Goal: Communication & Community: Participate in discussion

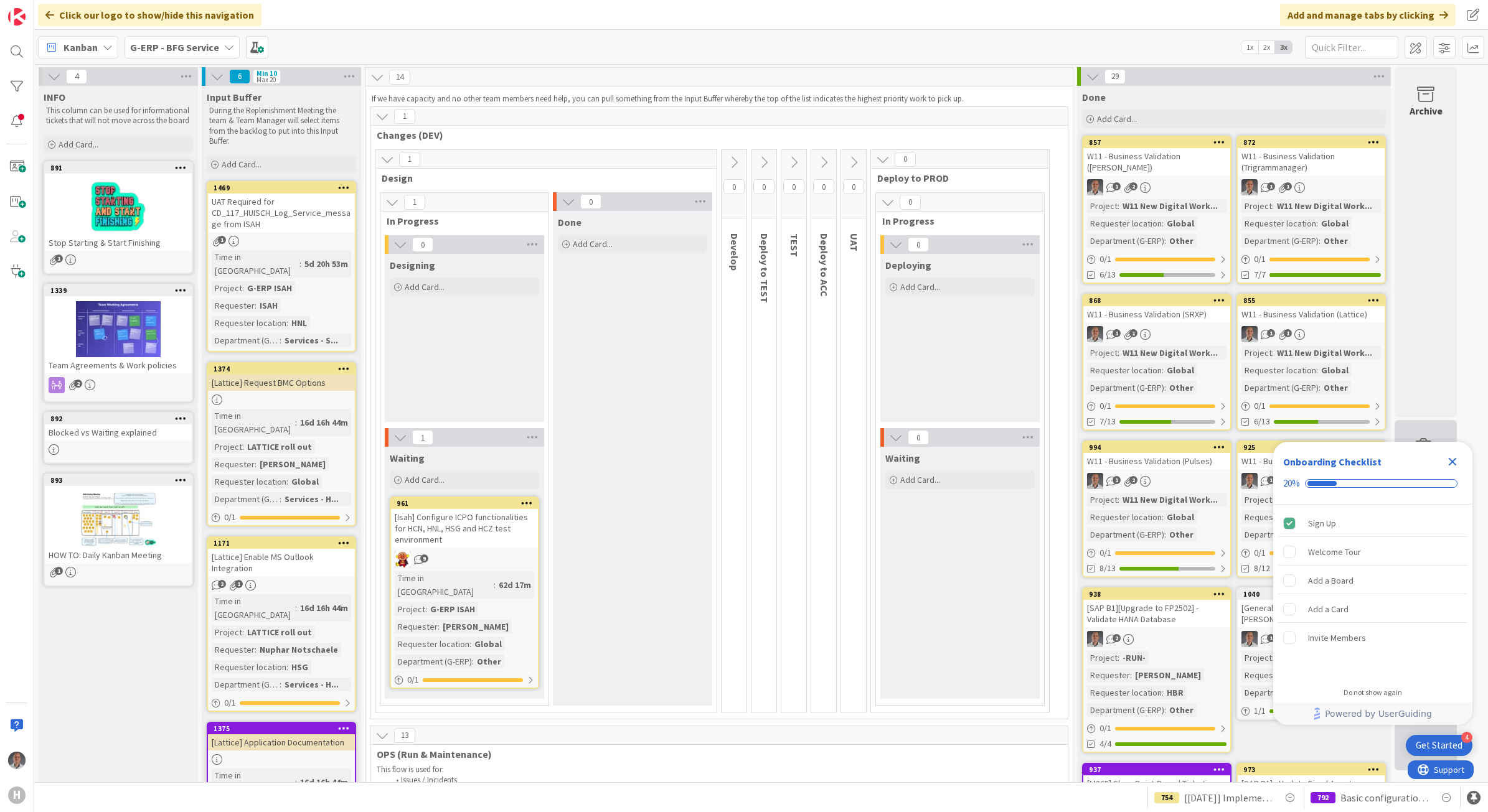
click at [1449, 459] on icon "Close Checklist" at bounding box center [1452, 462] width 8 height 8
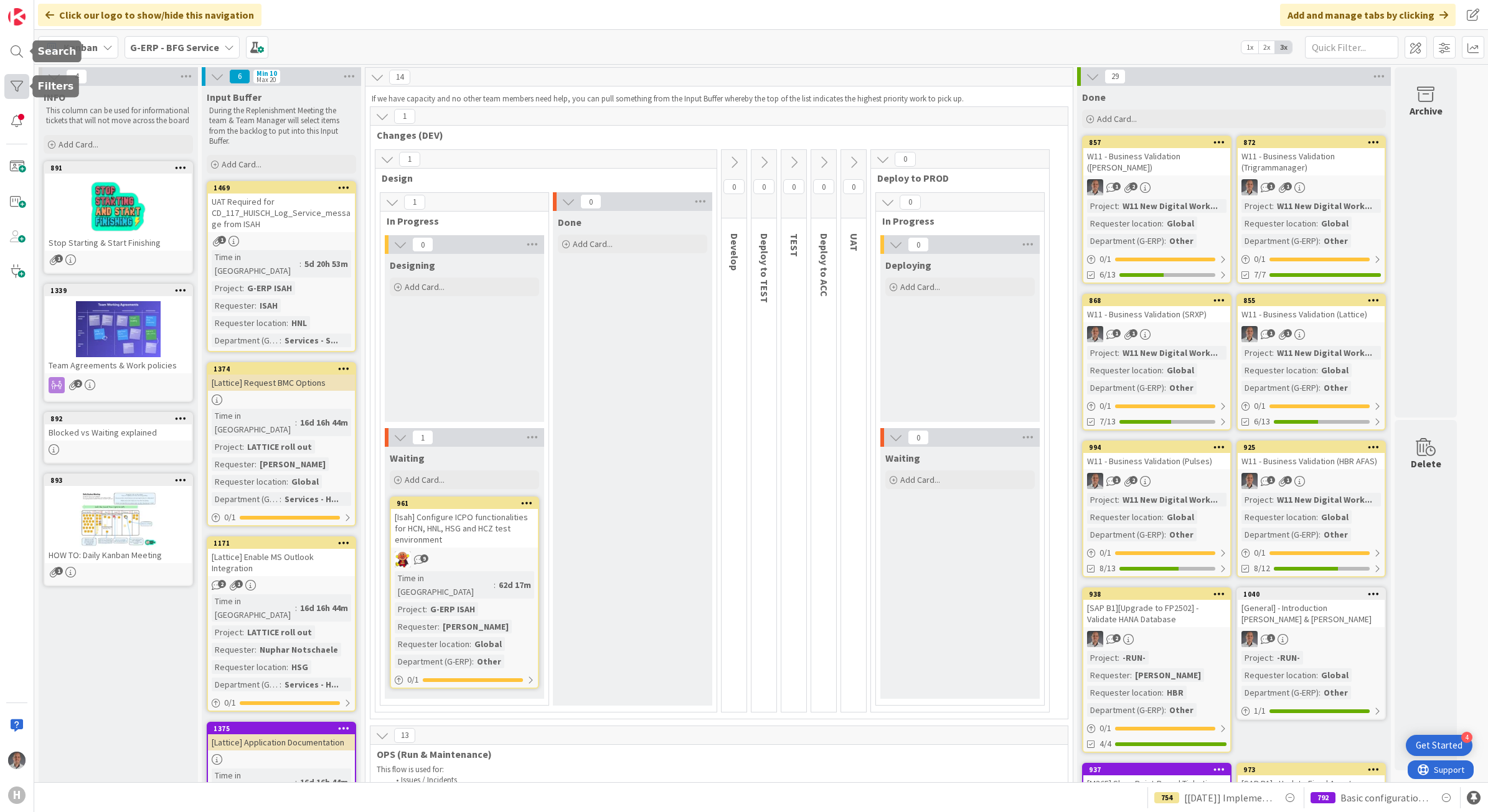
click at [13, 91] on div at bounding box center [16, 86] width 25 height 25
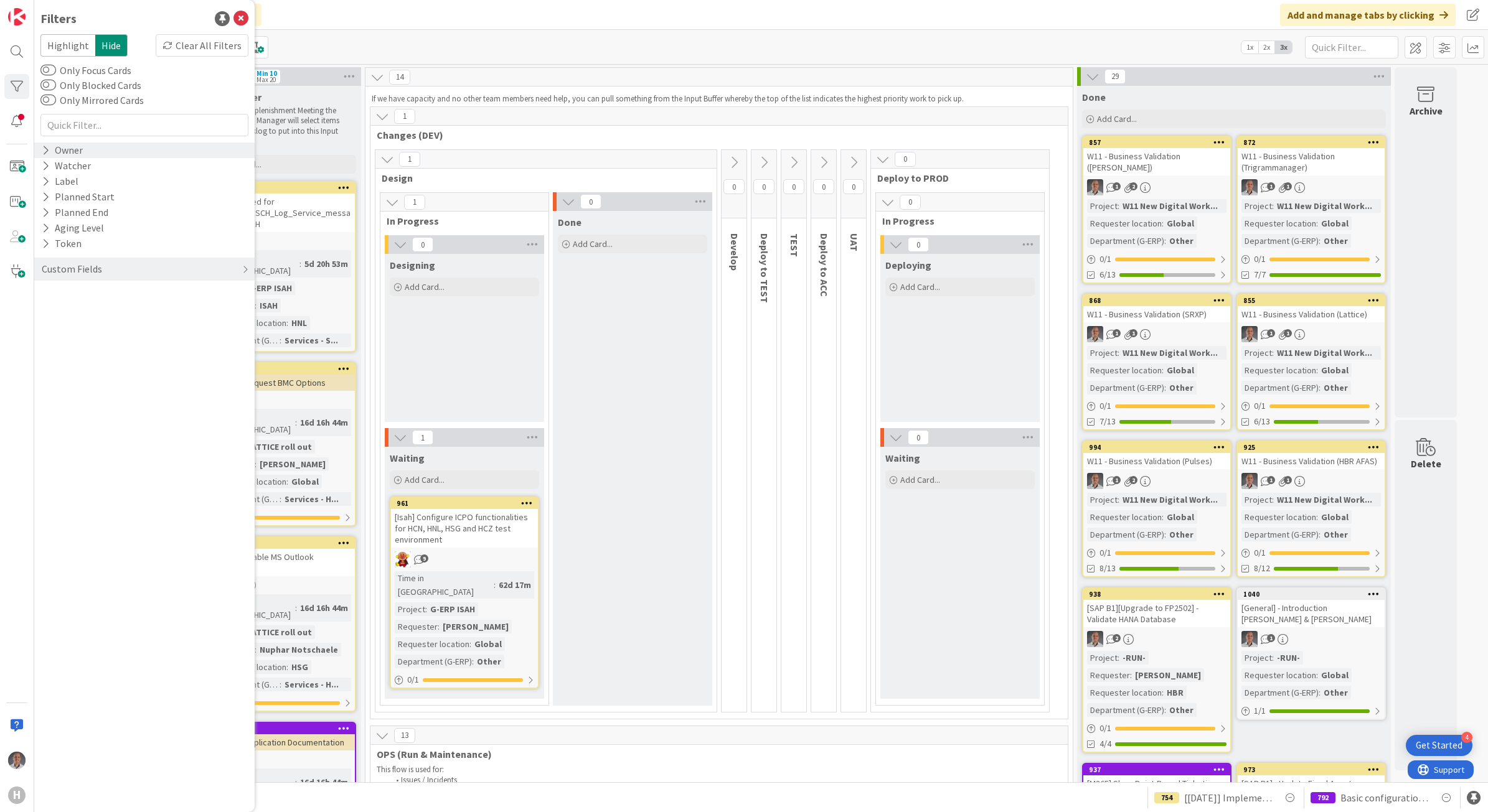
click at [88, 149] on div "Owner" at bounding box center [145, 150] width 220 height 16
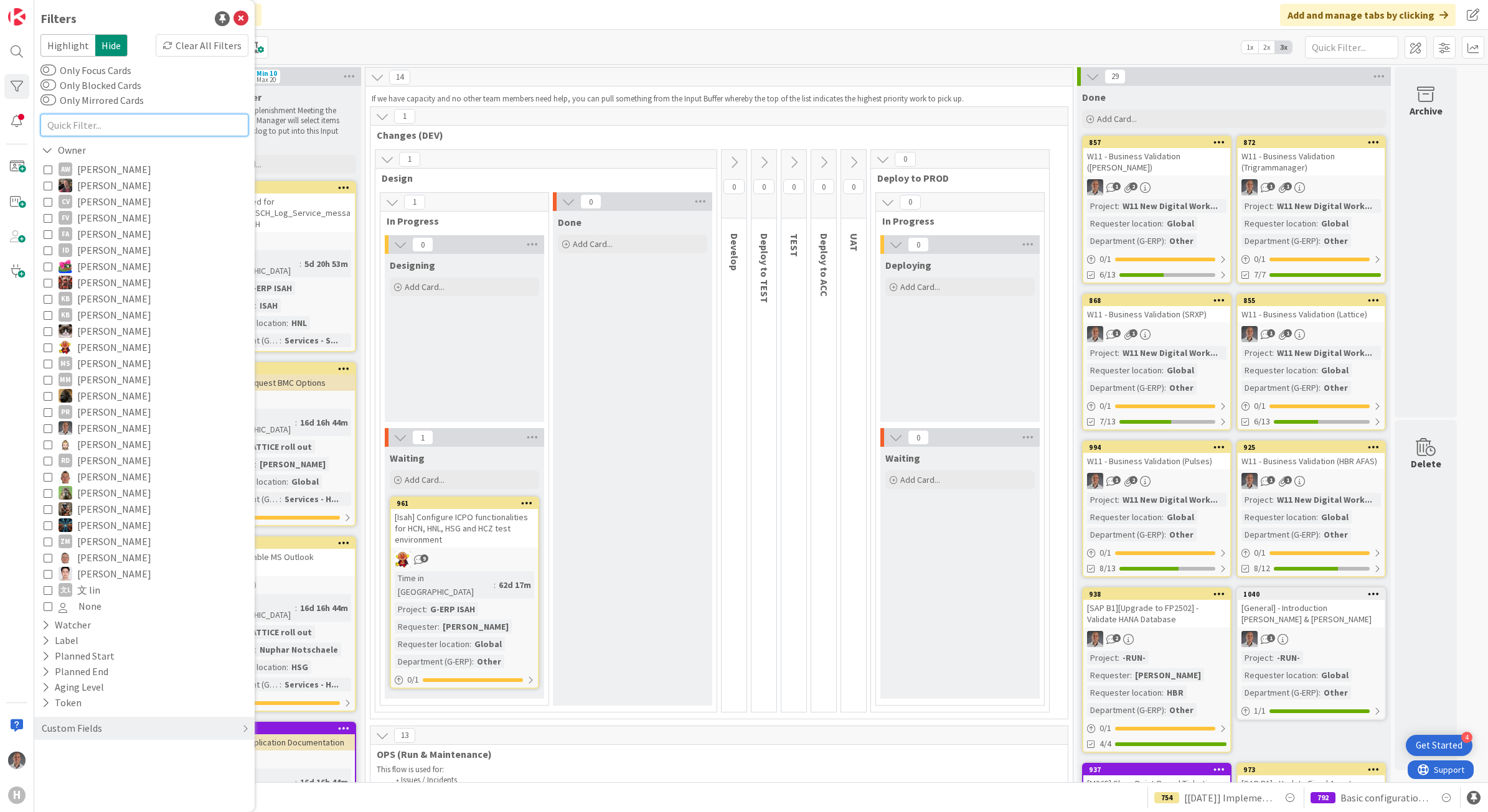
click at [122, 129] on input "text" at bounding box center [144, 125] width 208 height 23
click at [49, 344] on icon at bounding box center [48, 347] width 8 height 8
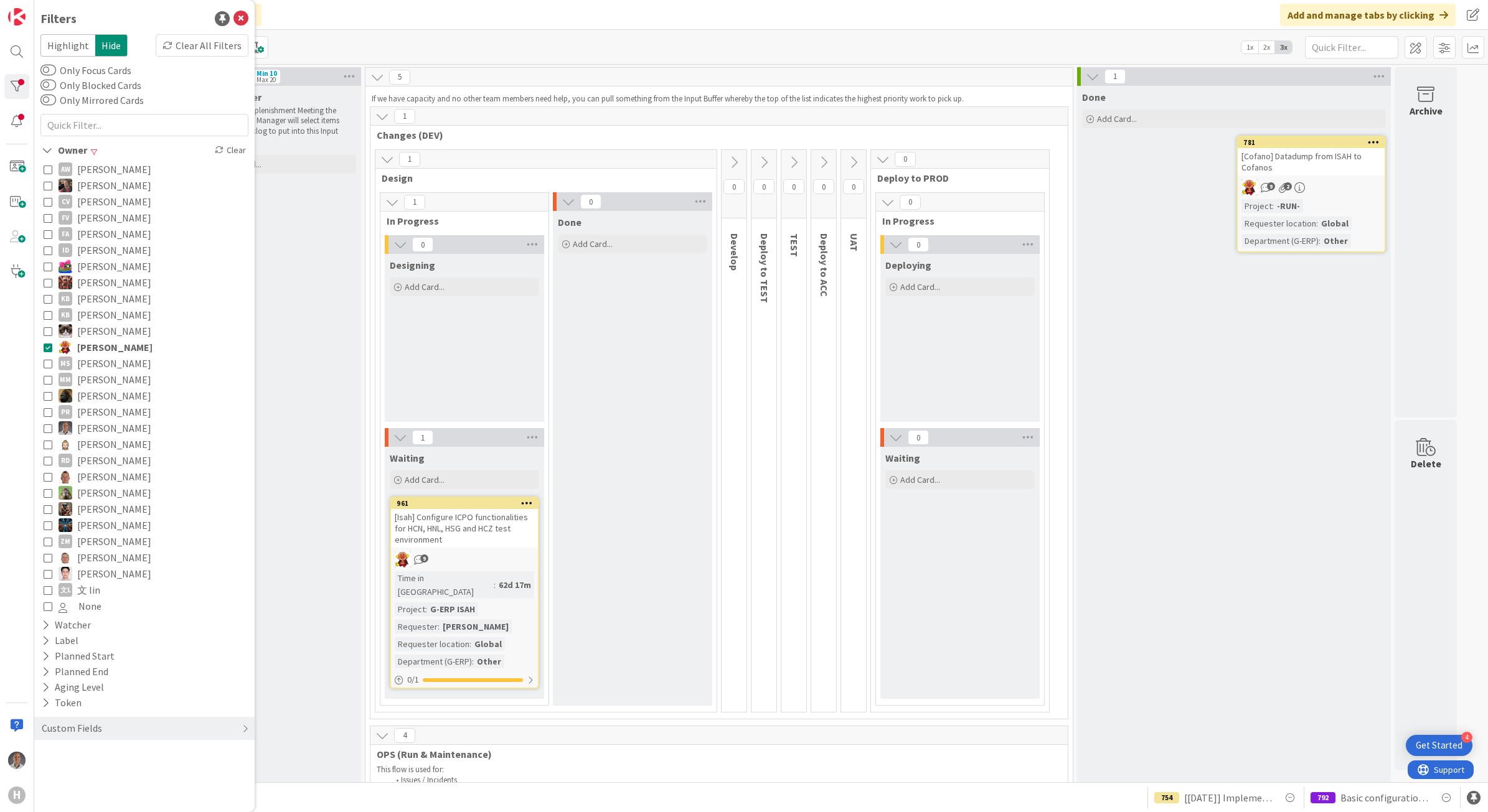
click at [47, 343] on icon at bounding box center [48, 347] width 8 height 8
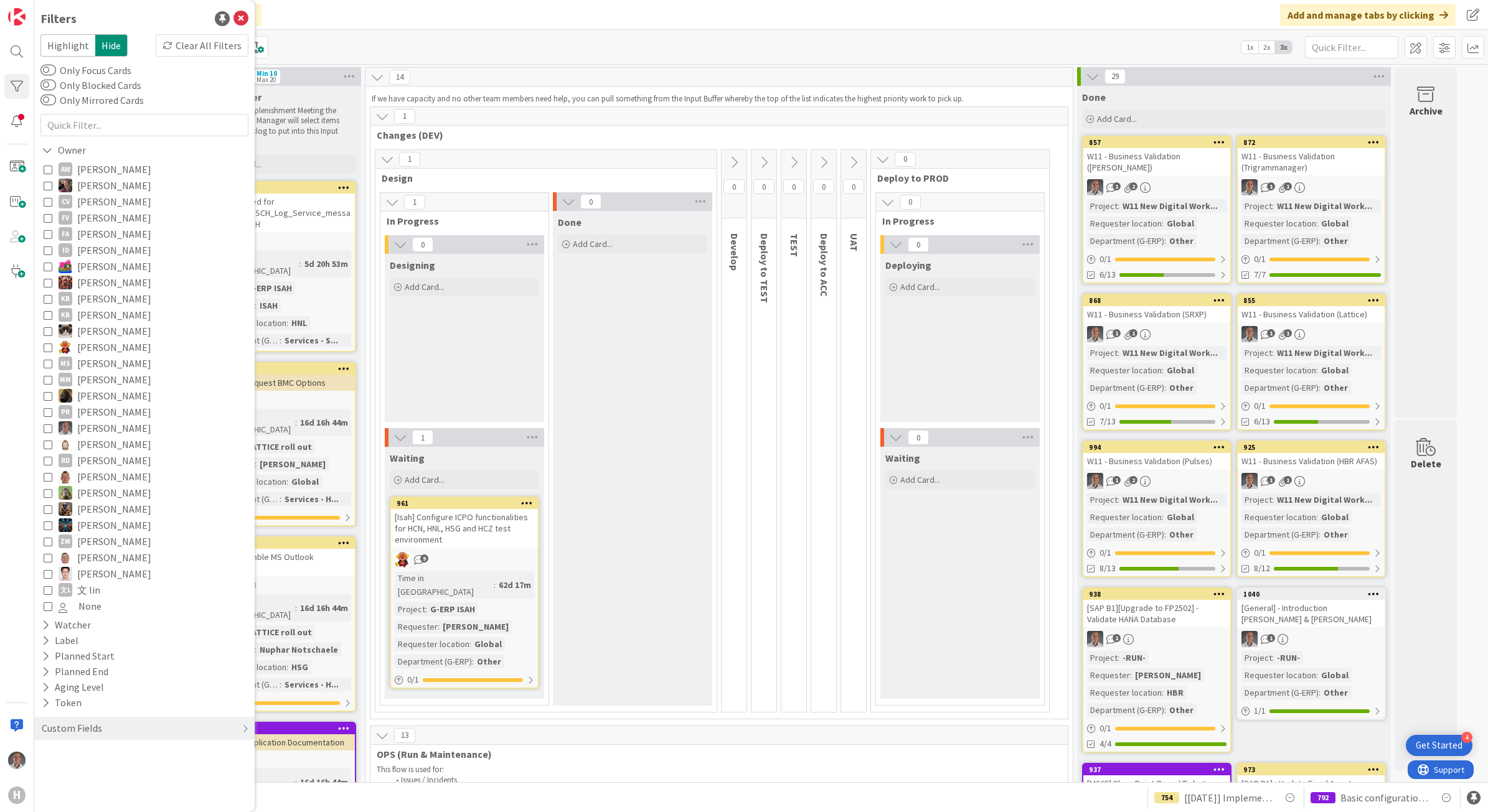
click at [408, 29] on div "Click our logo to show/hide this navigation Add and manage tabs by clicking" at bounding box center [761, 15] width 1453 height 30
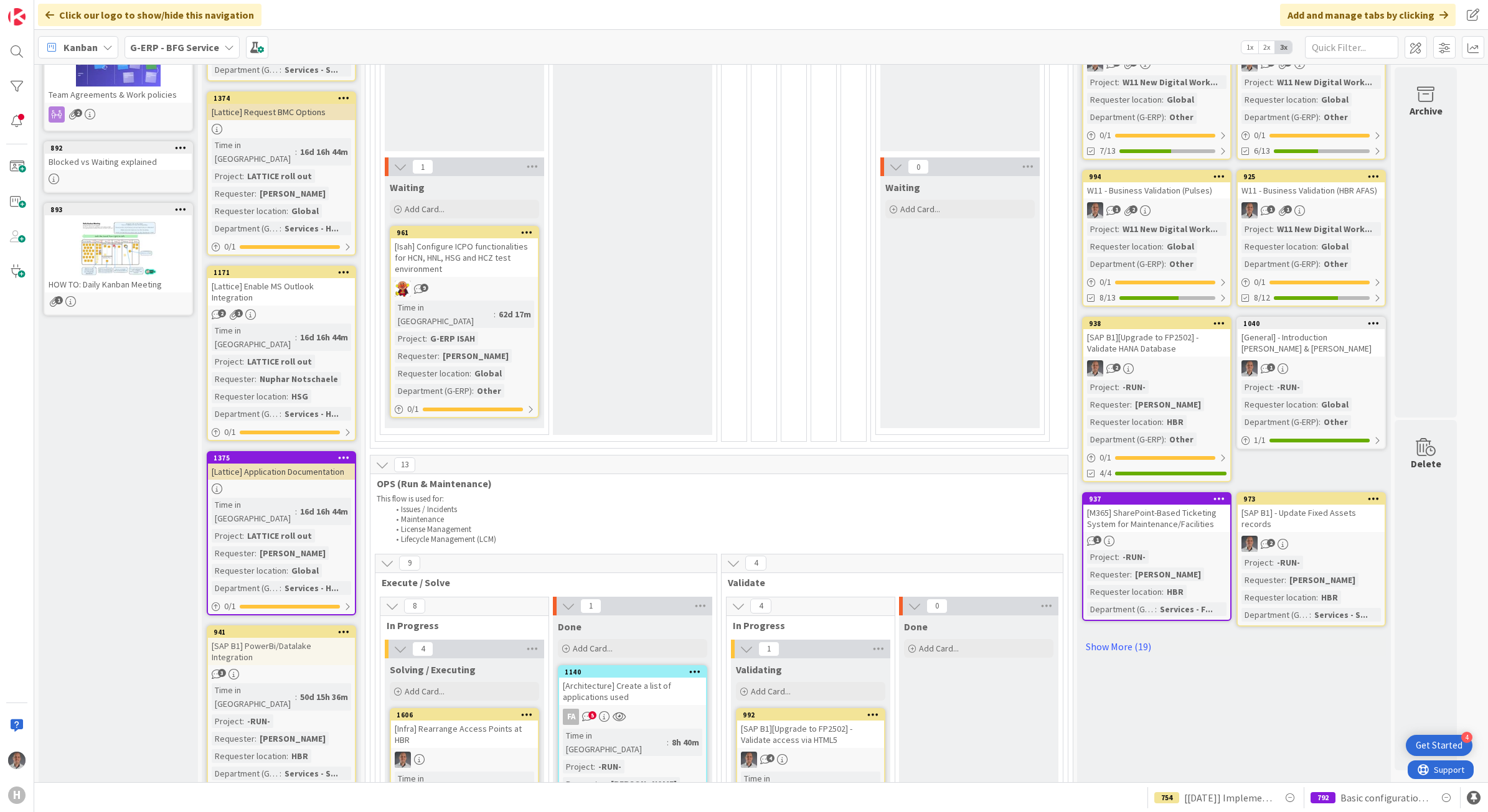
scroll to position [389, 0]
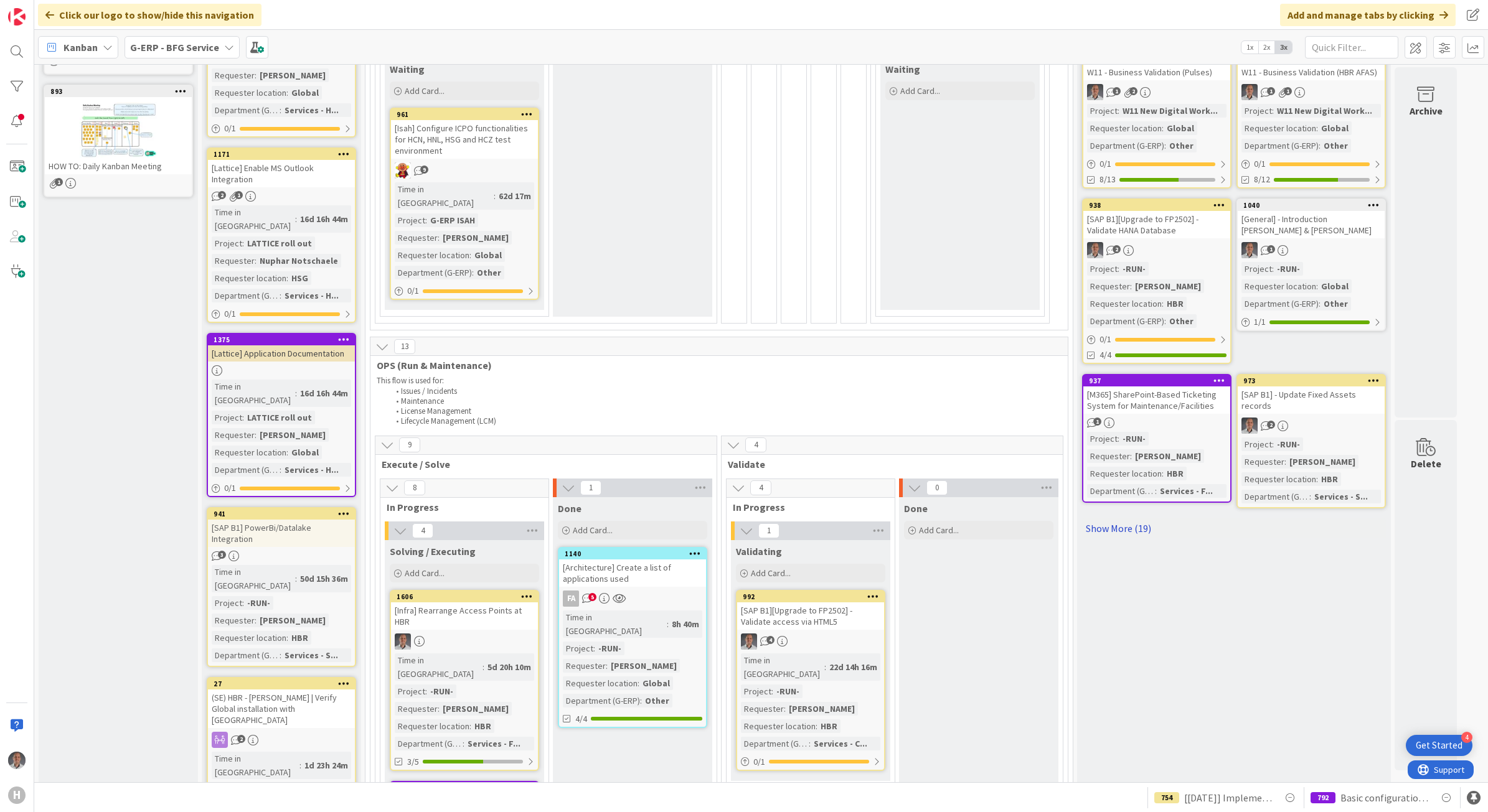
click at [1127, 522] on link "Show More (19)" at bounding box center [1233, 528] width 304 height 20
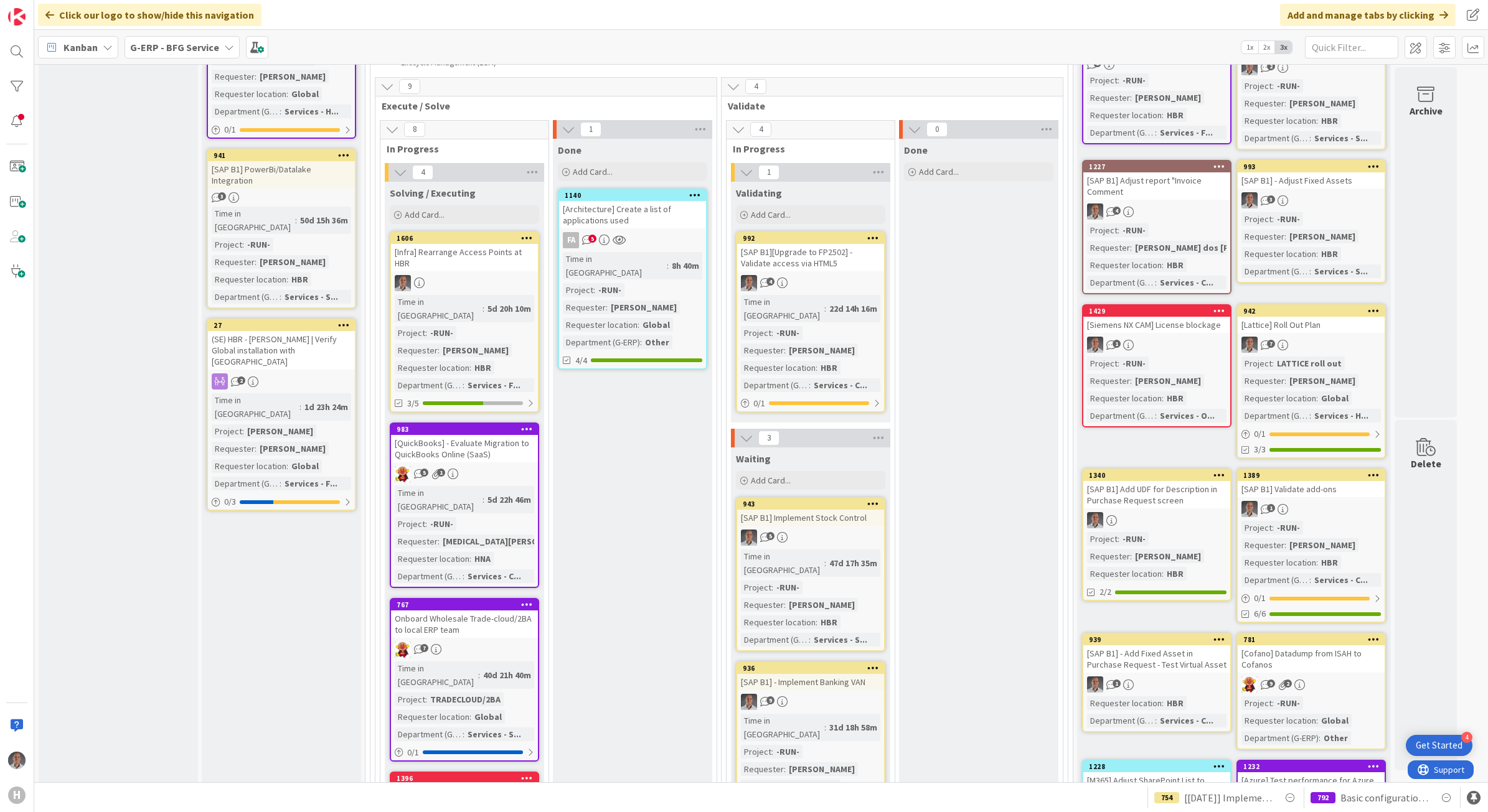
scroll to position [777, 0]
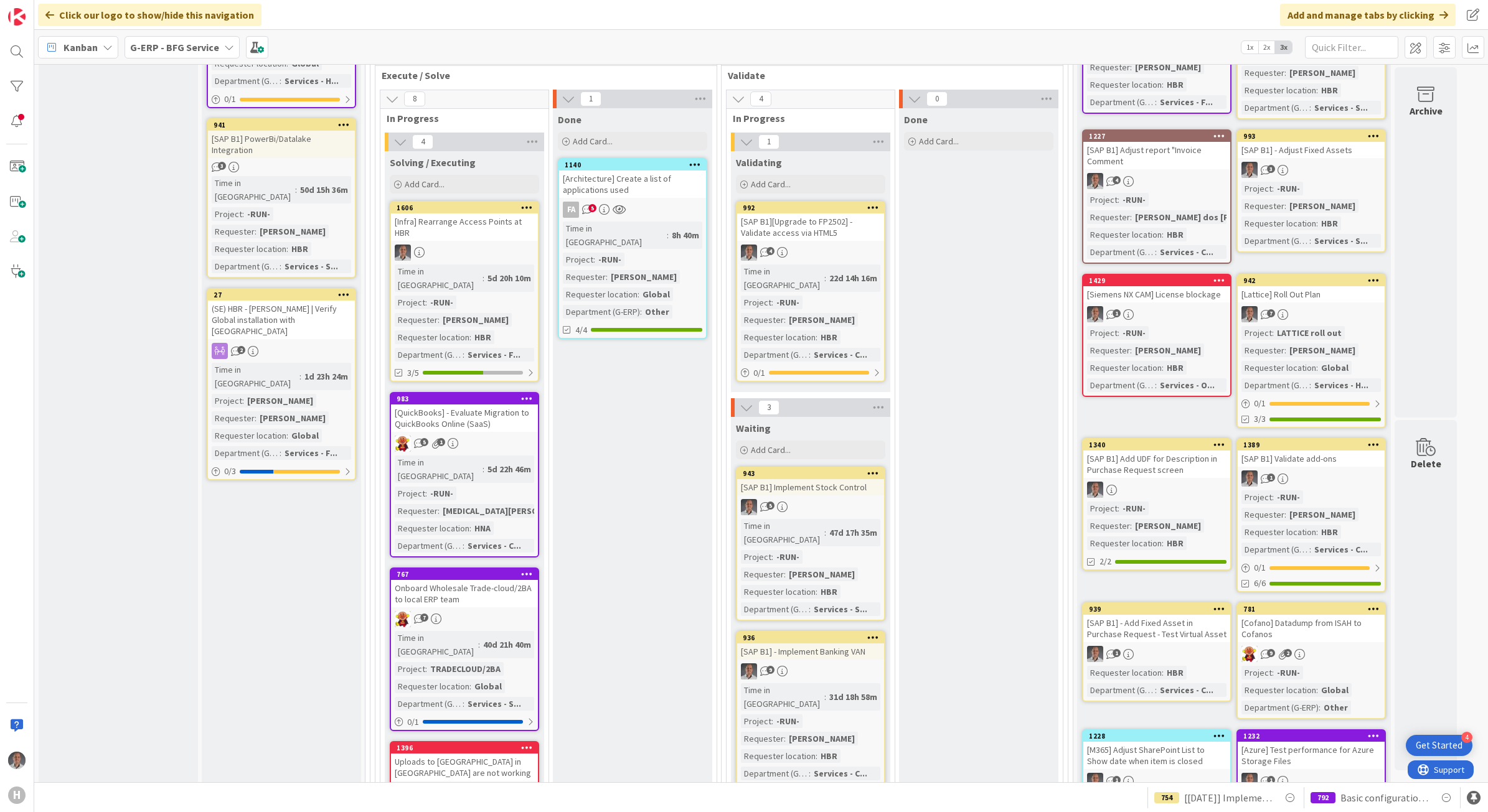
click at [496, 405] on div "[QuickBooks] - Evaluate Migration to QuickBooks Online (SaaS)" at bounding box center [464, 418] width 147 height 27
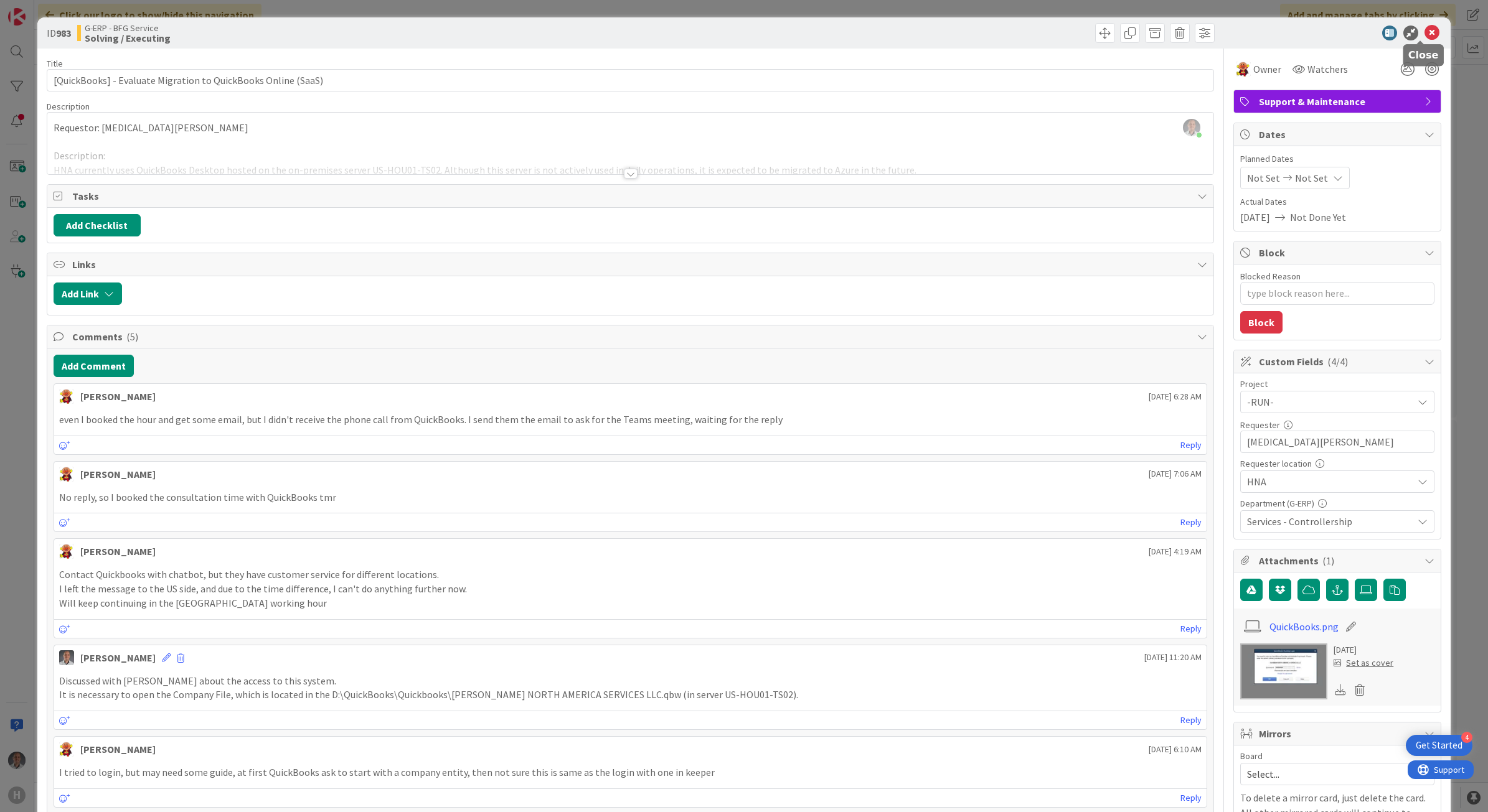
click at [1425, 32] on icon at bounding box center [1432, 32] width 15 height 15
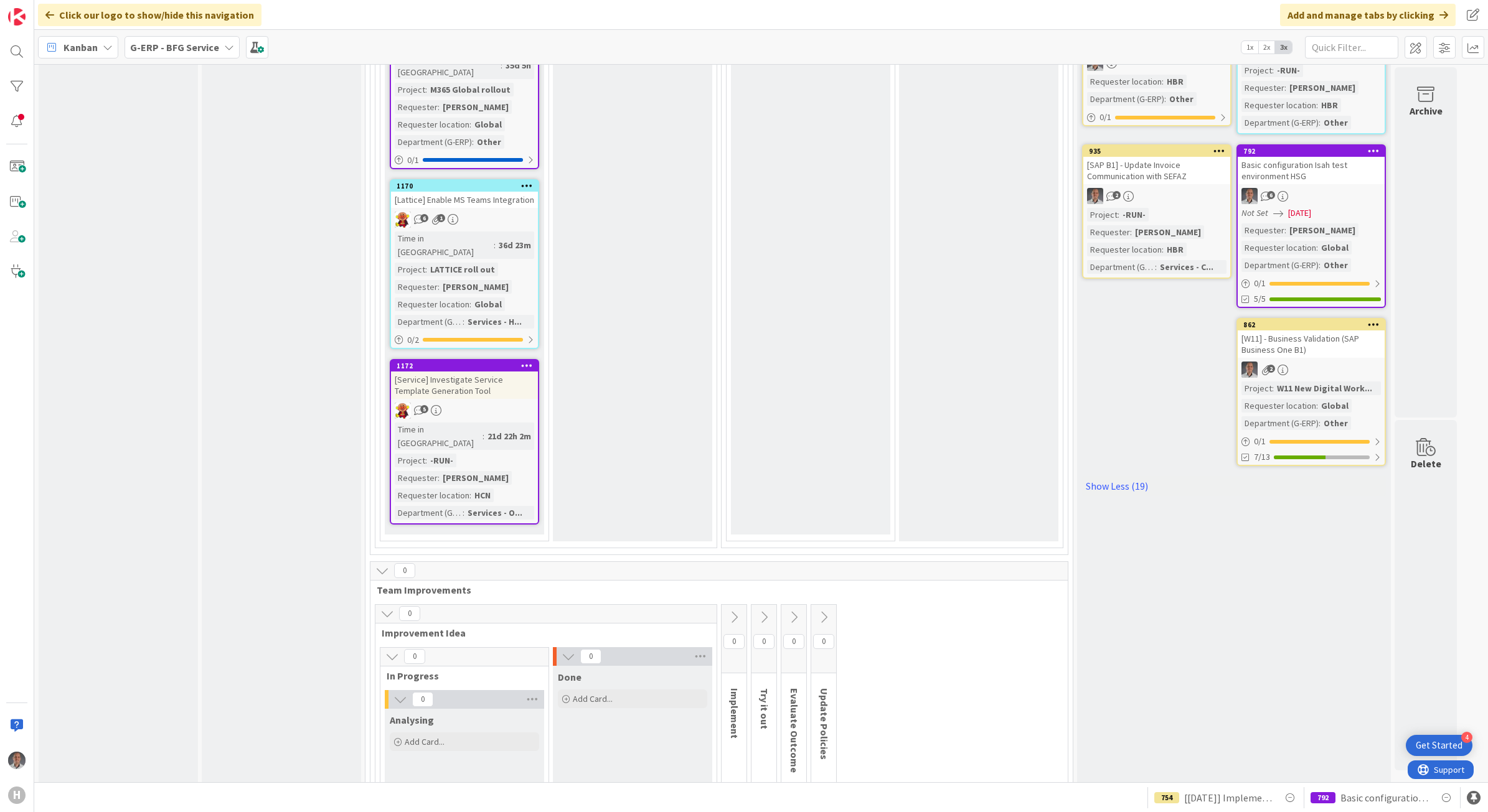
scroll to position [2122, 0]
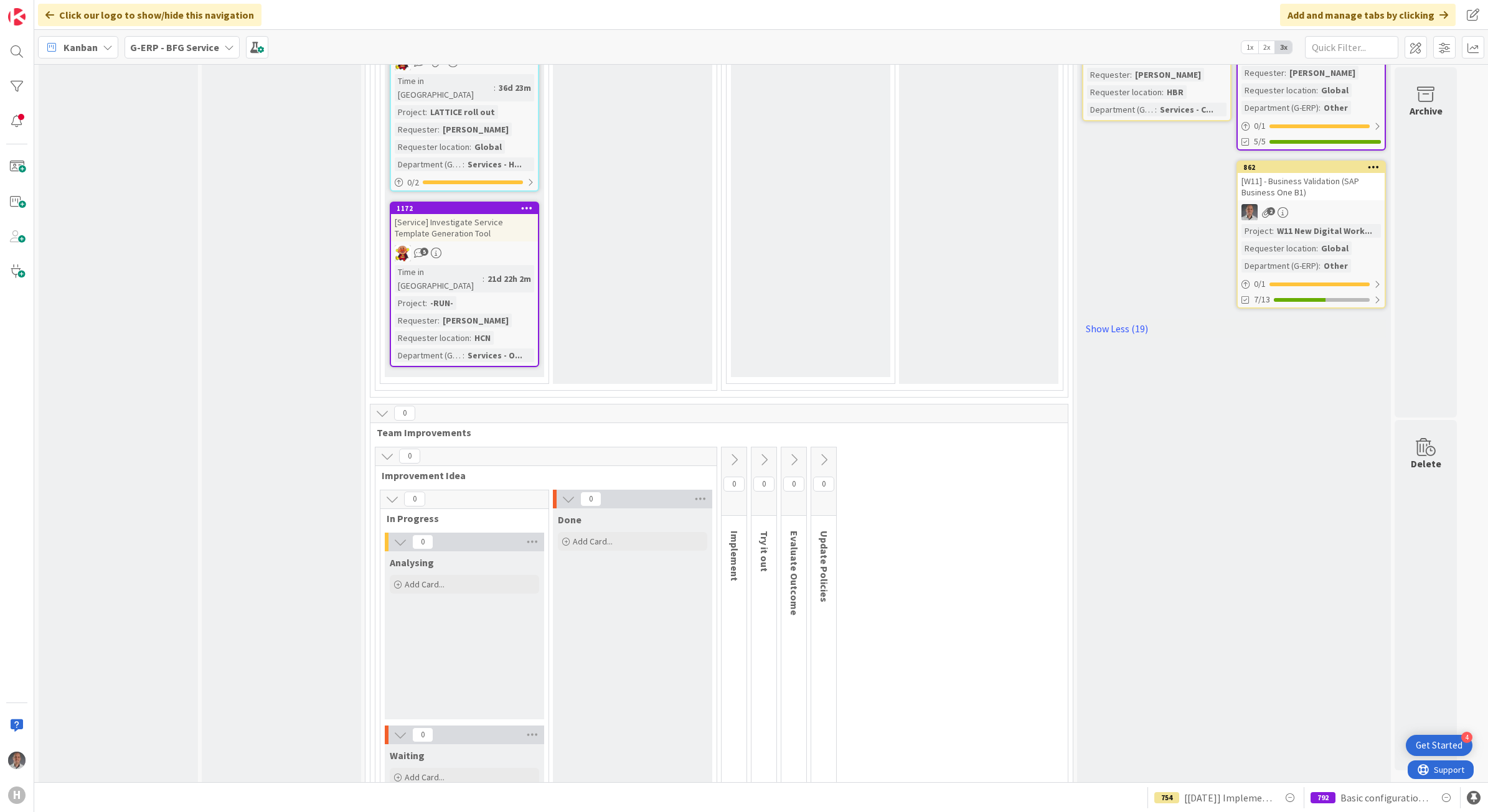
click at [386, 406] on icon at bounding box center [382, 412] width 13 height 13
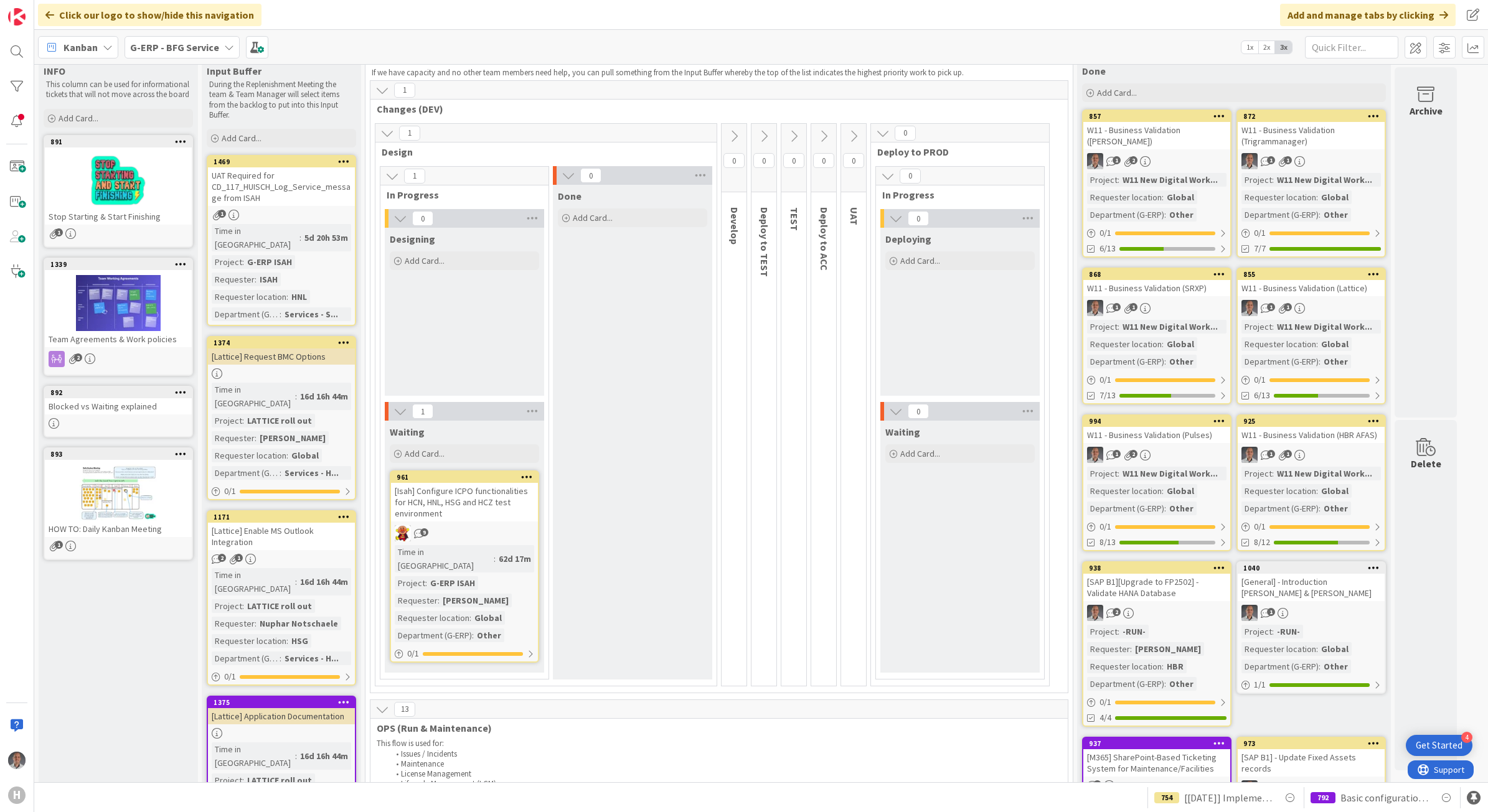
scroll to position [0, 0]
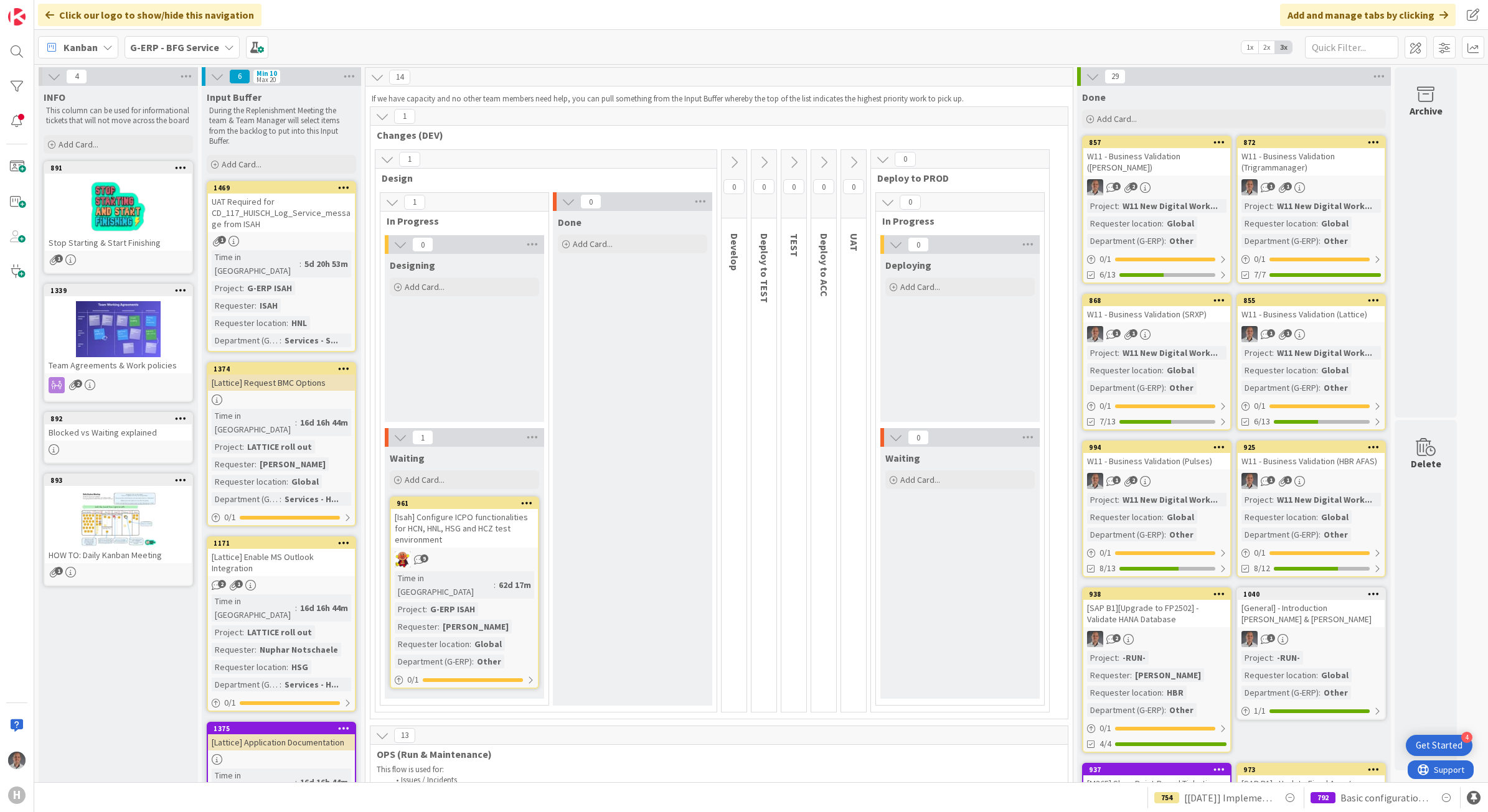
click at [190, 39] on div "G-ERP - BFG Service" at bounding box center [182, 47] width 115 height 23
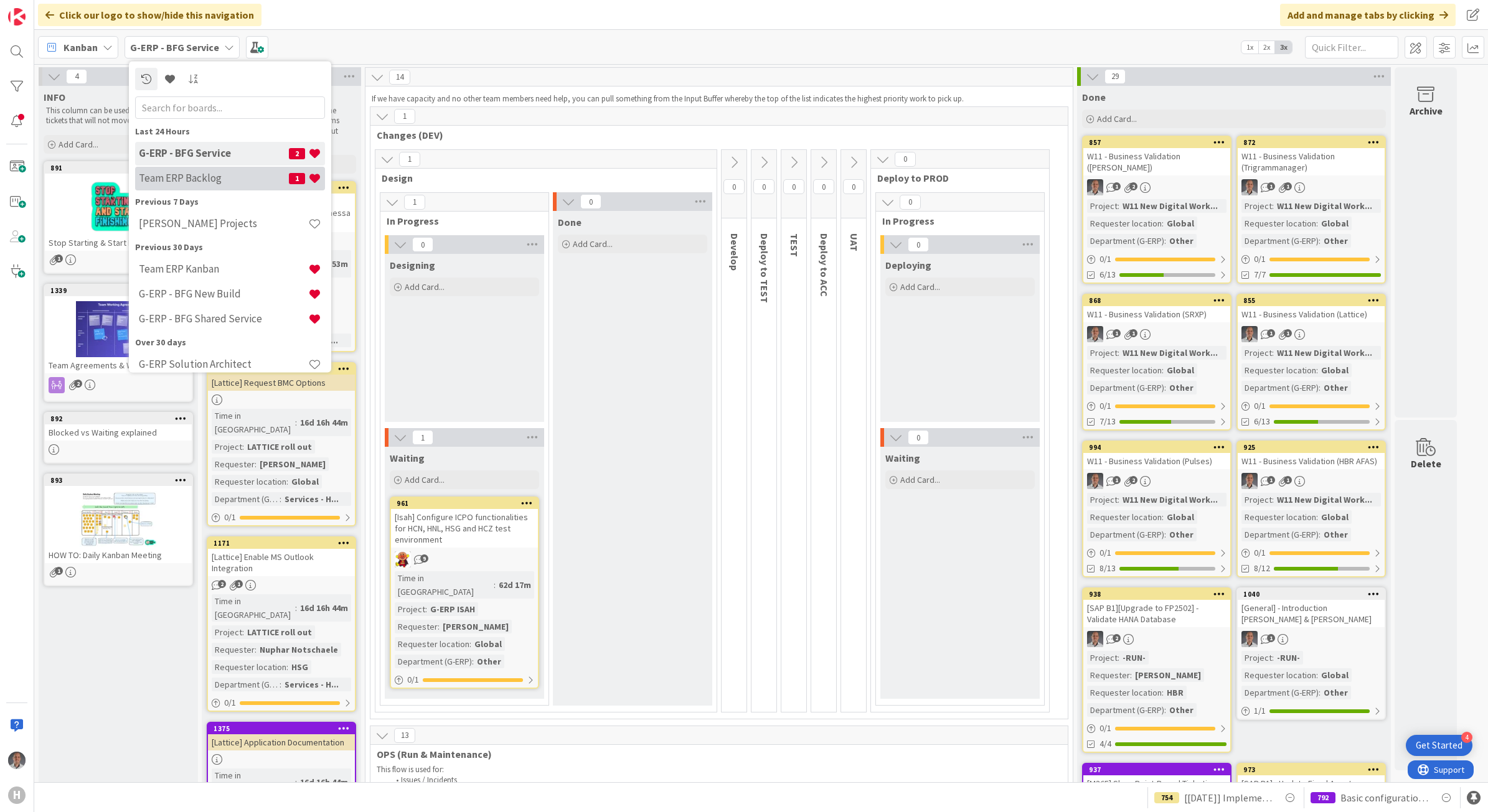
click at [224, 180] on h4 "Team ERP Backlog" at bounding box center [214, 178] width 150 height 13
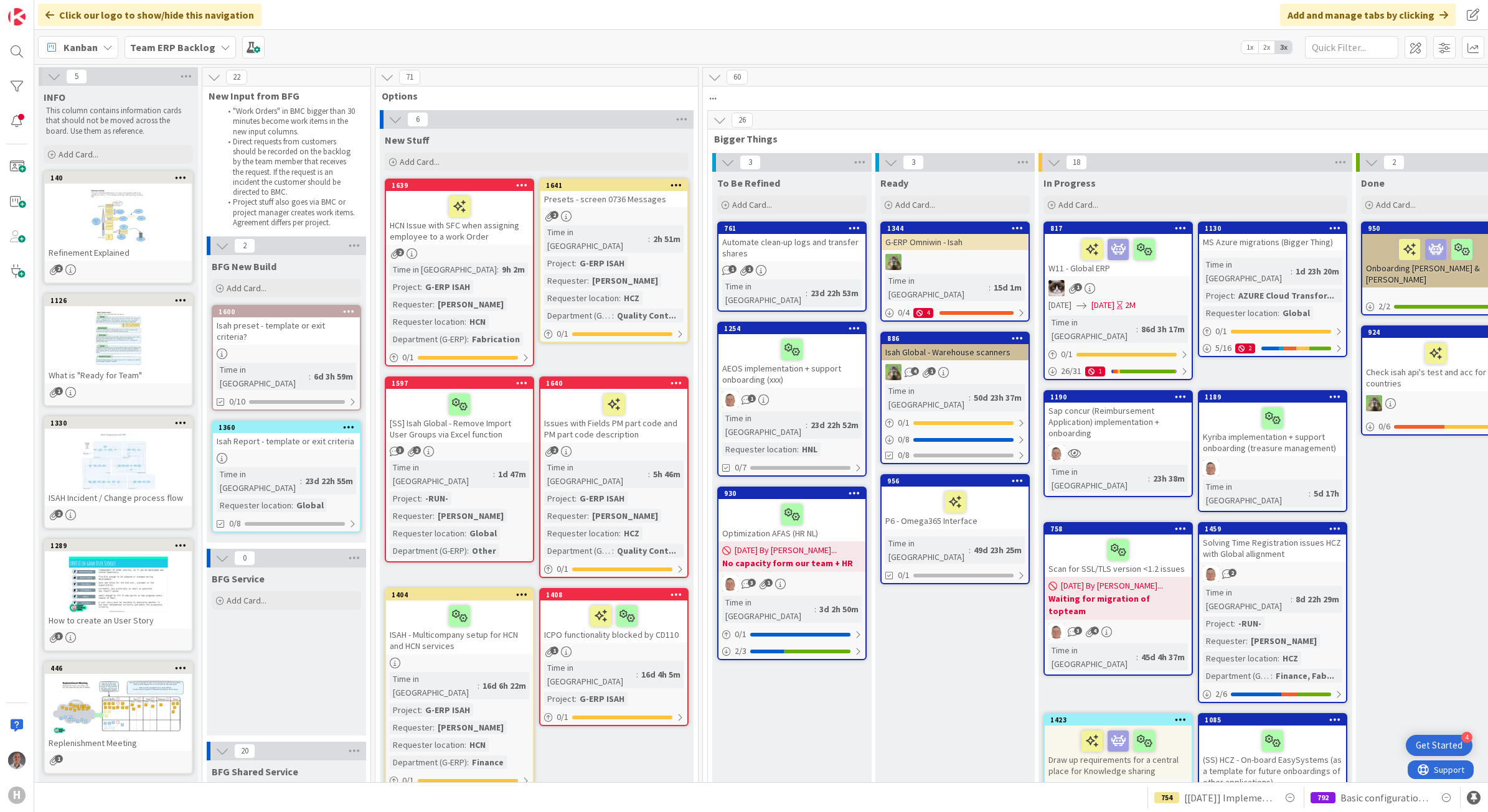
click at [1322, 534] on div "Solving Time Registration issues HCZ with Global allignment" at bounding box center [1272, 548] width 147 height 27
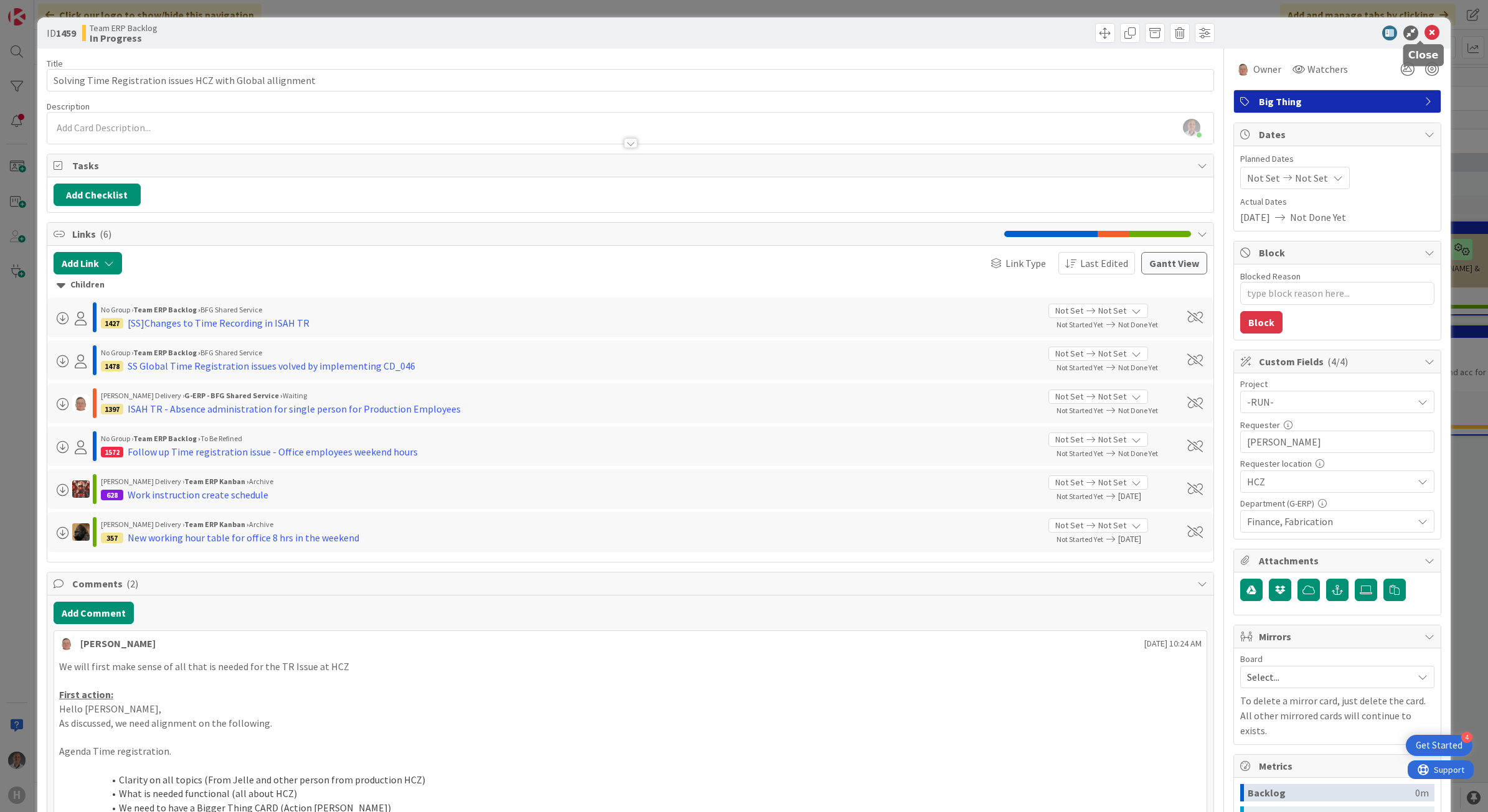
click at [1425, 31] on icon at bounding box center [1432, 32] width 15 height 15
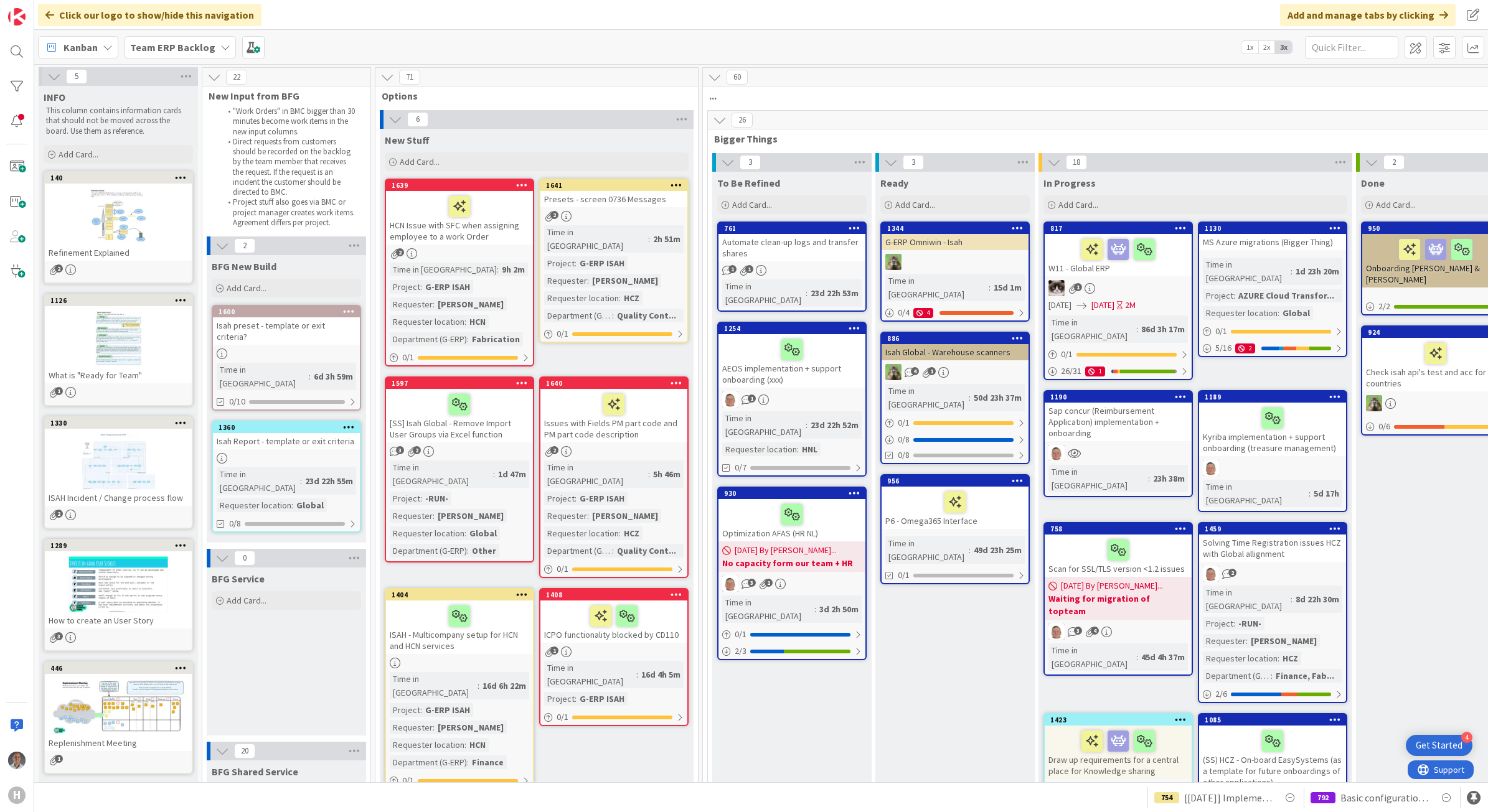
click at [185, 45] on b "Team ERP Backlog" at bounding box center [172, 47] width 85 height 13
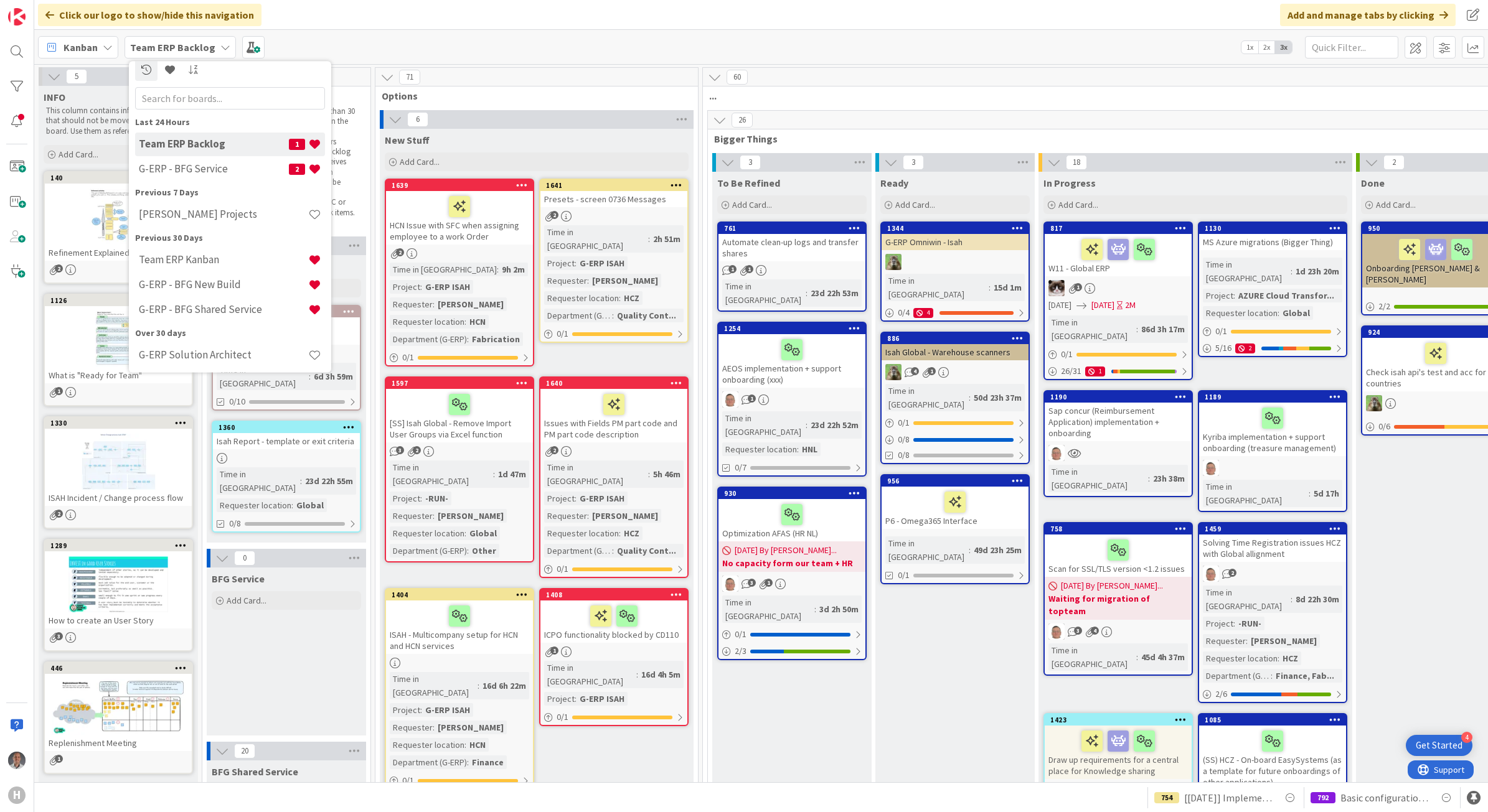
scroll to position [11, 0]
click at [228, 307] on h4 "G-ERP - BFG Shared Service" at bounding box center [224, 308] width 169 height 13
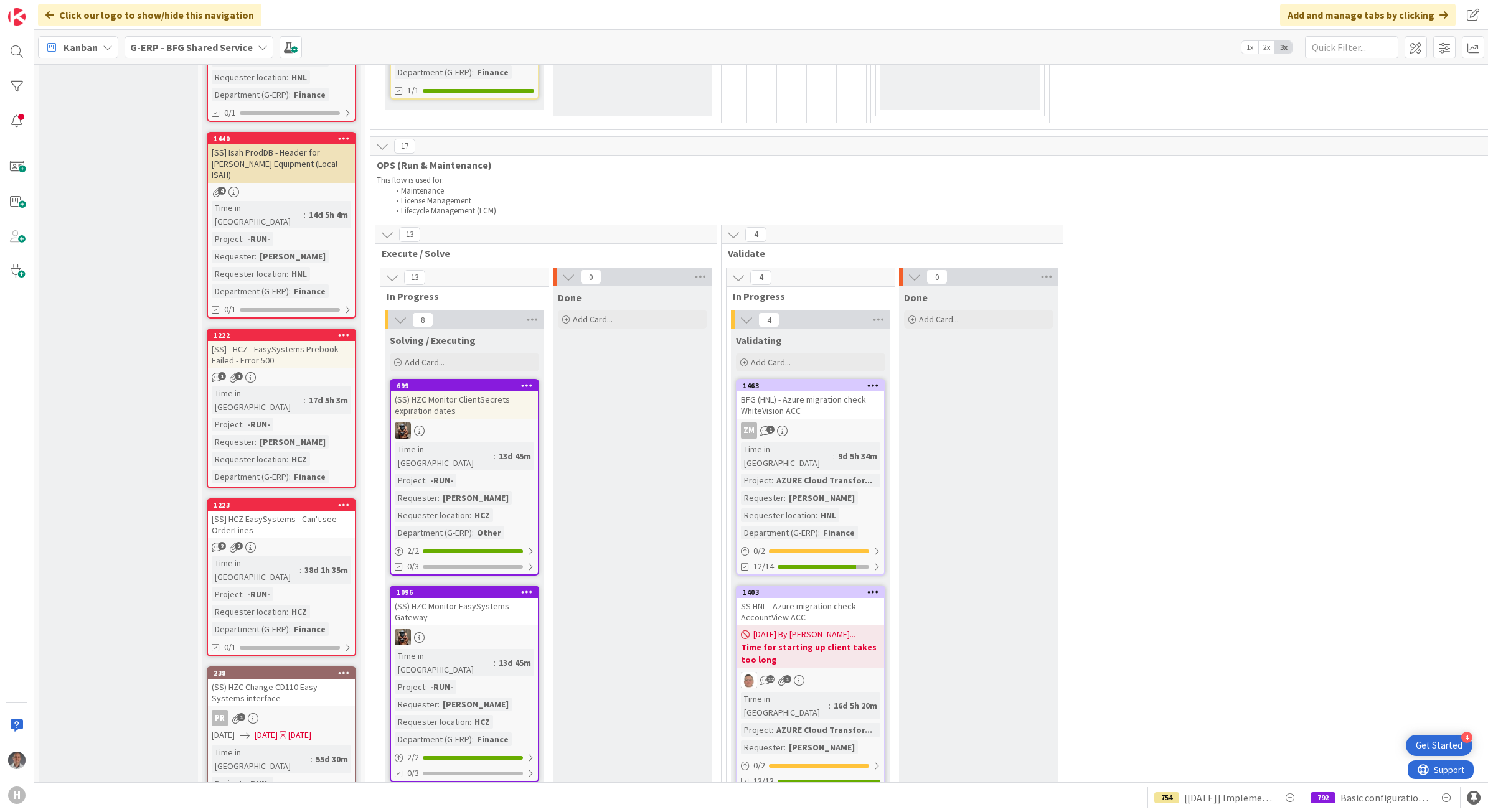
scroll to position [777, 0]
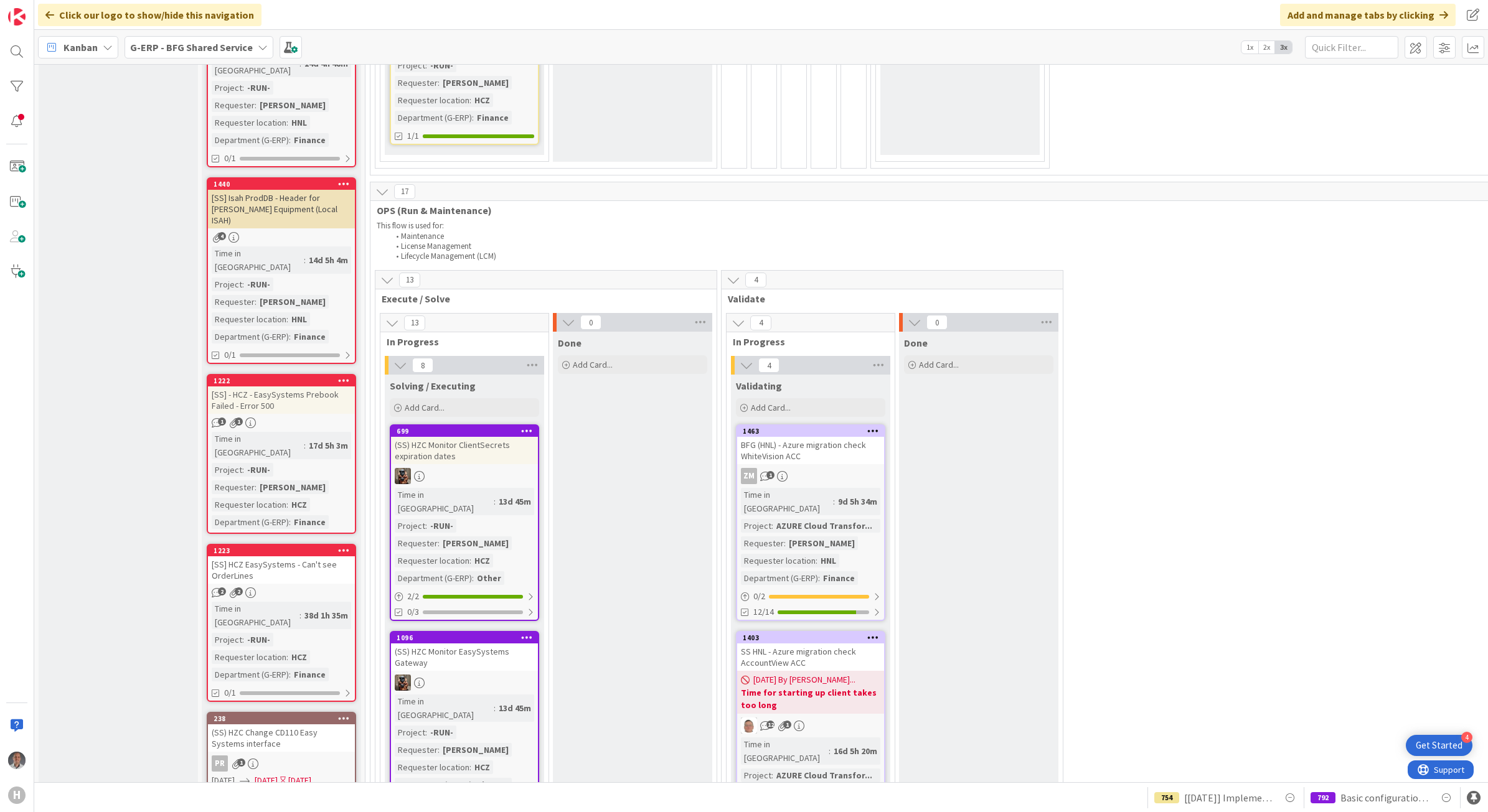
click at [226, 45] on b "G-ERP - BFG Shared Service" at bounding box center [191, 47] width 123 height 13
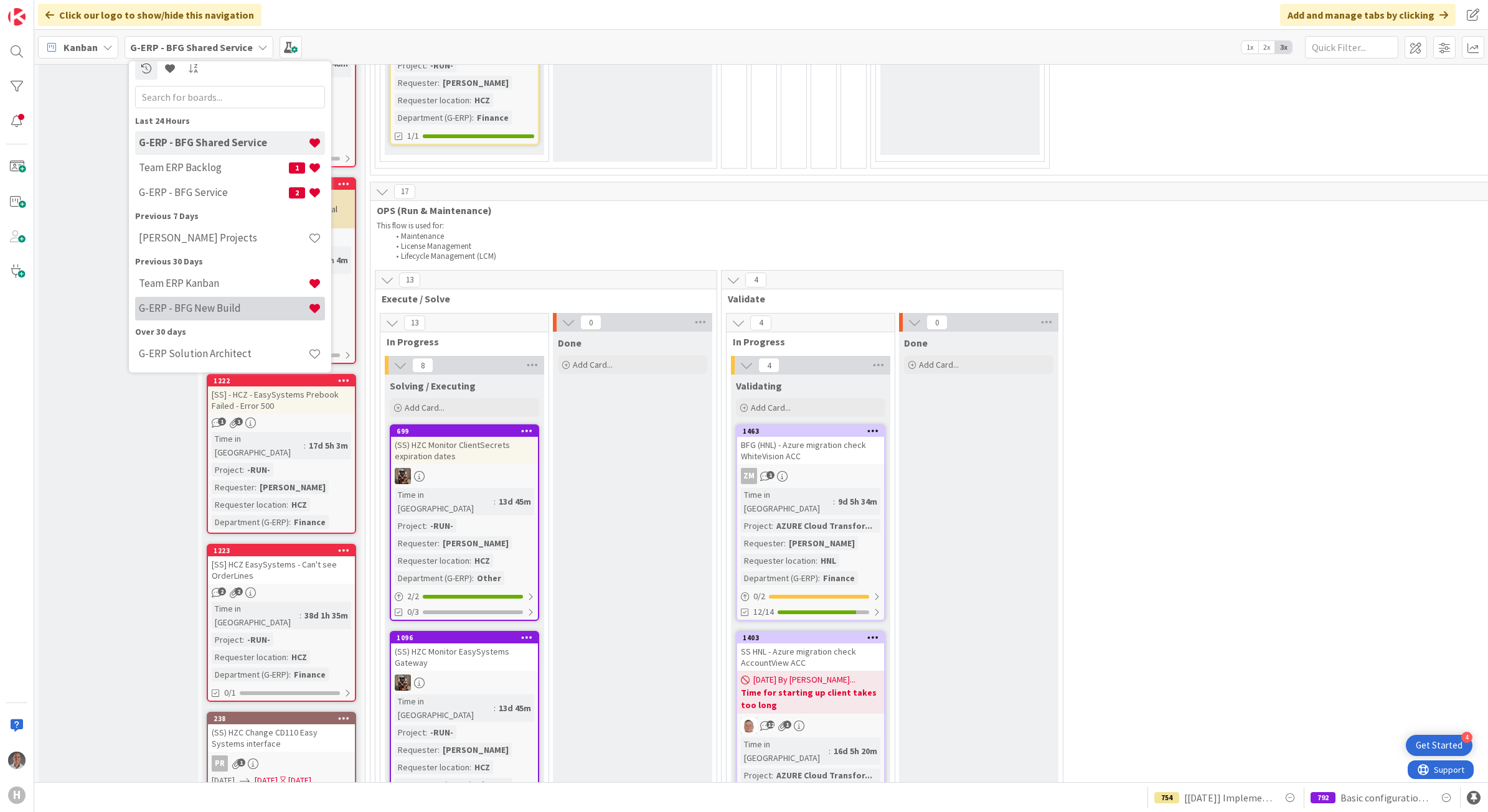
click at [209, 316] on div "G-ERP - BFG New Build" at bounding box center [230, 308] width 190 height 24
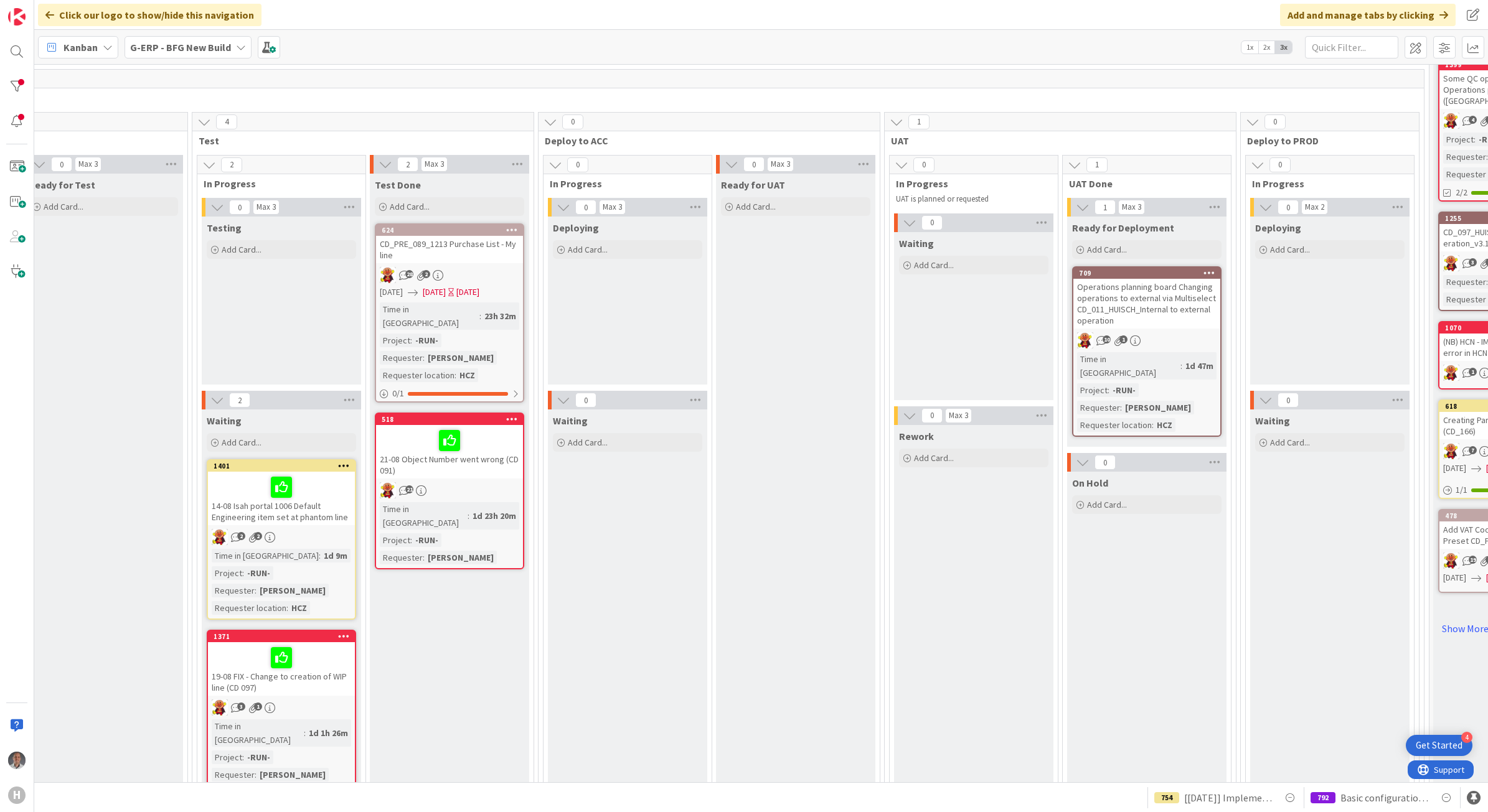
scroll to position [78, 1566]
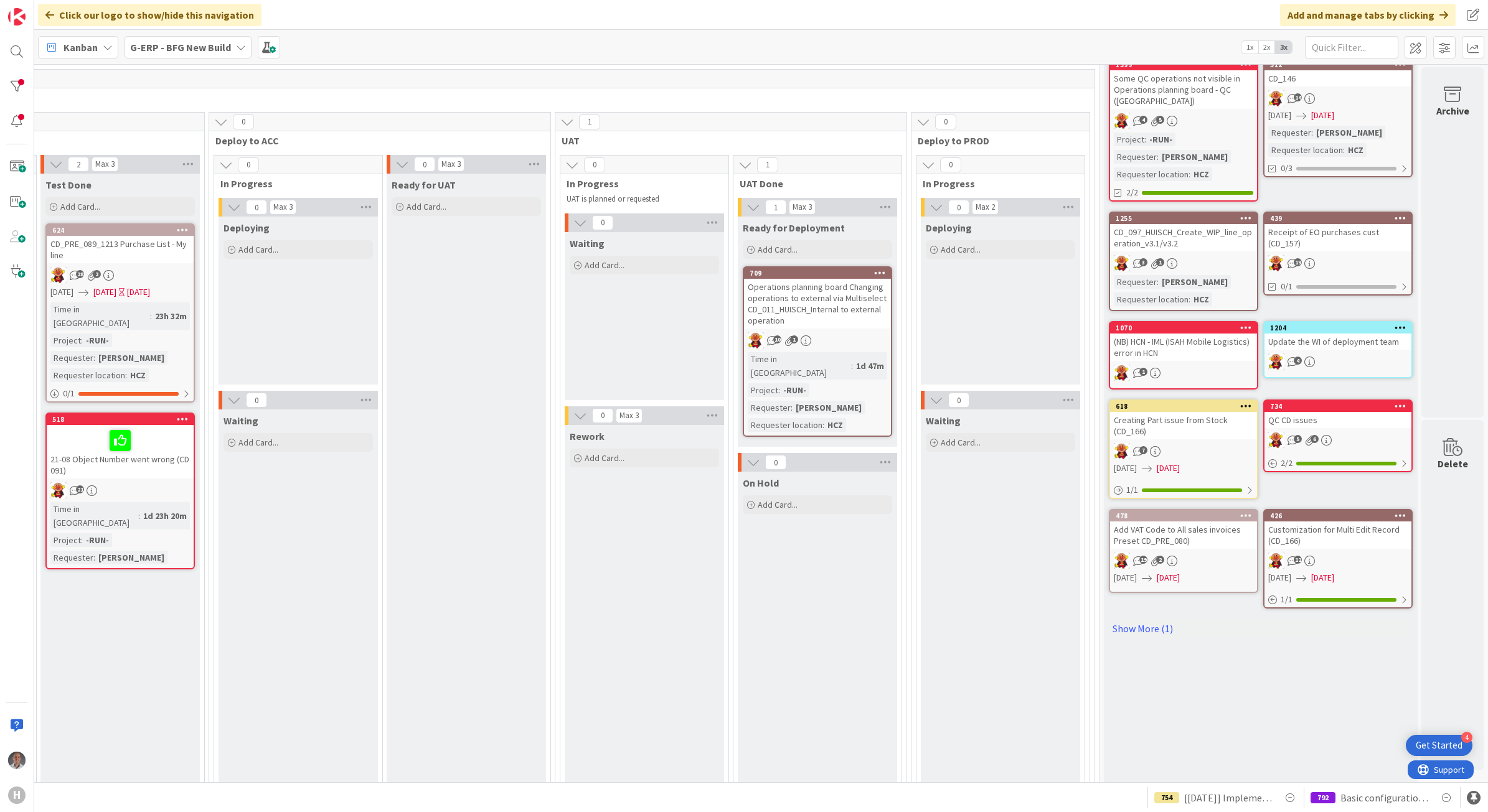
click at [819, 300] on div "Operations planning board Changing operations to external via Multiselect CD_01…" at bounding box center [817, 303] width 147 height 50
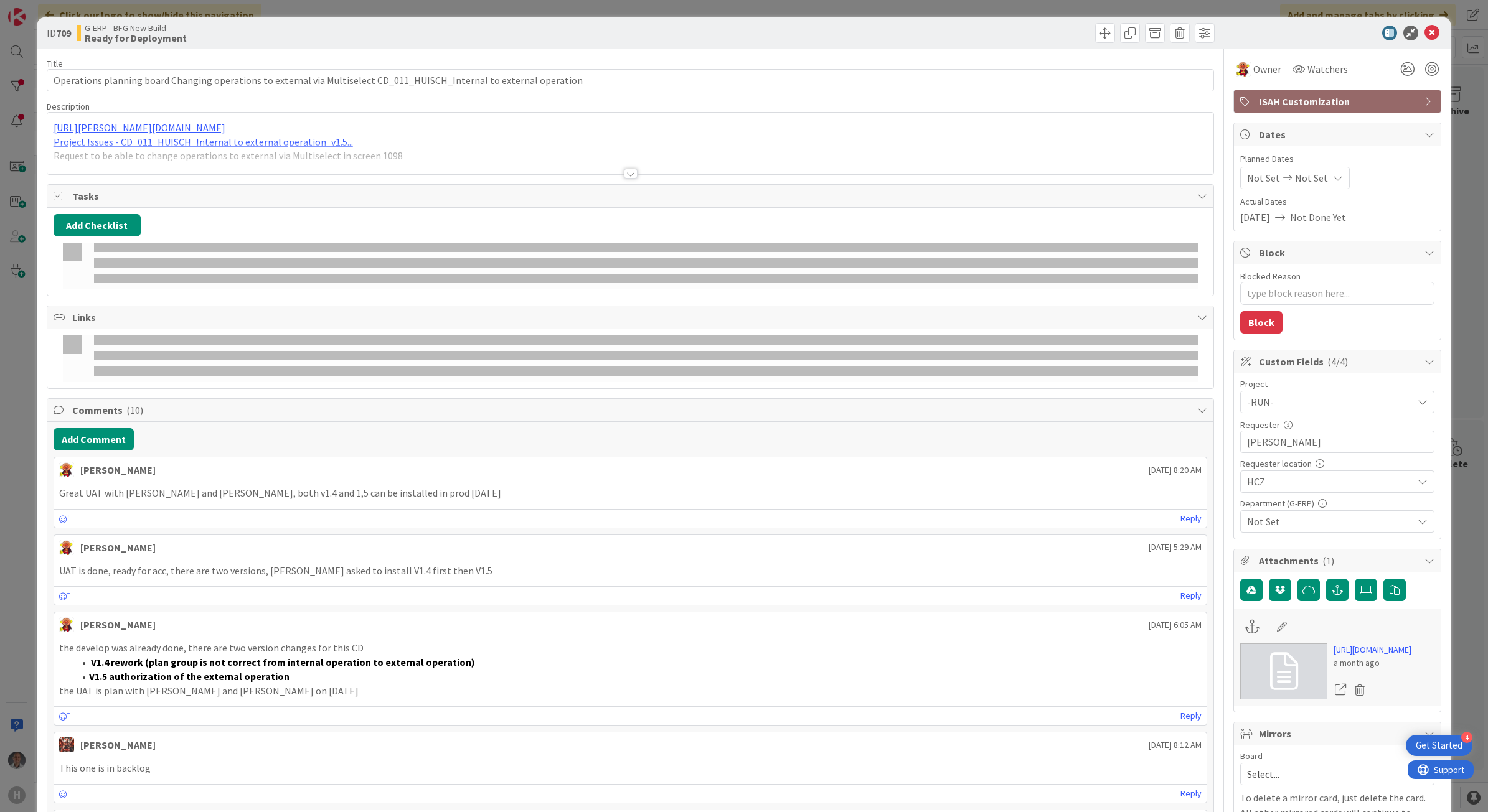
click at [623, 174] on div at bounding box center [630, 173] width 13 height 10
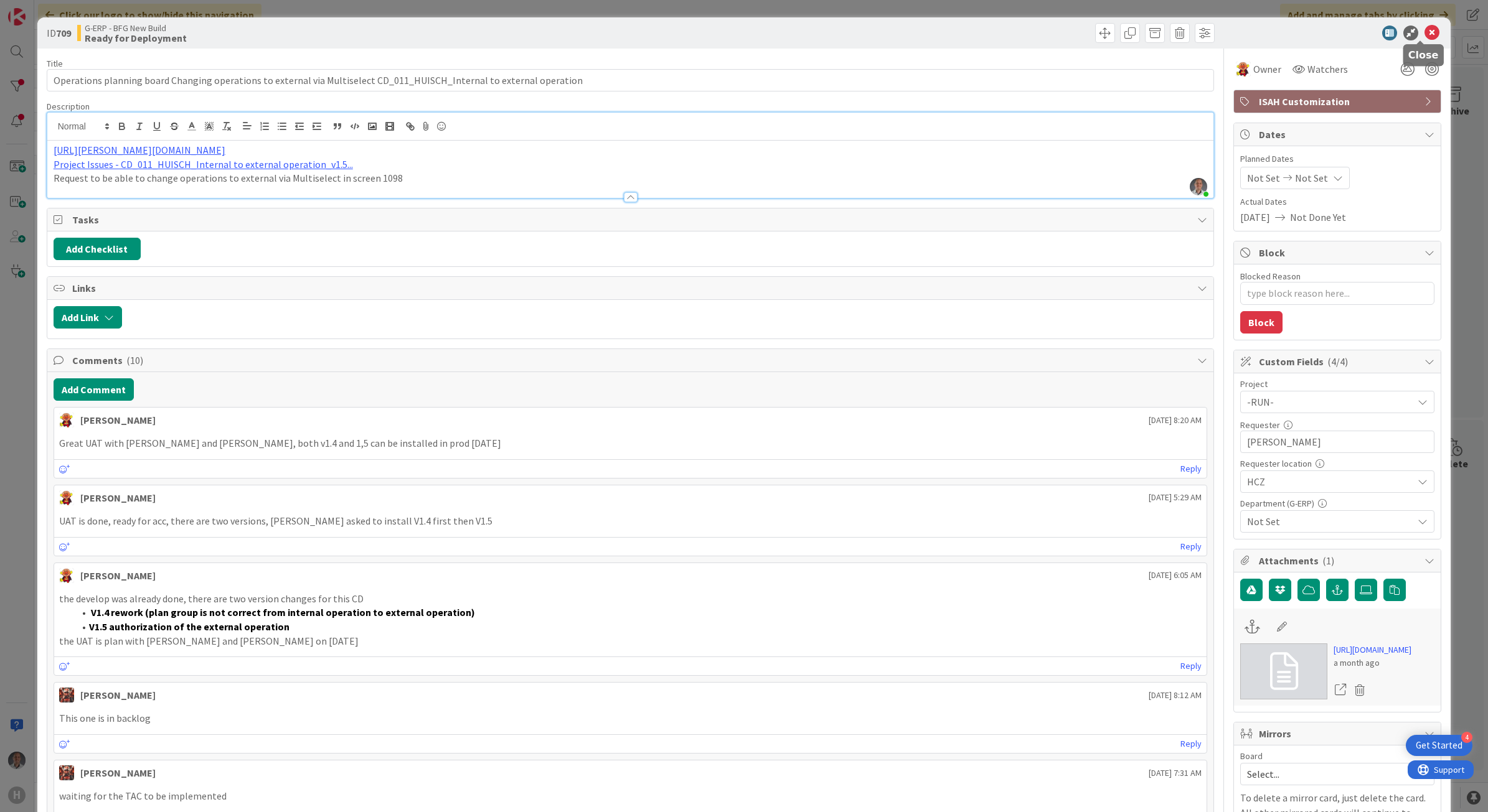
click at [1425, 31] on icon at bounding box center [1432, 32] width 15 height 15
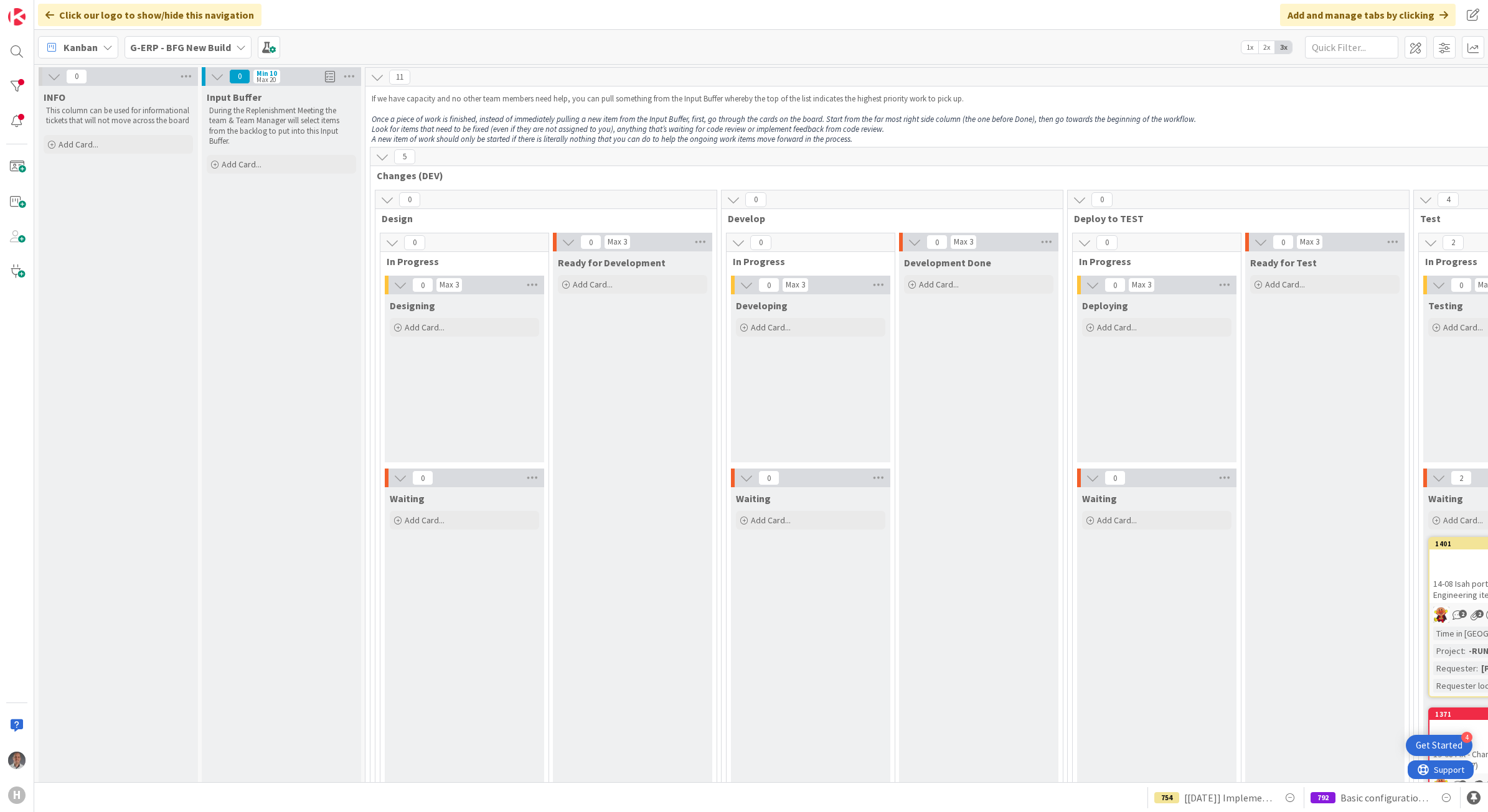
click at [205, 45] on b "G-ERP - BFG New Build" at bounding box center [180, 47] width 101 height 13
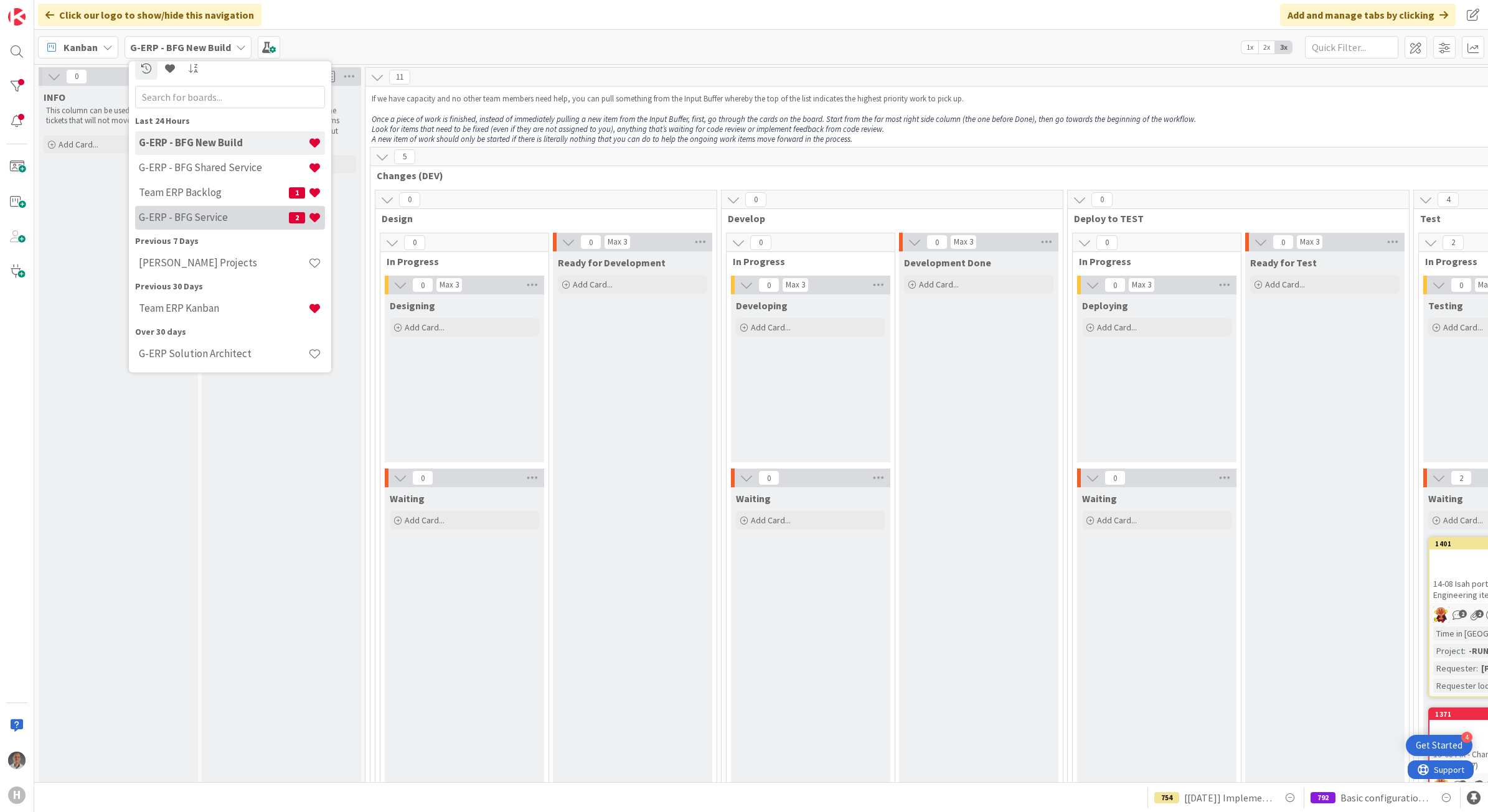
click at [215, 215] on h4 "G-ERP - BFG Service" at bounding box center [214, 217] width 150 height 13
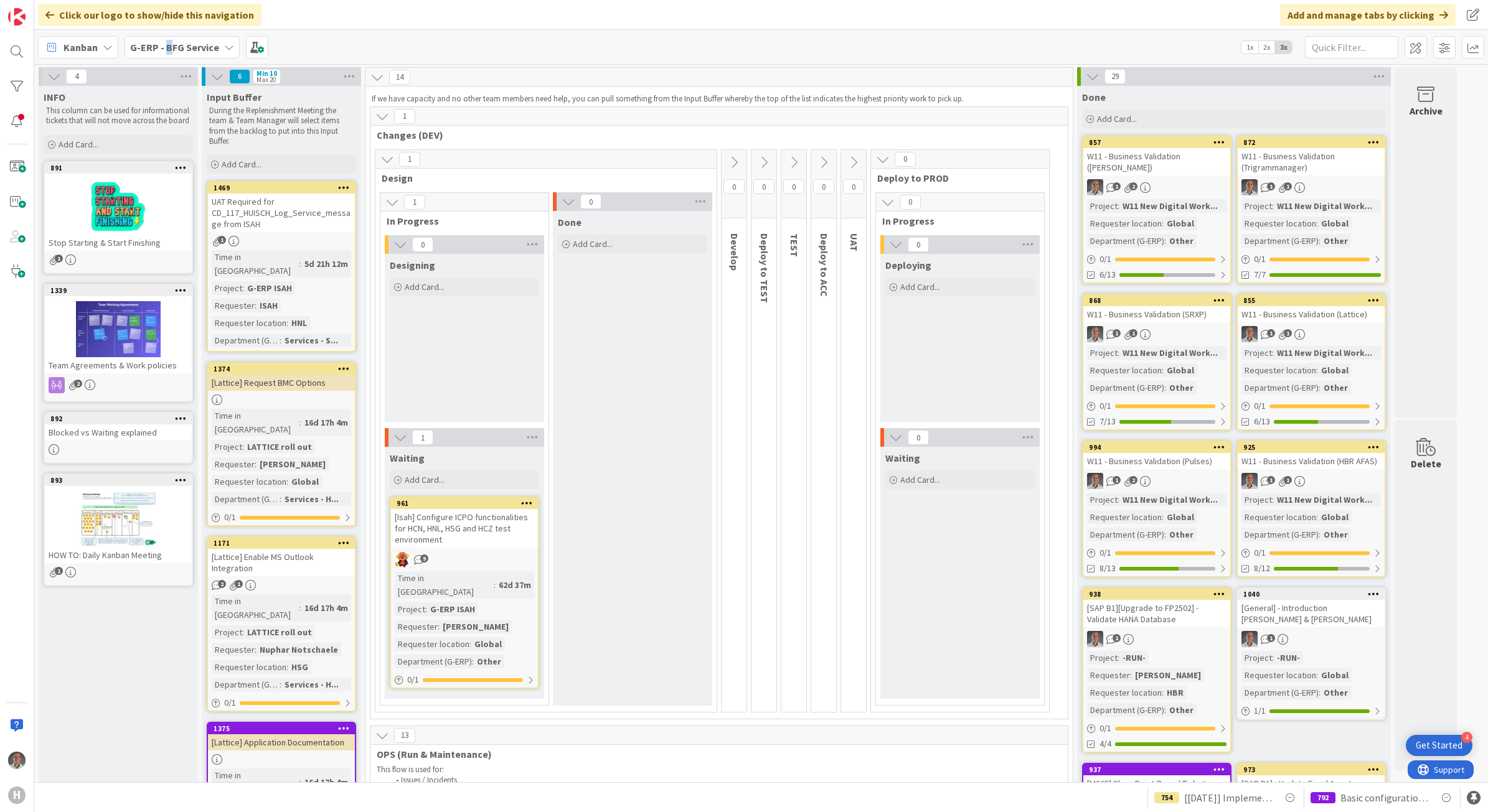
click at [168, 51] on b "G-ERP - BFG Service" at bounding box center [174, 47] width 89 height 13
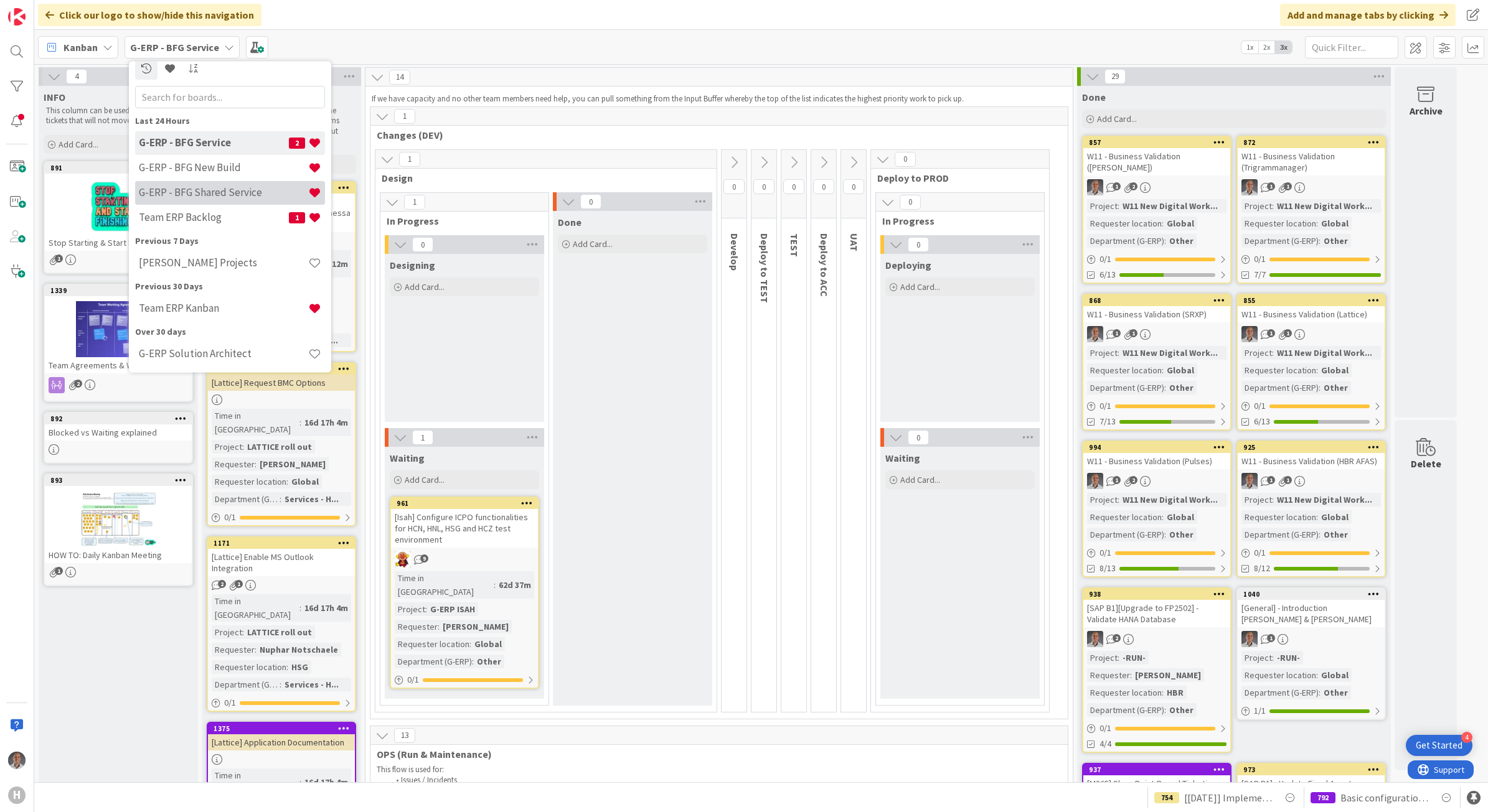
click at [228, 193] on h4 "G-ERP - BFG Shared Service" at bounding box center [224, 192] width 169 height 13
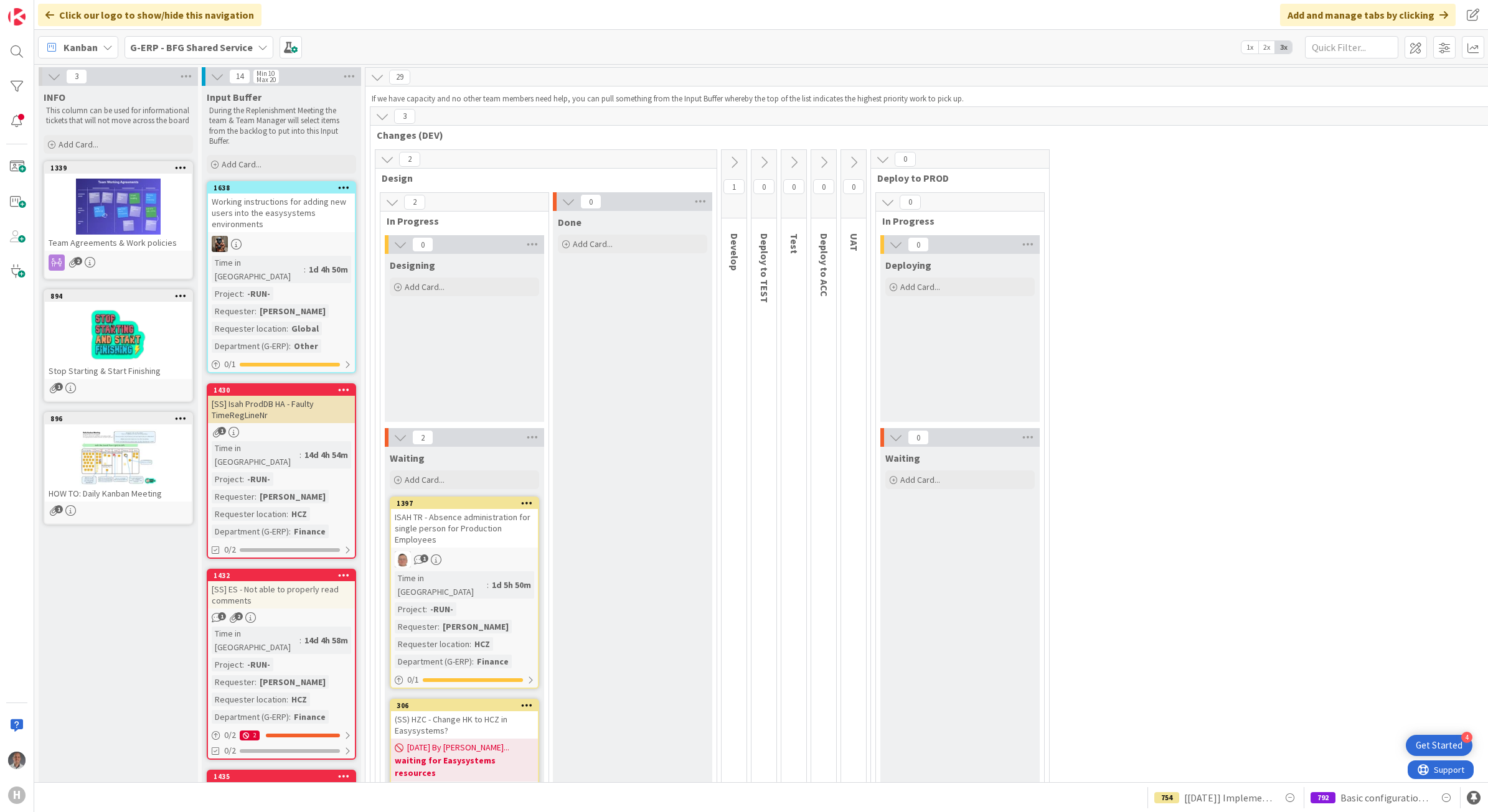
click at [305, 395] on div "[SS] Isah ProdDB HA - Faulty TimeRegLineNr" at bounding box center [281, 409] width 147 height 27
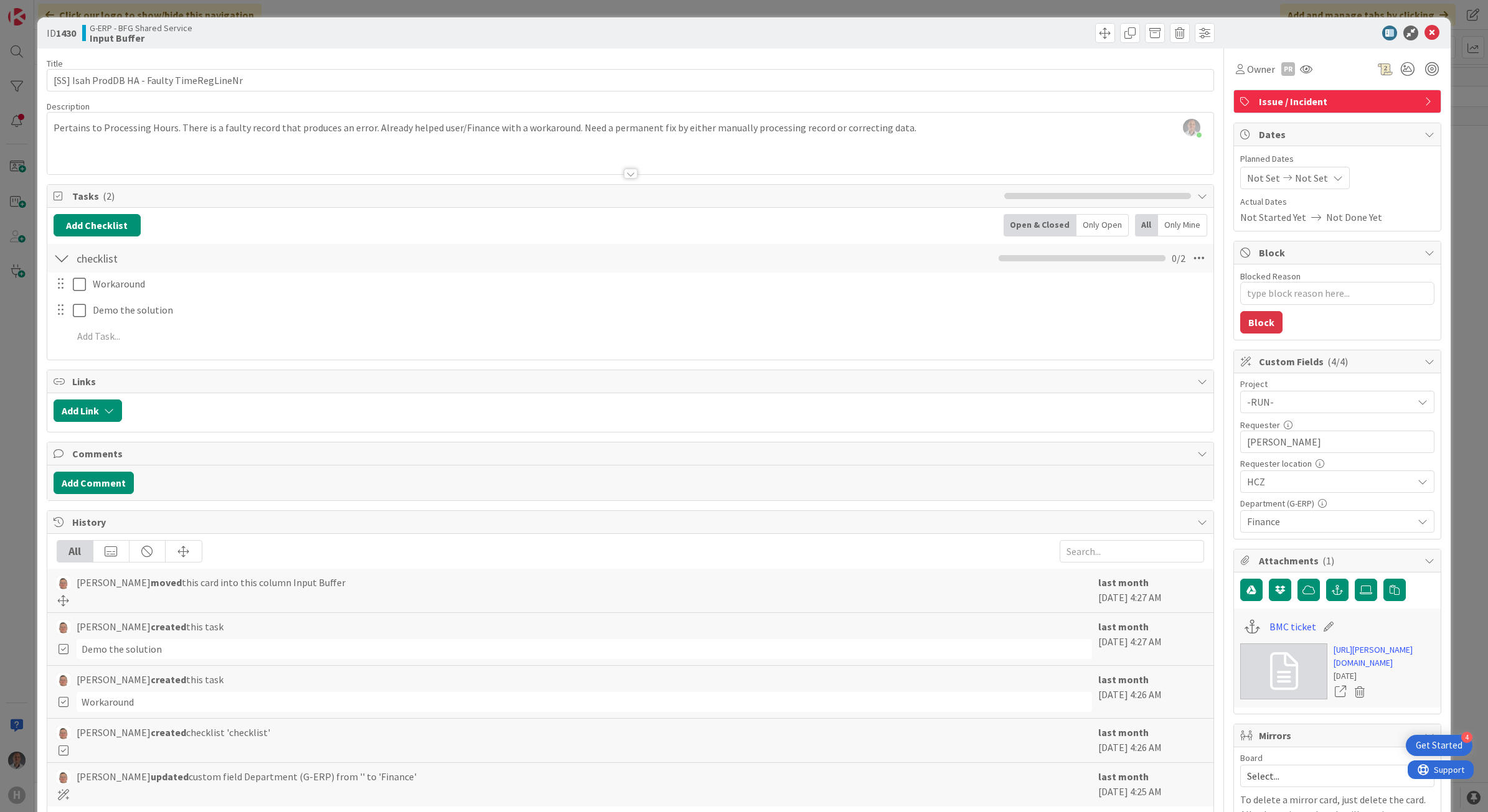
click at [623, 172] on div at bounding box center [630, 173] width 13 height 10
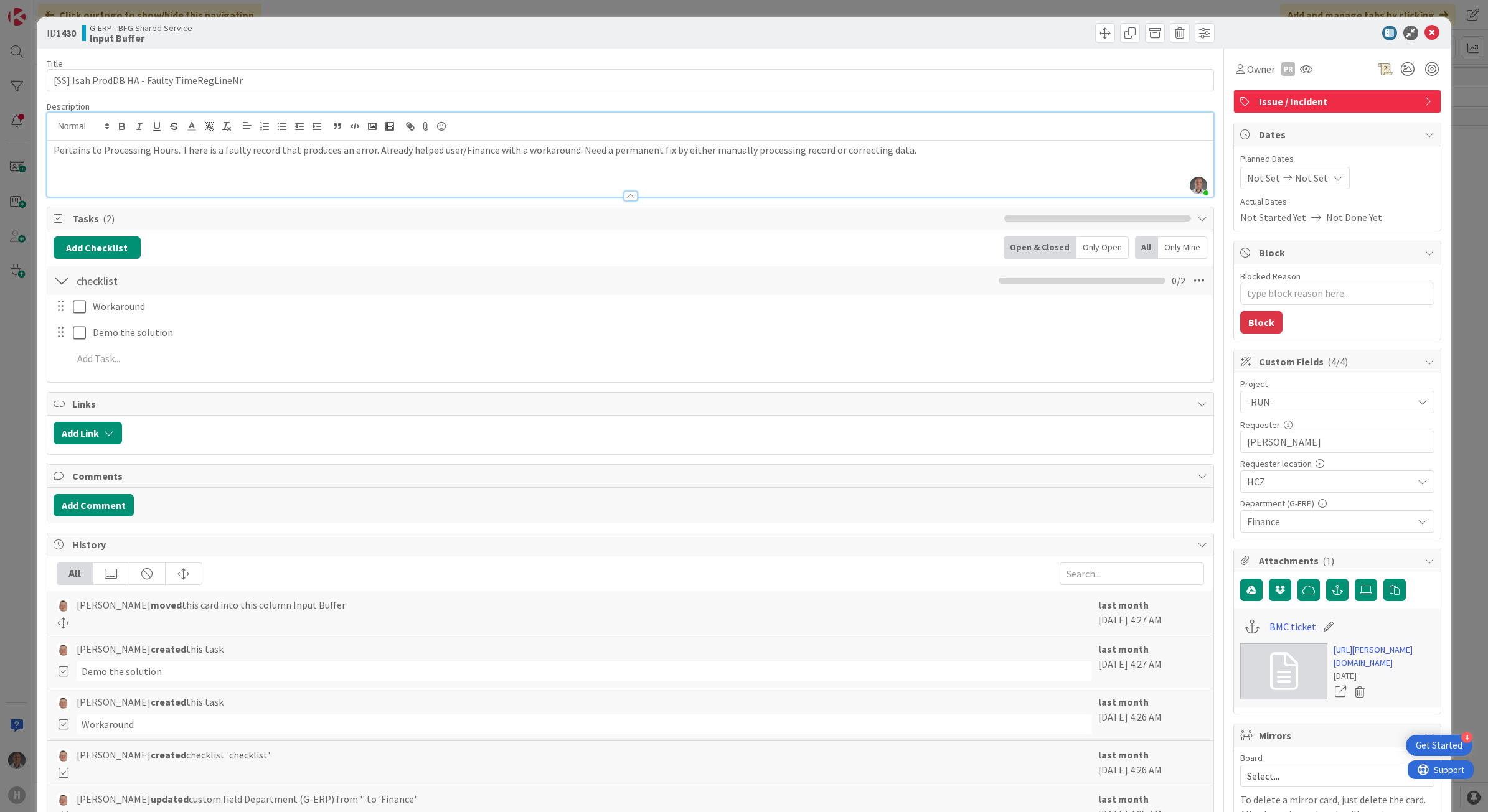
click at [623, 194] on div at bounding box center [630, 196] width 13 height 10
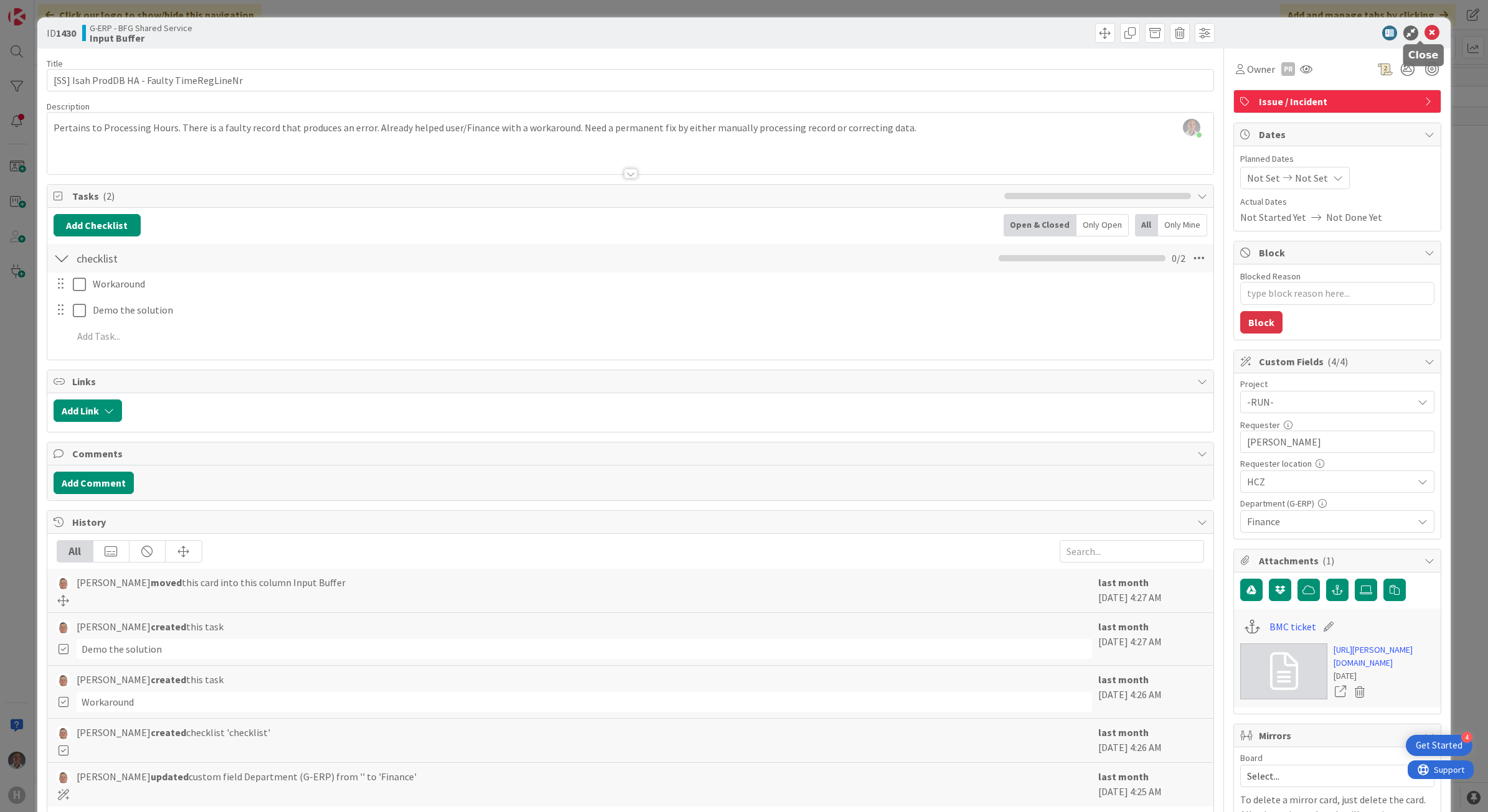
click at [1425, 33] on icon at bounding box center [1432, 32] width 15 height 15
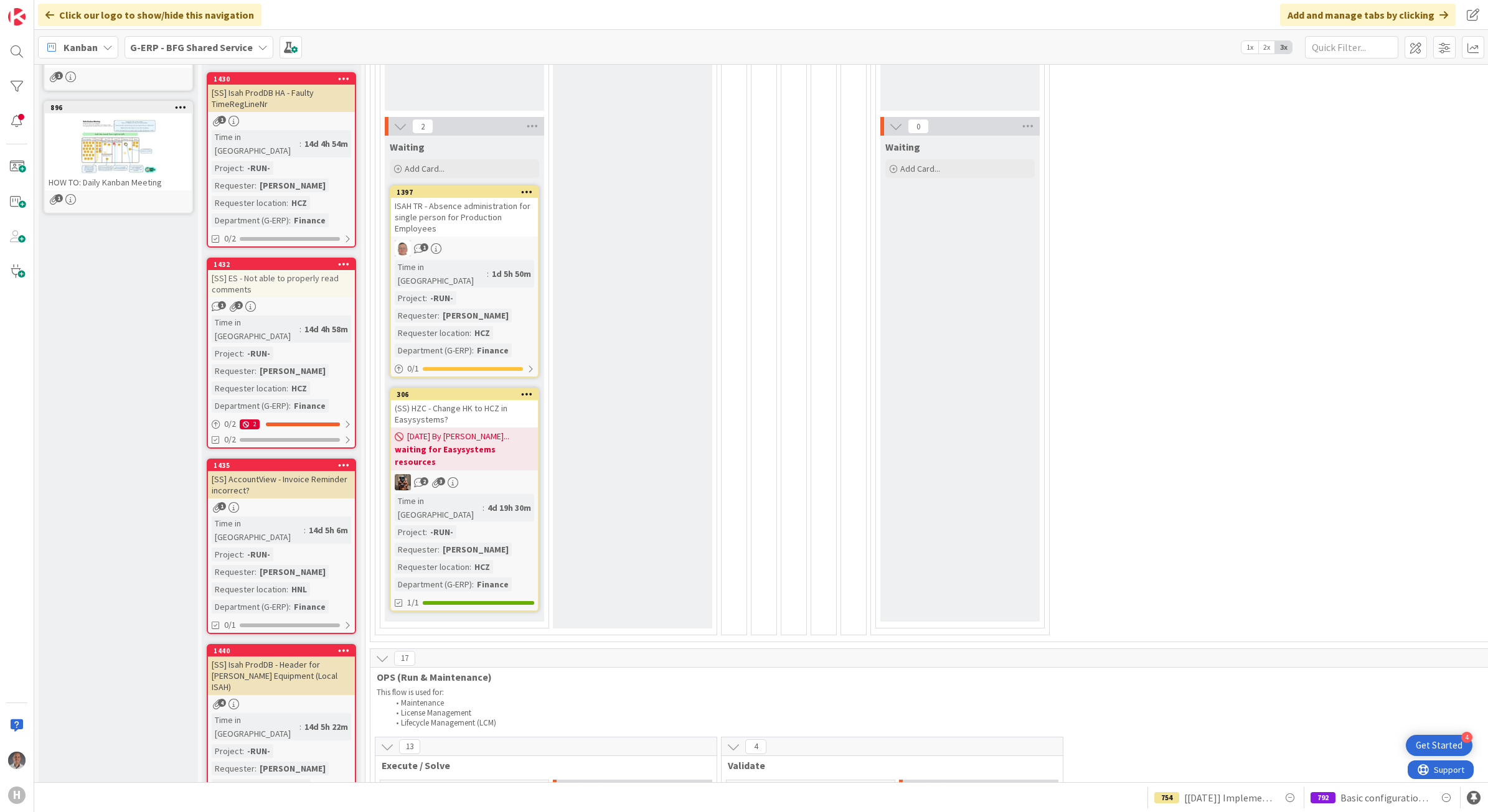
click at [512, 219] on div "ISAH TR - Absence administration for single person for Production Employees" at bounding box center [464, 217] width 147 height 39
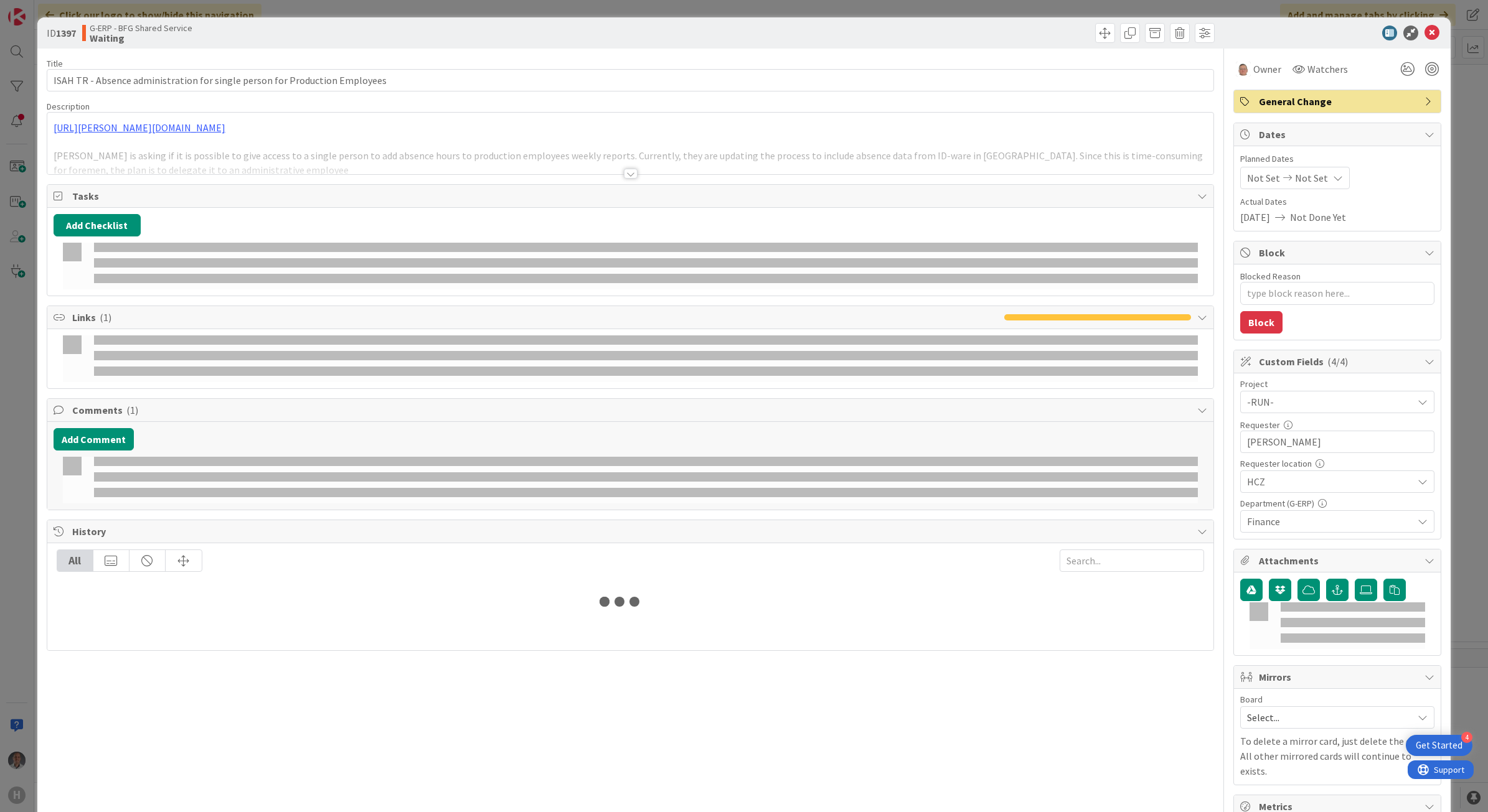
type textarea "x"
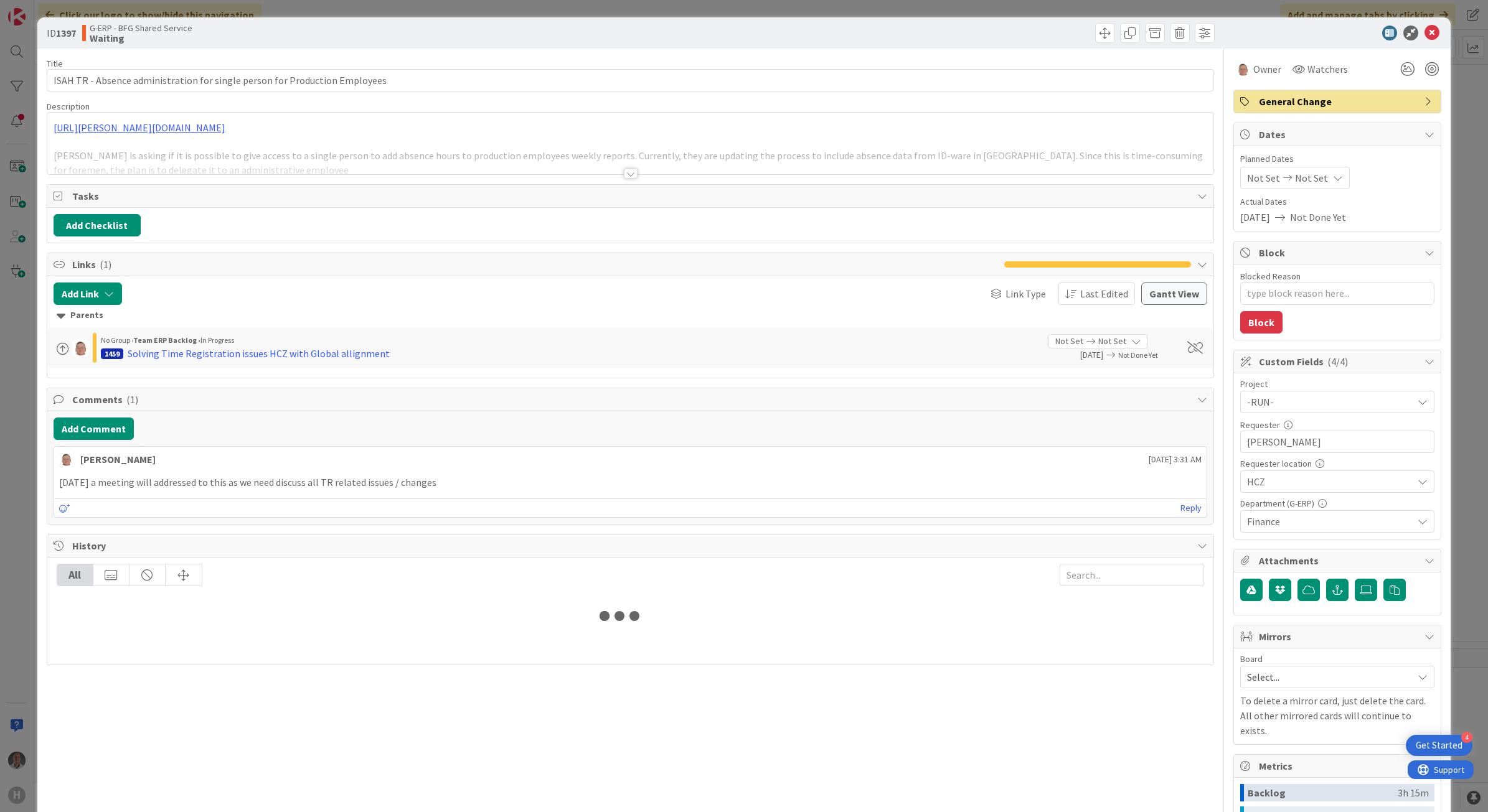
click at [628, 172] on div at bounding box center [630, 173] width 13 height 10
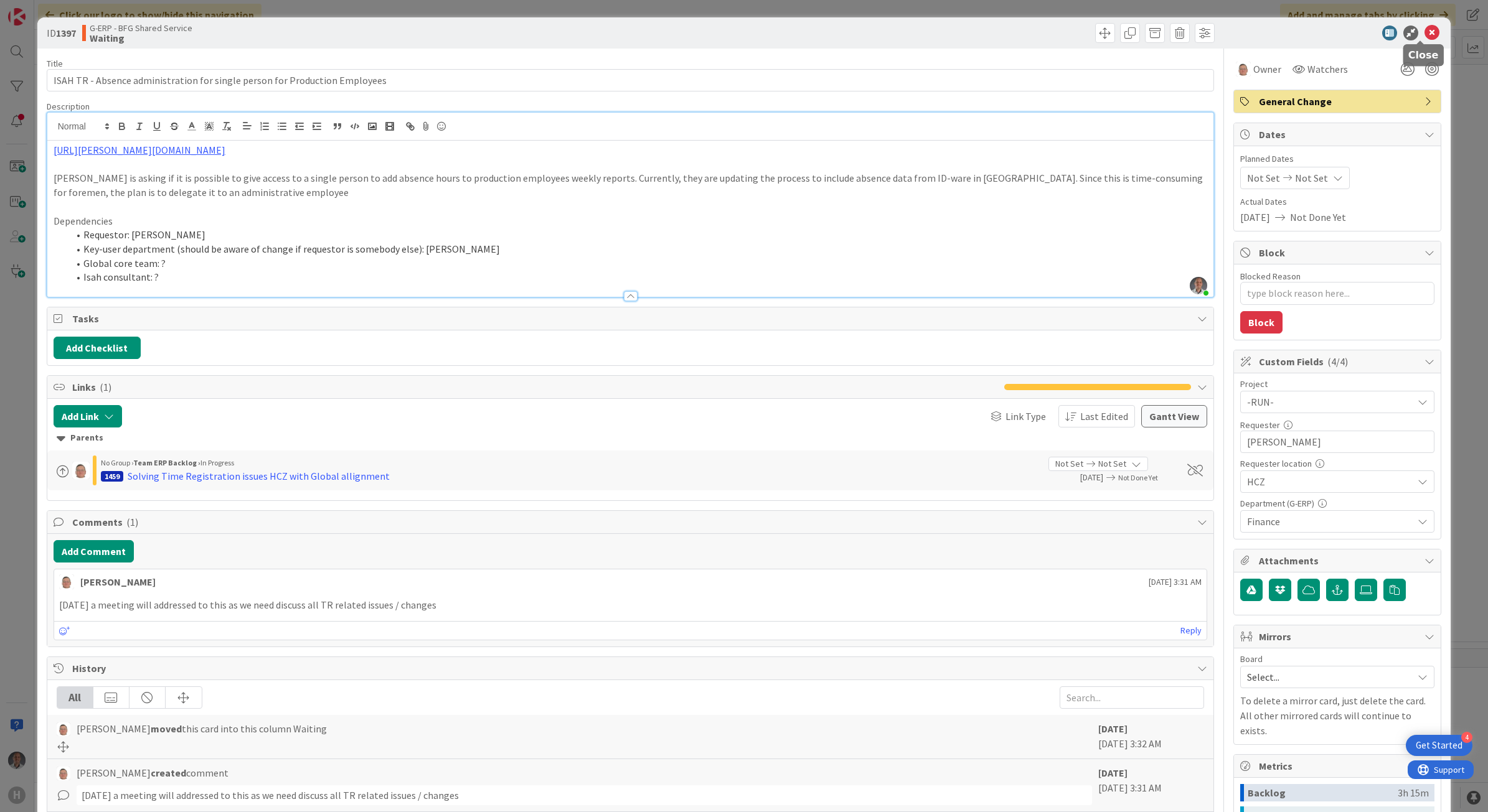
click at [1425, 35] on icon at bounding box center [1432, 32] width 15 height 15
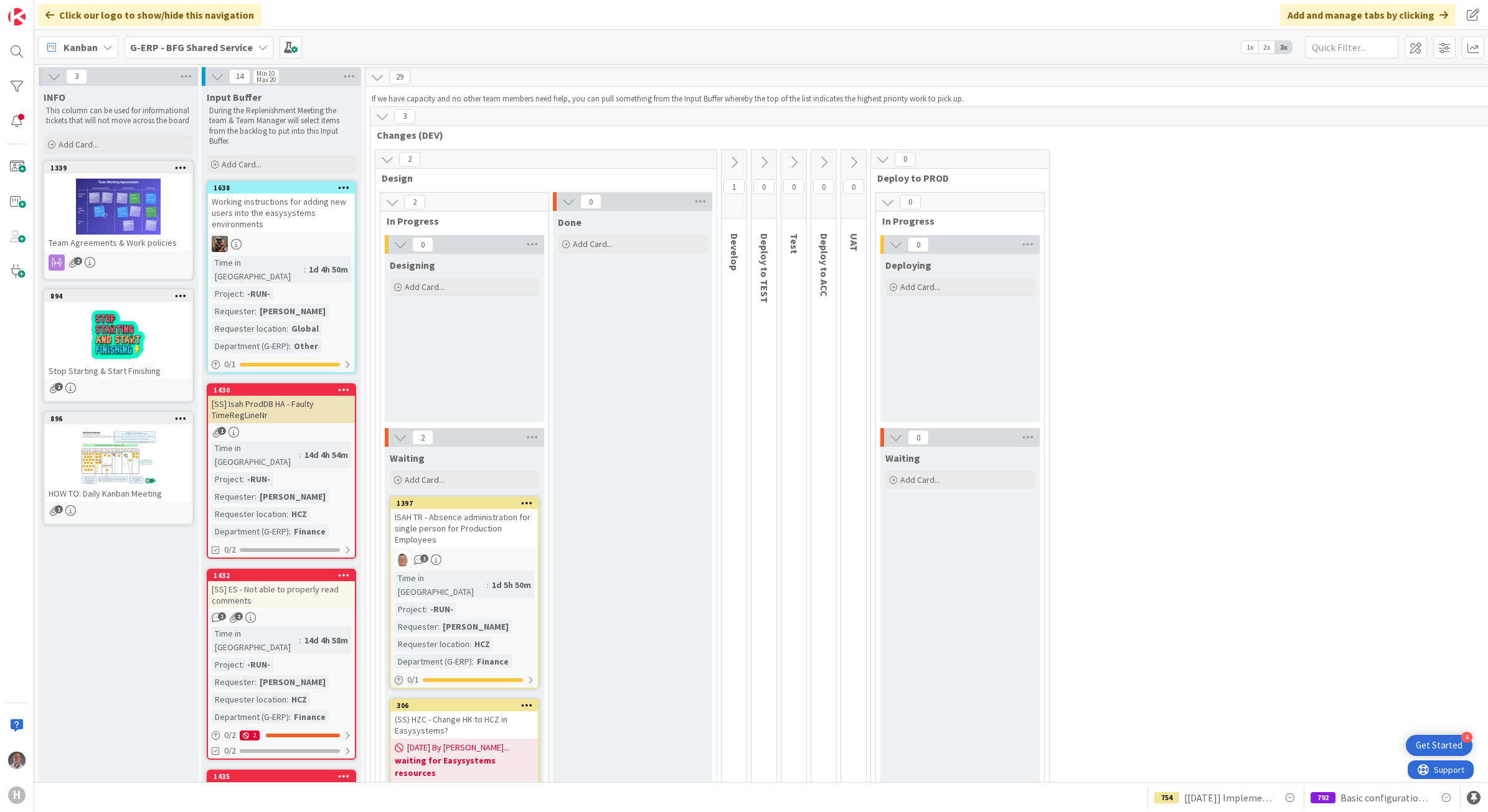
click at [231, 47] on b "G-ERP - BFG Shared Service" at bounding box center [191, 47] width 123 height 13
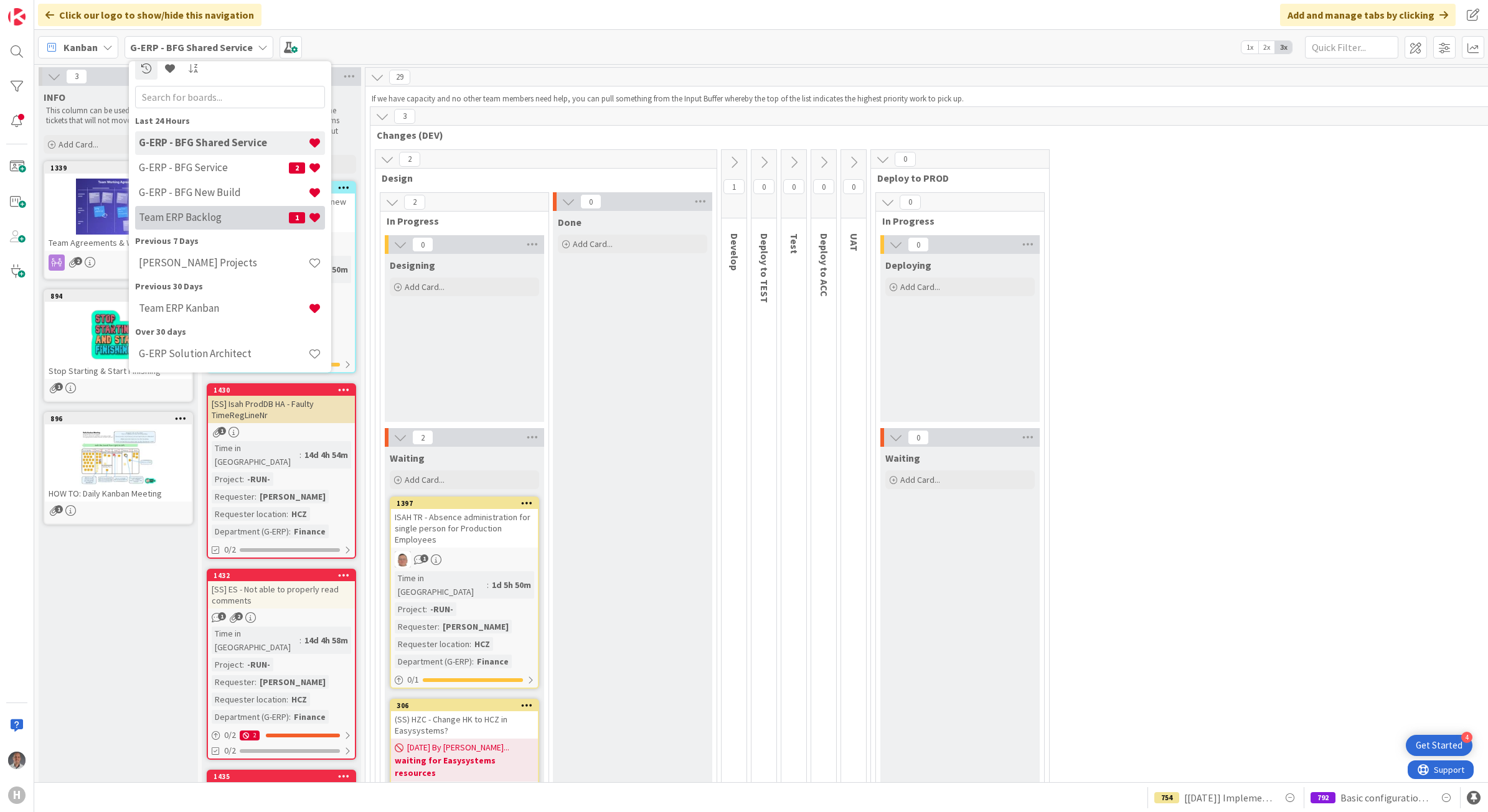
click at [190, 219] on h4 "Team ERP Backlog" at bounding box center [214, 217] width 150 height 13
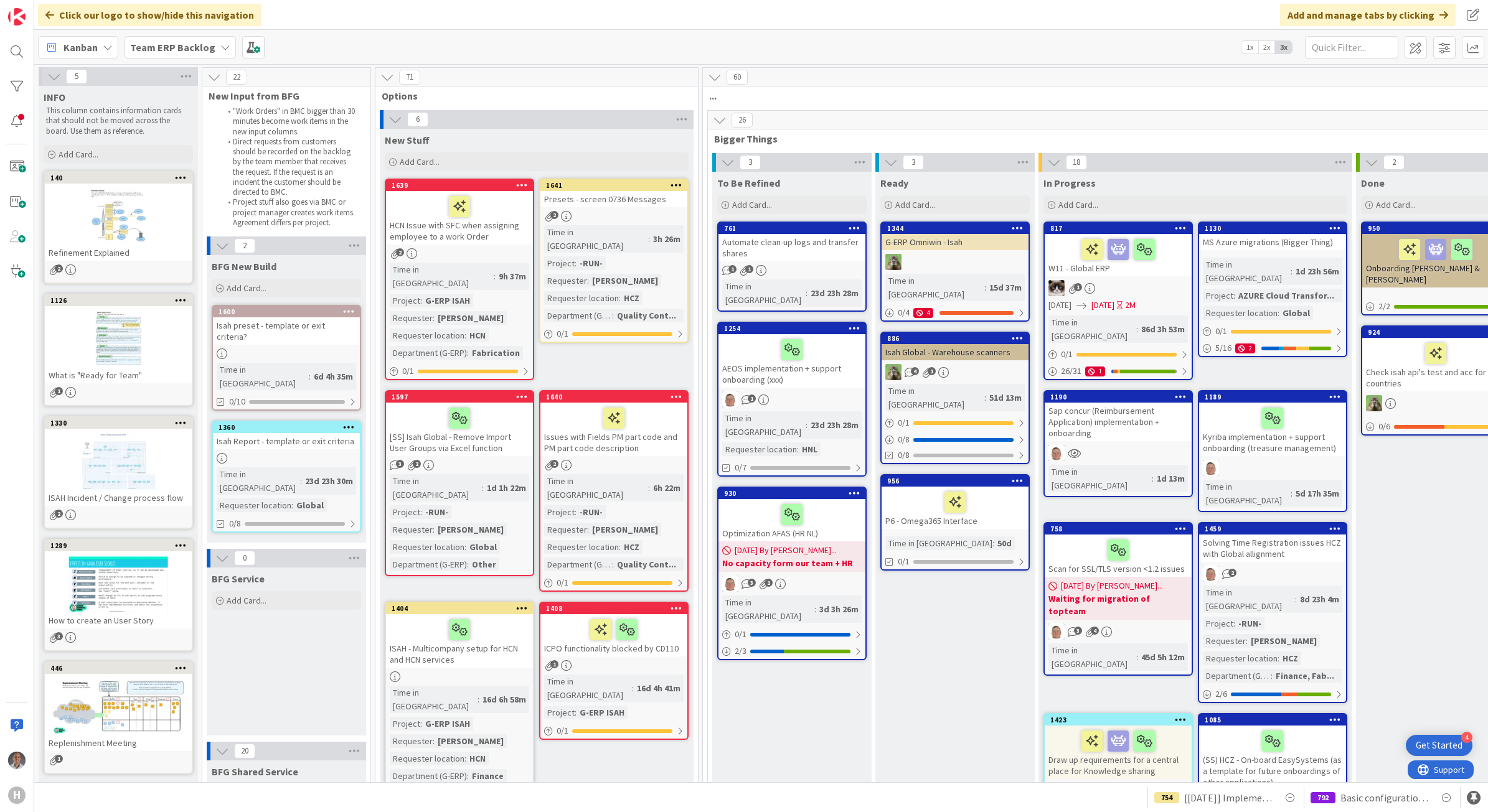
click at [595, 60] on div "Kanban Team ERP Backlog 1x 2x 3x" at bounding box center [761, 47] width 1453 height 35
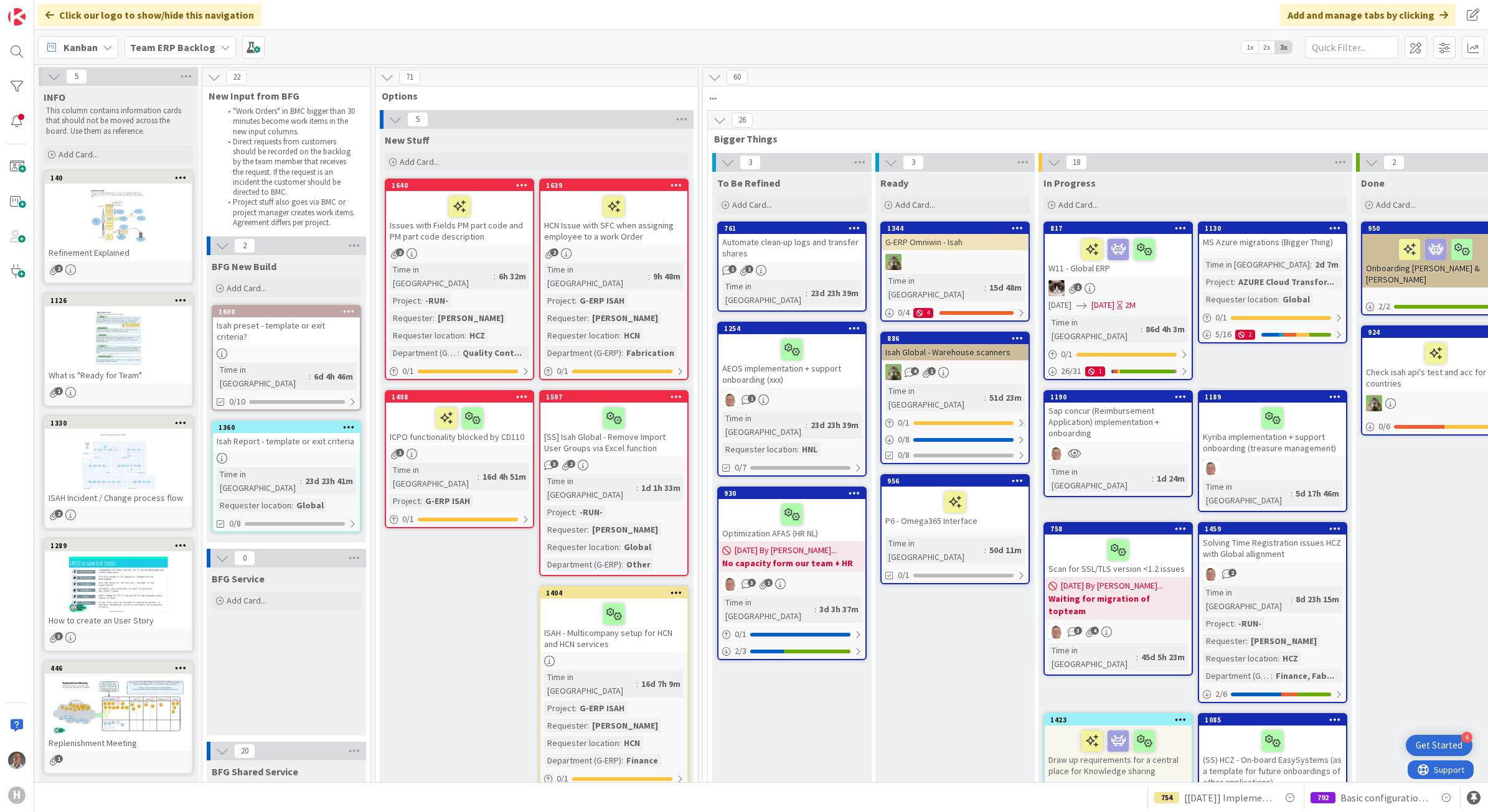
click at [157, 45] on b "Team ERP Backlog" at bounding box center [172, 47] width 85 height 13
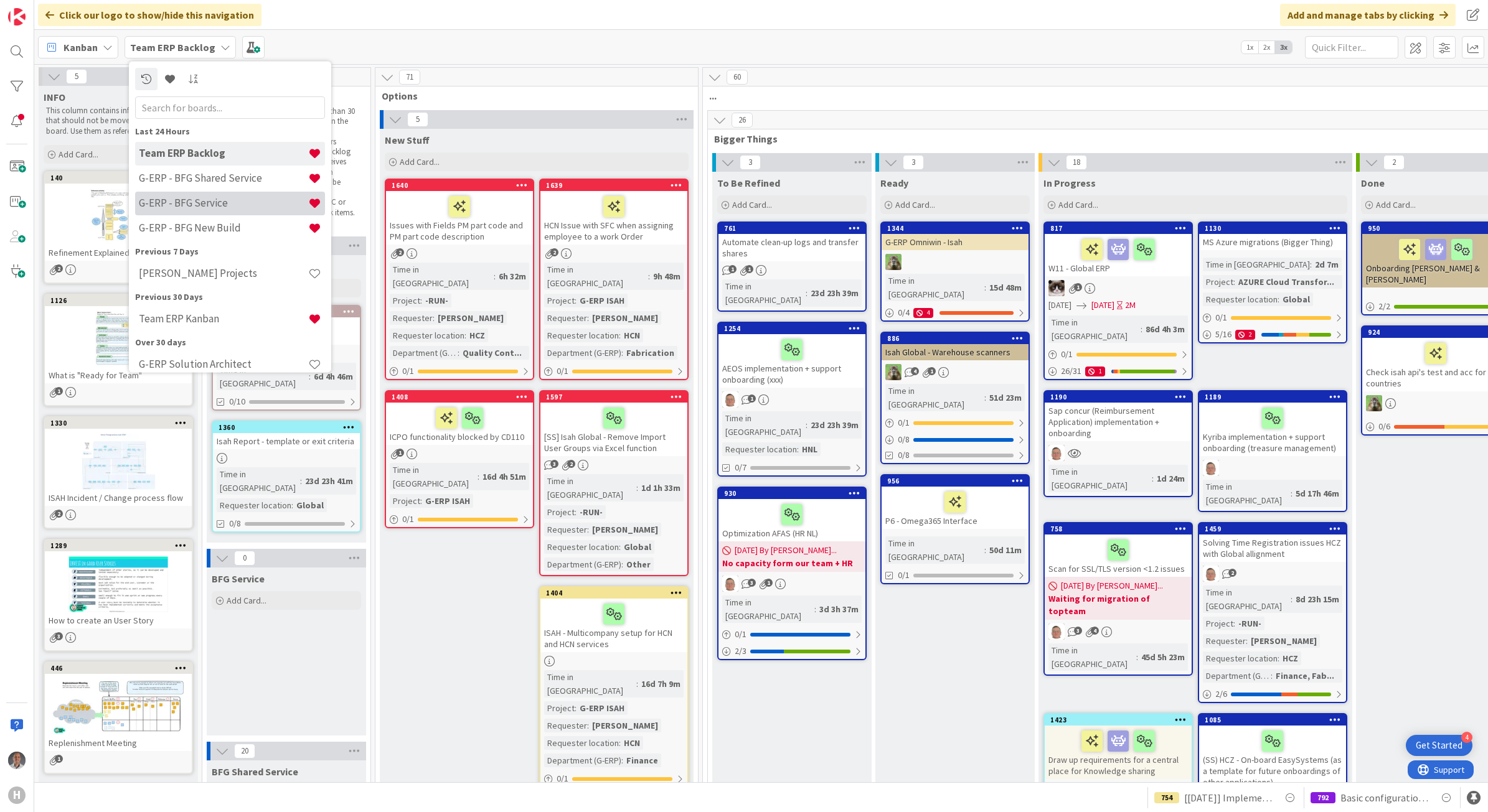
click at [194, 207] on h4 "G-ERP - BFG Service" at bounding box center [224, 203] width 169 height 13
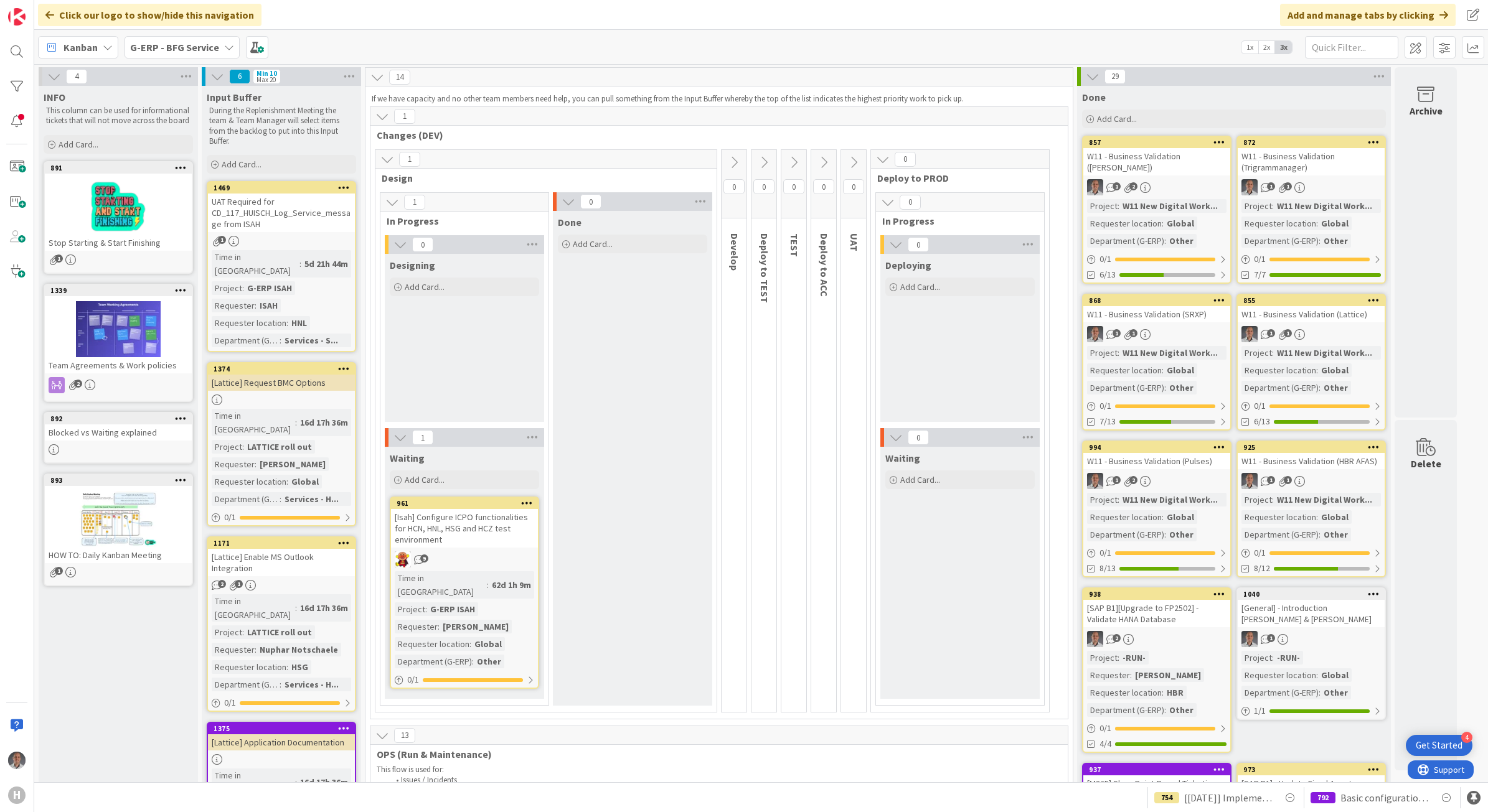
click at [282, 215] on div "UAT Required for CD_117_HUISCH_Log_Service_message from ISAH" at bounding box center [281, 213] width 147 height 39
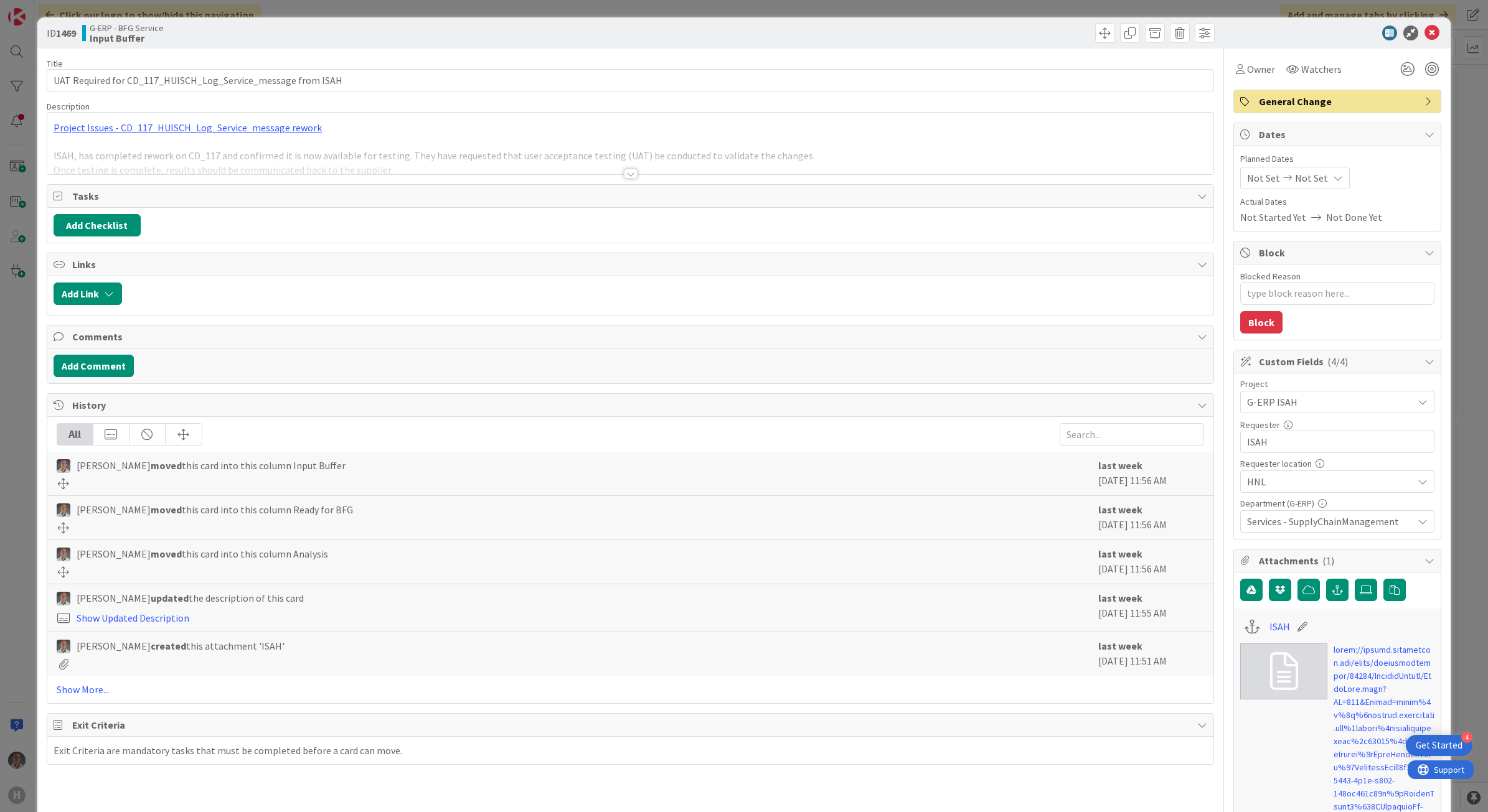
click at [623, 178] on div at bounding box center [630, 173] width 13 height 10
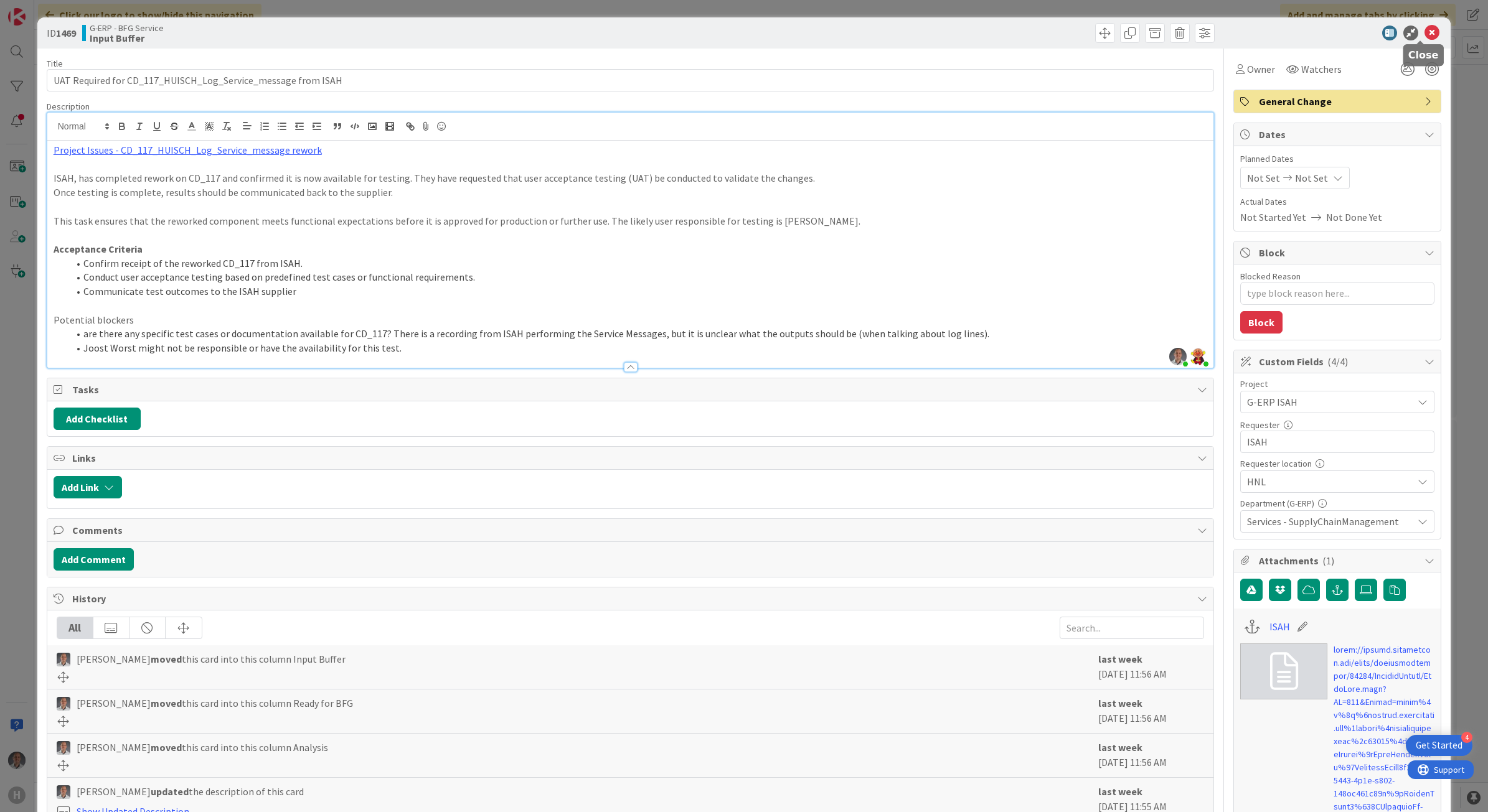
click at [1425, 33] on icon at bounding box center [1432, 32] width 15 height 15
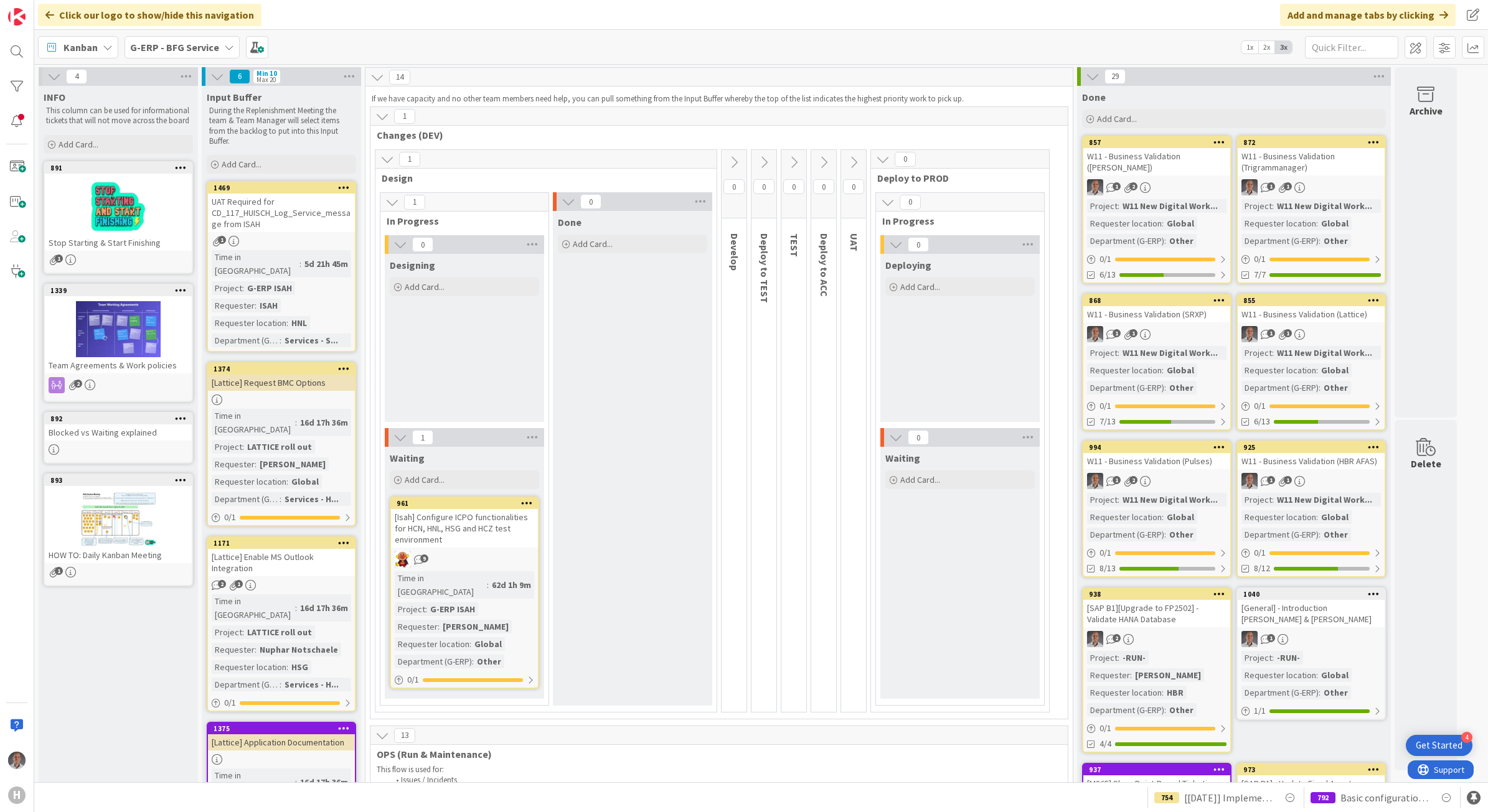
click at [224, 51] on icon at bounding box center [229, 47] width 10 height 10
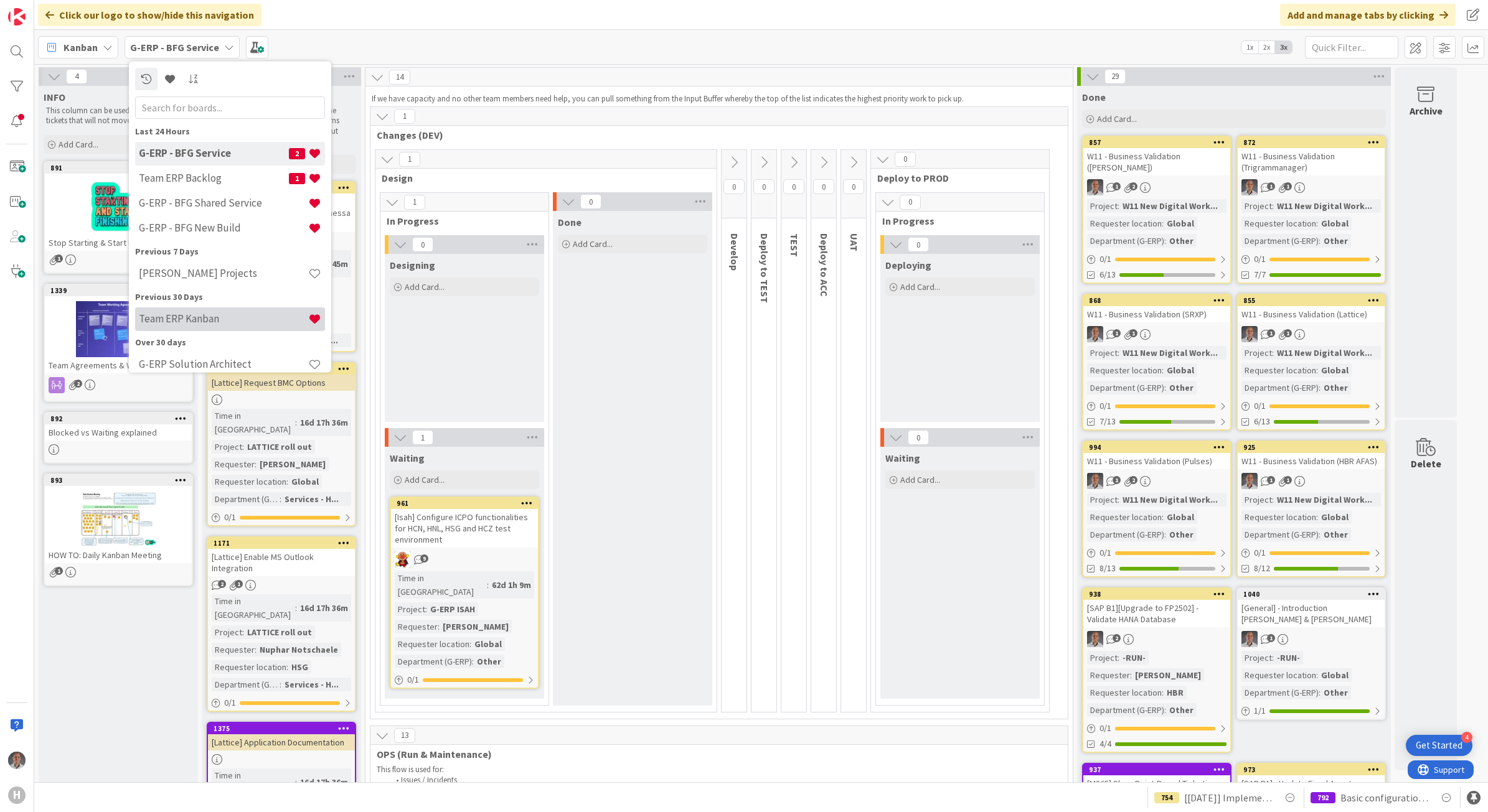
click at [215, 319] on h4 "Team ERP Kanban" at bounding box center [224, 319] width 169 height 13
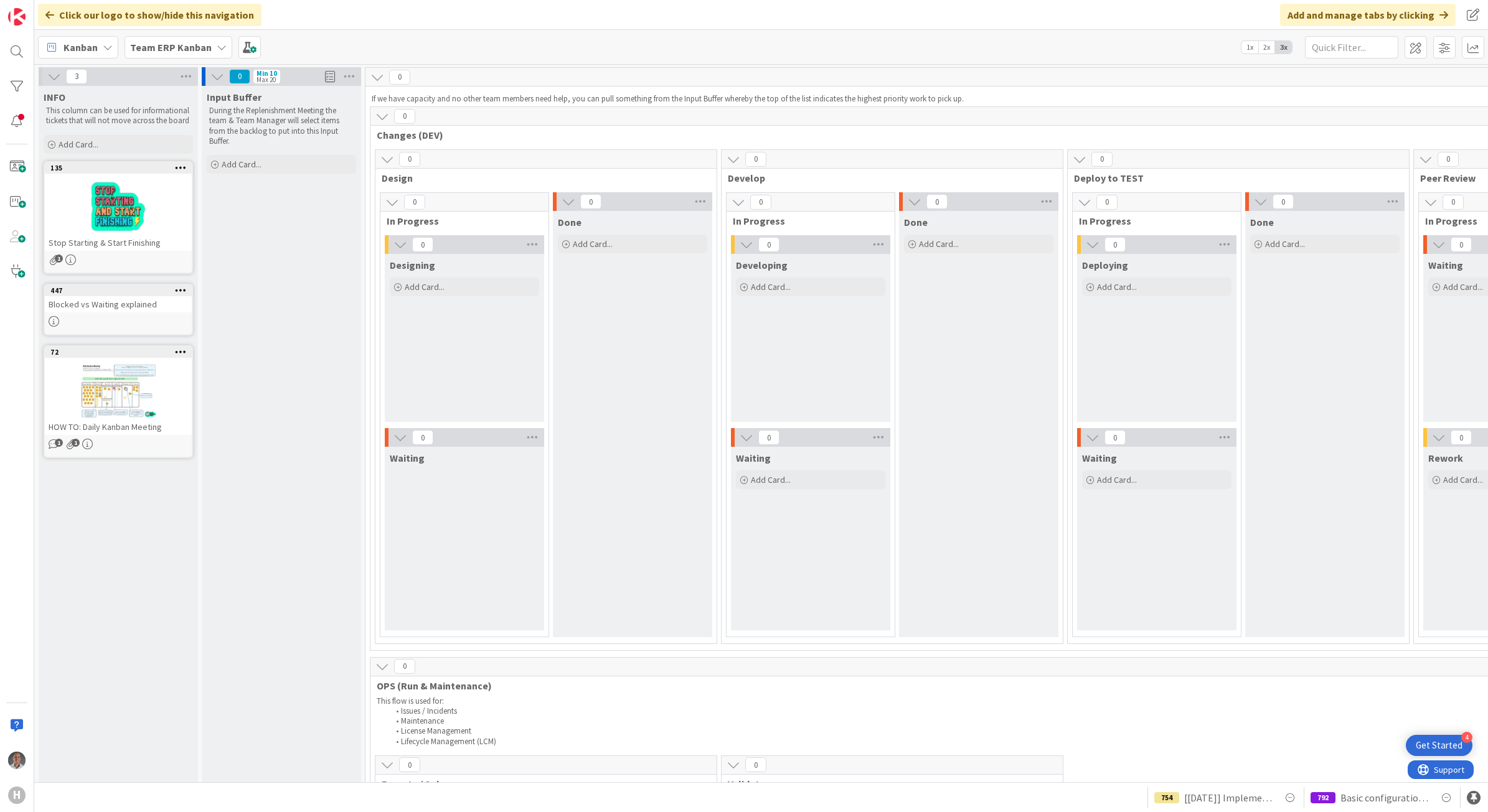
click at [194, 47] on b "Team ERP Kanban" at bounding box center [171, 47] width 82 height 13
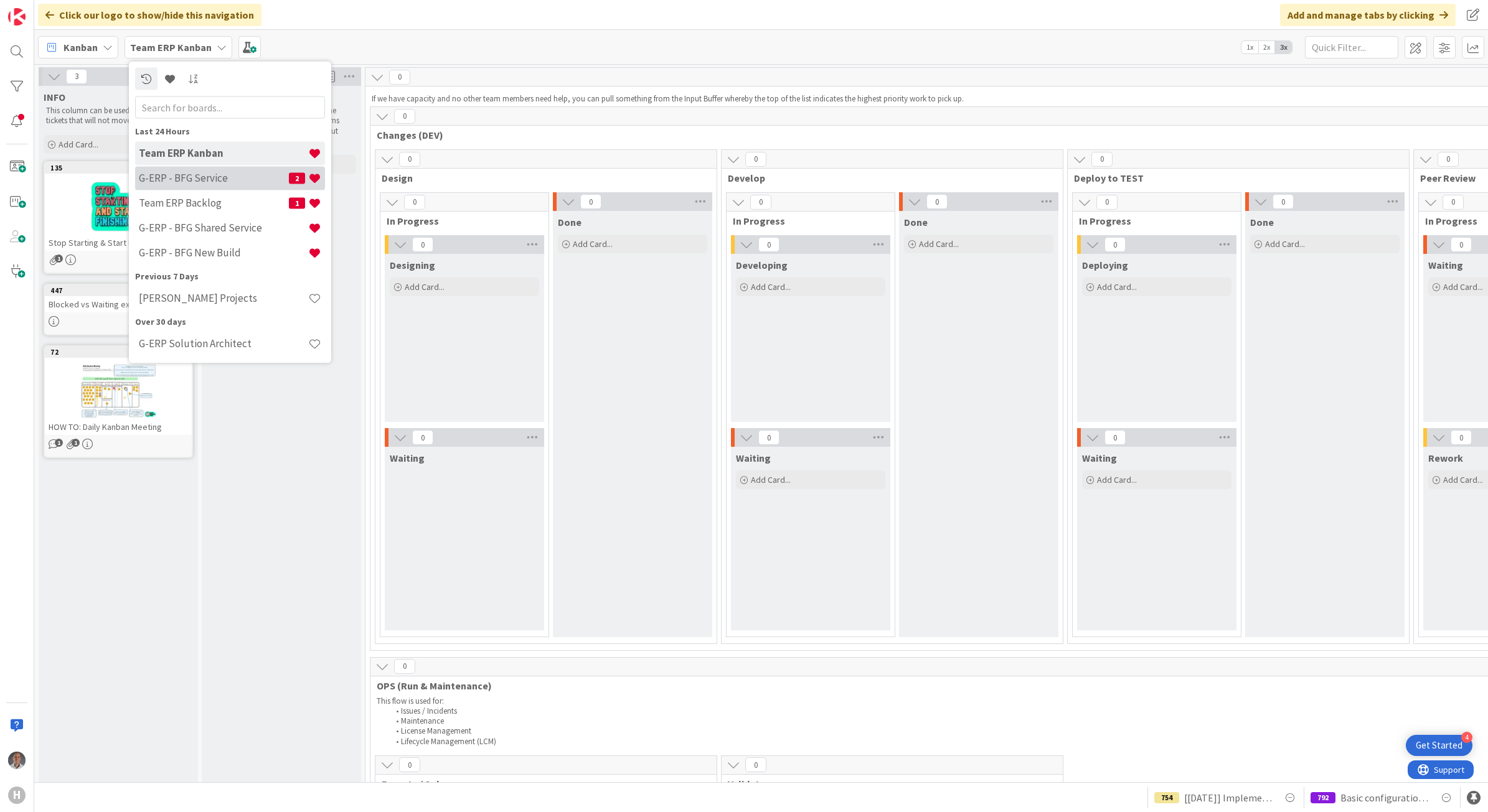
click at [183, 175] on h4 "G-ERP - BFG Service" at bounding box center [214, 178] width 150 height 13
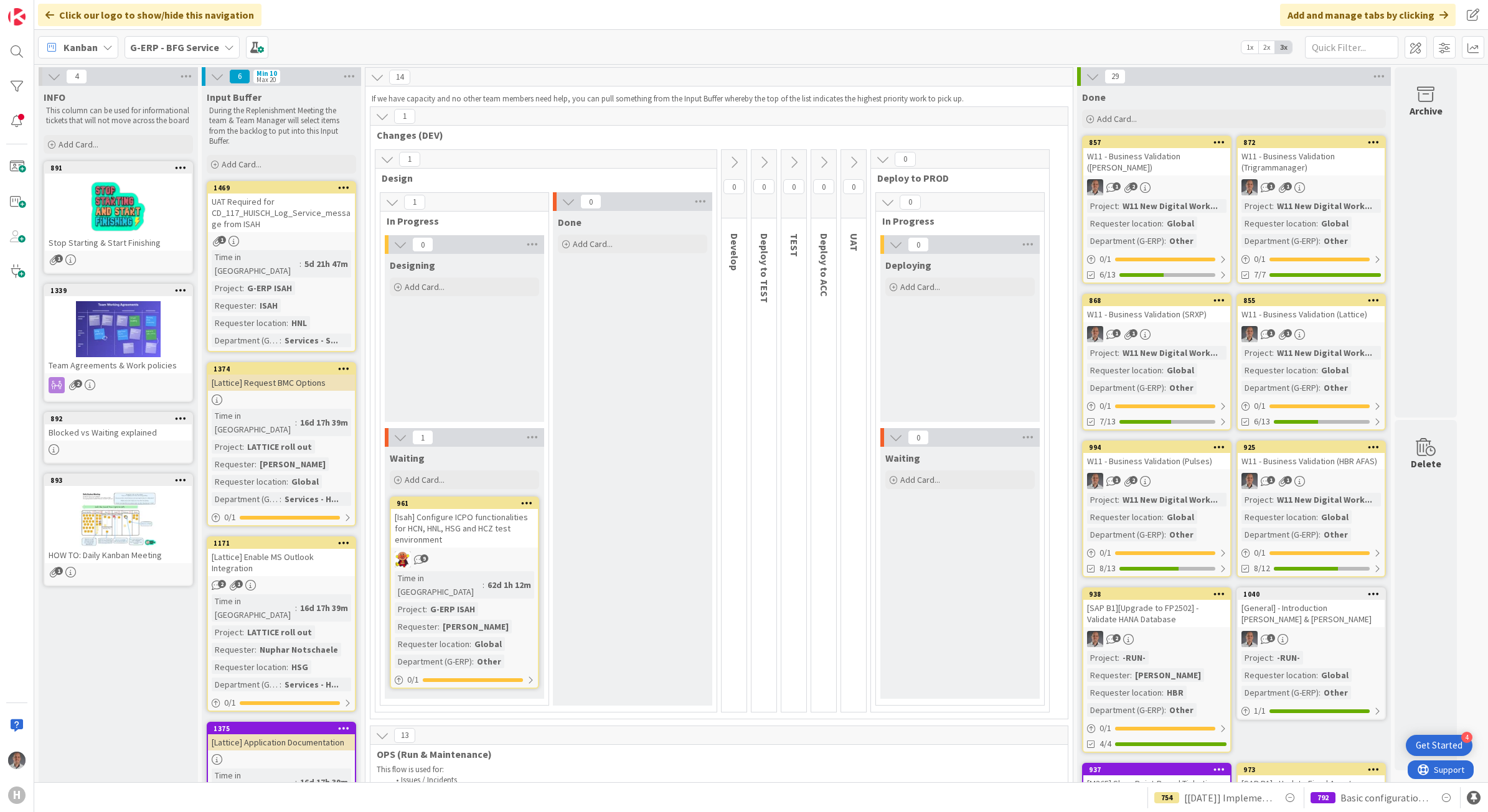
click at [210, 48] on b "G-ERP - BFG Service" at bounding box center [174, 47] width 89 height 13
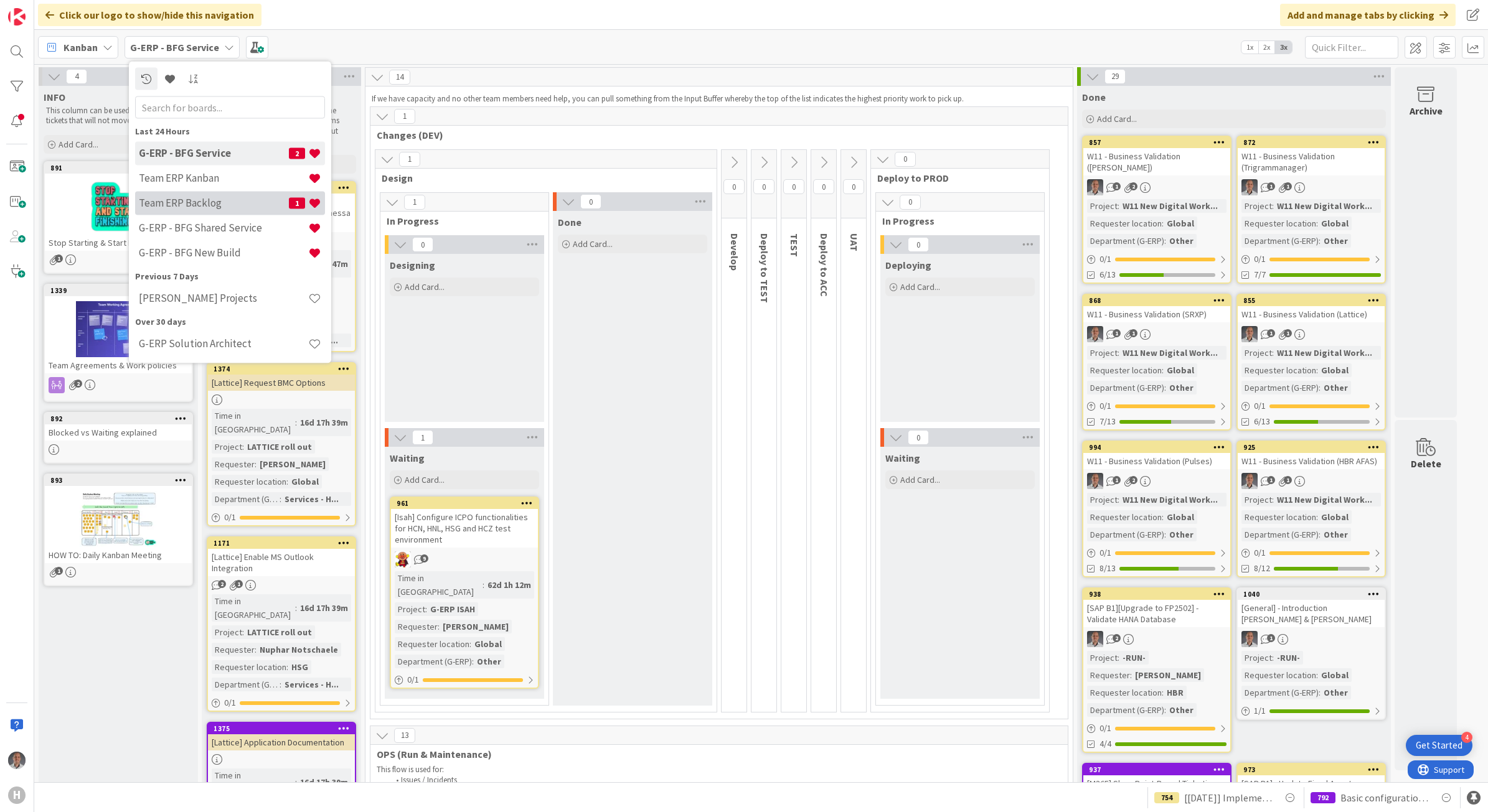
click at [206, 204] on h4 "Team ERP Backlog" at bounding box center [214, 203] width 150 height 13
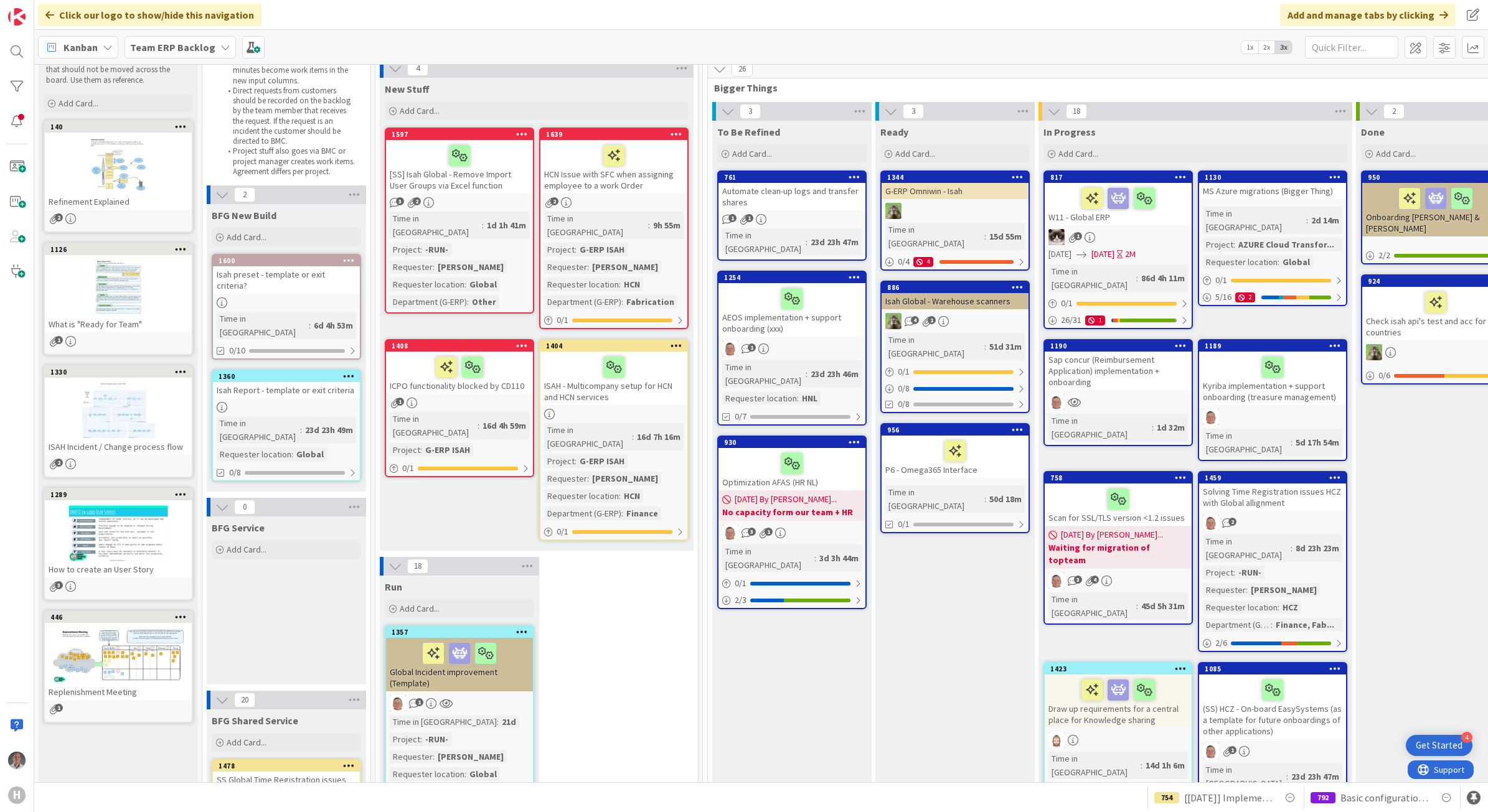
scroll to position [78, 0]
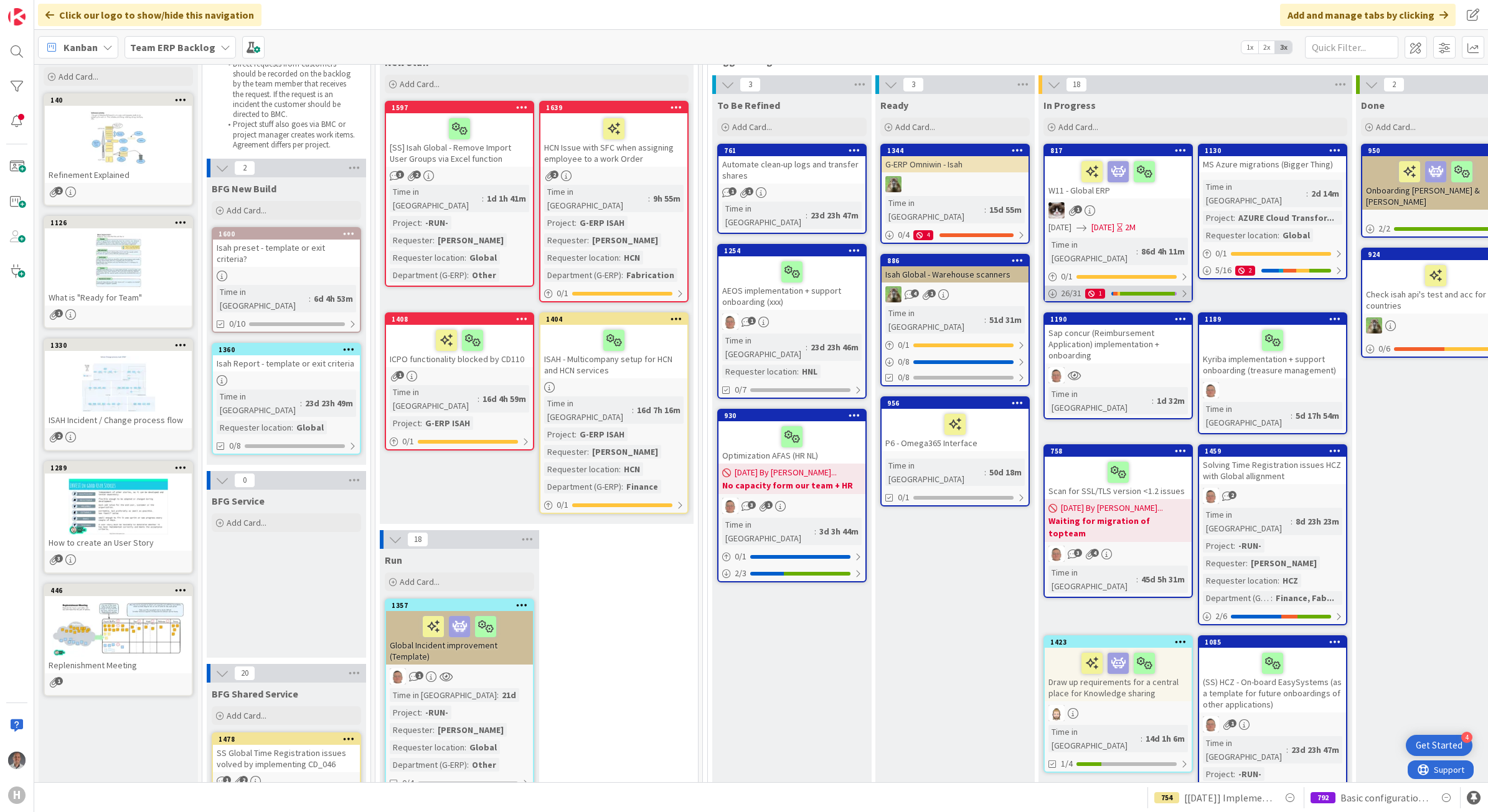
click at [1181, 289] on div at bounding box center [1184, 294] width 8 height 10
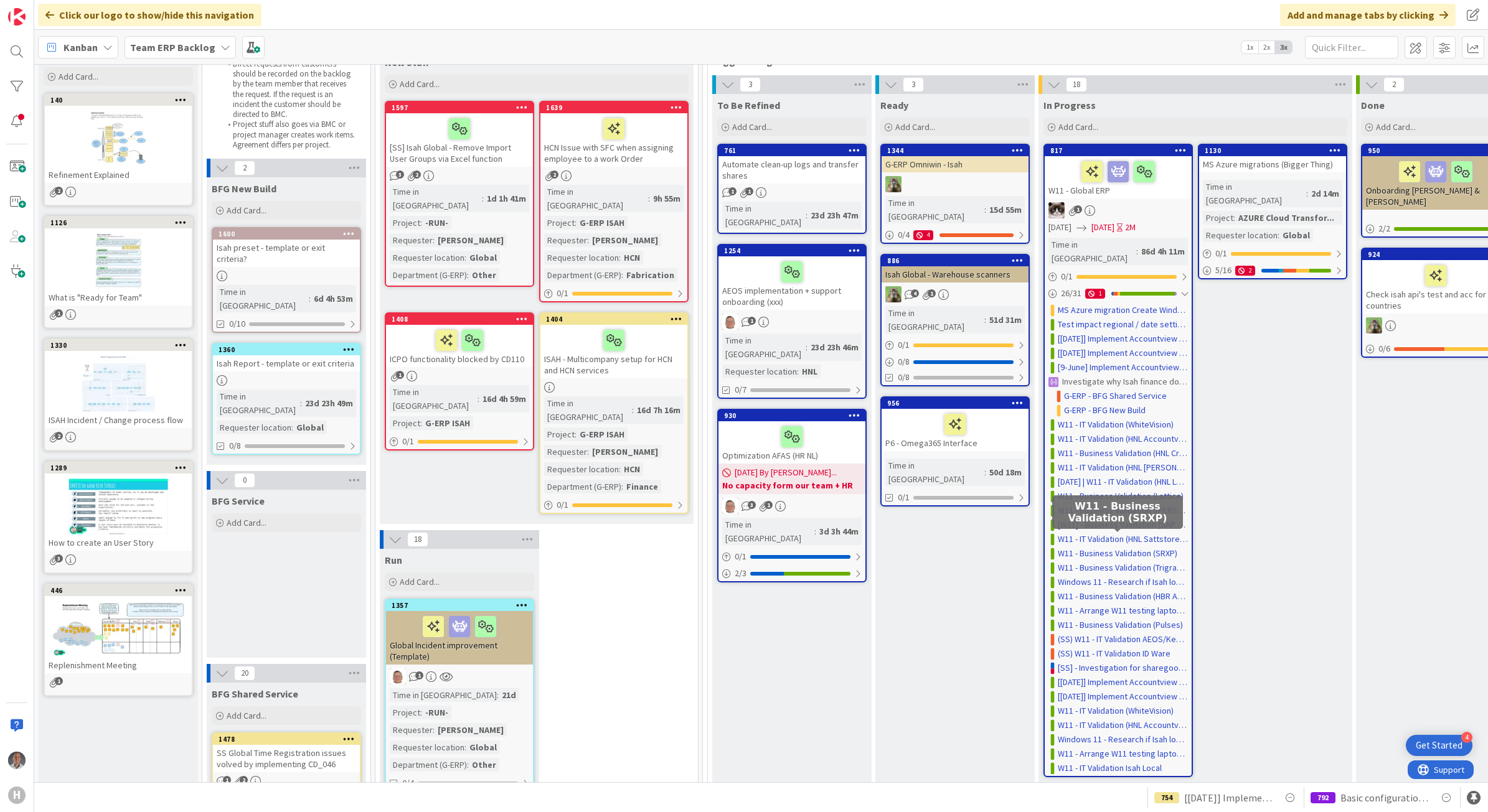
click at [1131, 547] on link "W11 - Business Validation (SRXP)" at bounding box center [1117, 553] width 119 height 13
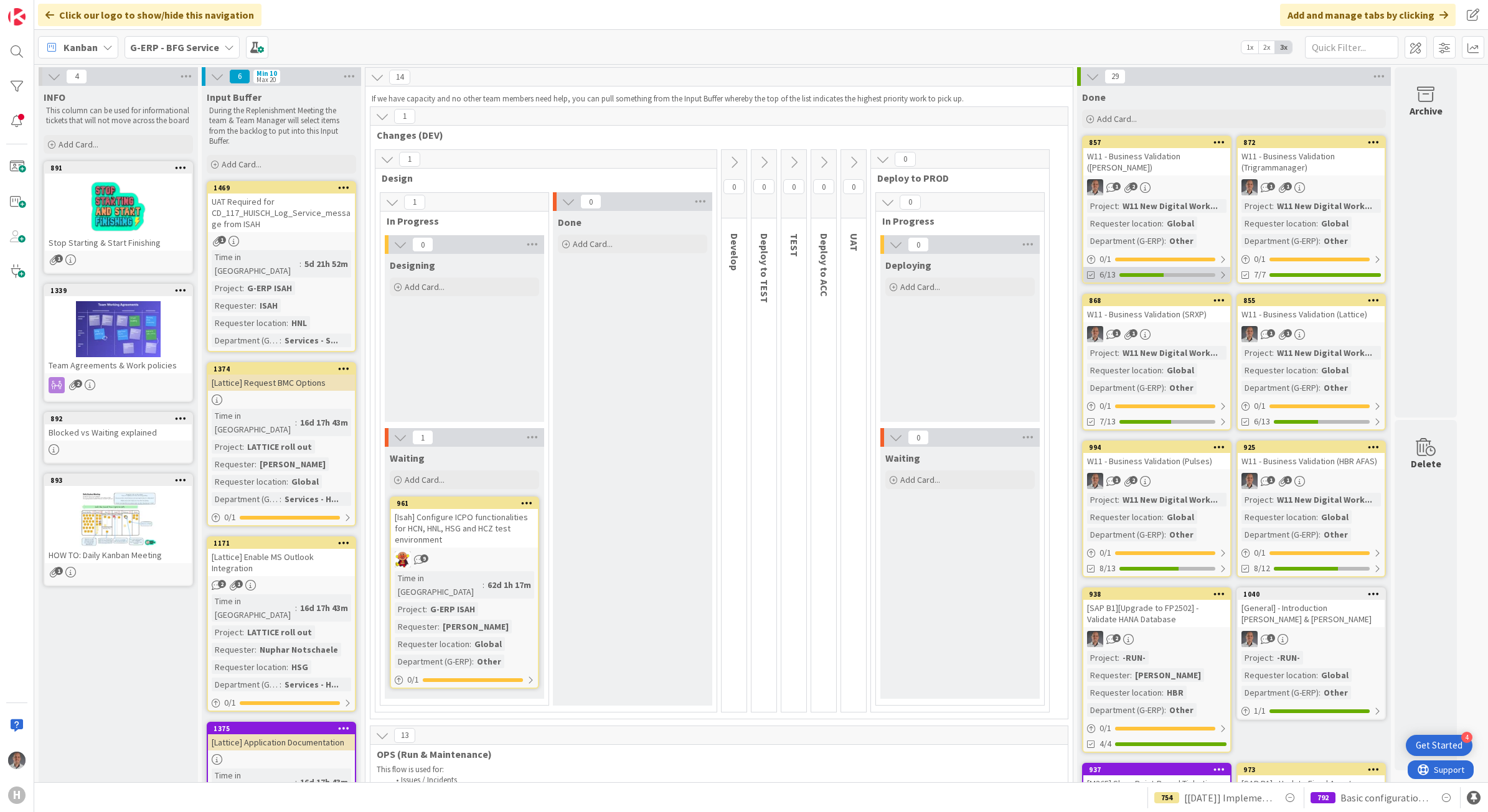
click at [1183, 278] on div "6/13" at bounding box center [1157, 275] width 147 height 16
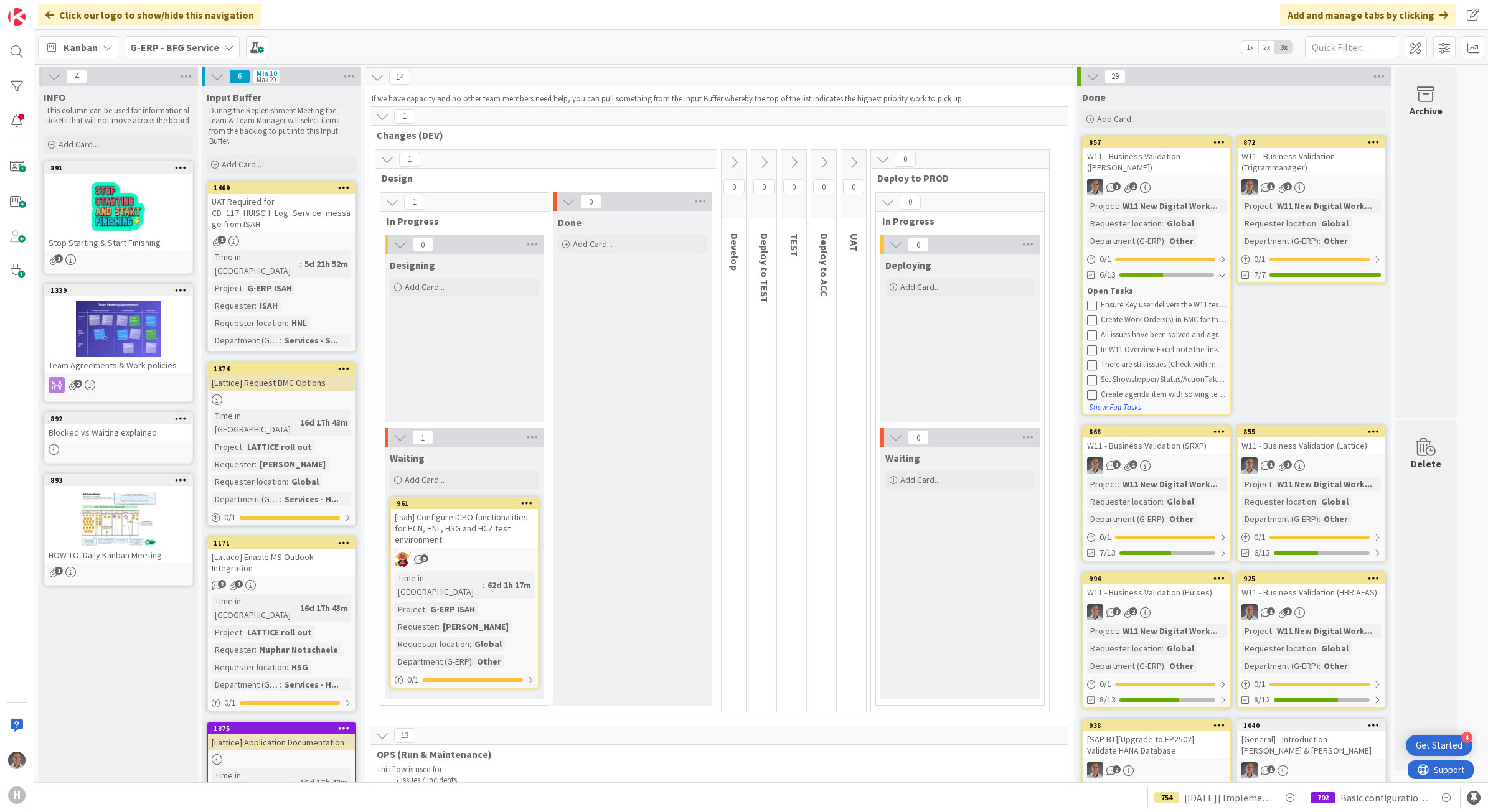
click at [1169, 172] on div "W11 - Business Validation ([PERSON_NAME])" at bounding box center [1157, 161] width 147 height 27
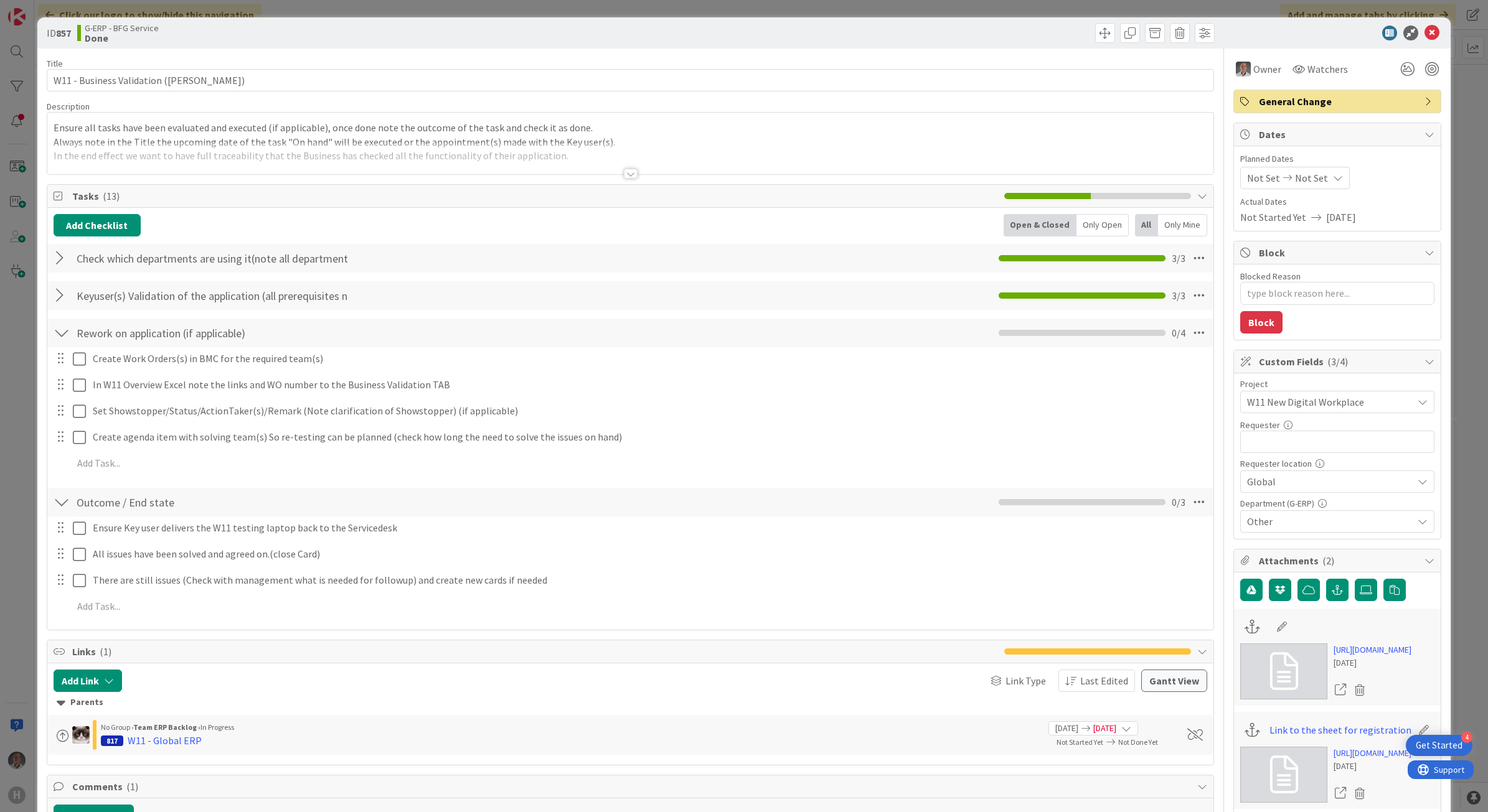
type textarea "x"
click at [1355, 656] on link "https://huismancloud-my.sharepoint.com/:x:/r/personal/pschwab_huisman-br_com/_l…" at bounding box center [1372, 650] width 78 height 13
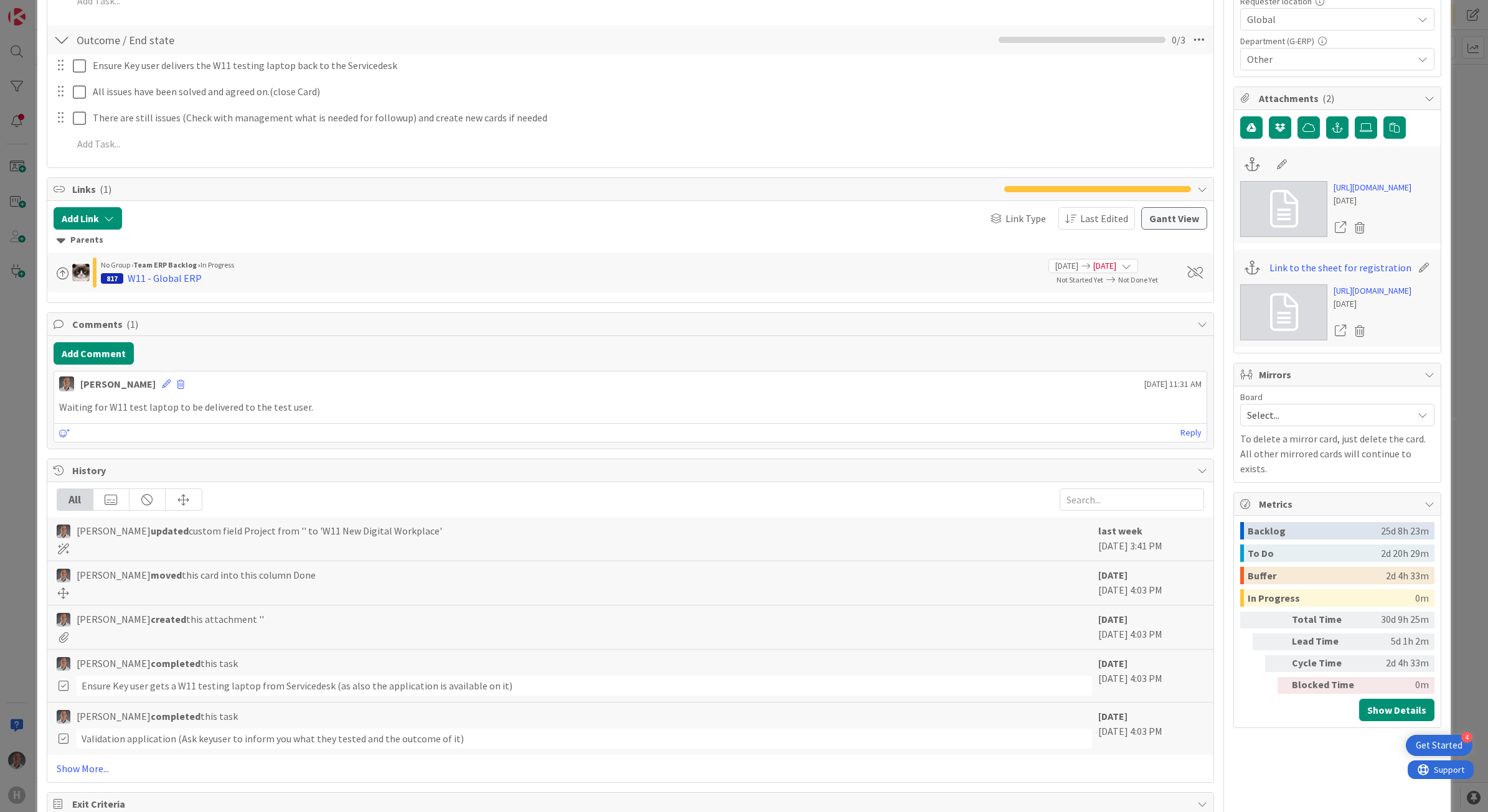
scroll to position [467, 0]
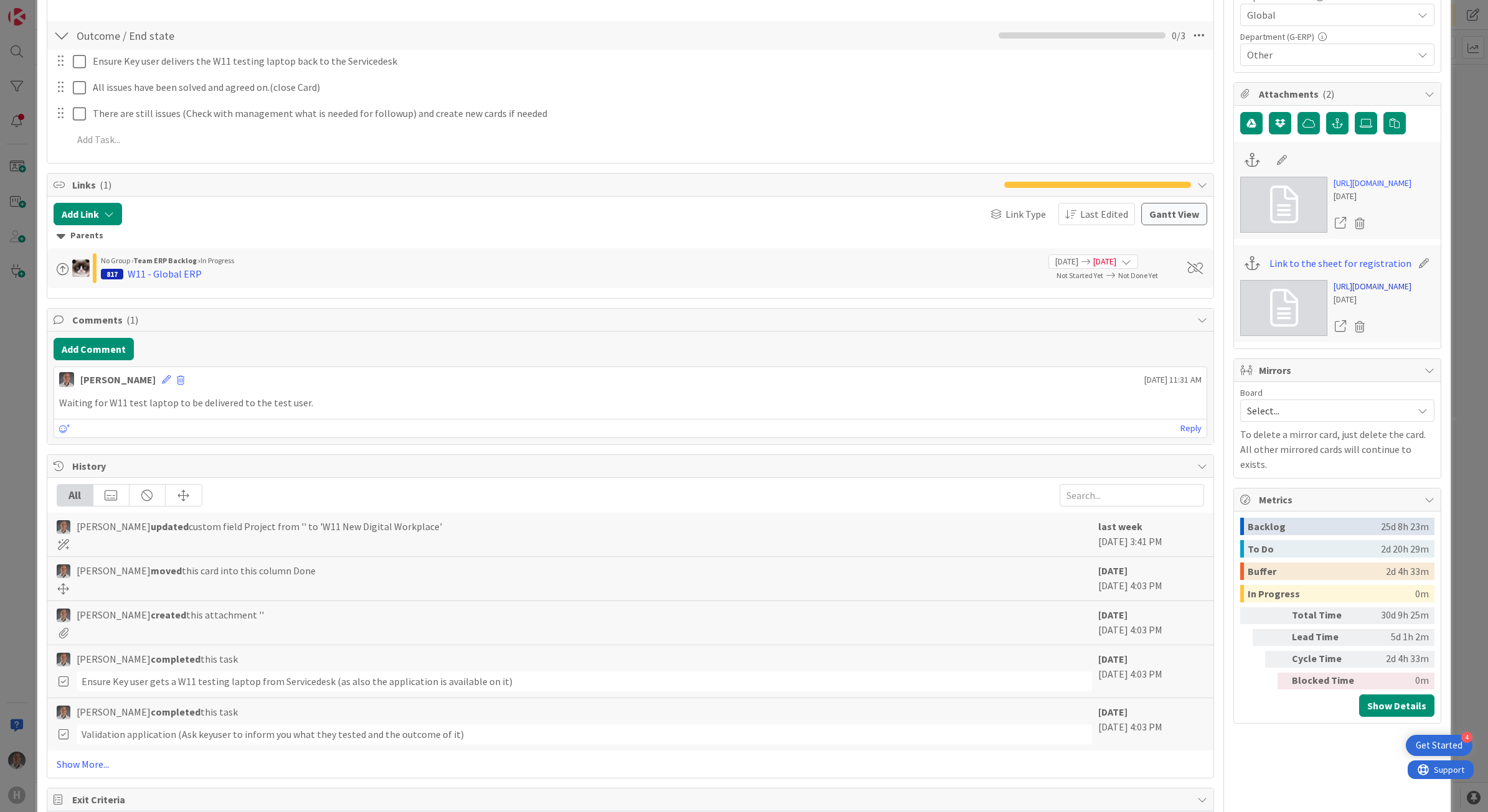
click at [1367, 293] on link "https://huismancloud.sharepoint.com/:x:/r/sites/HGLITITApplications/_layouts/15…" at bounding box center [1372, 286] width 78 height 13
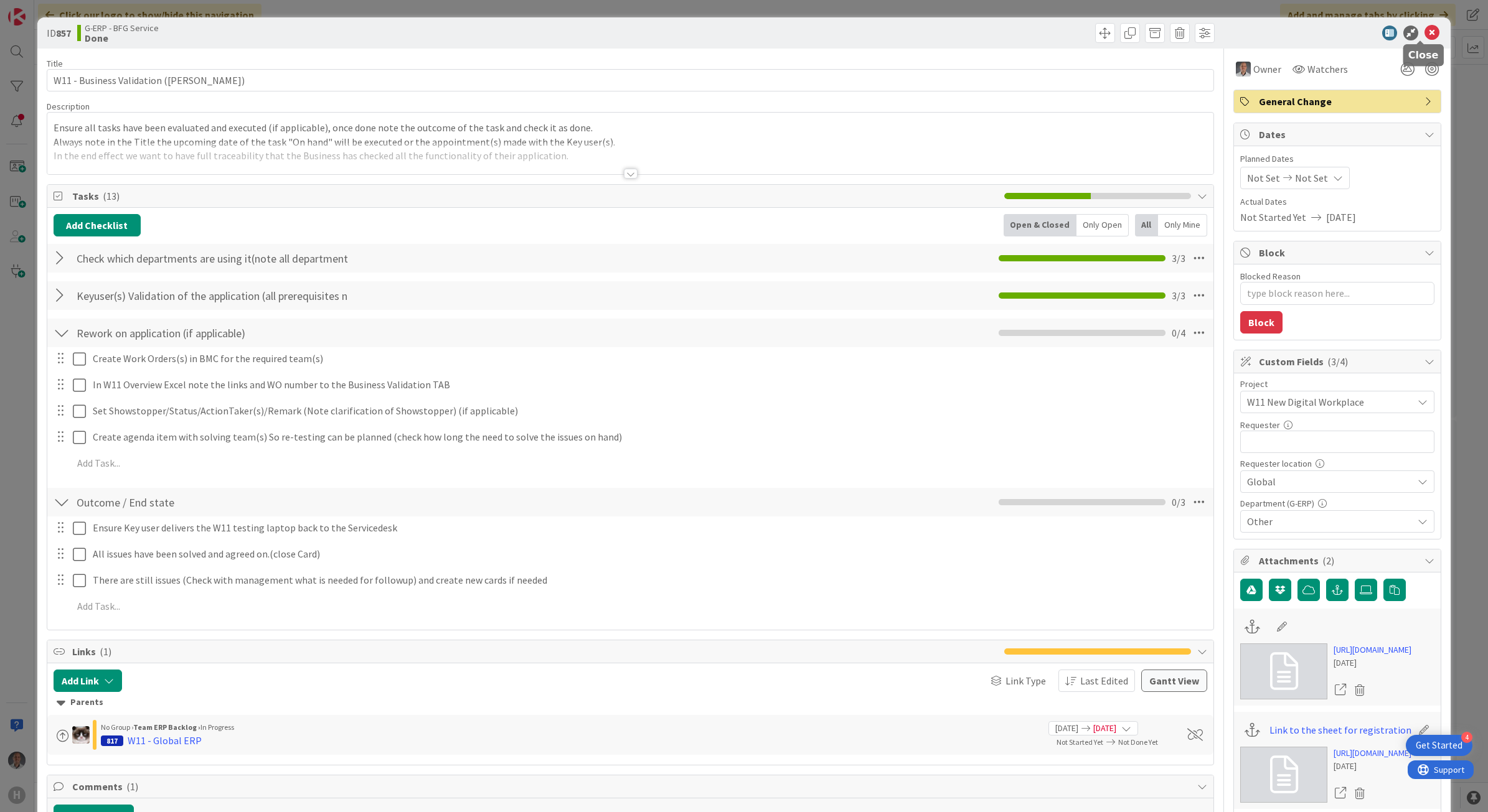
click at [1425, 32] on icon at bounding box center [1432, 32] width 15 height 15
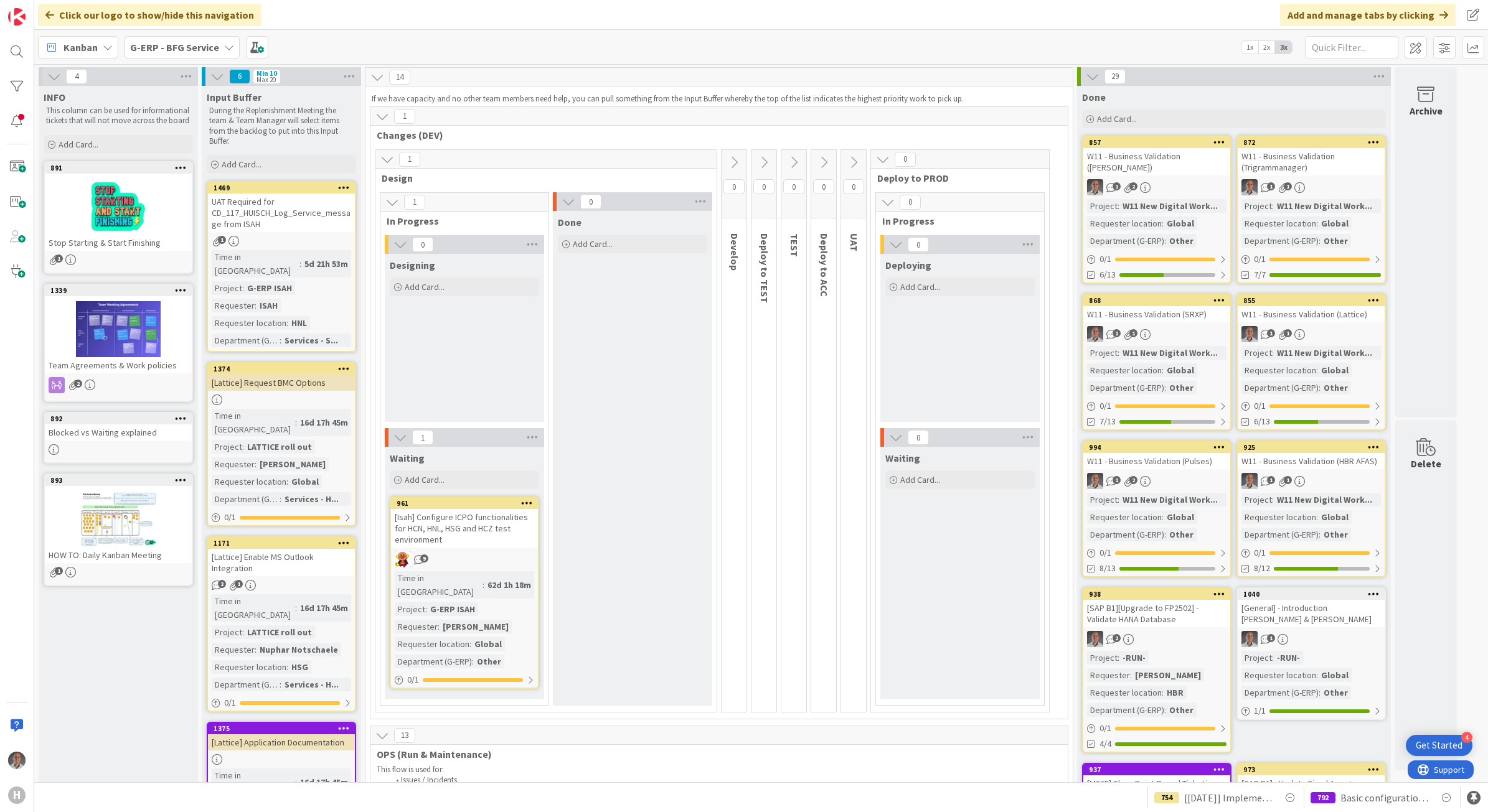
click at [1327, 601] on div "[General] - Introduction [PERSON_NAME] & [PERSON_NAME]" at bounding box center [1311, 613] width 147 height 27
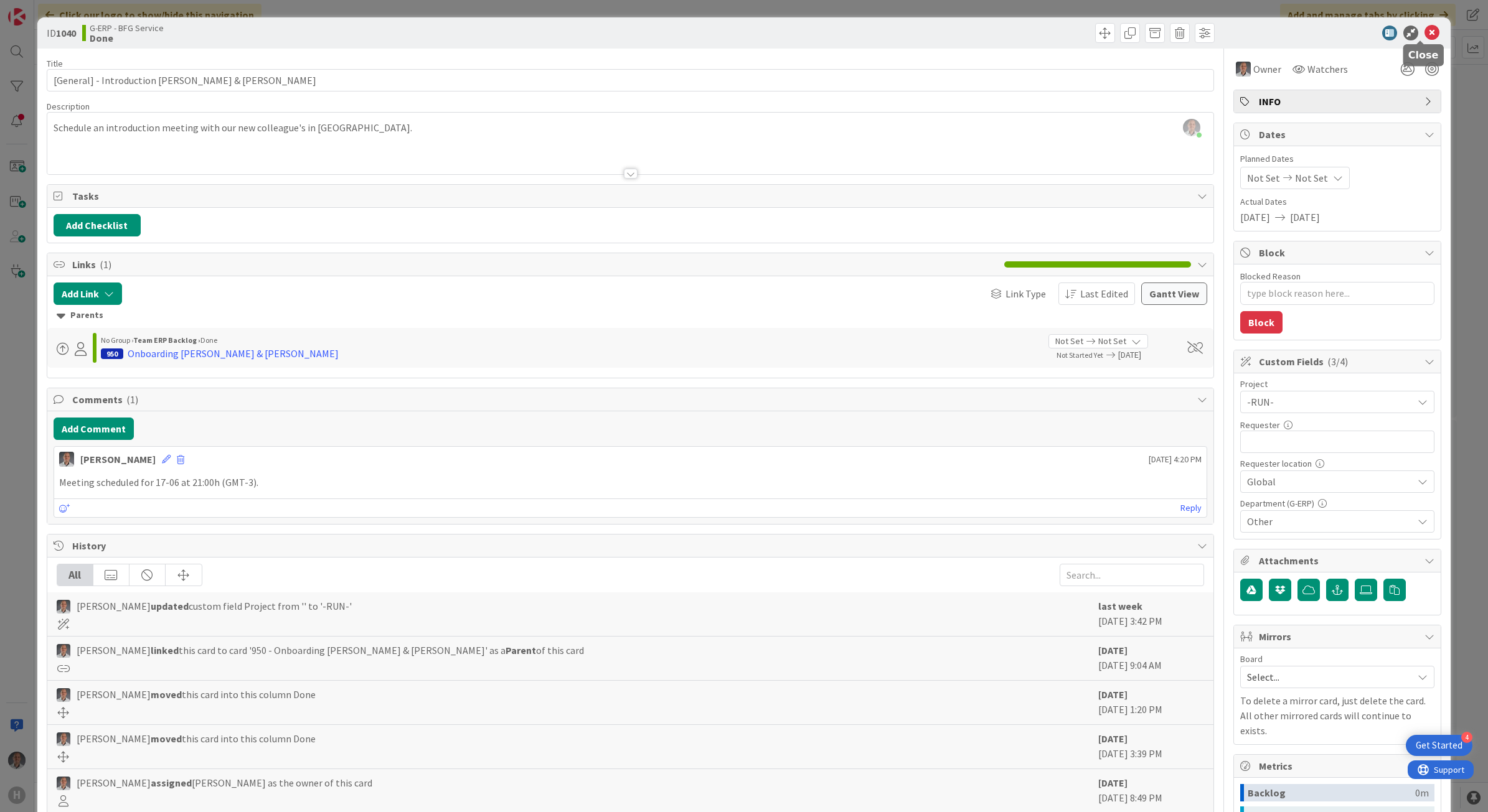
click at [1426, 32] on icon at bounding box center [1432, 32] width 15 height 15
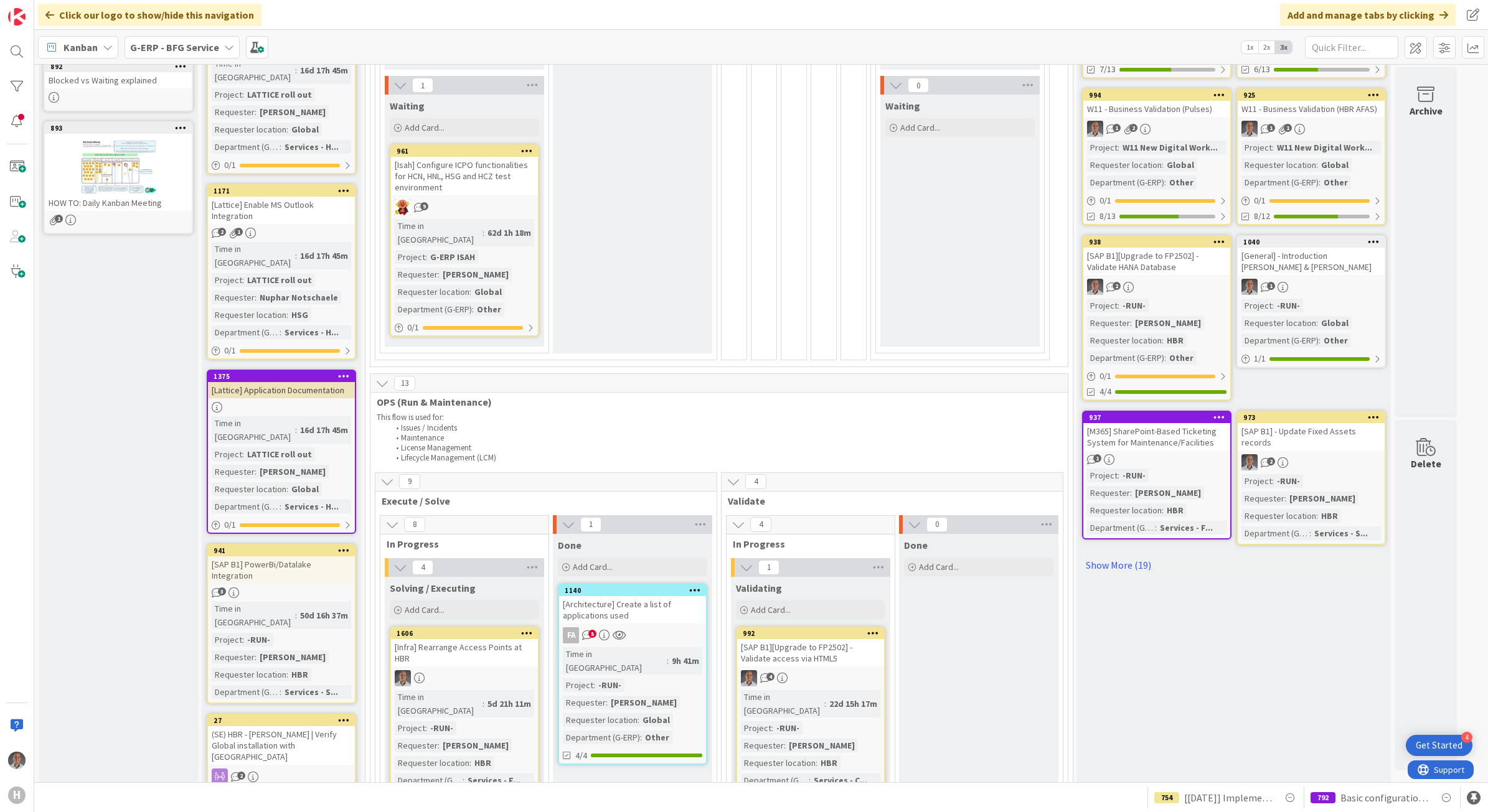
scroll to position [389, 0]
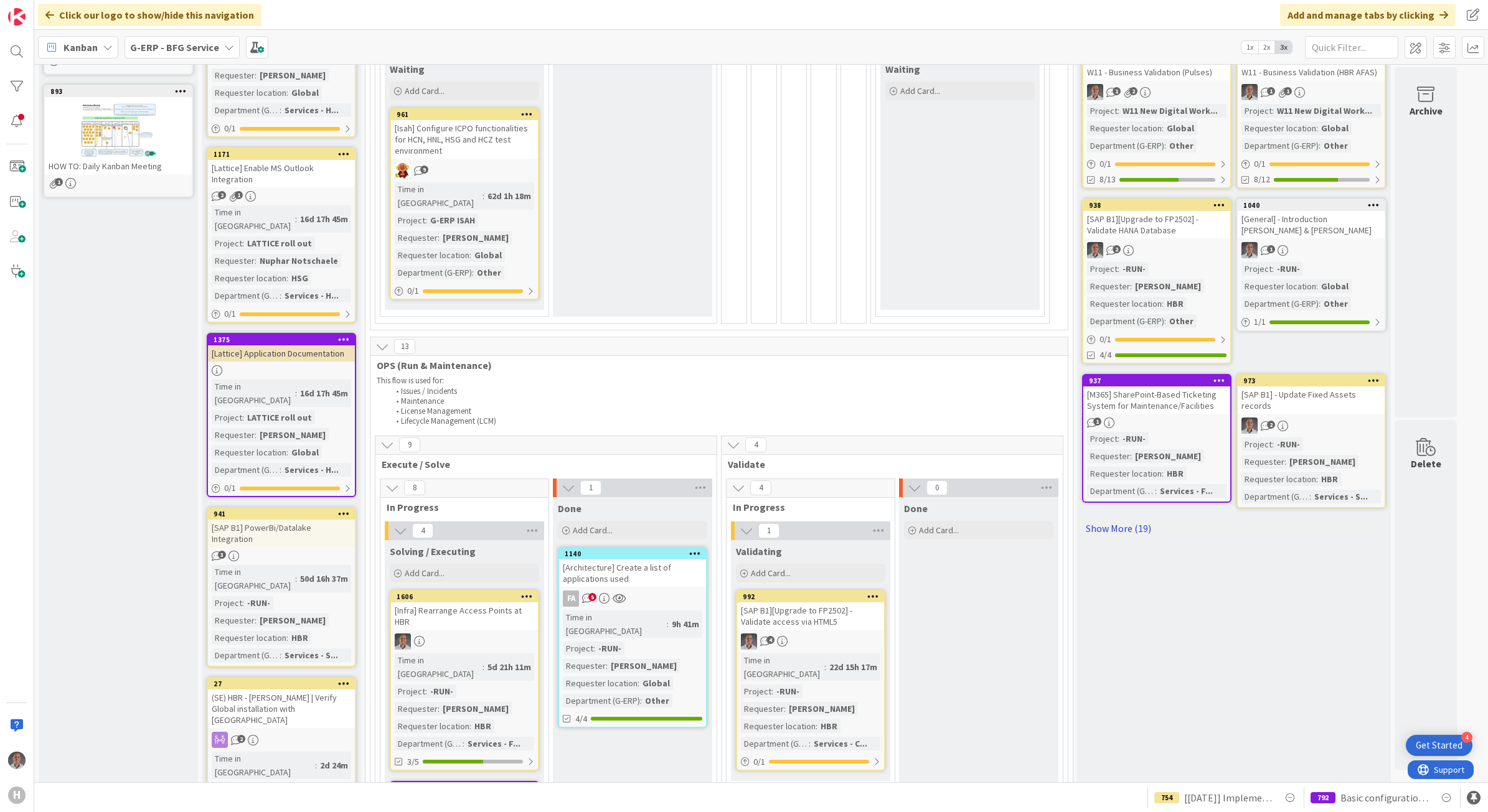
click at [1133, 518] on link "Show More (19)" at bounding box center [1233, 528] width 304 height 20
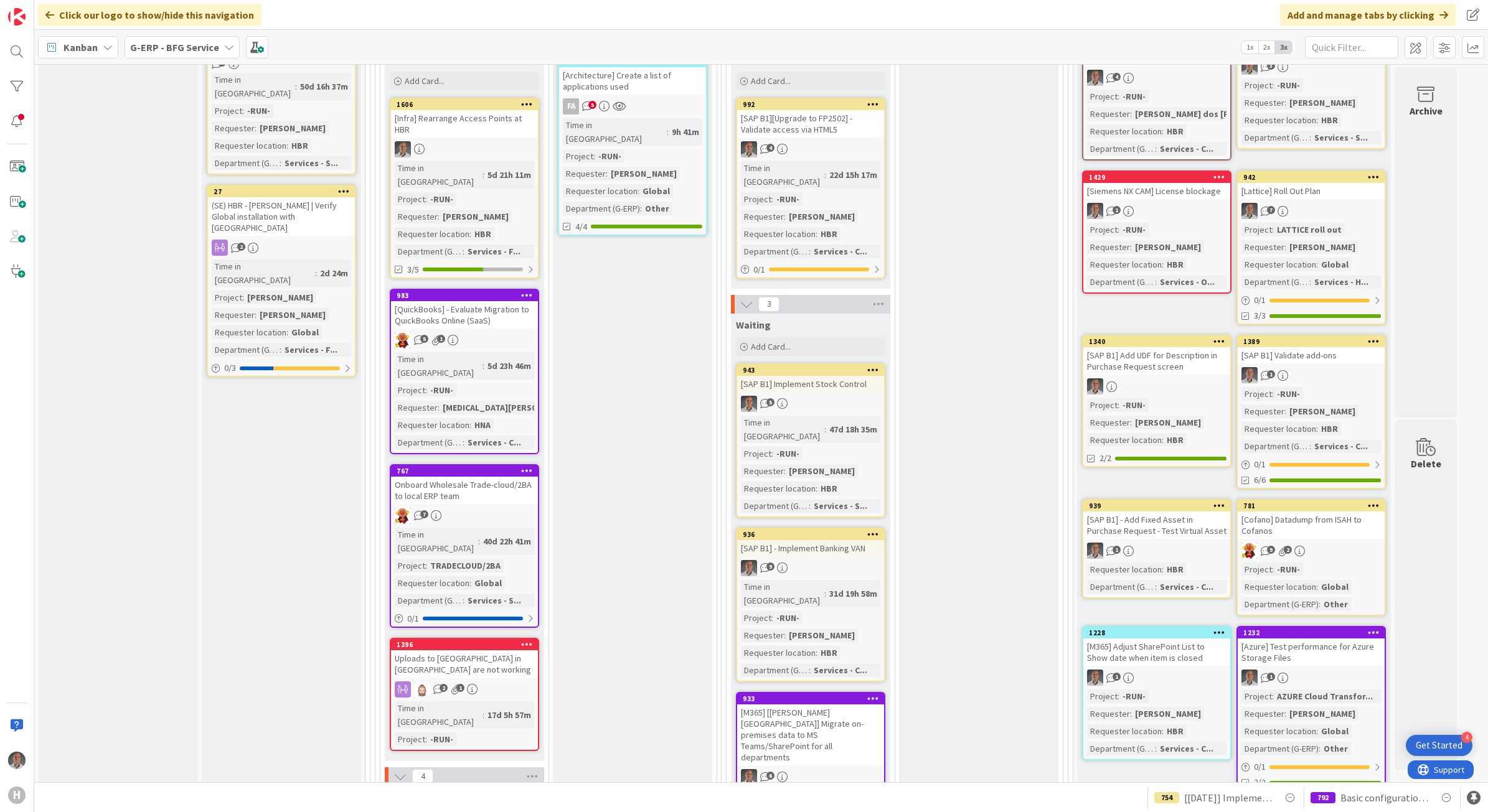
scroll to position [933, 0]
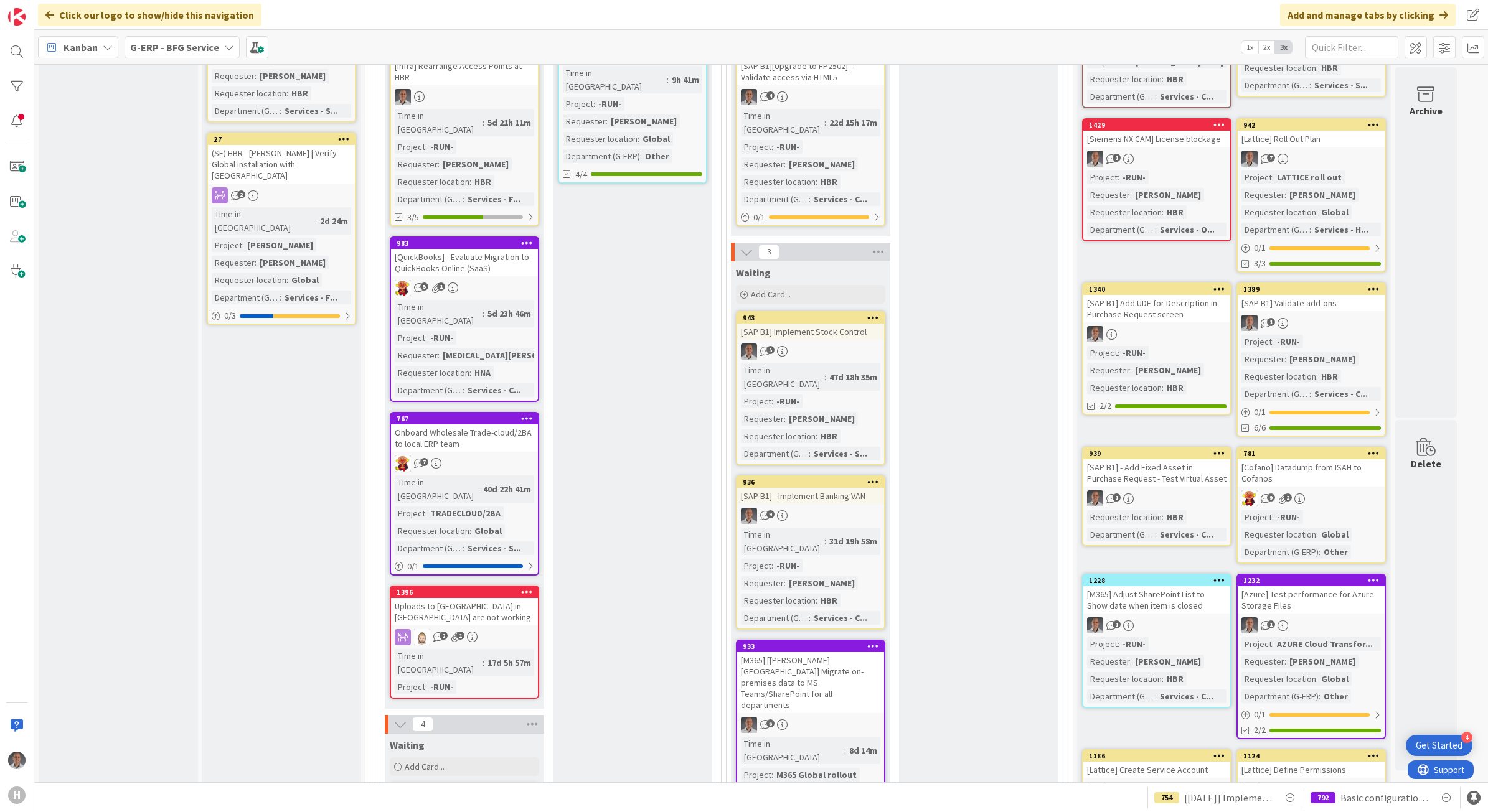
click at [499, 424] on div "Onboard Wholesale Trade-cloud/2BA to local ERP team" at bounding box center [464, 438] width 147 height 27
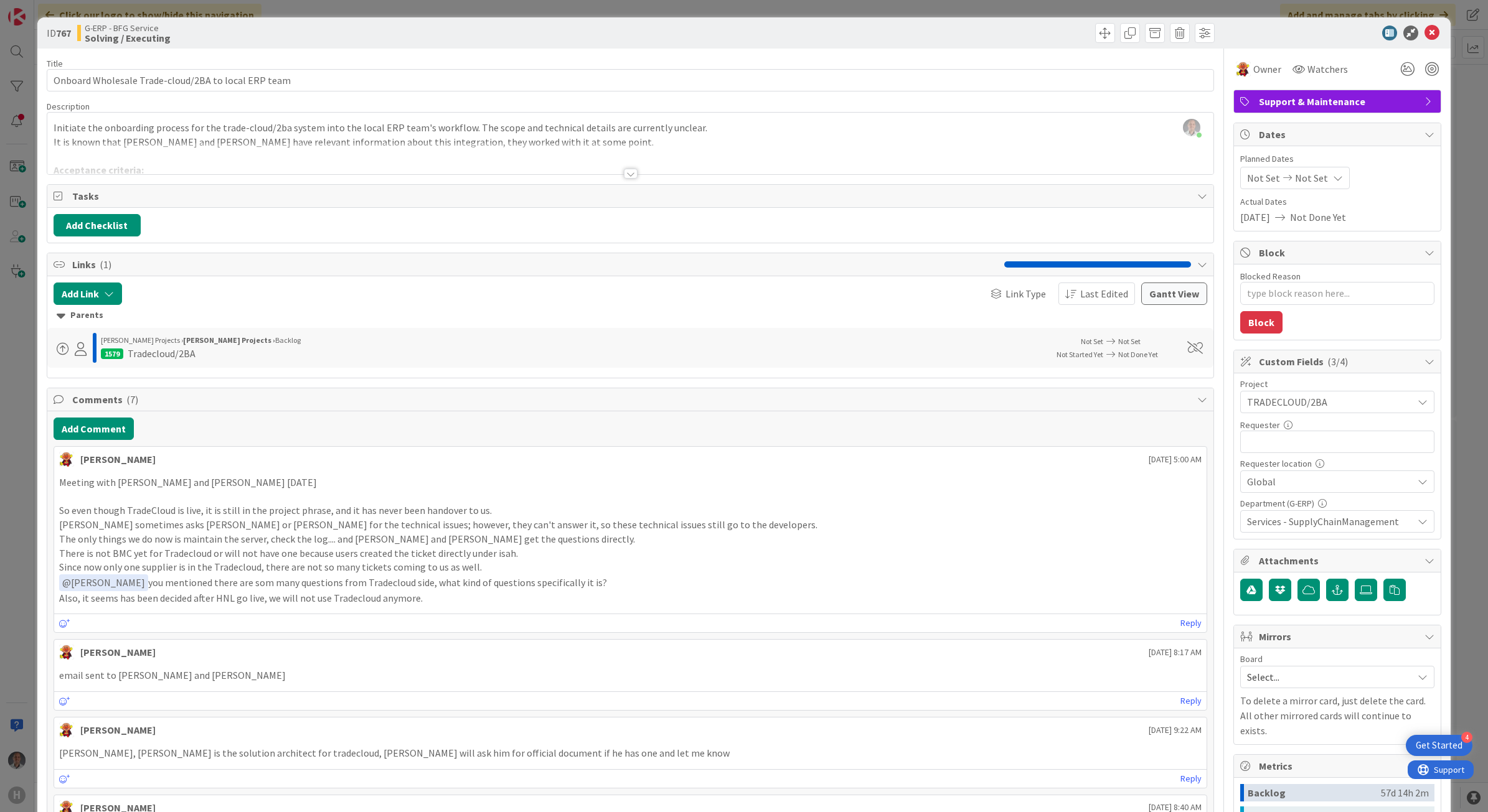
click at [623, 173] on div at bounding box center [630, 173] width 13 height 10
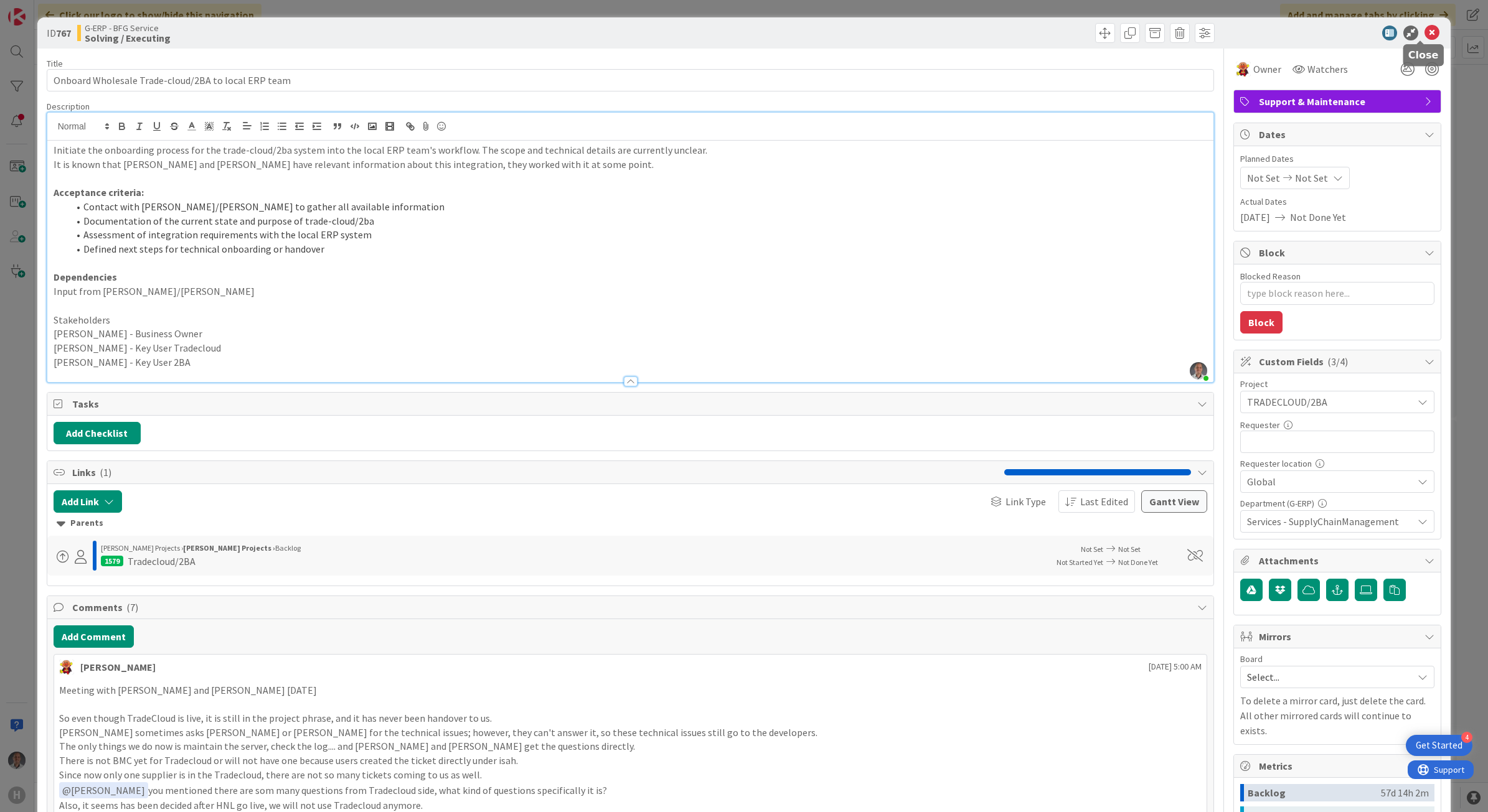
click at [1425, 30] on icon at bounding box center [1432, 32] width 15 height 15
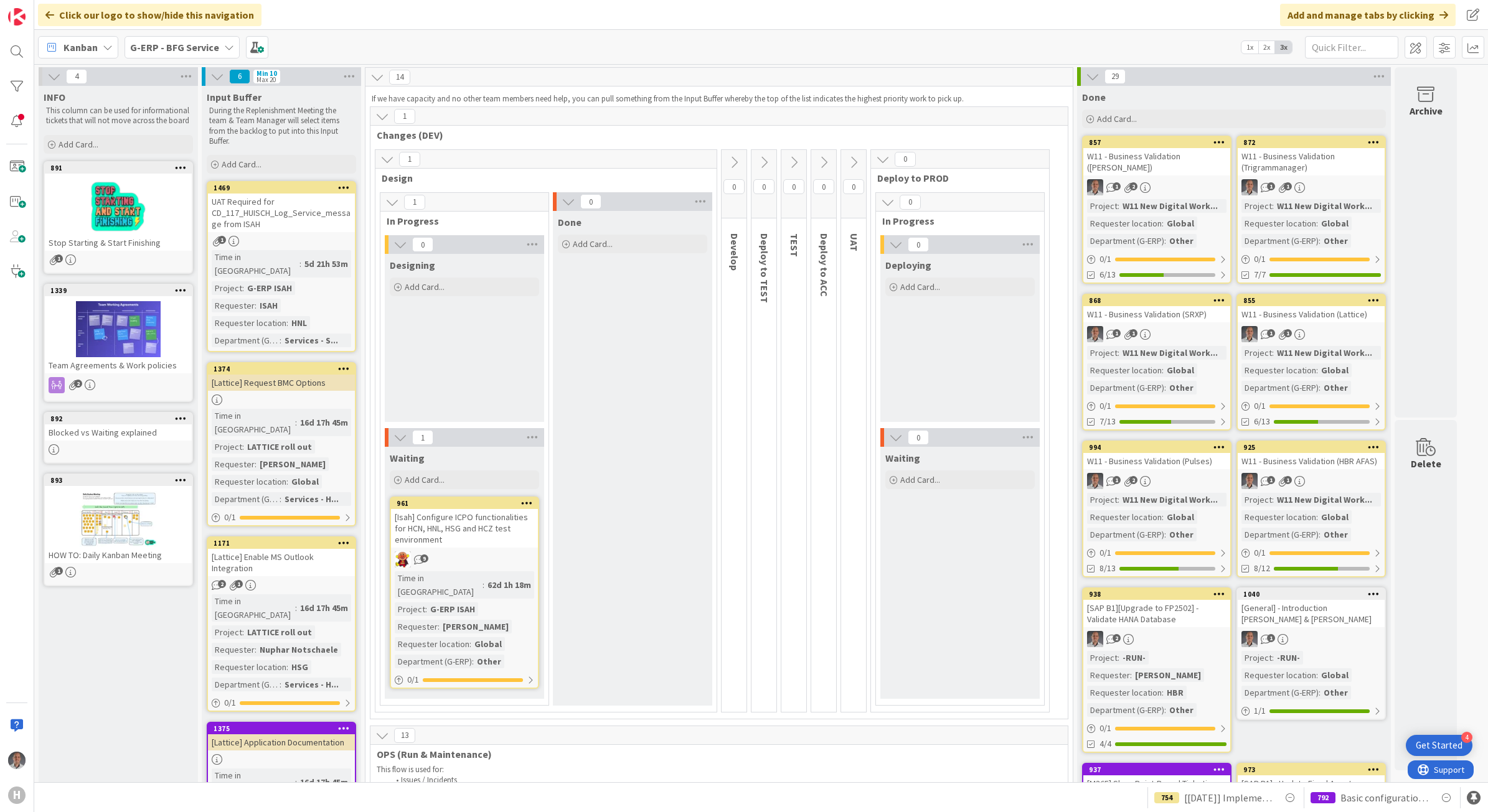
click at [282, 549] on div "[Lattice] Enable MS Outlook Integration" at bounding box center [281, 562] width 147 height 27
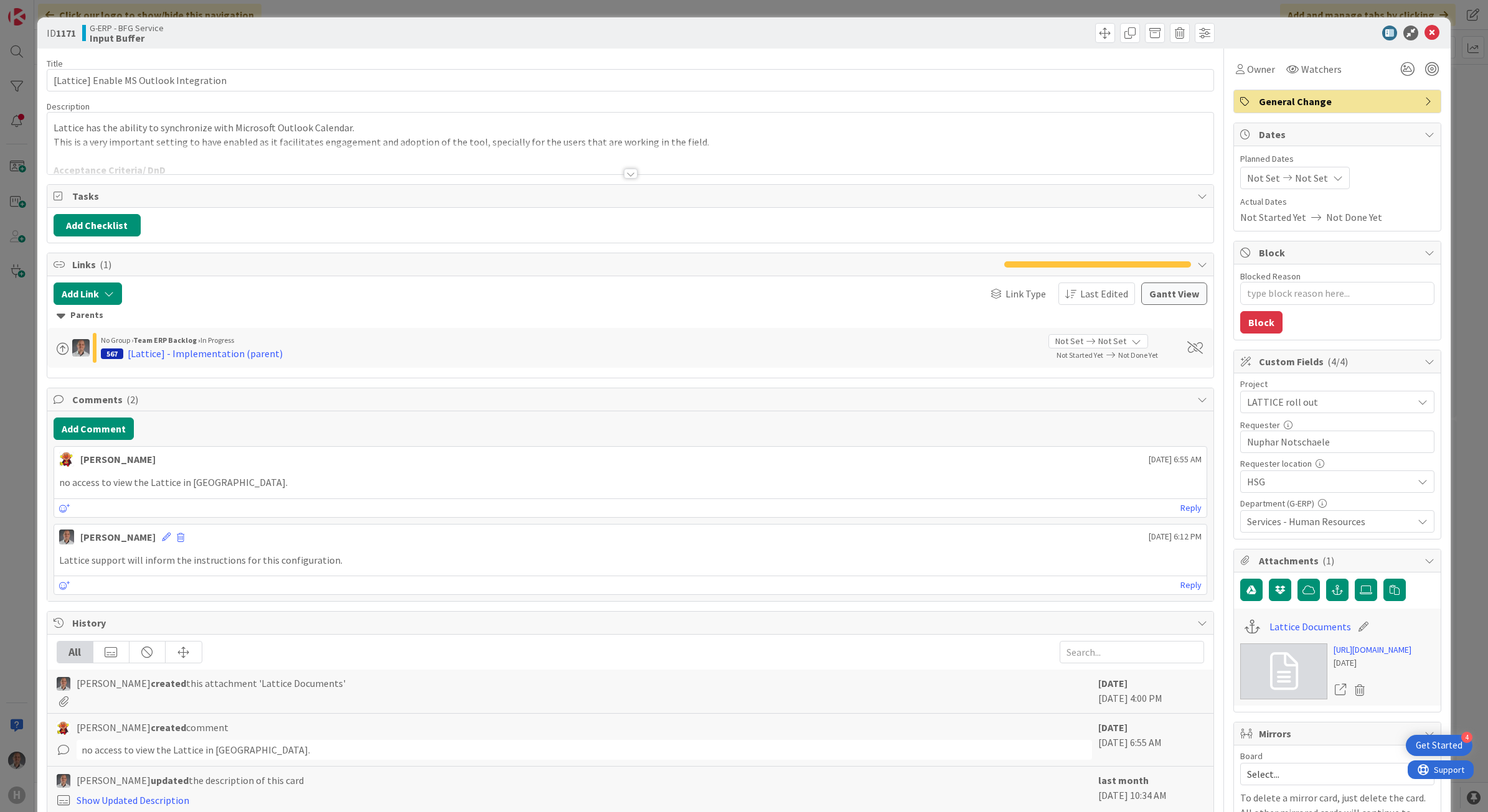
click at [623, 178] on div at bounding box center [630, 173] width 13 height 10
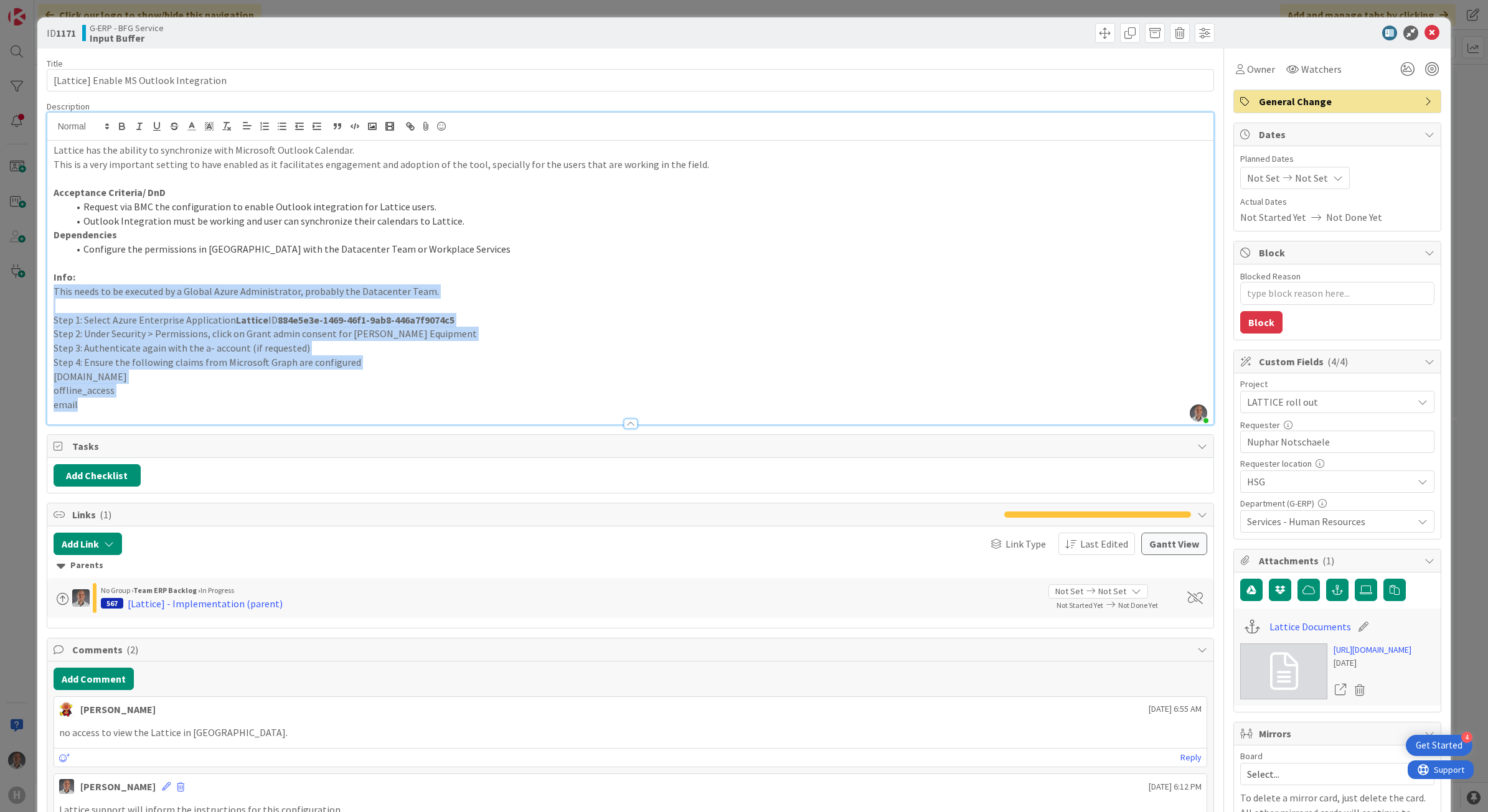
drag, startPoint x: 75, startPoint y: 271, endPoint x: 219, endPoint y: 402, distance: 194.7
click at [219, 402] on div "Lattice has the ability to synchronize with Microsoft Outlook Calendar. This is…" at bounding box center [630, 282] width 1166 height 283
click at [438, 378] on p "Calendars.Read" at bounding box center [630, 376] width 1154 height 14
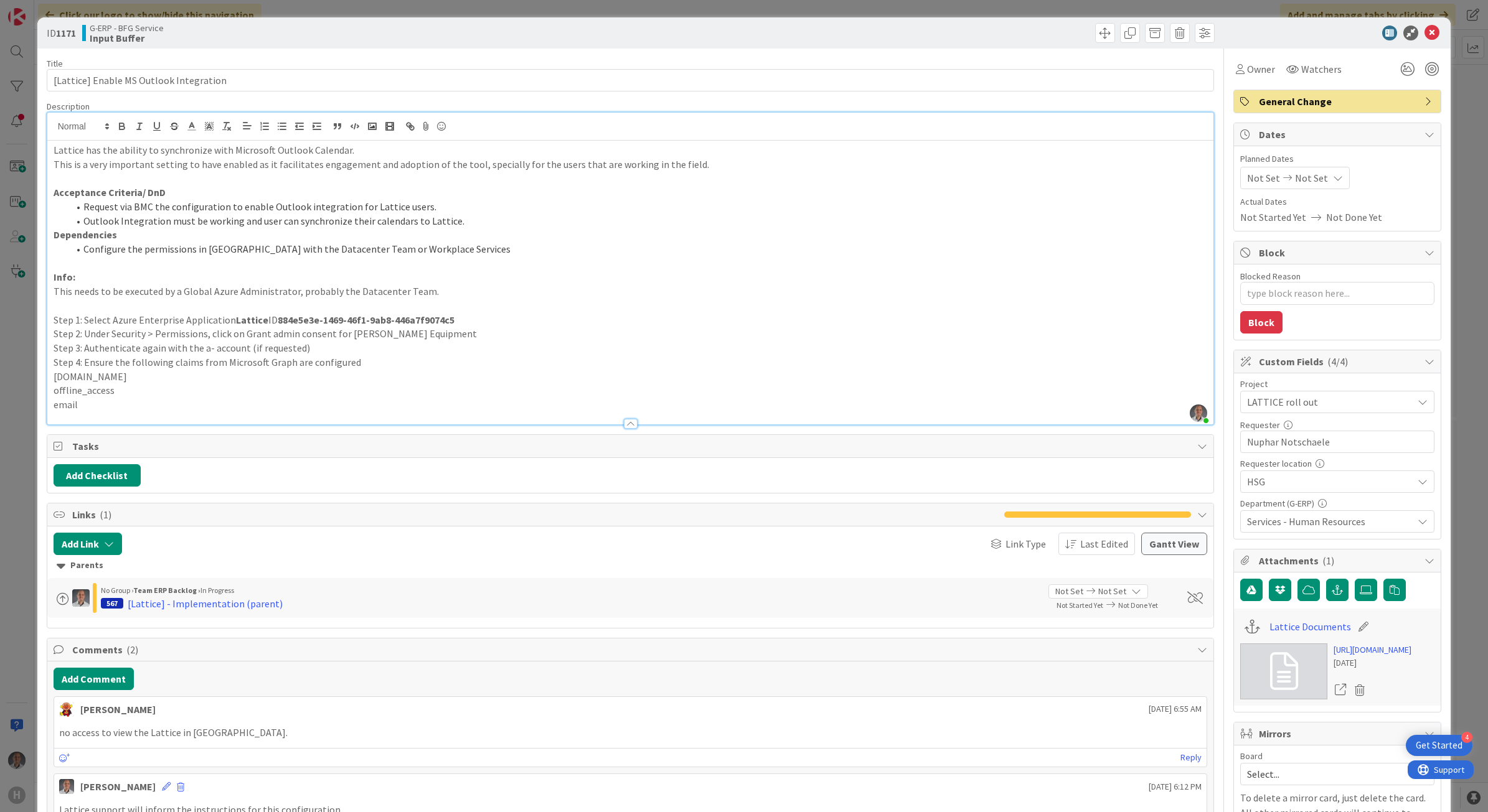
click at [544, 359] on p "Step 4: Ensure the following claims from Microsoft Graph are configured" at bounding box center [630, 362] width 1154 height 14
click at [236, 402] on p "email" at bounding box center [630, 405] width 1154 height 14
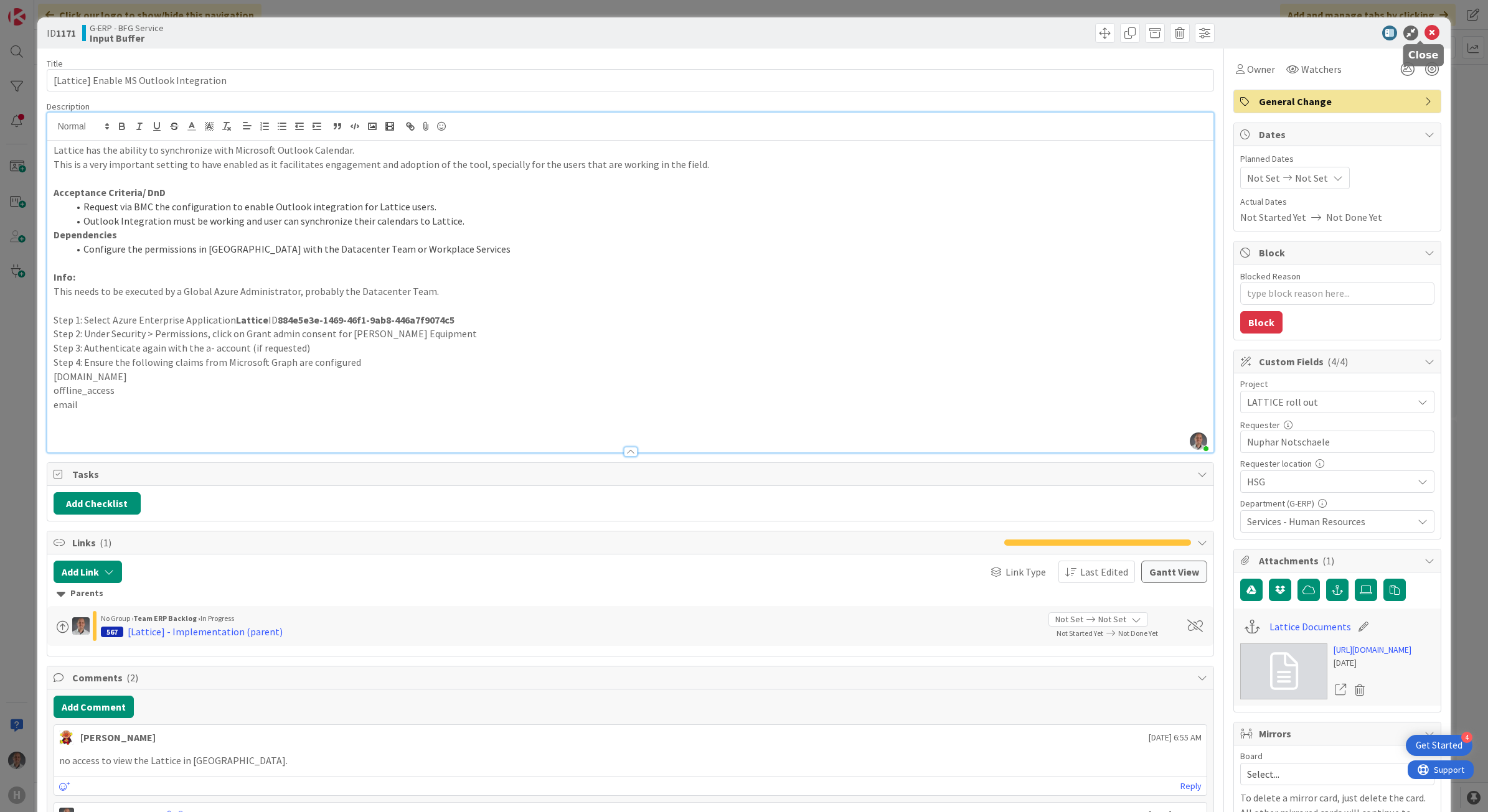
drag, startPoint x: 1425, startPoint y: 35, endPoint x: 1217, endPoint y: 109, distance: 220.8
click at [1425, 35] on icon at bounding box center [1432, 32] width 15 height 15
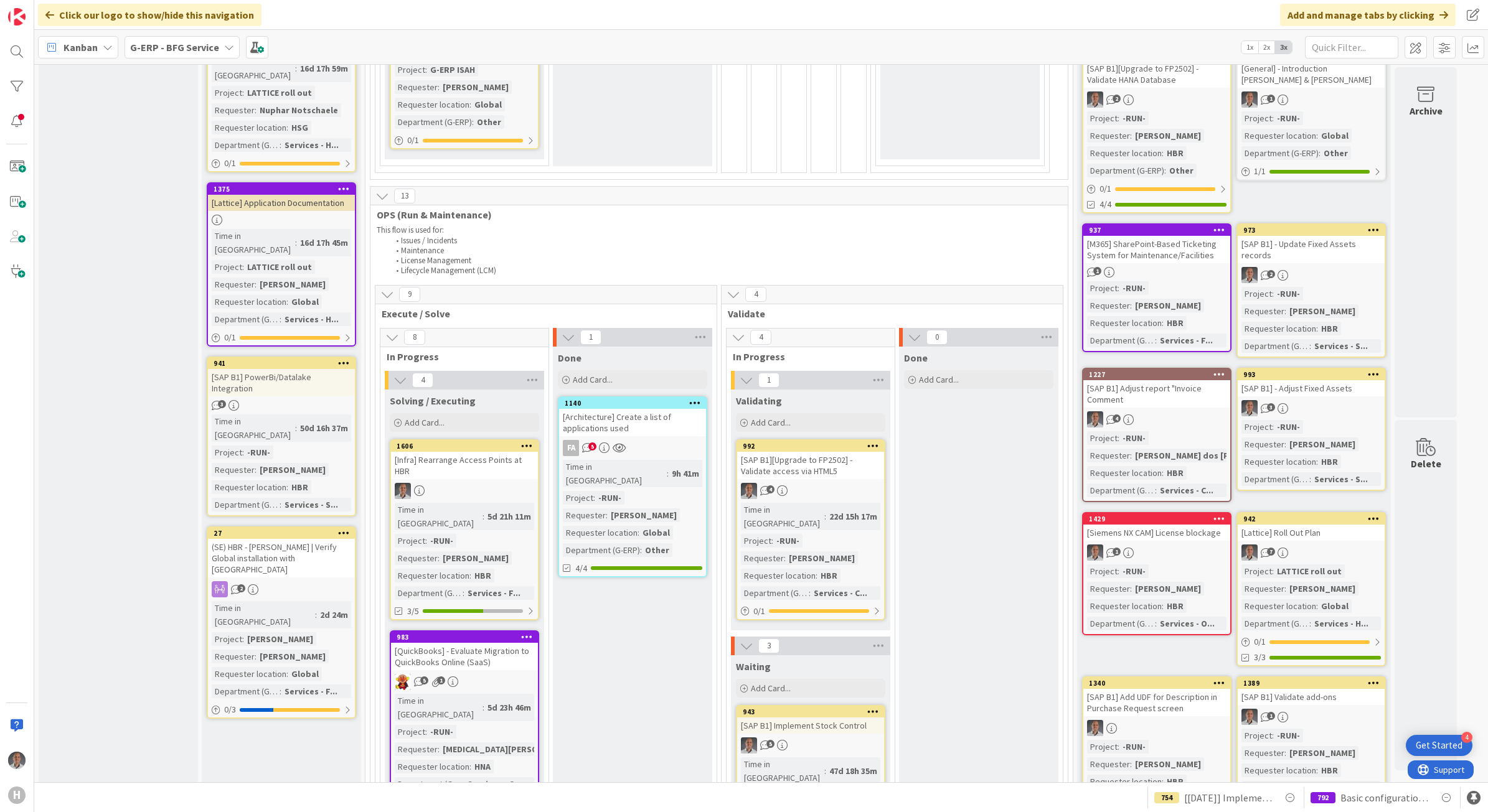
scroll to position [544, 0]
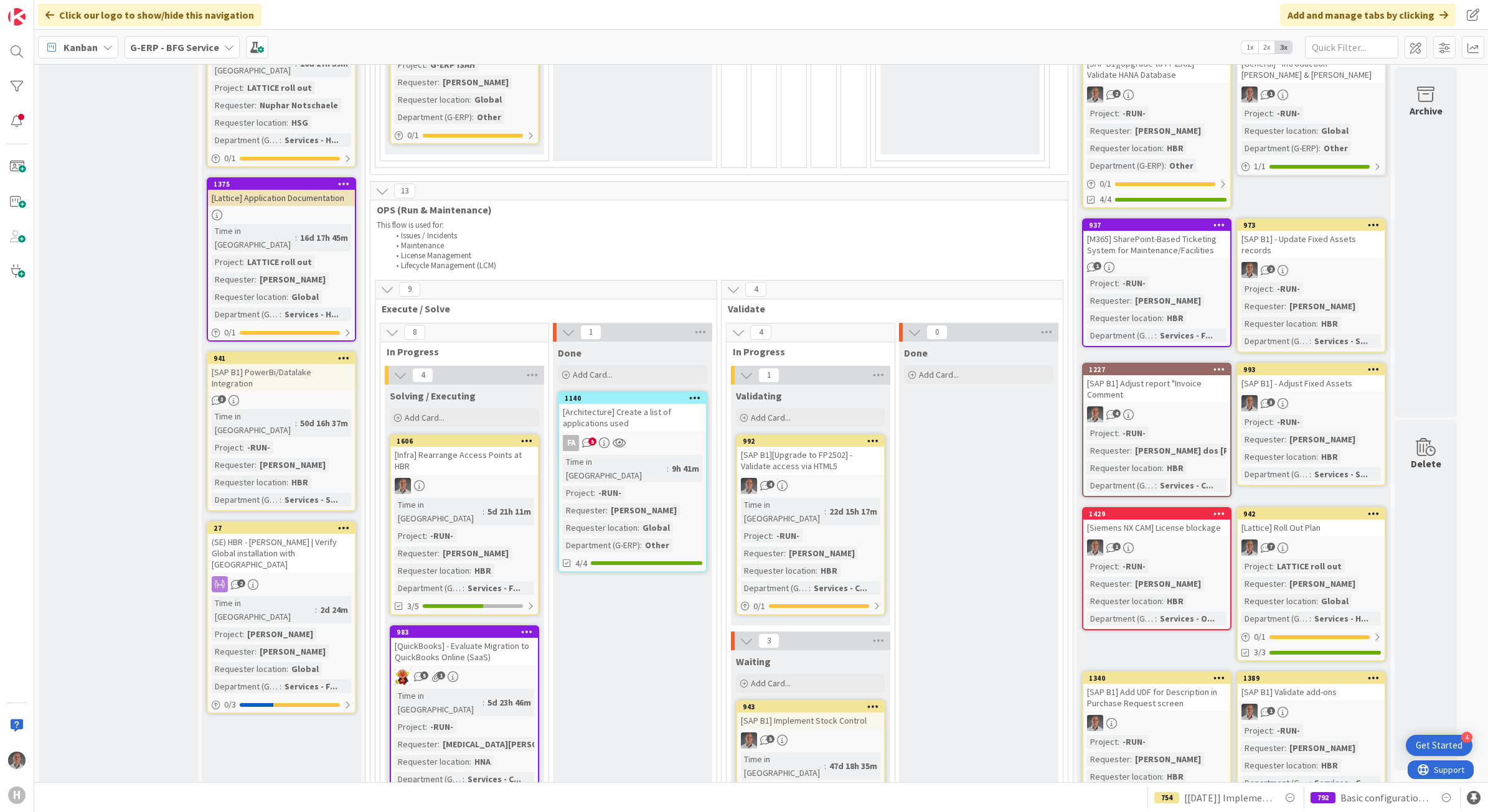
click at [123, 352] on div "INFO This column can be used for informational tickets that will not move acros…" at bounding box center [118, 783] width 159 height 2484
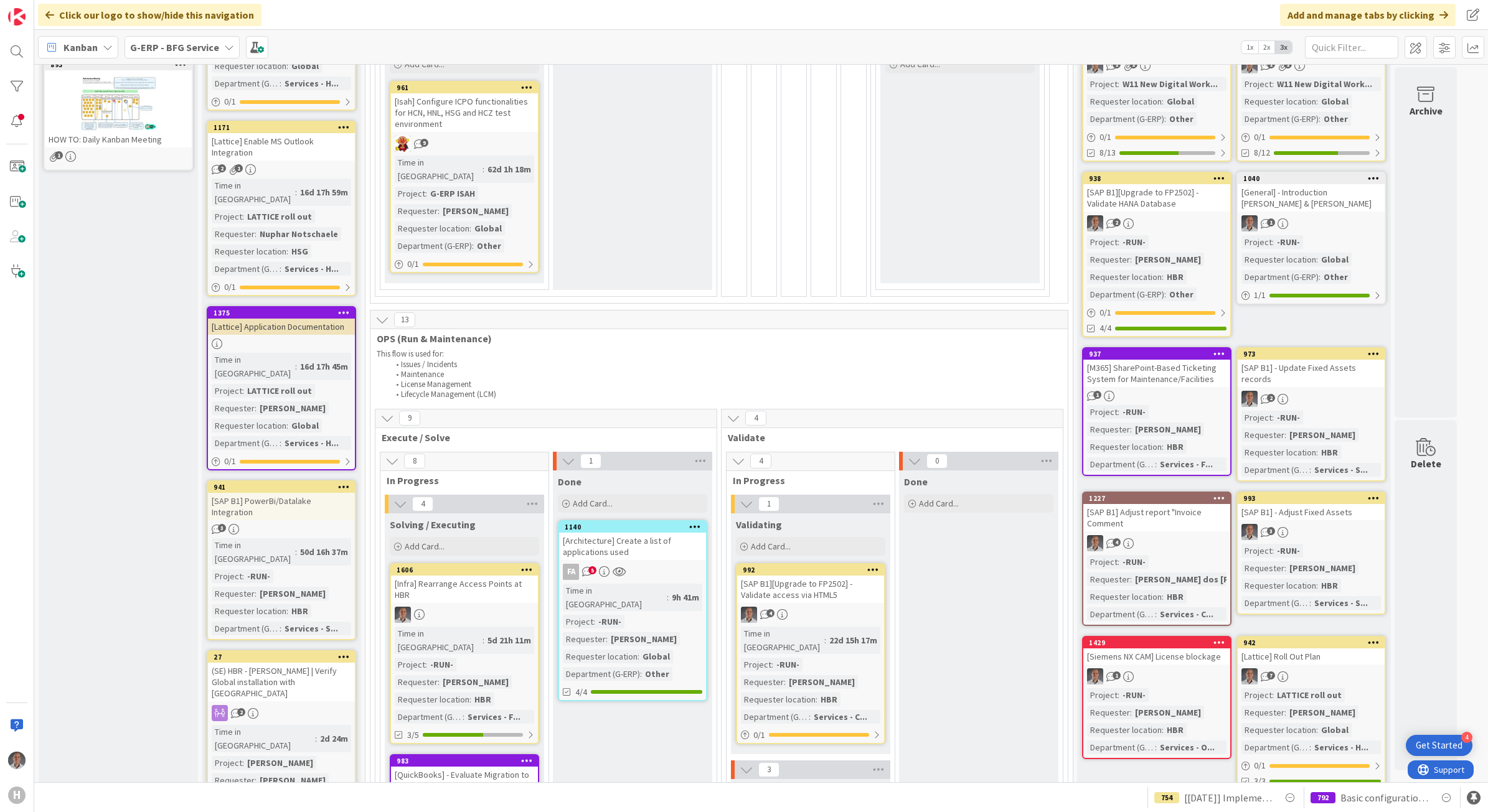
scroll to position [389, 0]
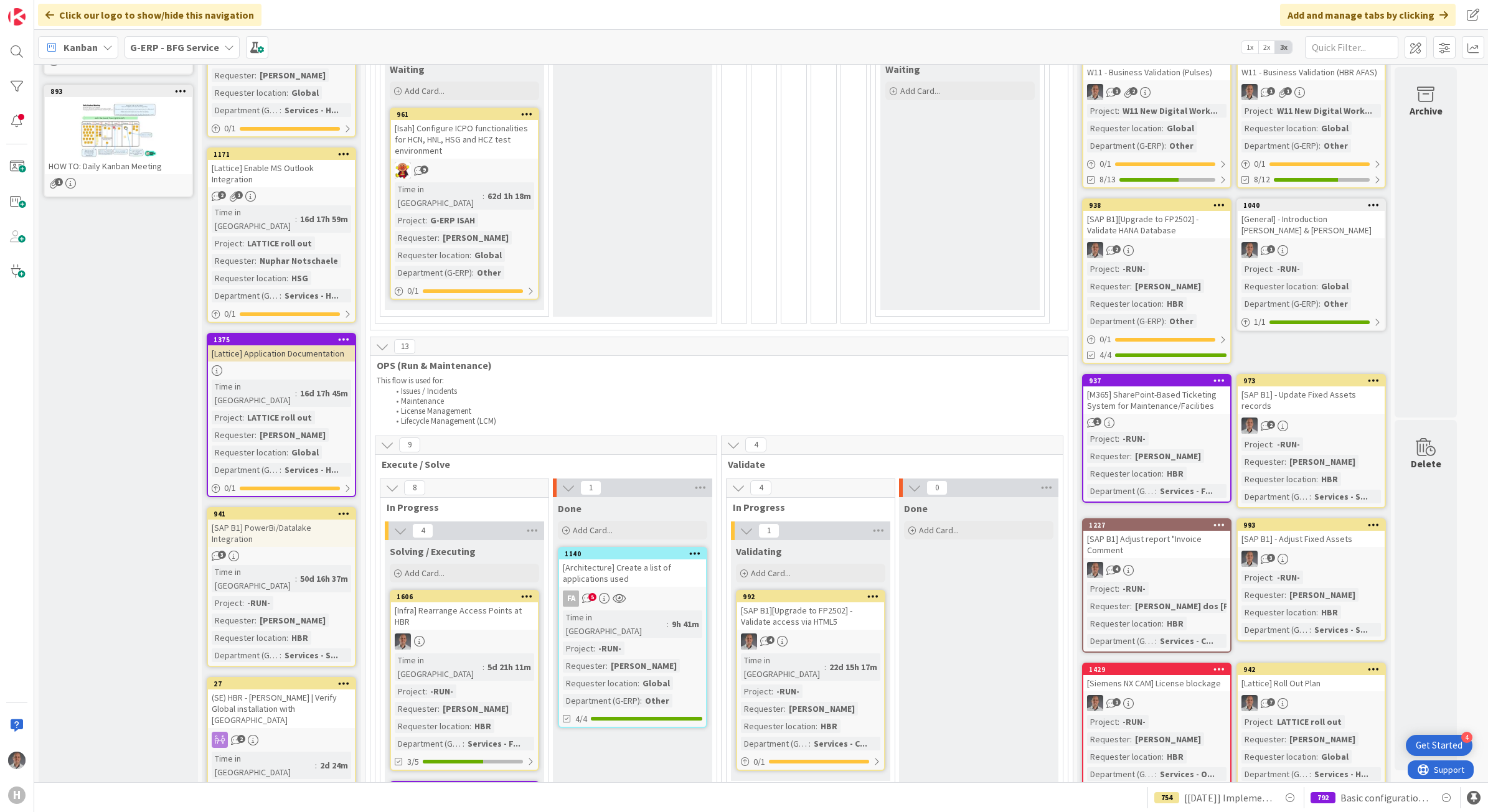
drag, startPoint x: 282, startPoint y: 617, endPoint x: 538, endPoint y: 468, distance: 296.2
click at [283, 689] on div "(SE) HBR - [PERSON_NAME] | Verify Global installation with [GEOGRAPHIC_DATA]" at bounding box center [281, 708] width 147 height 39
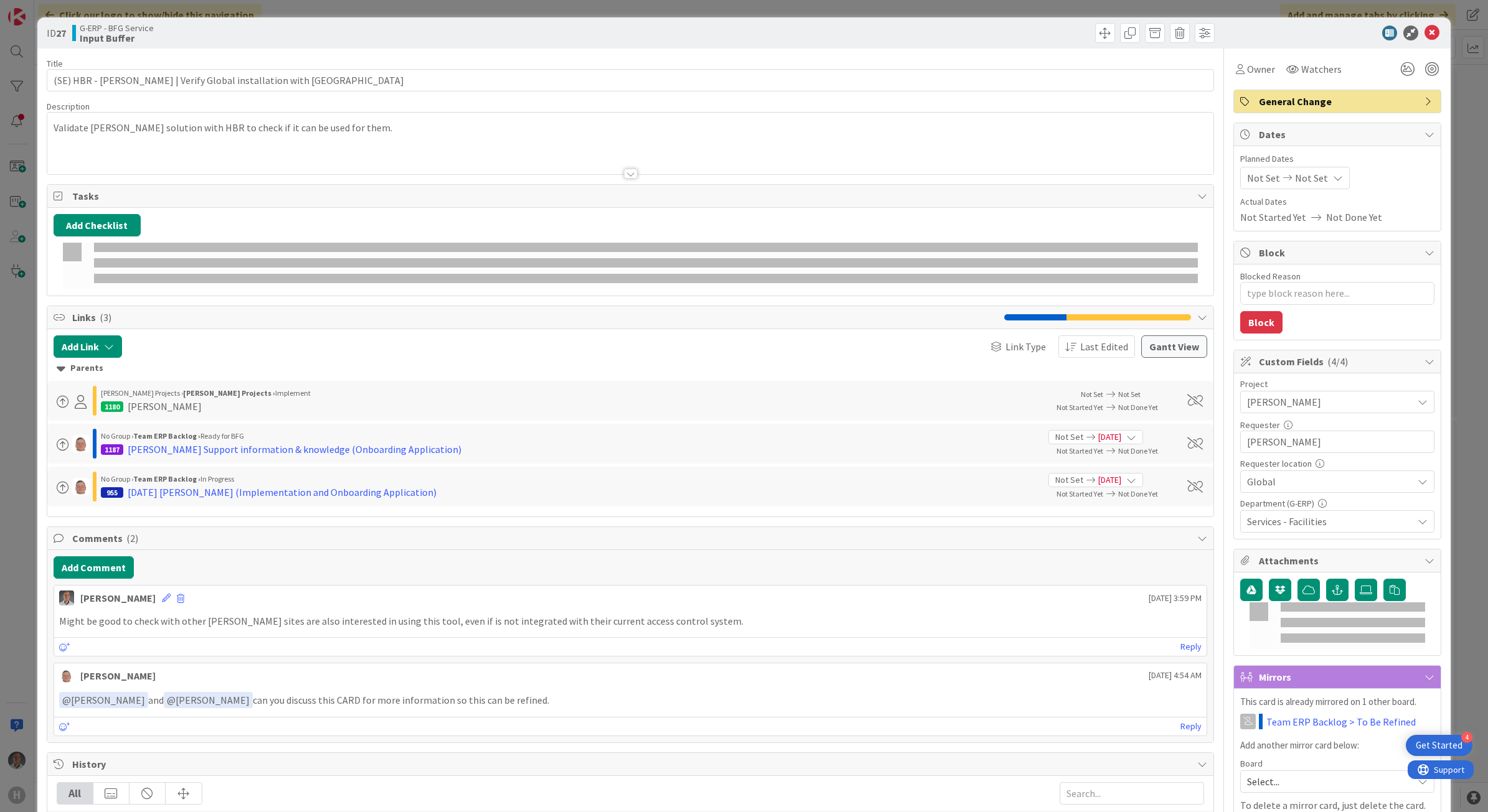
click at [626, 176] on div at bounding box center [630, 173] width 13 height 10
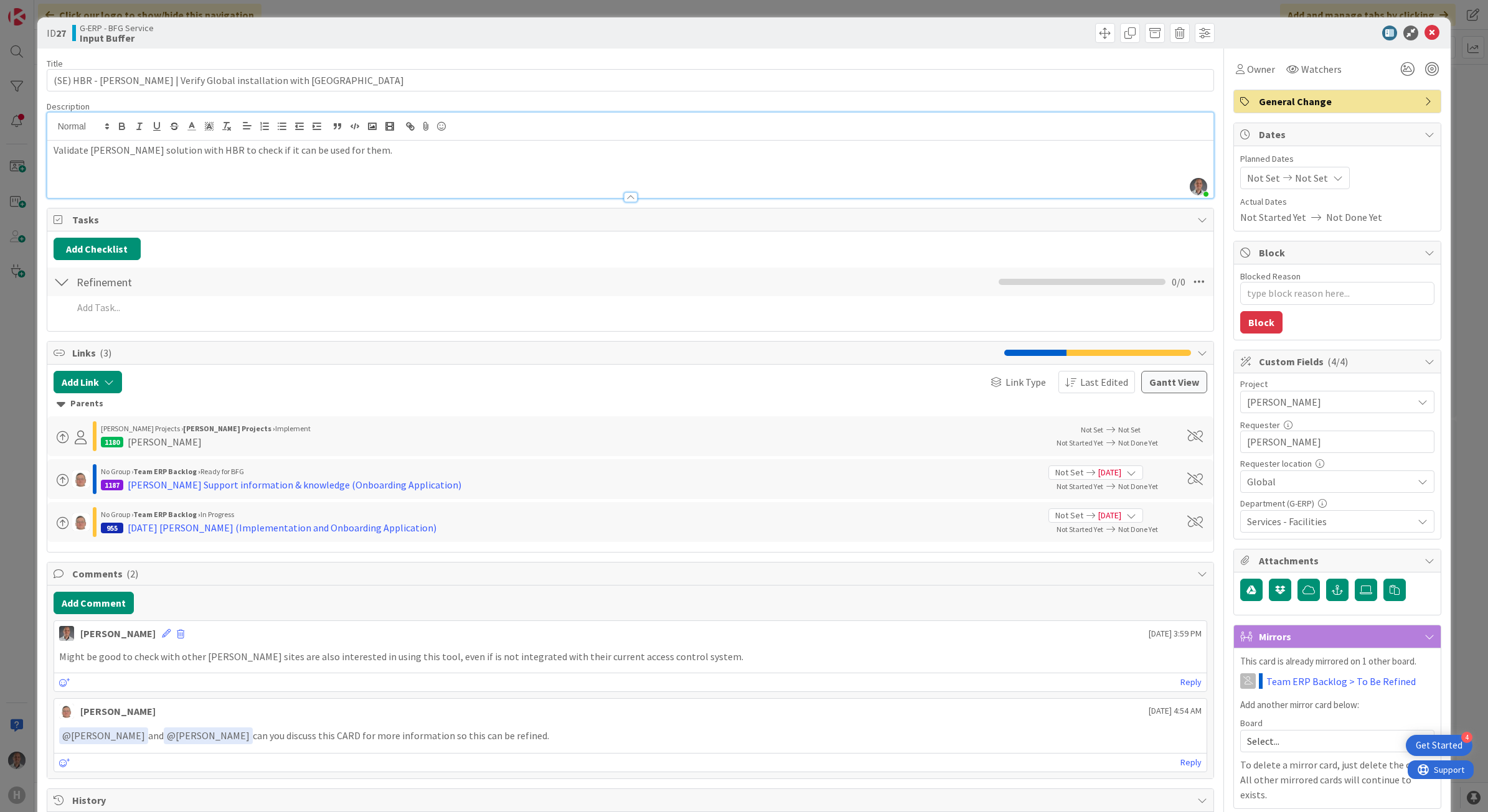
type textarea "x"
click at [1425, 26] on icon at bounding box center [1432, 32] width 15 height 15
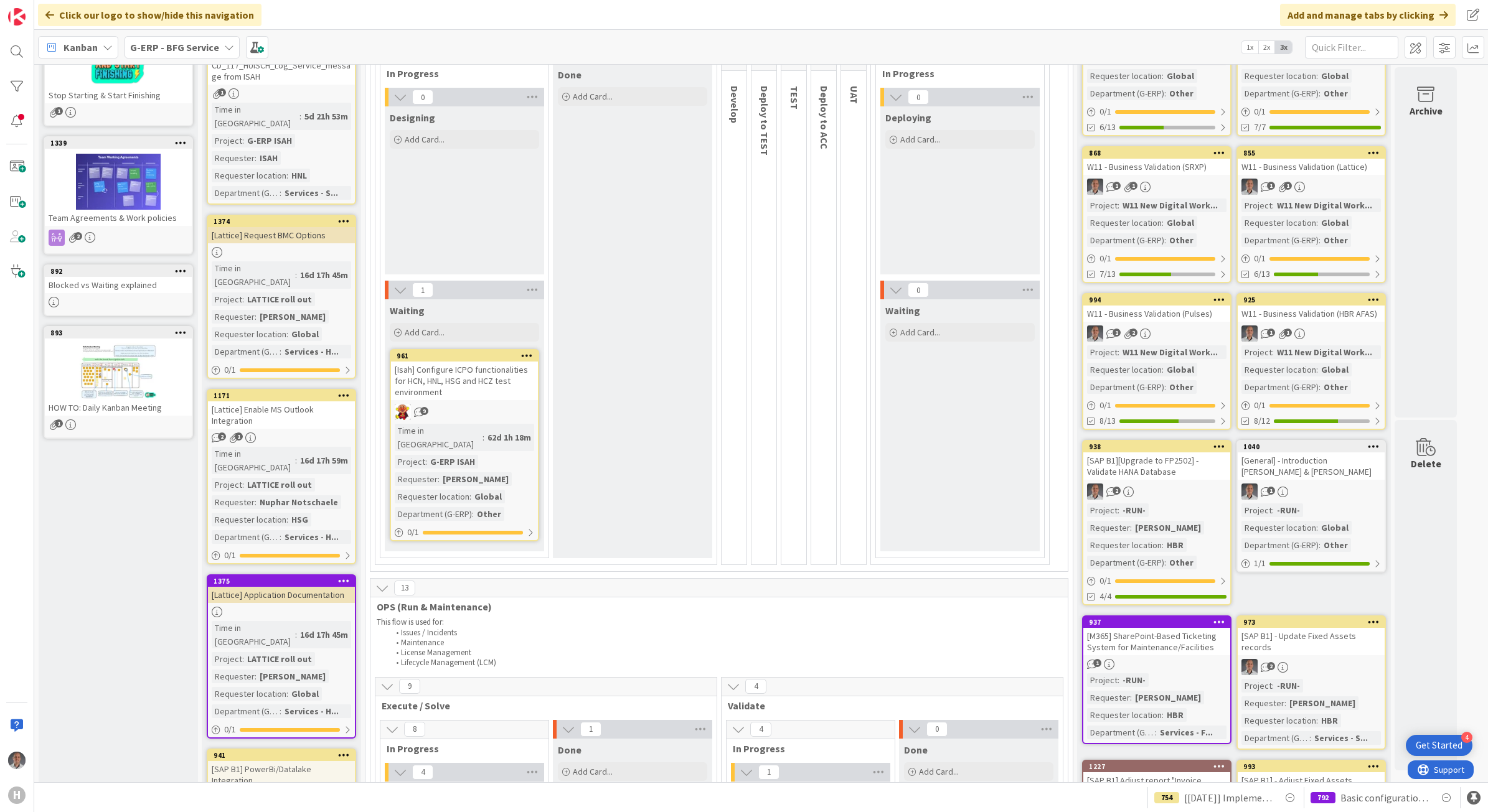
scroll to position [78, 0]
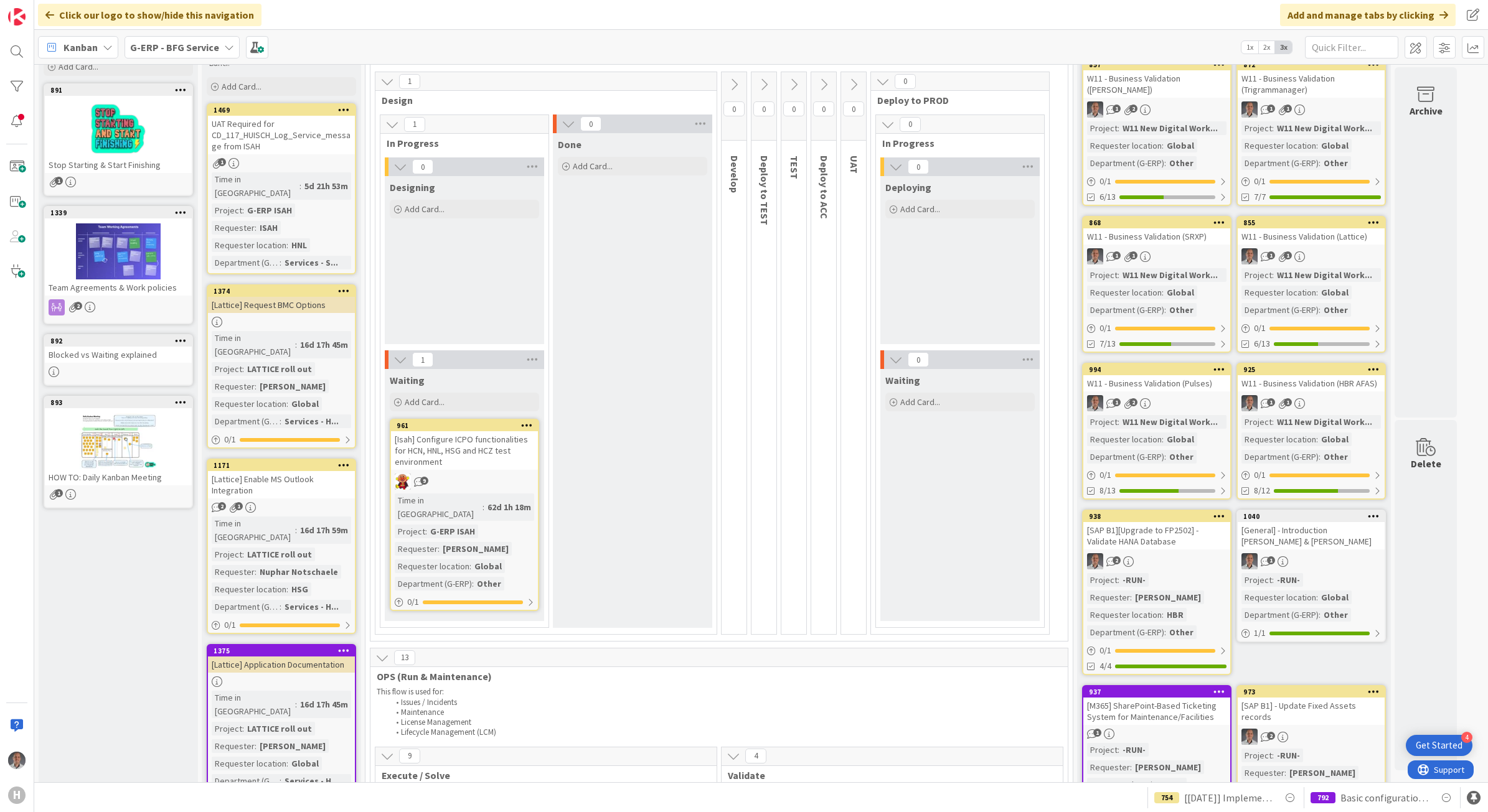
click at [165, 50] on b "G-ERP - BFG Service" at bounding box center [174, 47] width 89 height 13
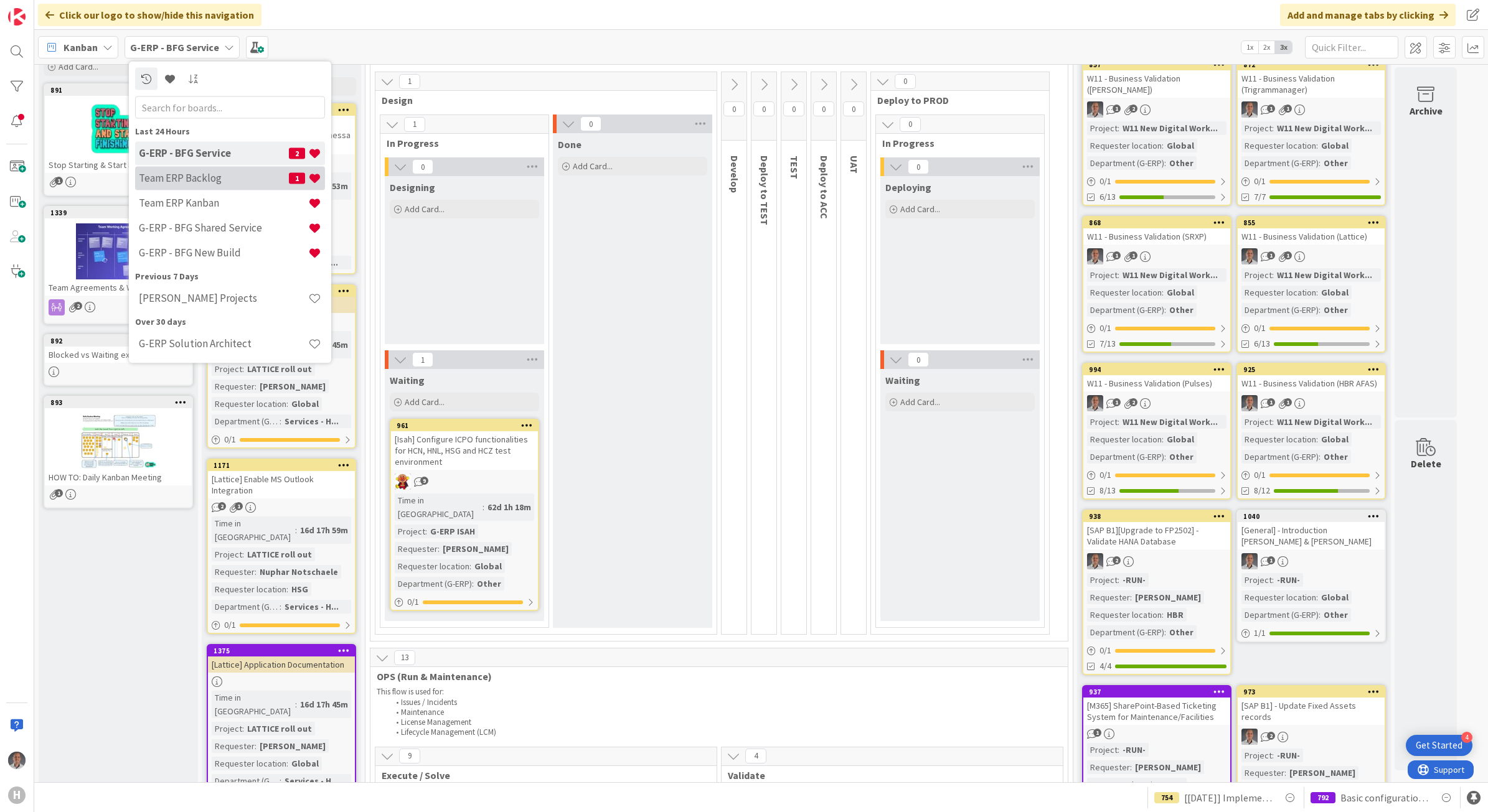
click at [251, 174] on h4 "Team ERP Backlog" at bounding box center [214, 178] width 150 height 13
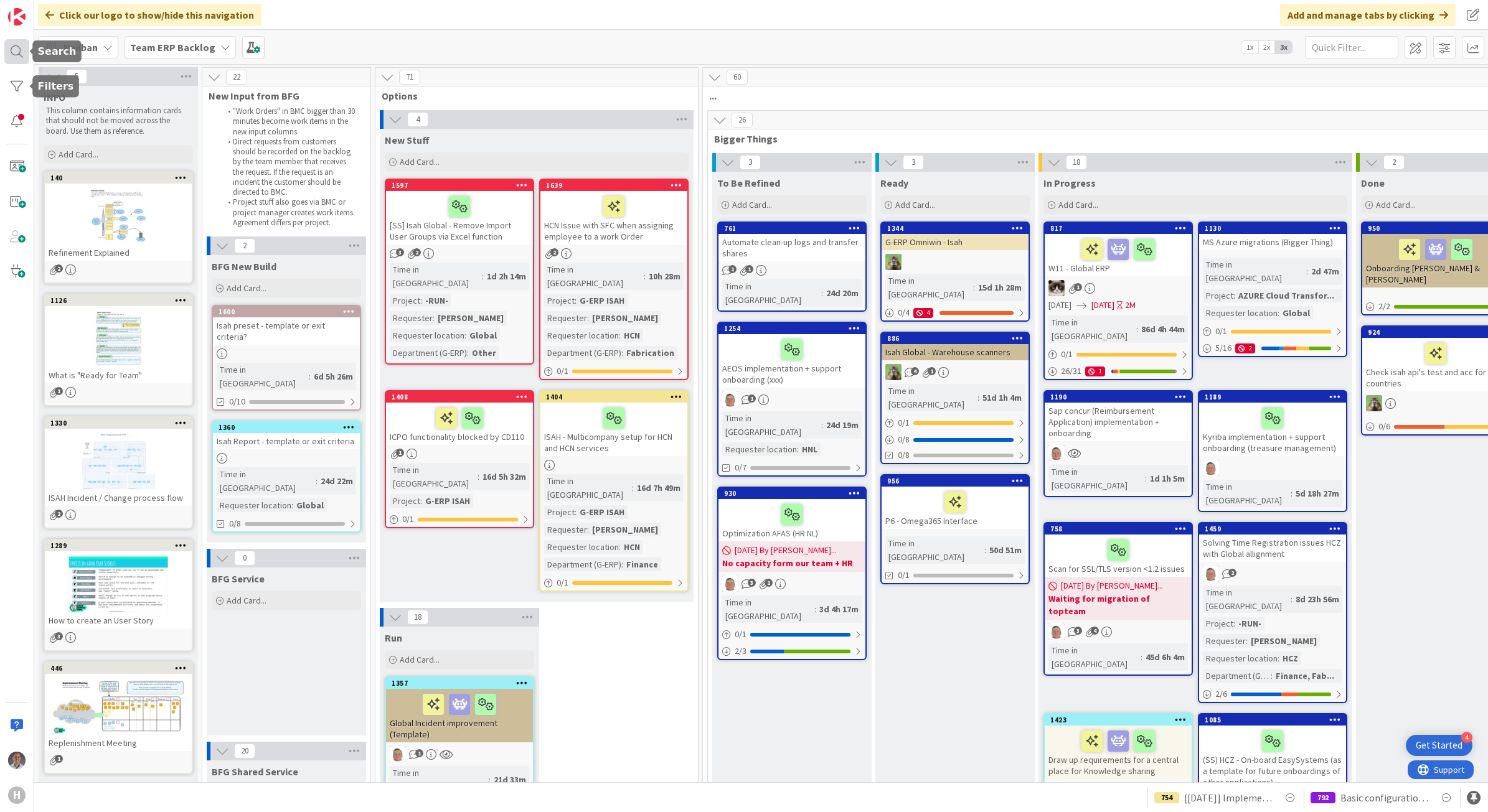
click at [19, 51] on div at bounding box center [16, 51] width 25 height 25
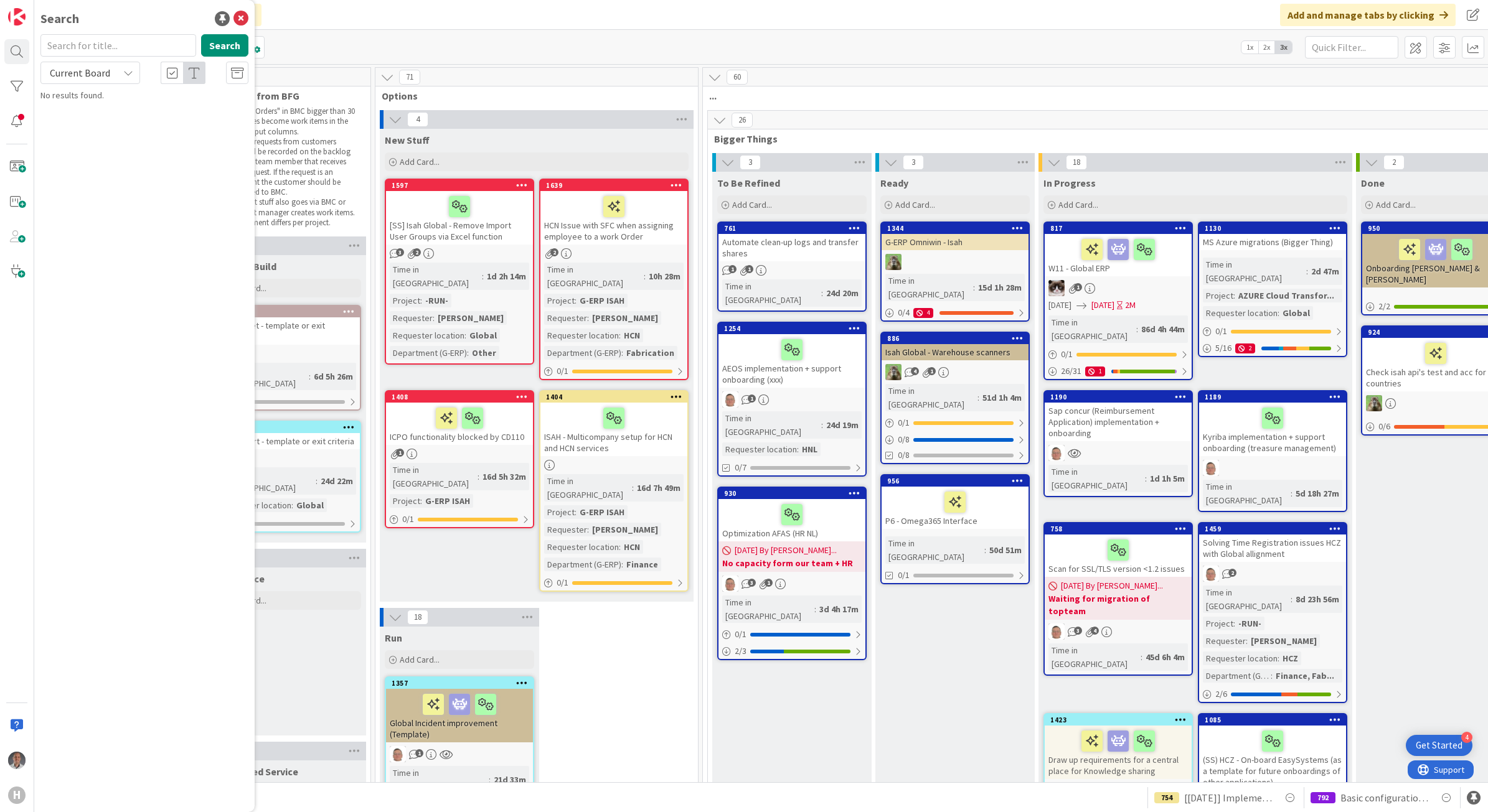
click at [98, 47] on input "text" at bounding box center [118, 46] width 156 height 23
type input "centix"
click at [83, 67] on span "Current Board" at bounding box center [80, 73] width 61 height 13
click at [89, 117] on span "All Boards" at bounding box center [112, 124] width 130 height 18
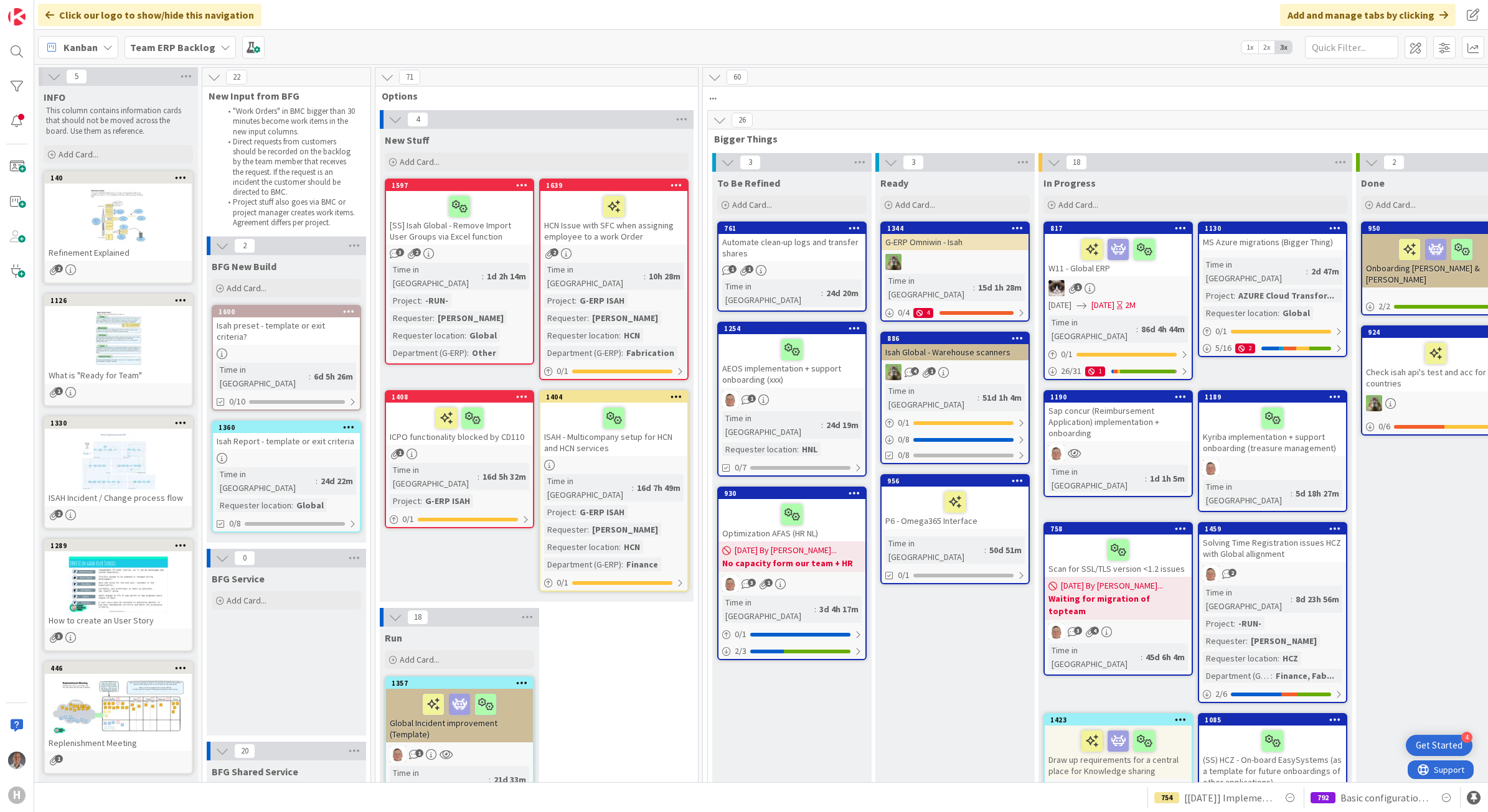
click at [182, 45] on b "Team ERP Backlog" at bounding box center [172, 47] width 85 height 13
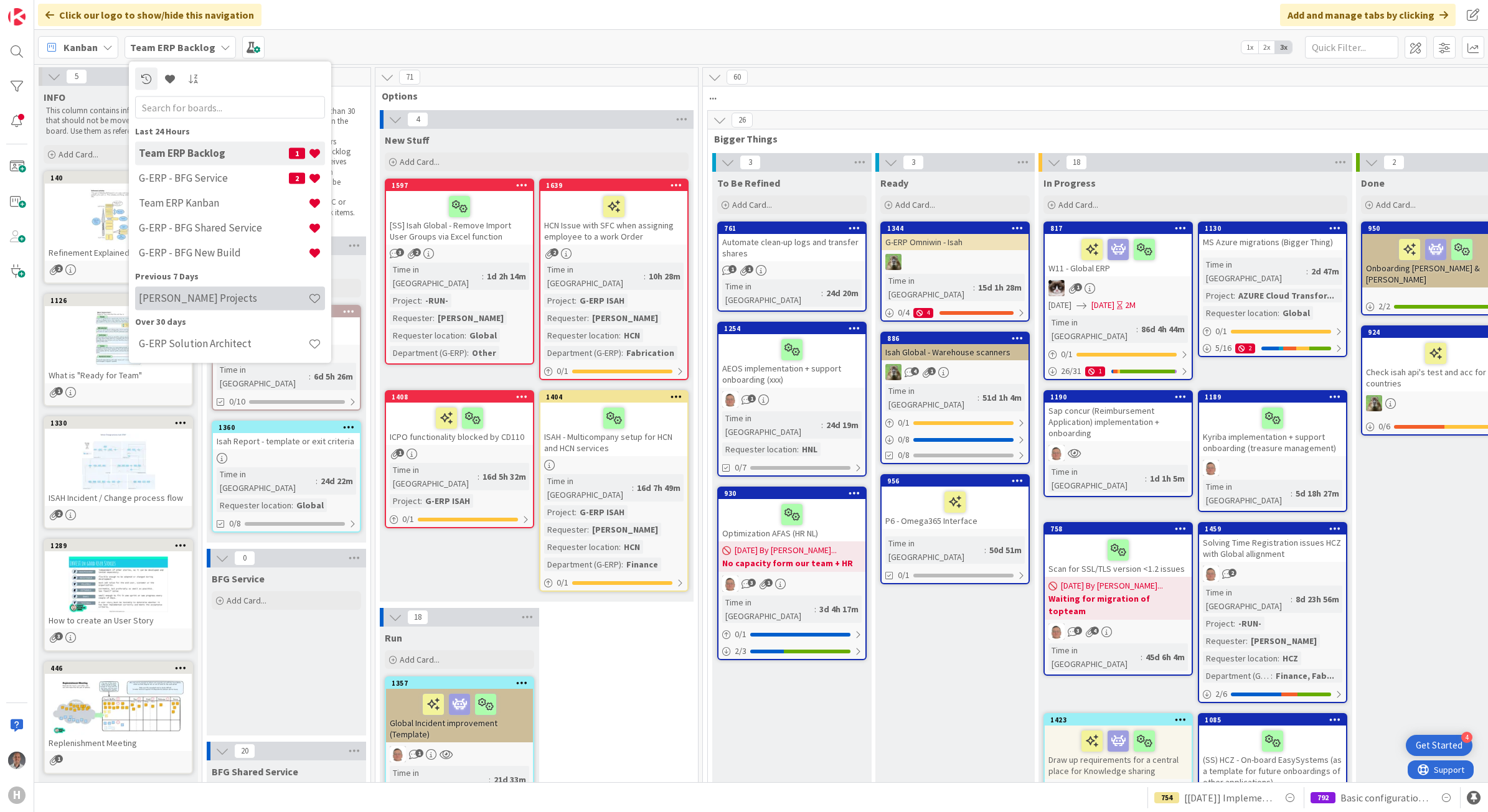
click at [221, 300] on h4 "[PERSON_NAME] Projects" at bounding box center [224, 298] width 169 height 13
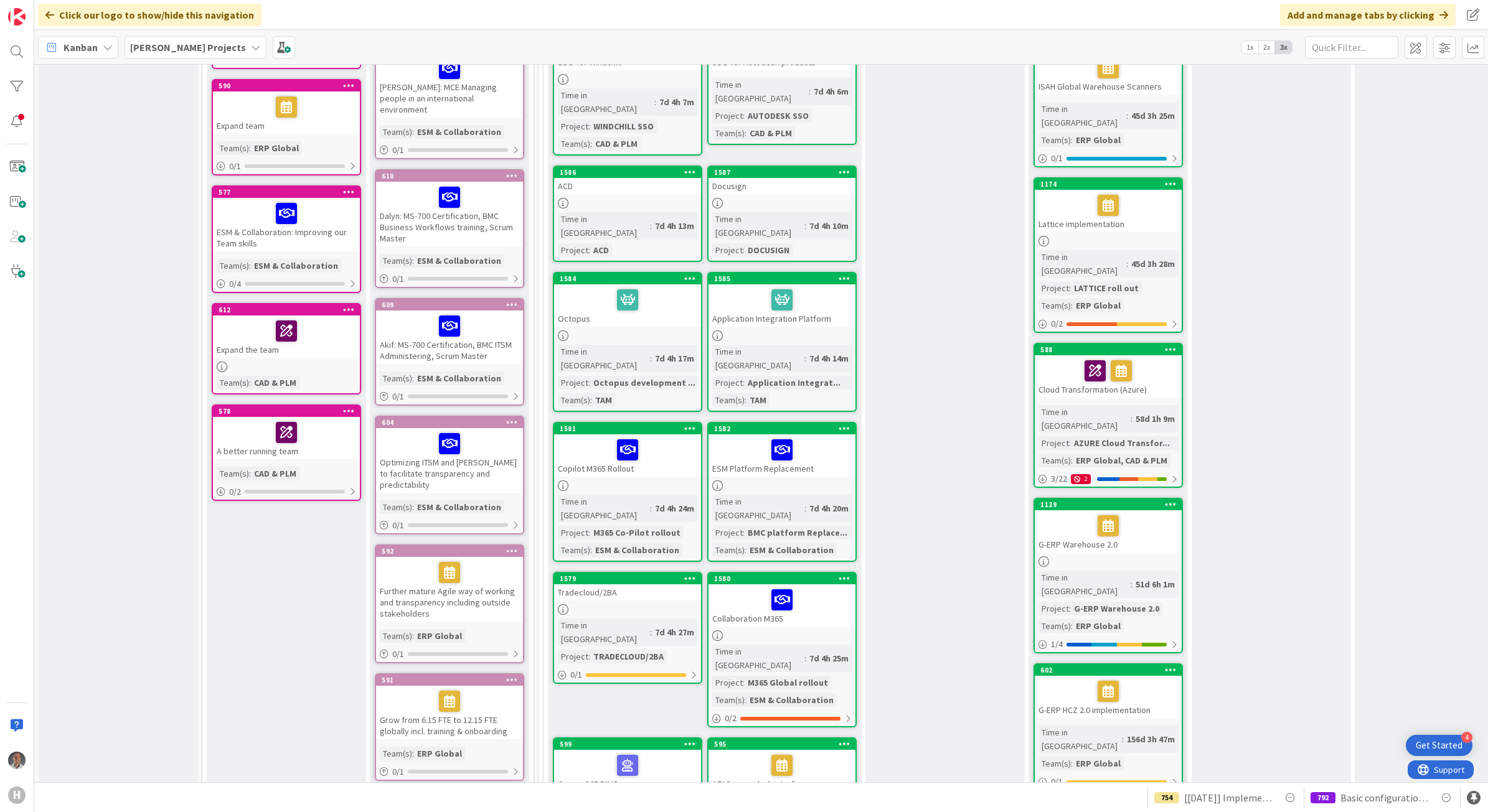
scroll to position [544, 0]
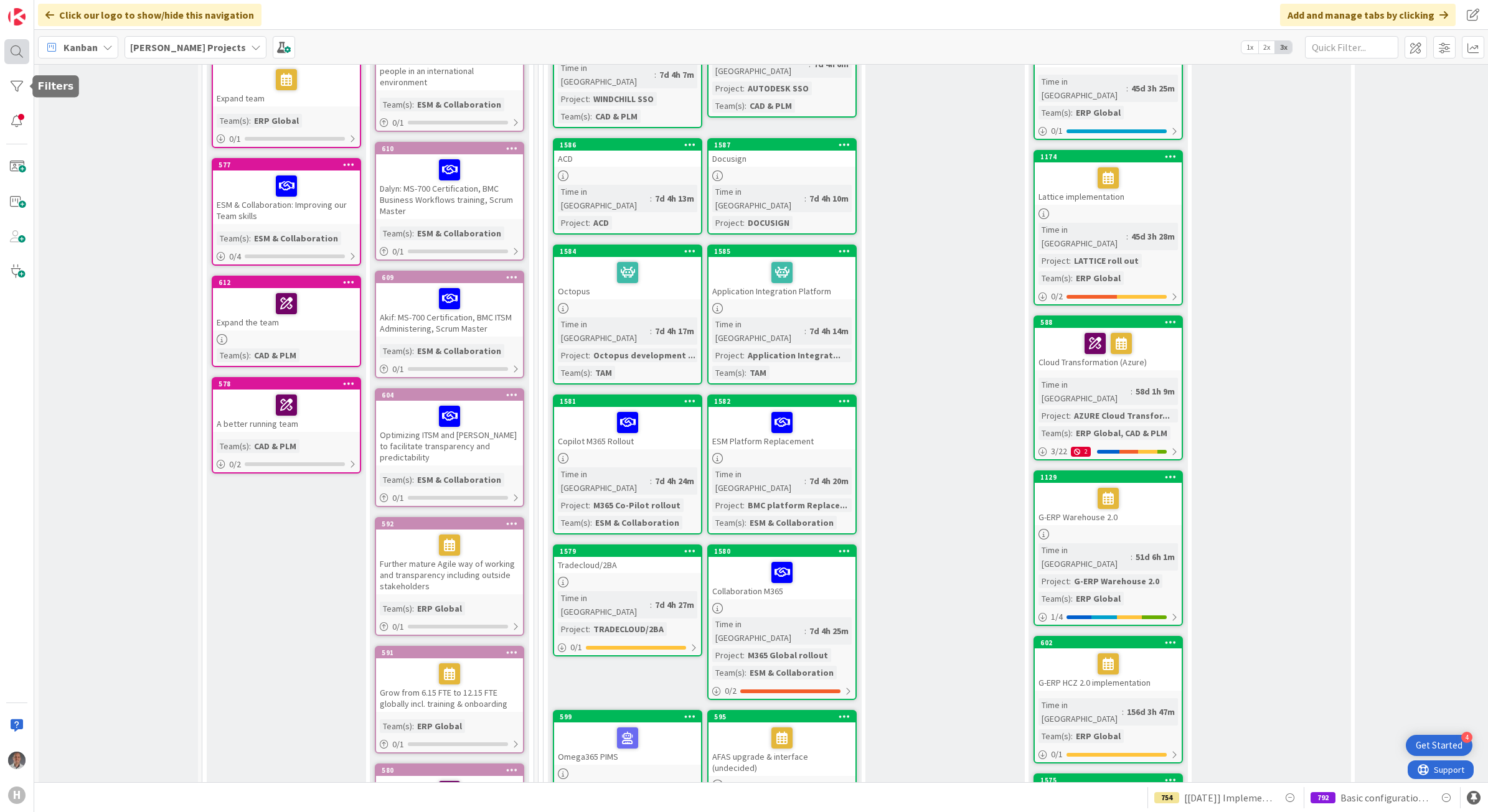
click at [20, 54] on div at bounding box center [16, 51] width 25 height 25
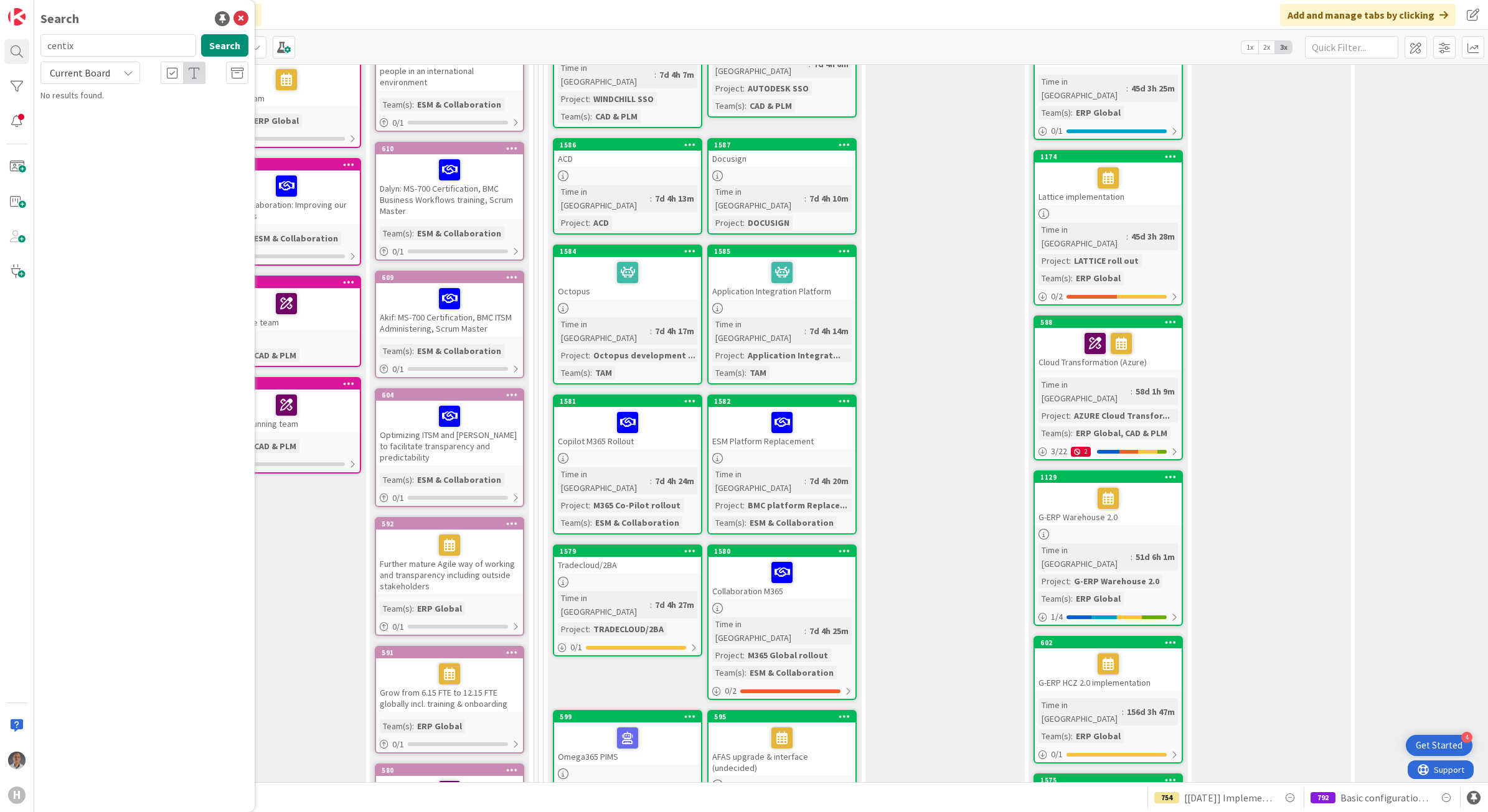
click at [88, 44] on input "centix" at bounding box center [118, 46] width 156 height 23
click at [223, 44] on button "Search" at bounding box center [224, 46] width 47 height 23
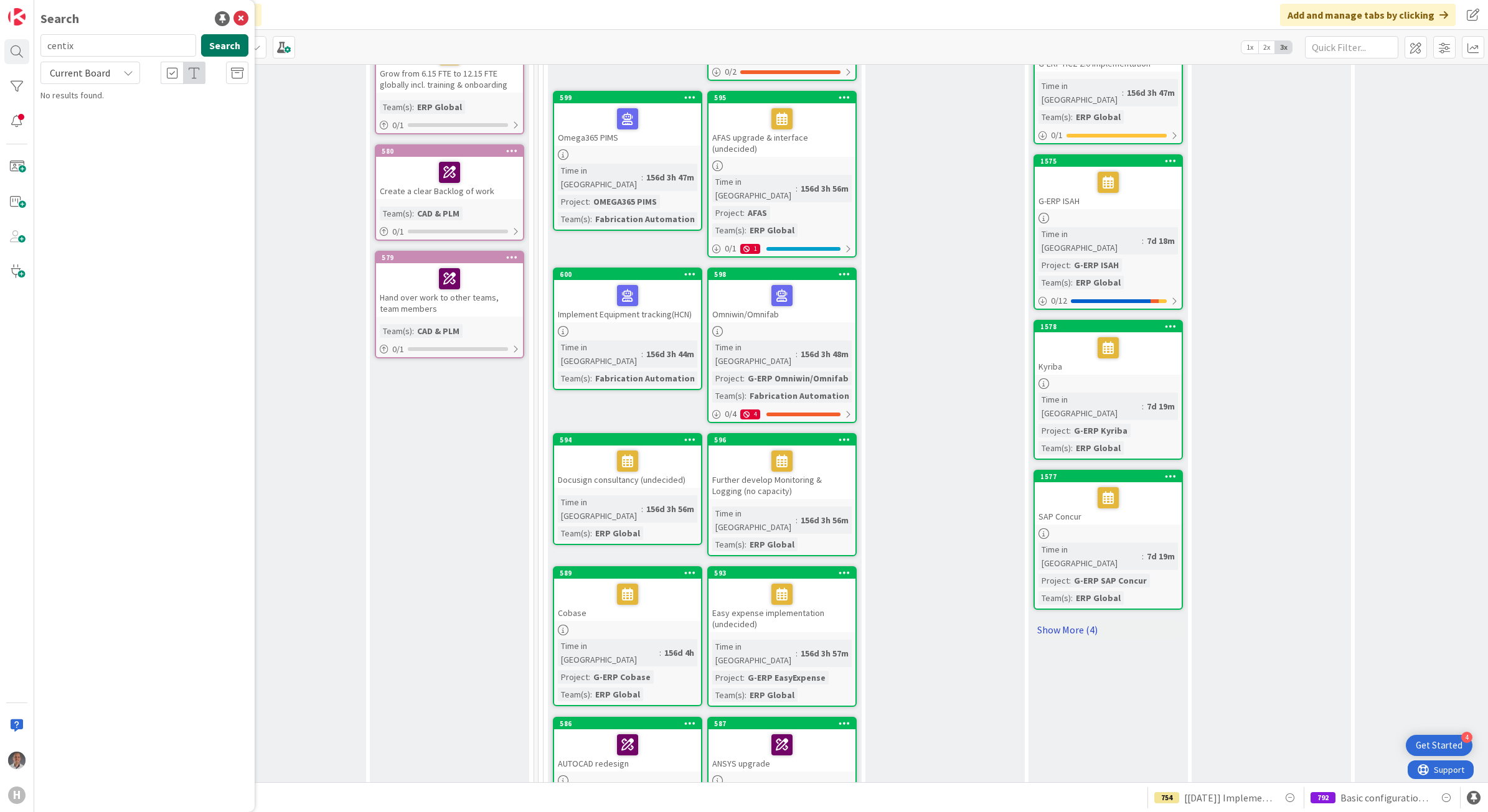
scroll to position [1167, 0]
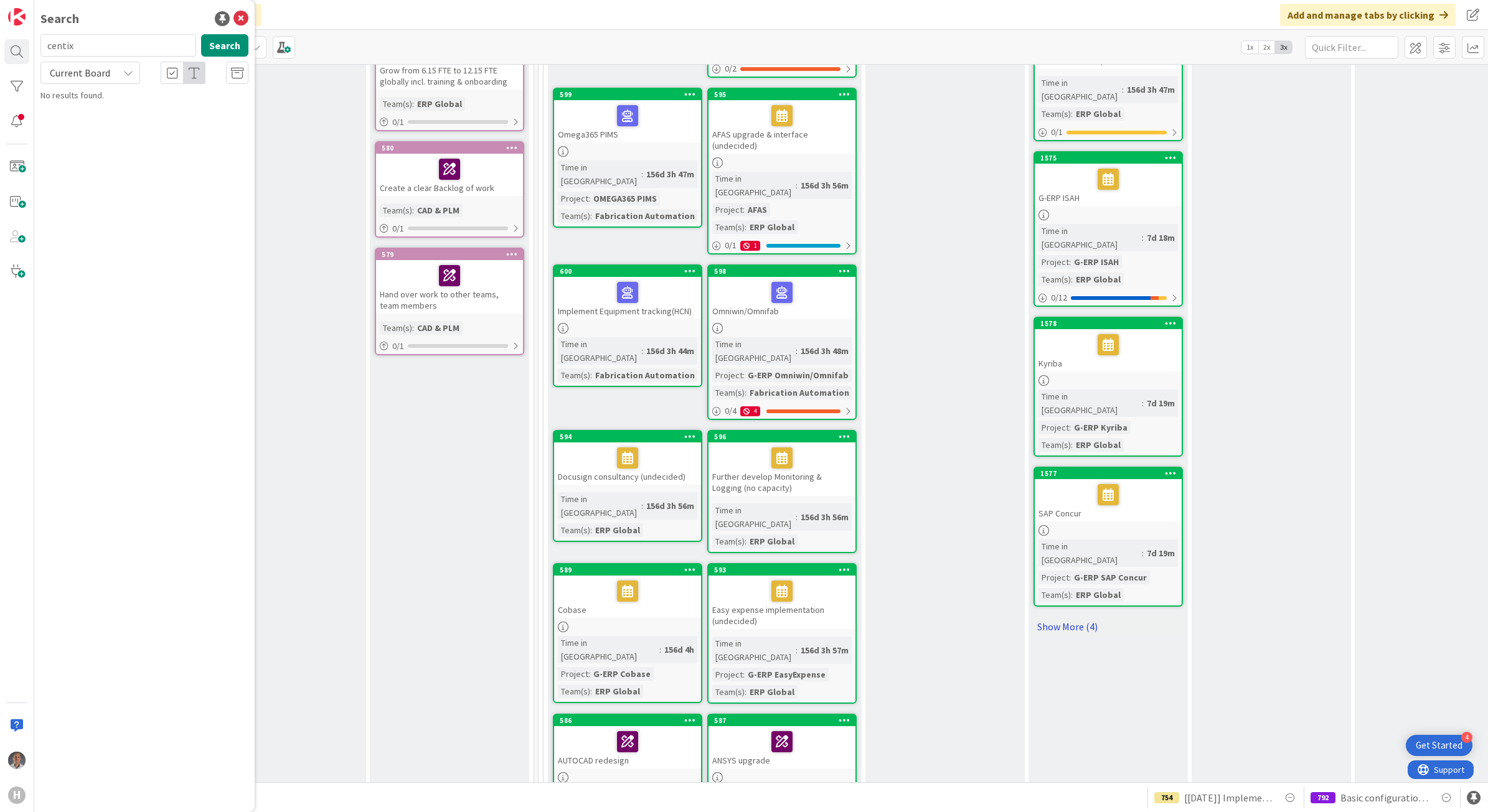
click at [1064, 617] on link "Show More (4)" at bounding box center [1108, 627] width 150 height 20
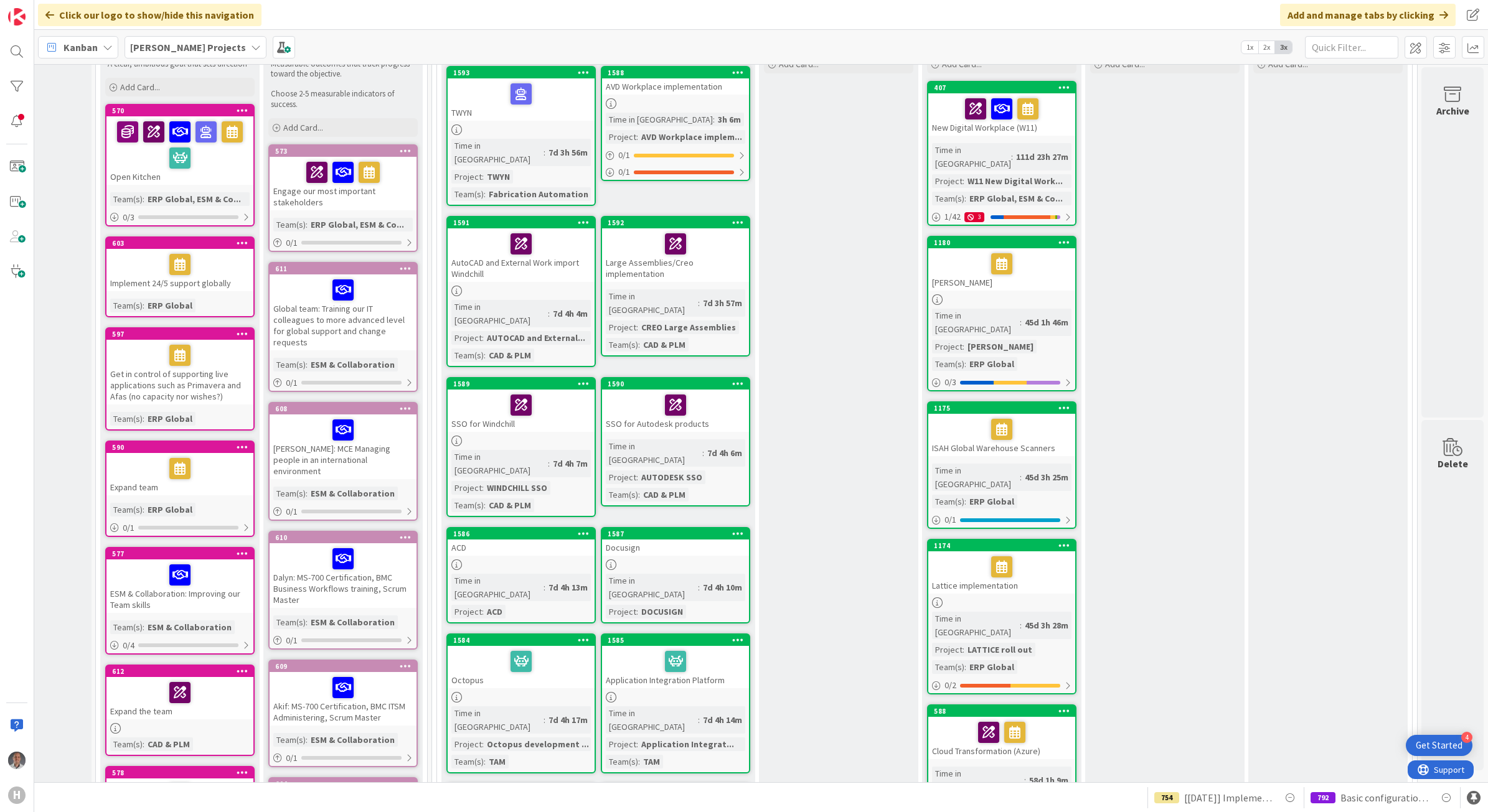
scroll to position [0, 119]
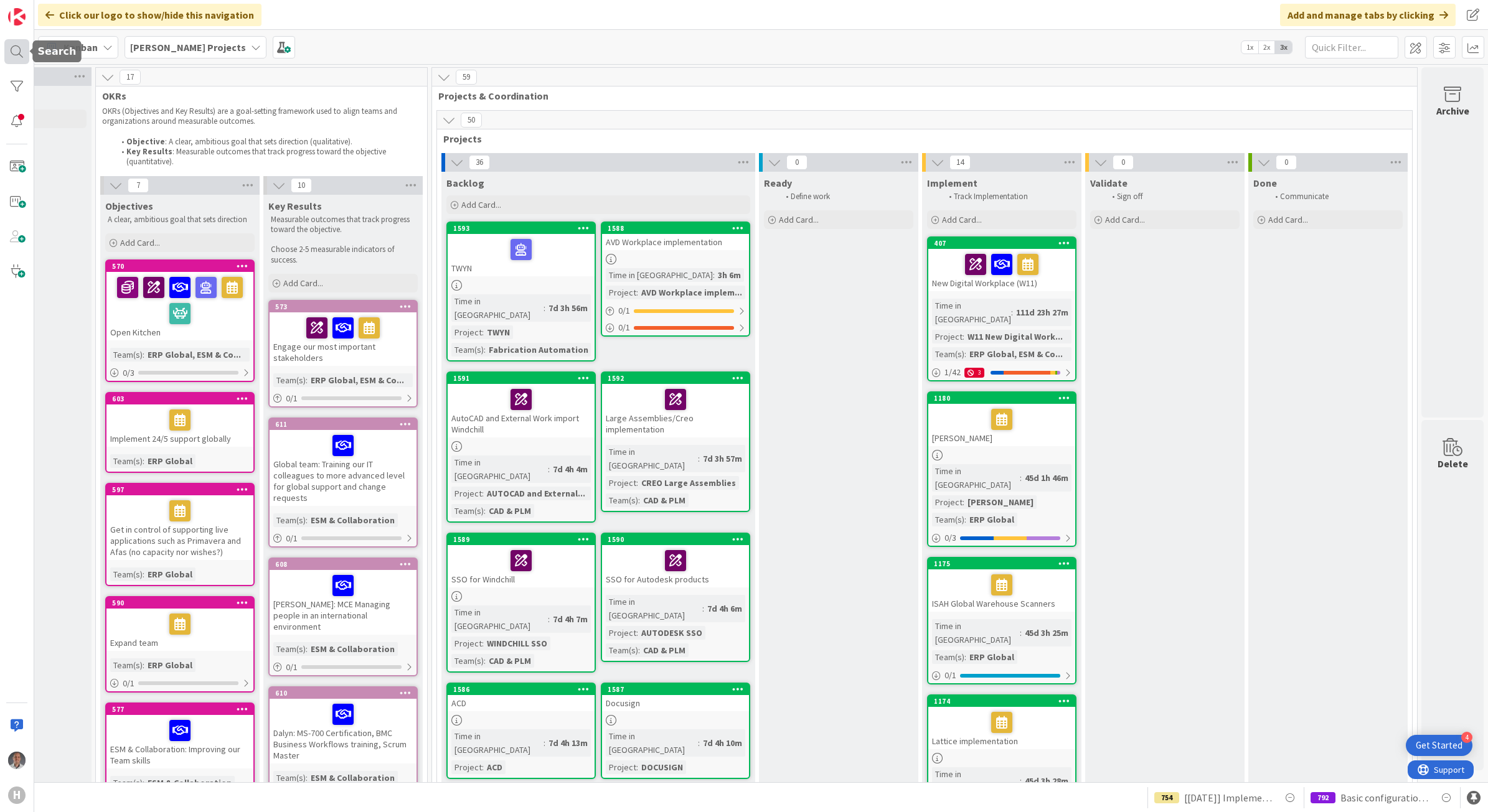
click at [11, 51] on div at bounding box center [16, 51] width 25 height 25
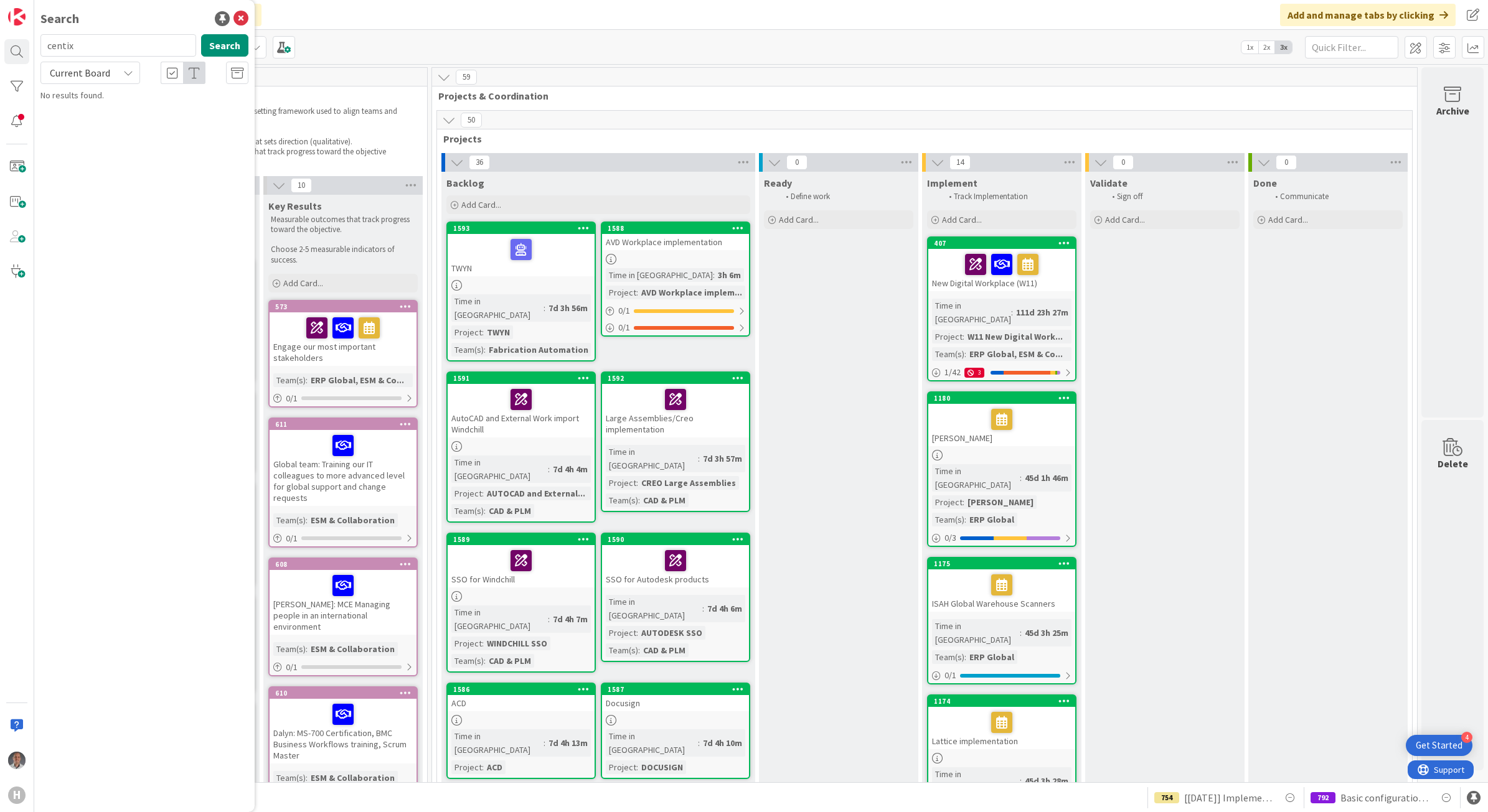
click at [104, 75] on span "Current Board" at bounding box center [80, 73] width 61 height 13
click at [100, 121] on span "All Boards" at bounding box center [112, 124] width 130 height 18
click at [122, 115] on p "Warm handover Centix project to Fabrication Automation Team" at bounding box center [153, 116] width 190 height 26
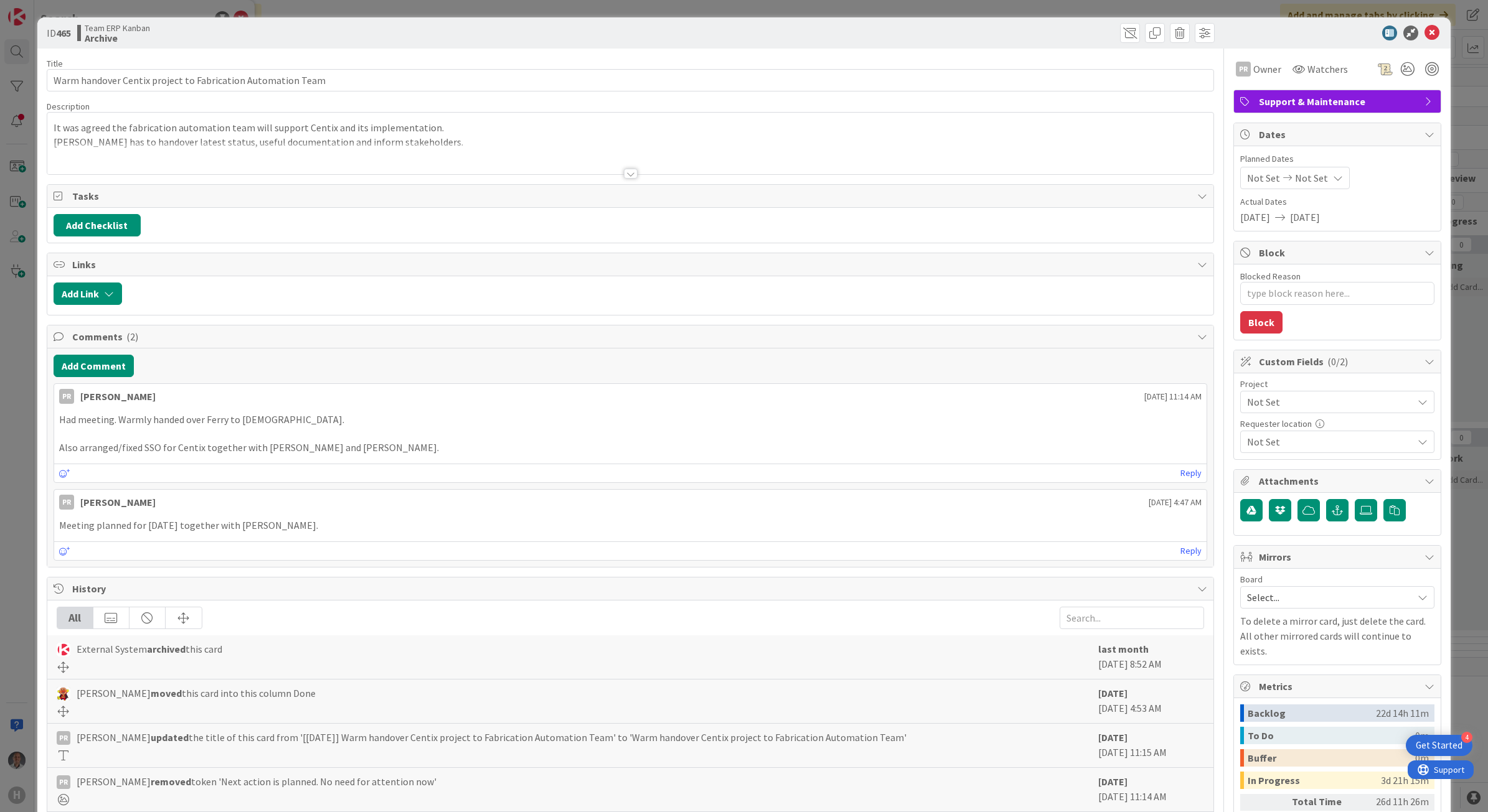
click at [624, 170] on div at bounding box center [630, 173] width 13 height 10
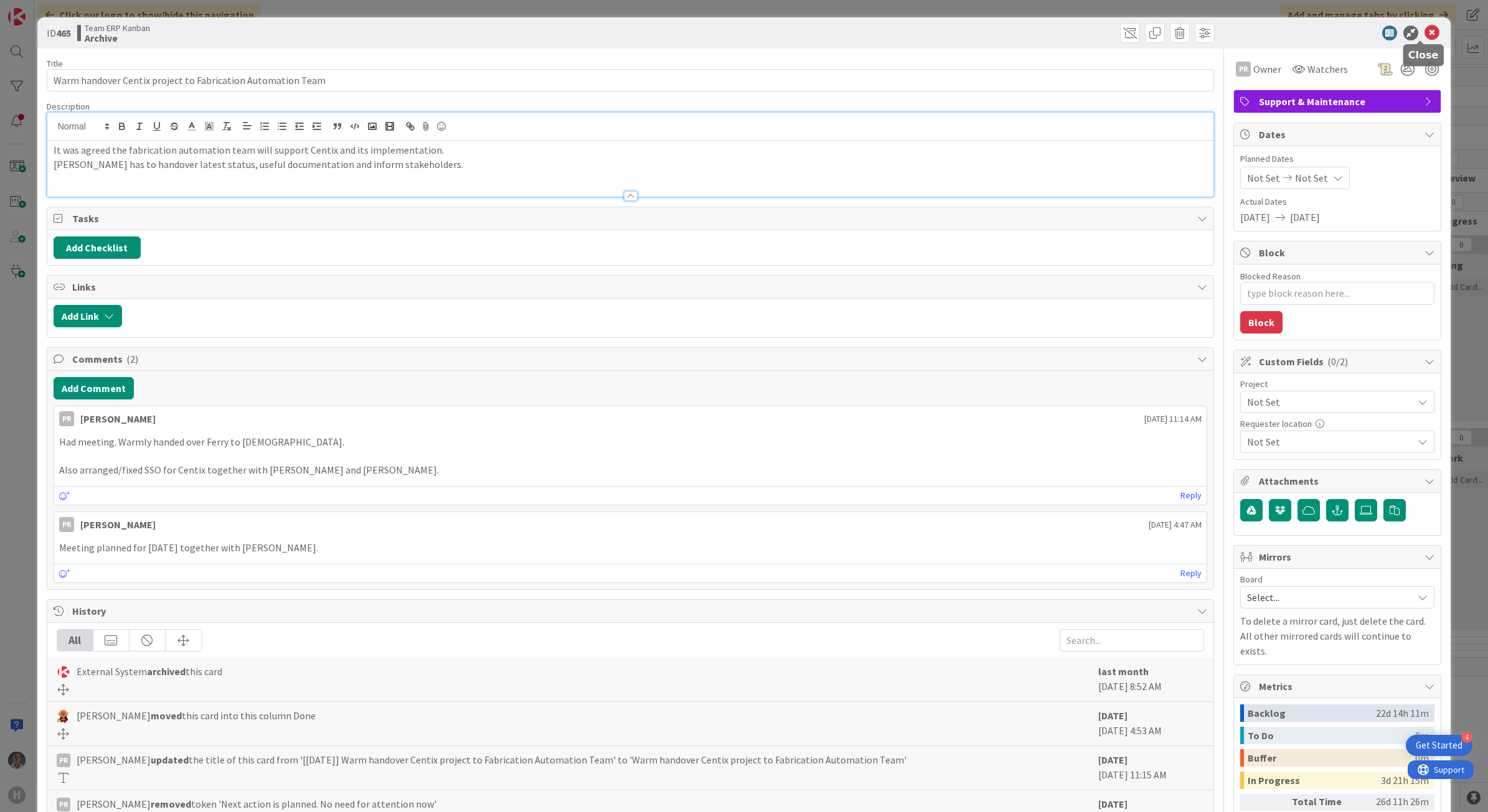
click at [1425, 29] on icon at bounding box center [1432, 32] width 15 height 15
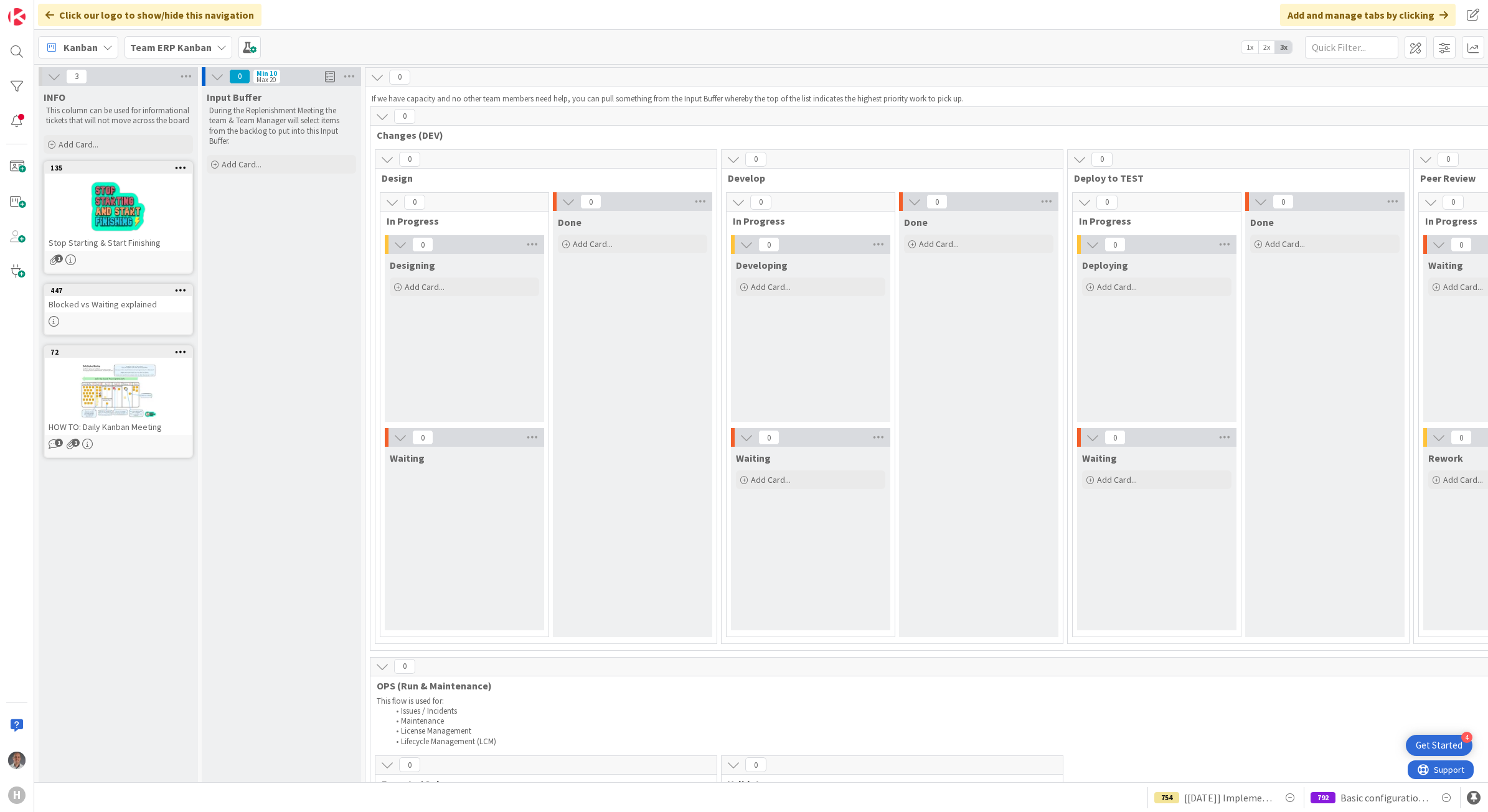
click at [203, 44] on b "Team ERP Kanban" at bounding box center [171, 47] width 82 height 13
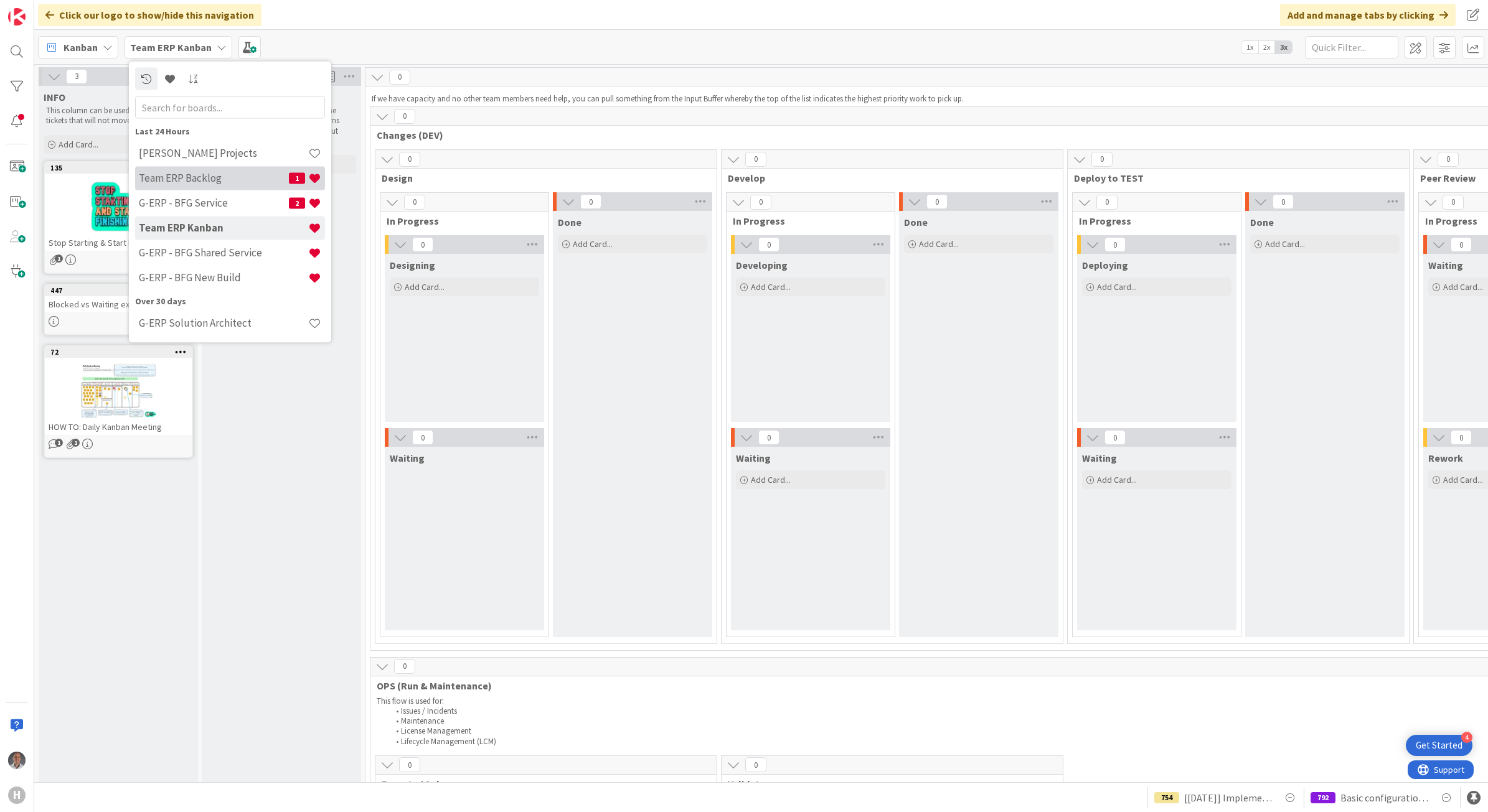
click at [219, 175] on h4 "Team ERP Backlog" at bounding box center [214, 178] width 150 height 13
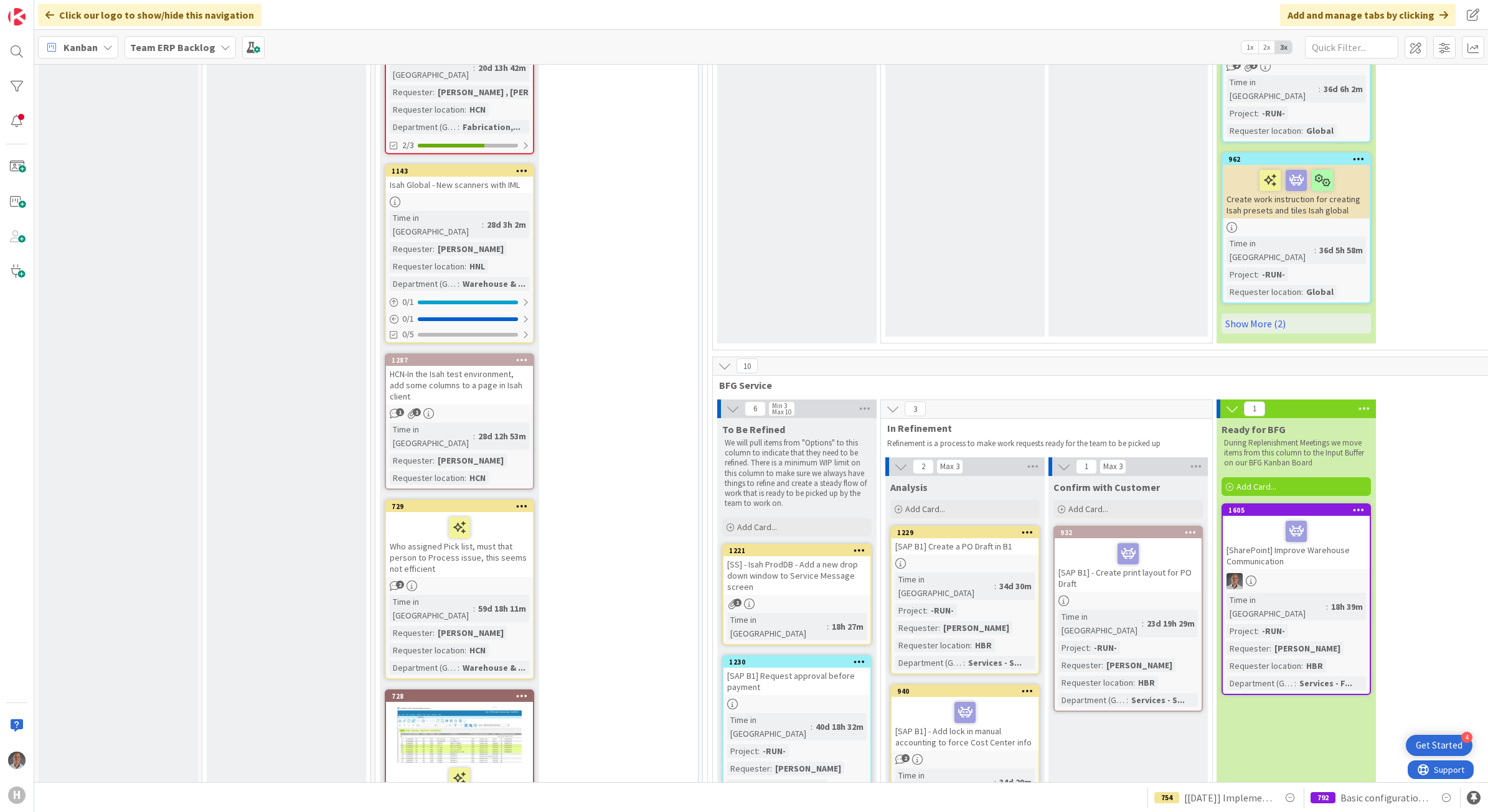
scroll to position [3889, 0]
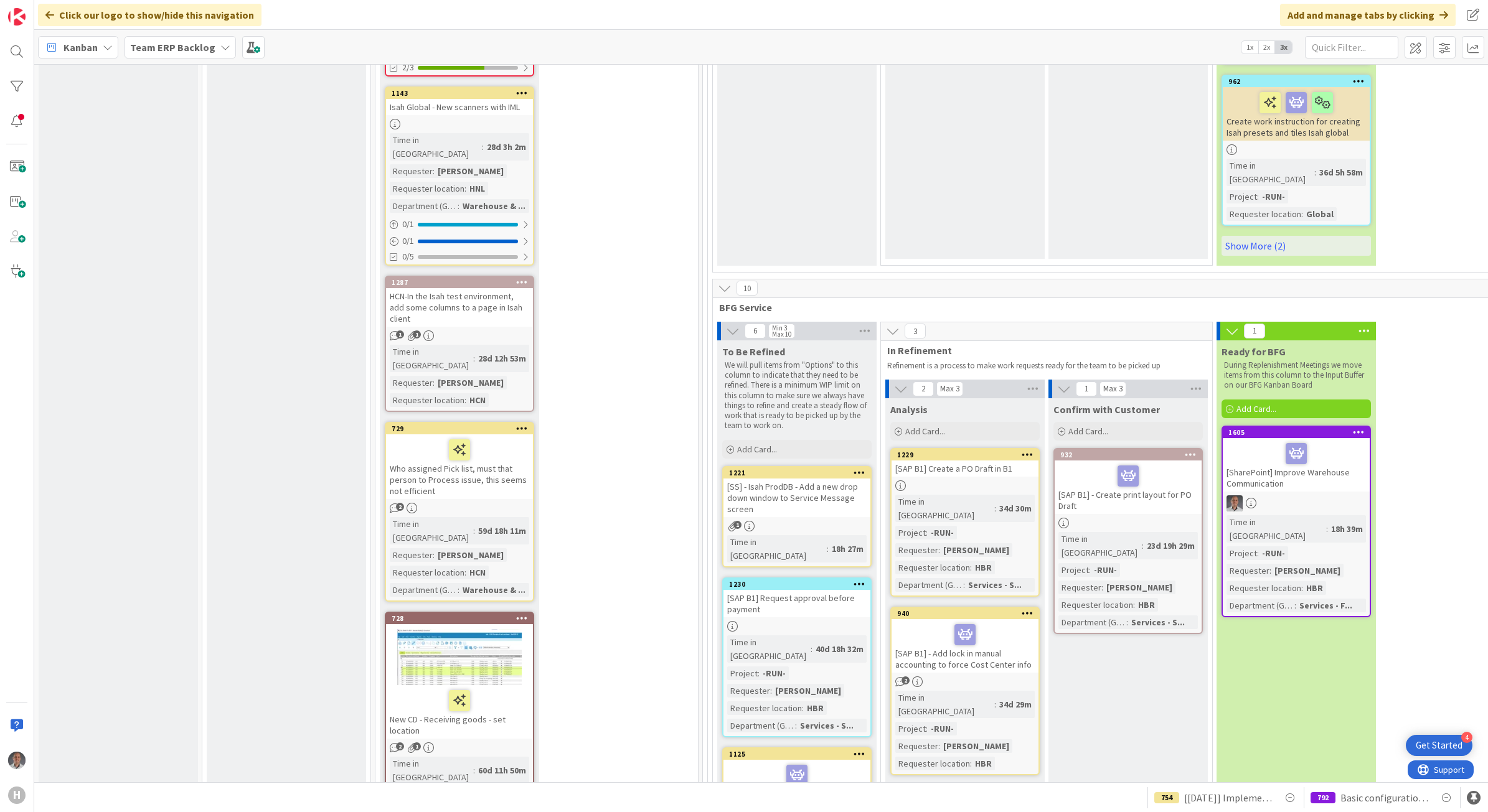
click at [797, 479] on div "[SS] - Isah ProdDB - Add a new drop down window to Service Message screen" at bounding box center [797, 498] width 147 height 39
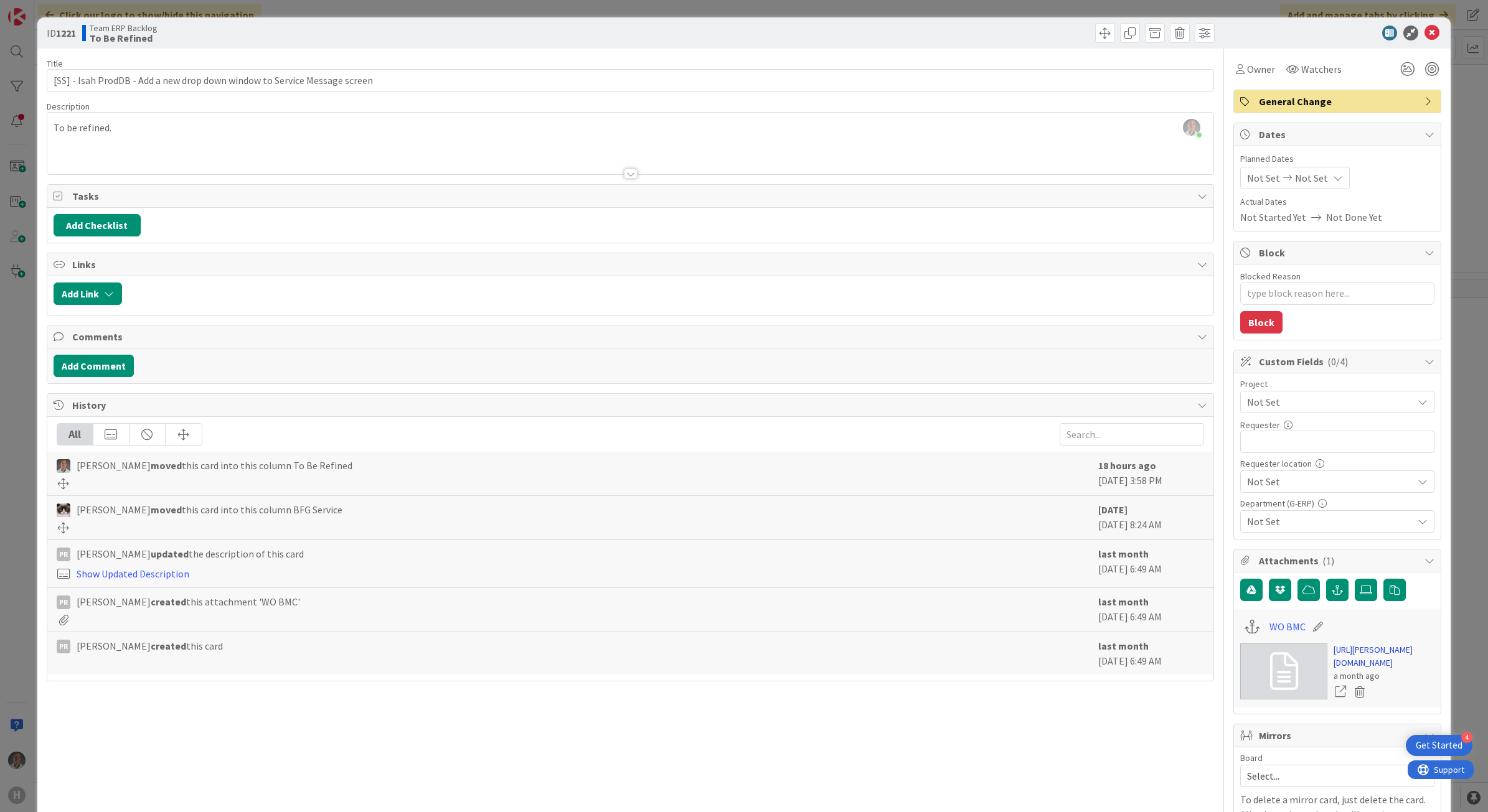
click at [1358, 670] on link "https://huisman-smartit.onbmc.com/smartit/app/#/workorder/AGGEFRDUJONBTASW0XM6S…" at bounding box center [1384, 656] width 101 height 26
click at [1425, 32] on icon at bounding box center [1432, 32] width 15 height 15
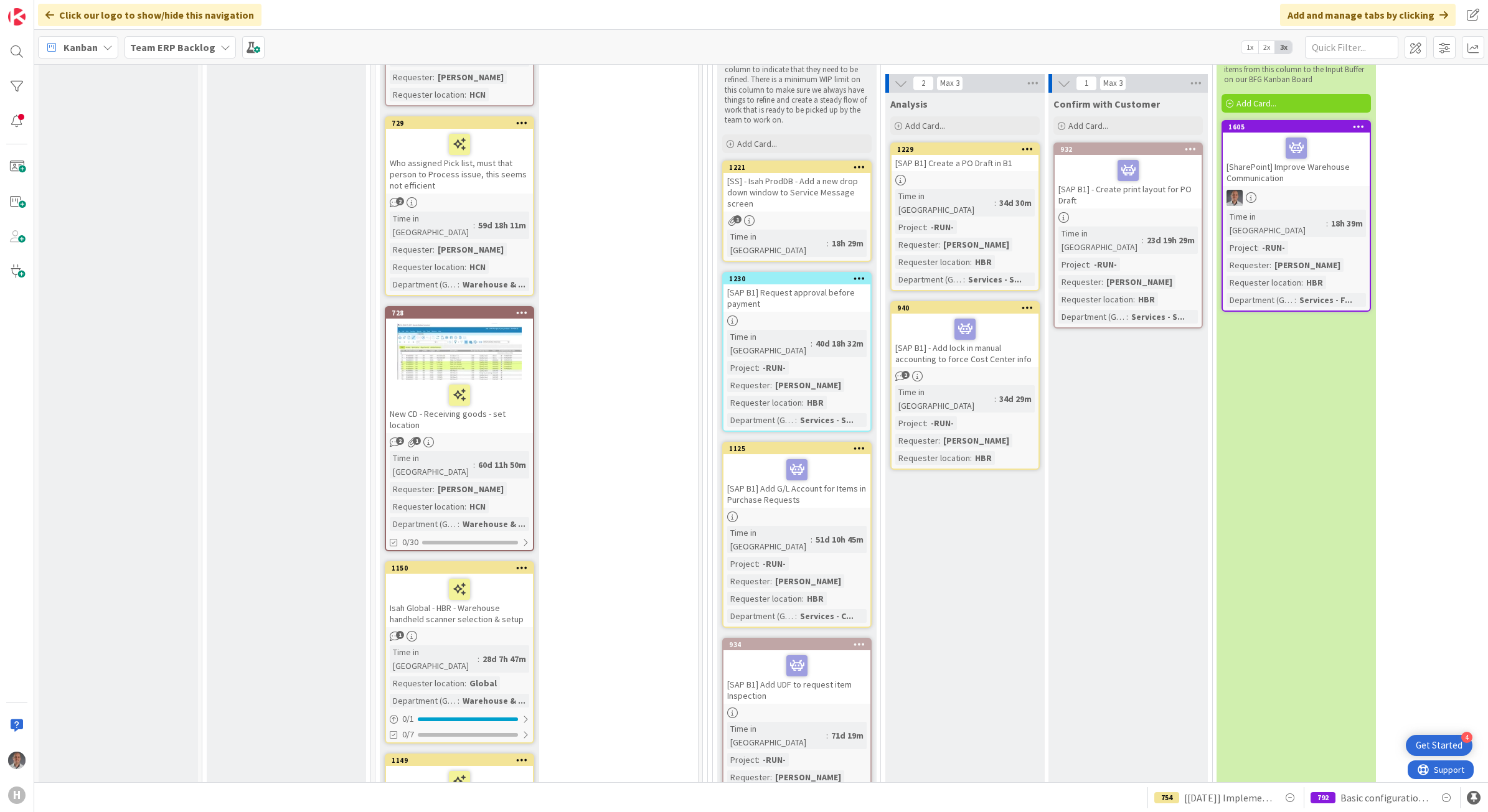
scroll to position [4044, 0]
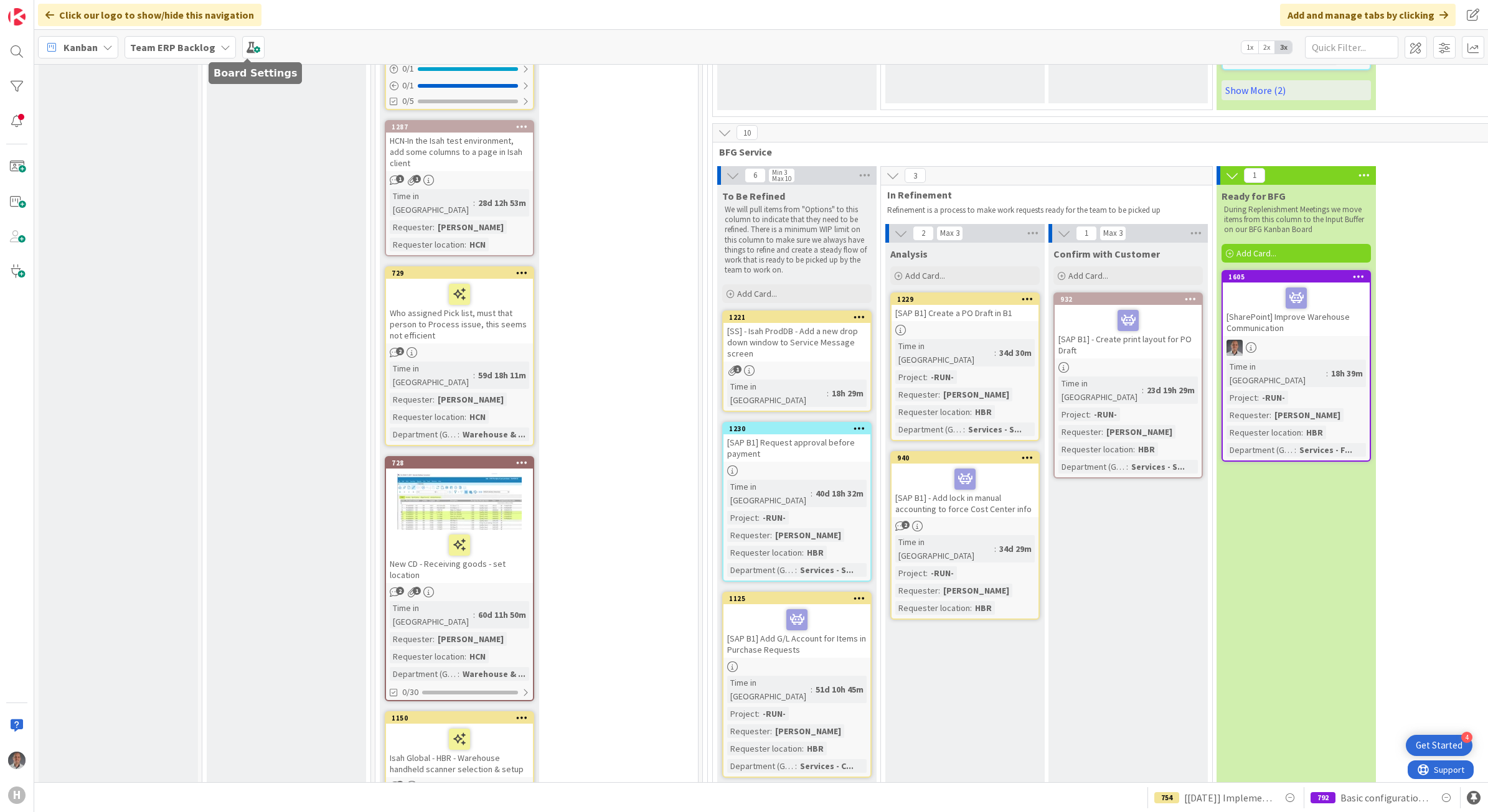
click at [181, 49] on b "Team ERP Backlog" at bounding box center [172, 47] width 85 height 13
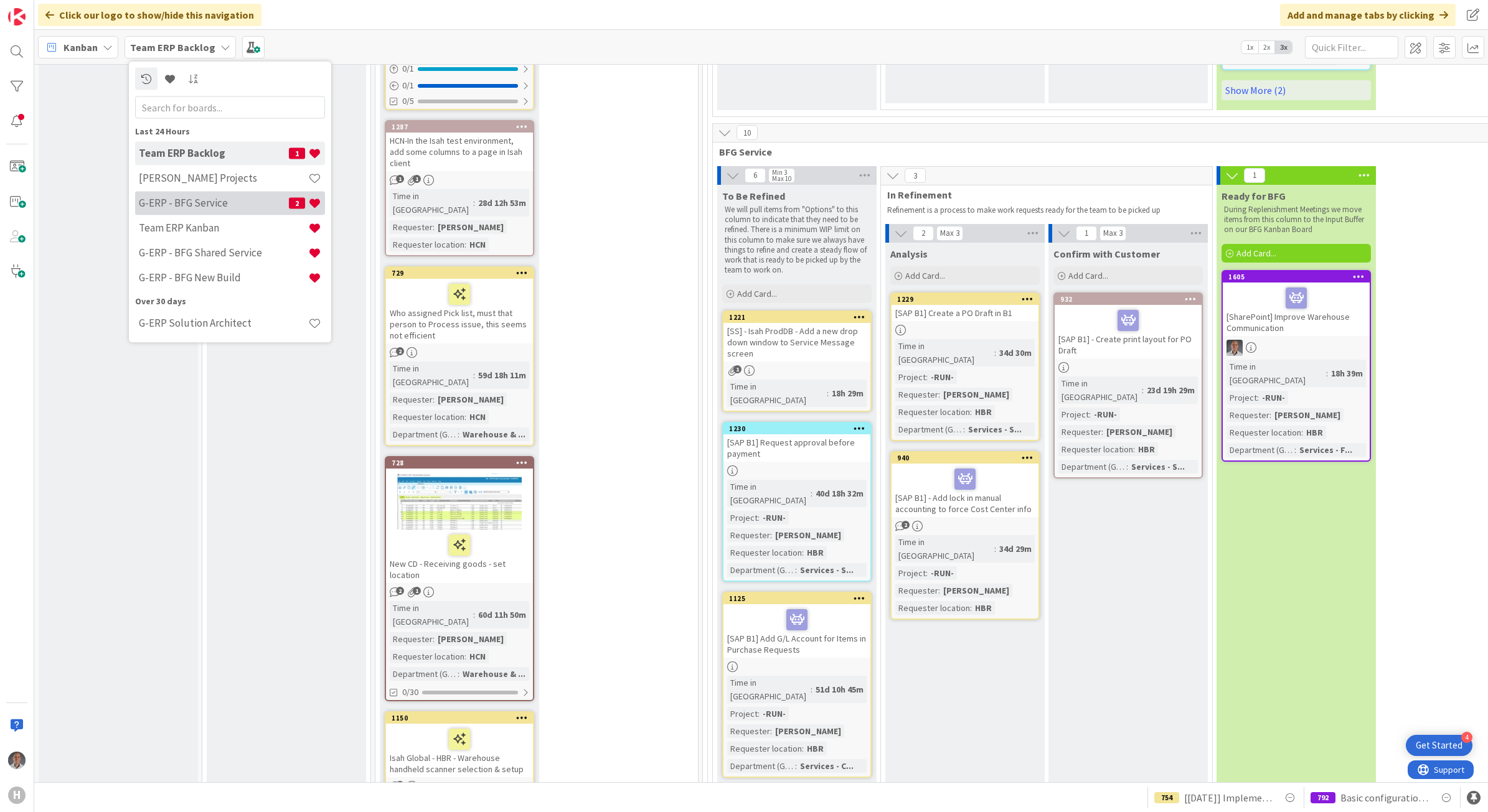
click at [178, 199] on h4 "G-ERP - BFG Service" at bounding box center [214, 203] width 150 height 13
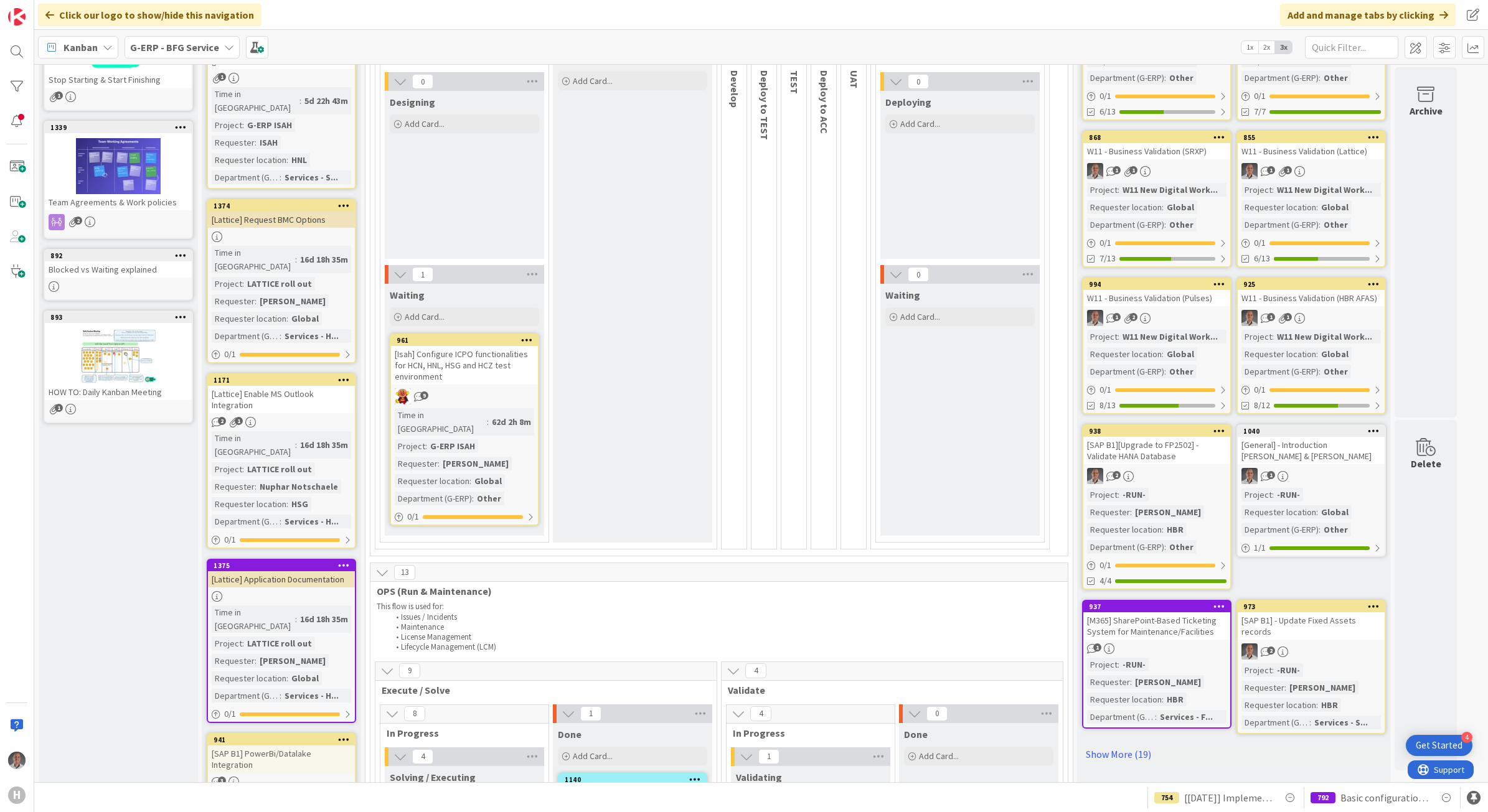
scroll to position [75, 0]
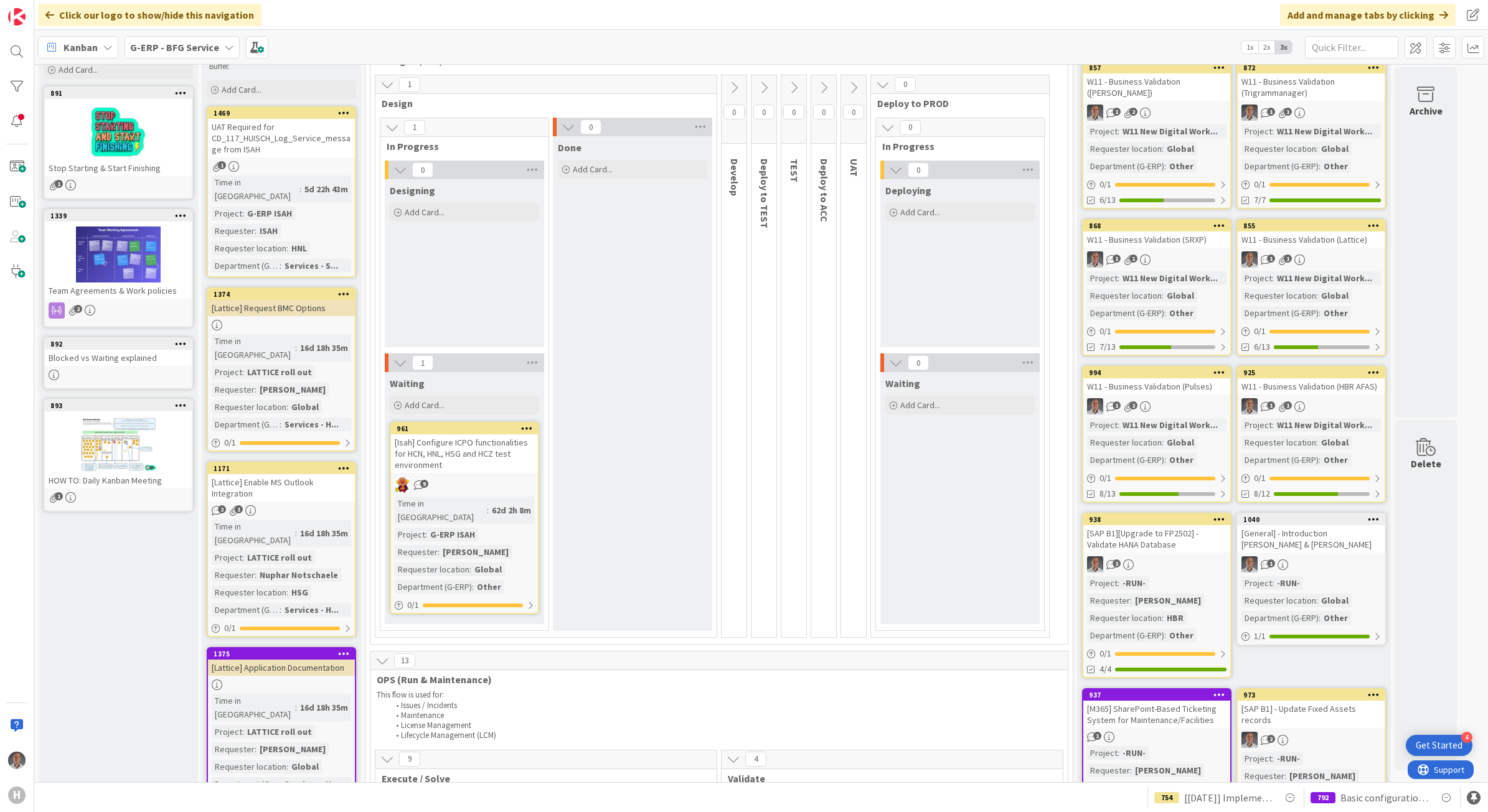
click at [296, 474] on div "[Lattice] Enable MS Outlook Integration" at bounding box center [281, 488] width 147 height 27
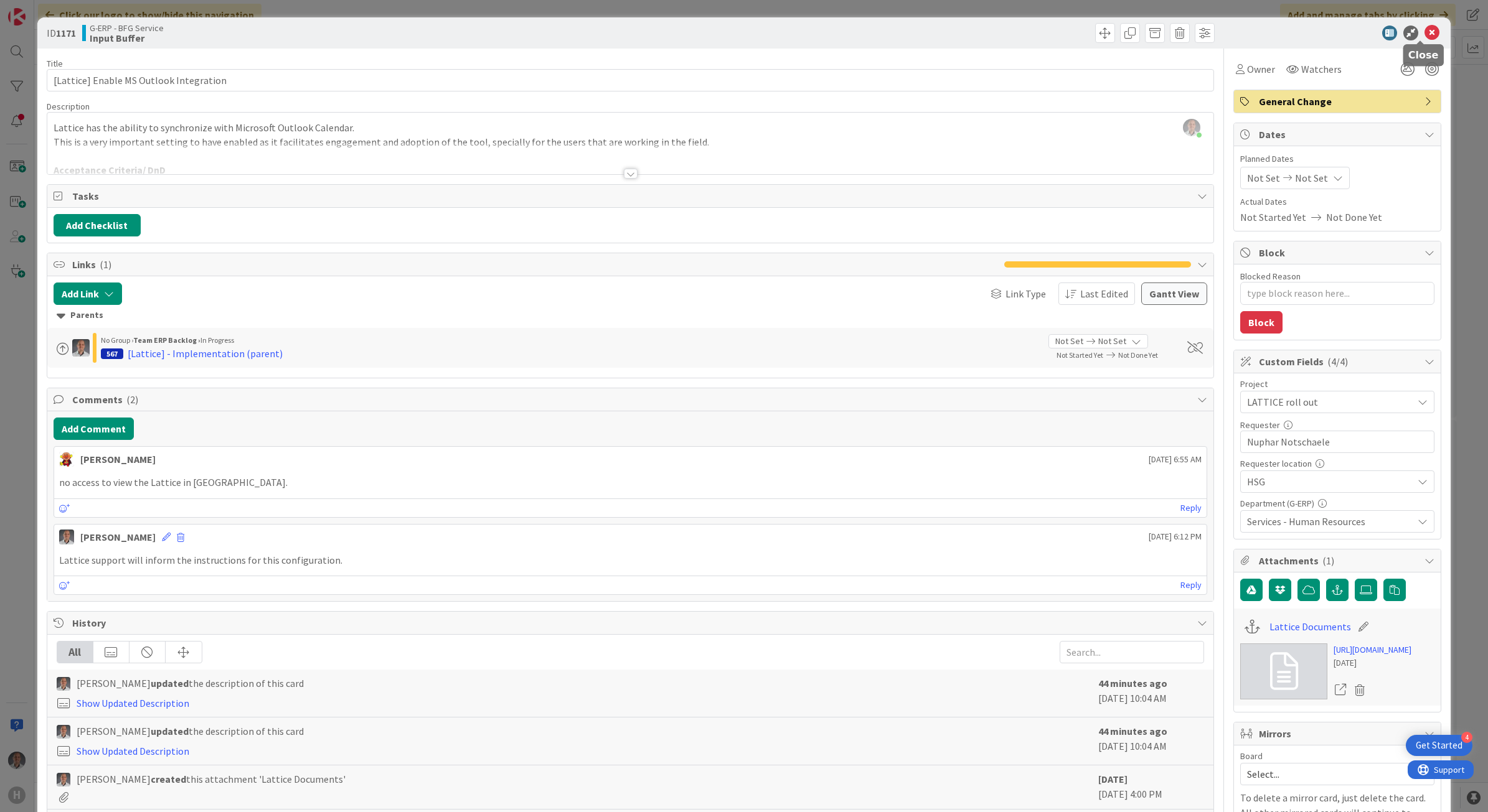
click at [1425, 29] on icon at bounding box center [1432, 32] width 15 height 15
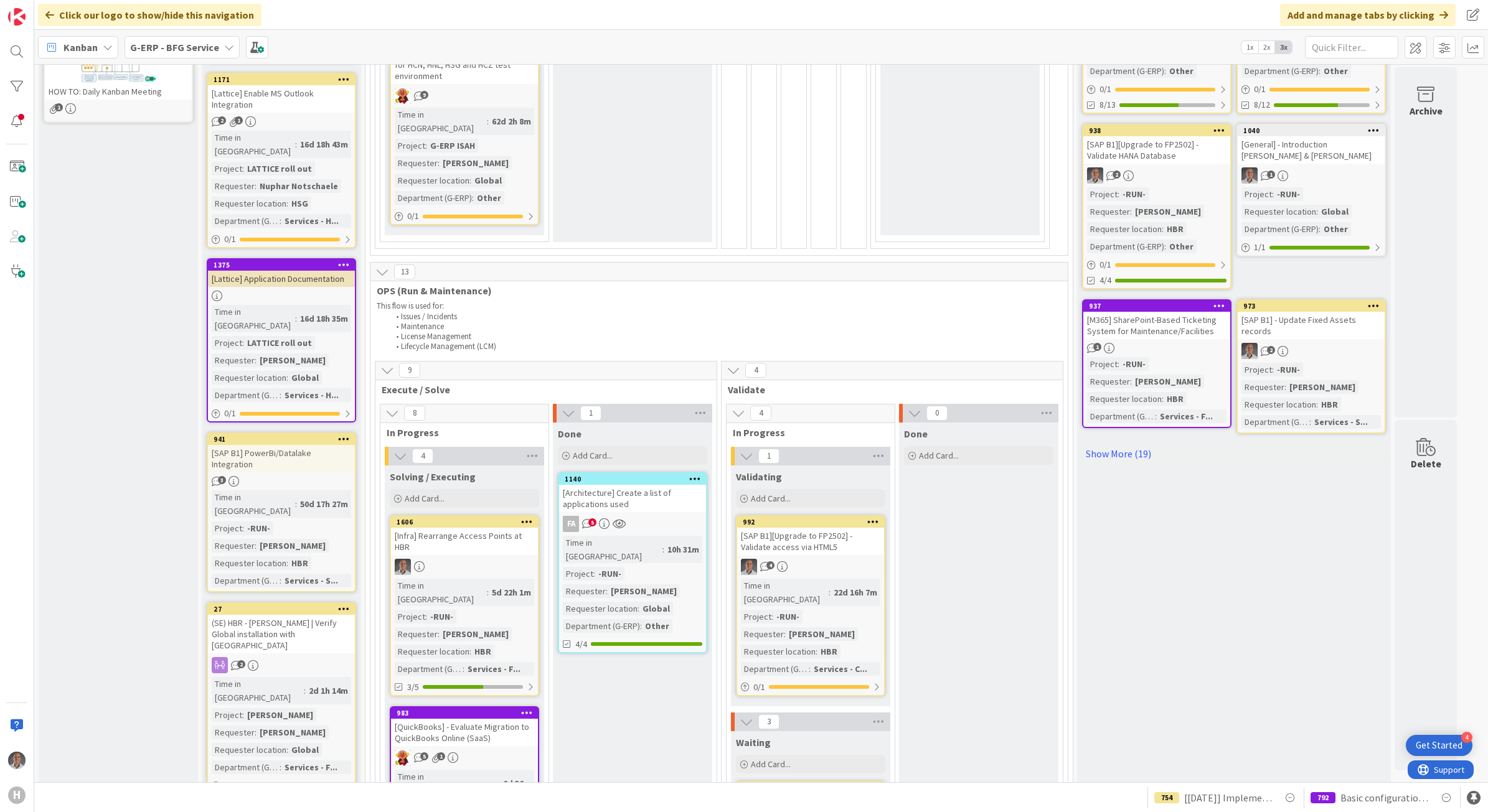
click at [307, 615] on div "(SE) HBR - [PERSON_NAME] | Verify Global installation with [GEOGRAPHIC_DATA]" at bounding box center [281, 634] width 147 height 39
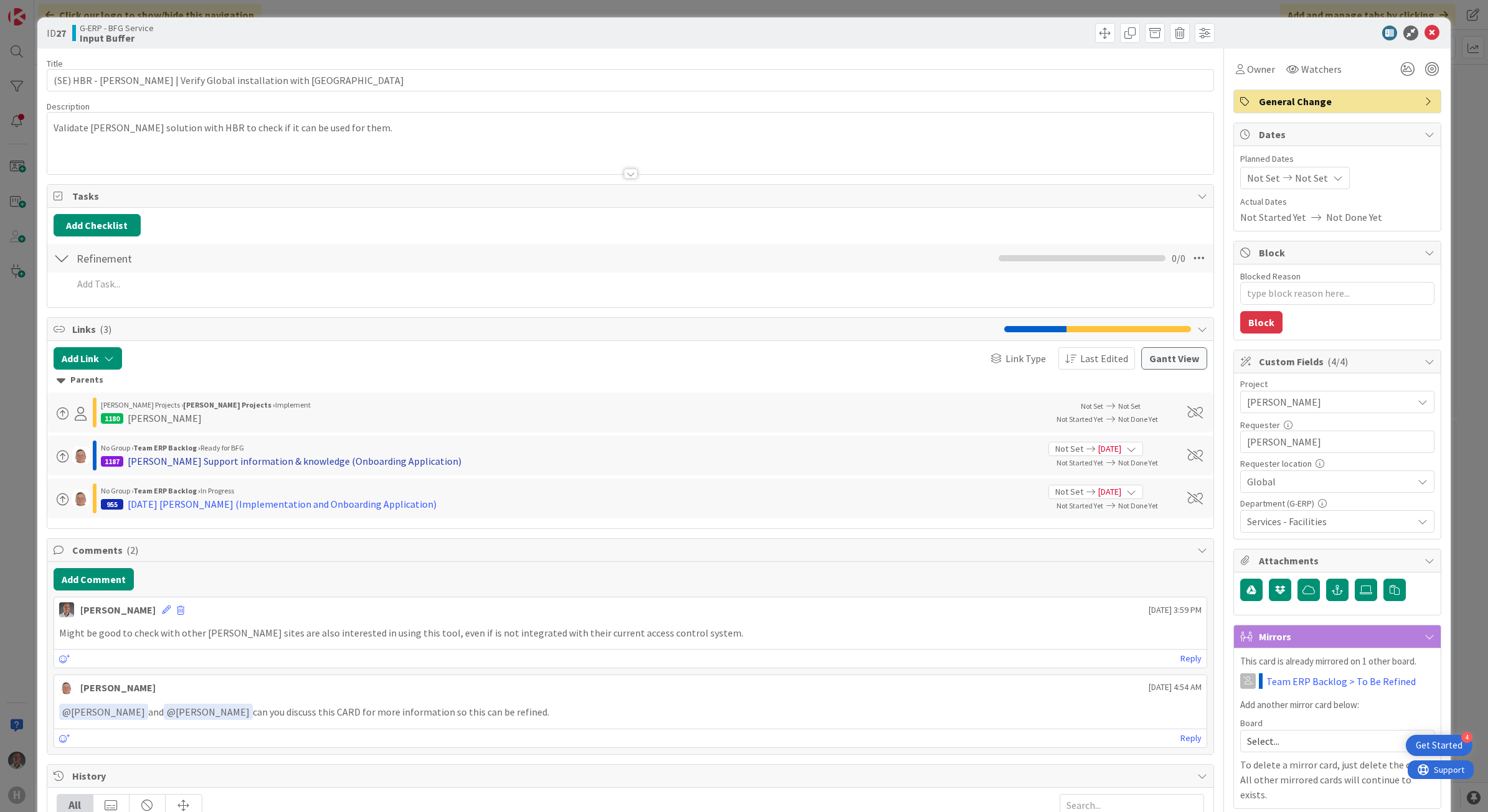
type textarea "x"
click at [123, 582] on button "Add Comment" at bounding box center [94, 579] width 80 height 23
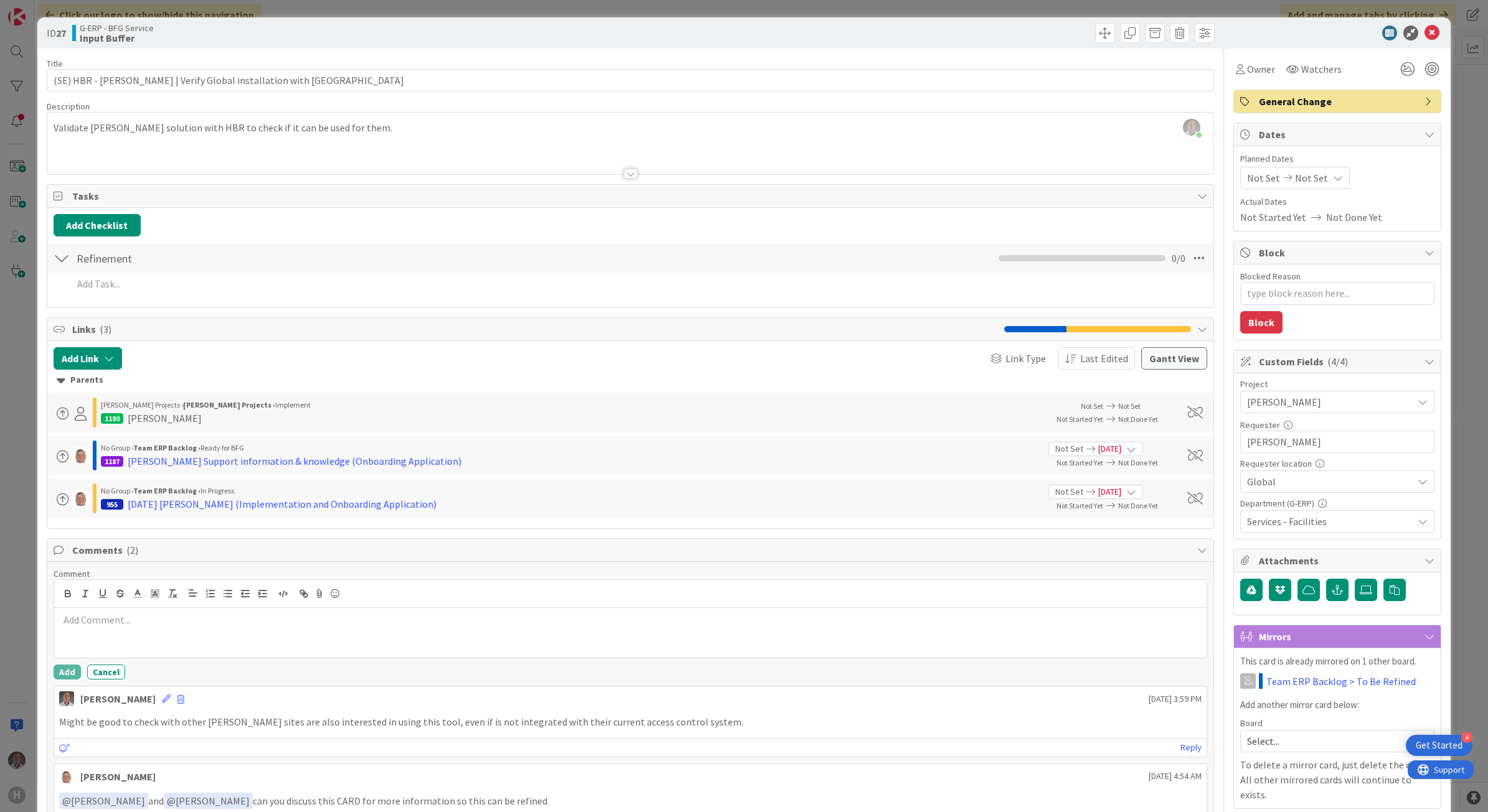
click at [184, 627] on p at bounding box center [630, 620] width 1143 height 14
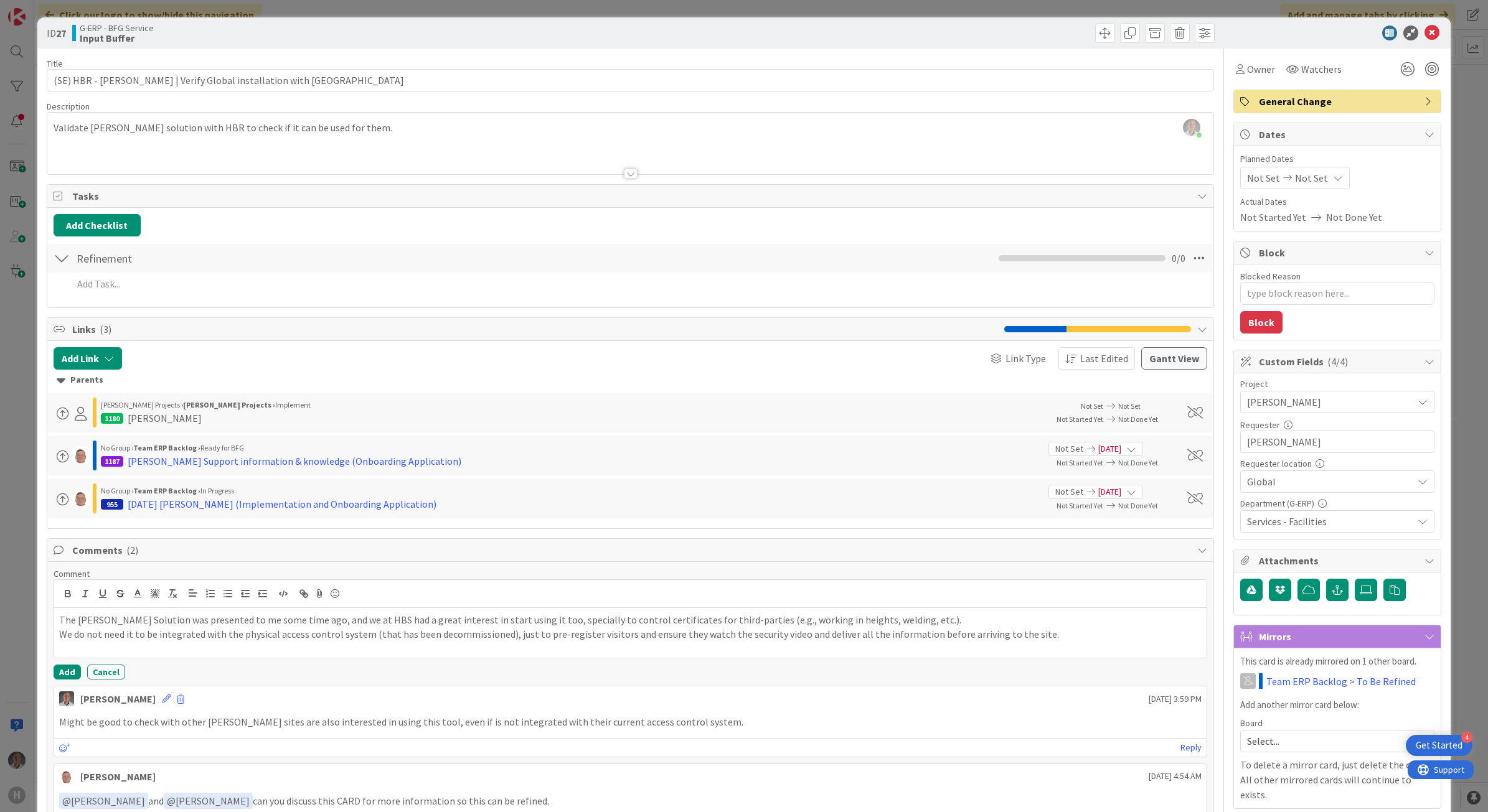
click at [120, 156] on div at bounding box center [630, 158] width 1166 height 32
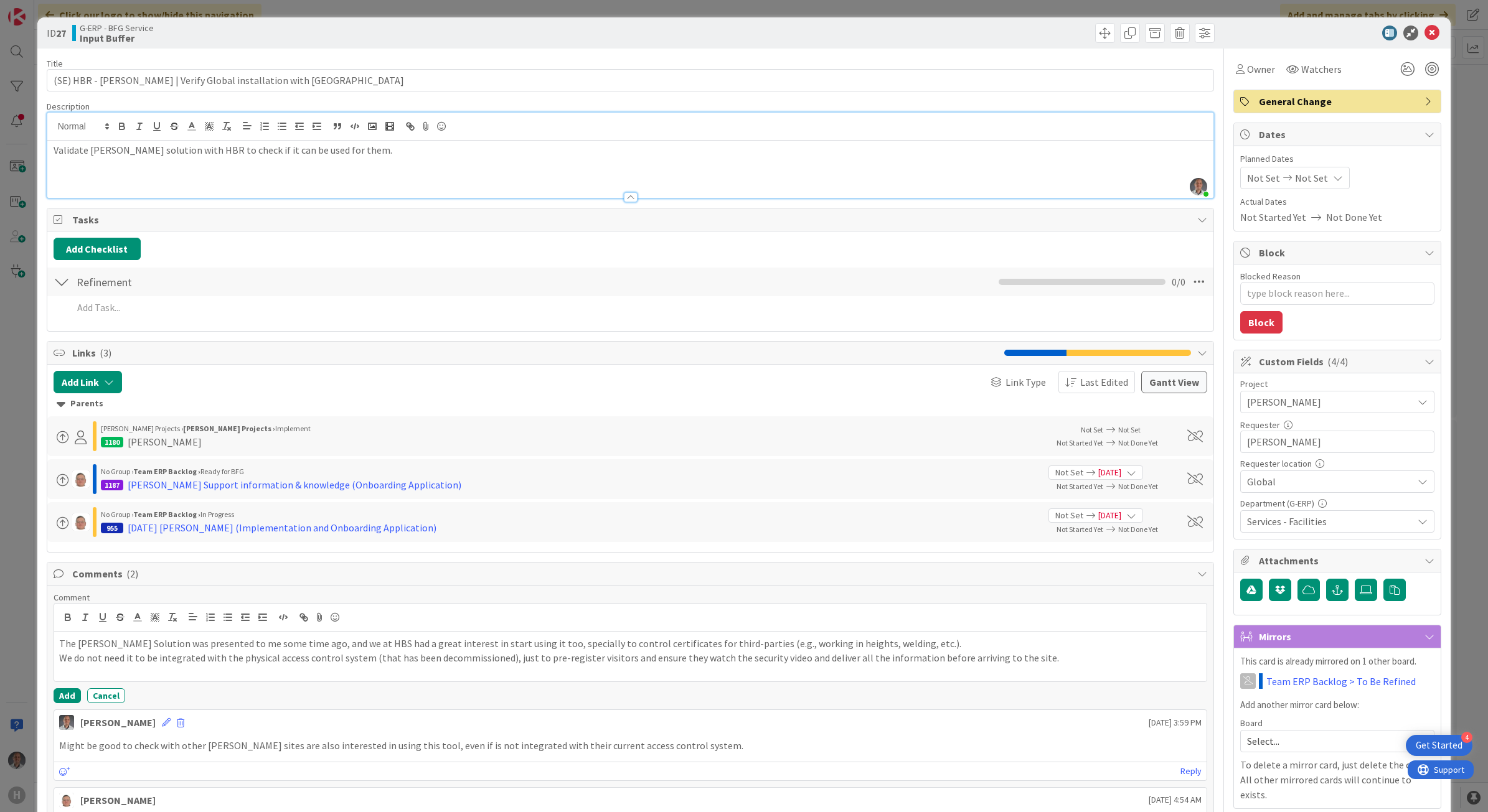
click at [118, 168] on p at bounding box center [630, 164] width 1154 height 14
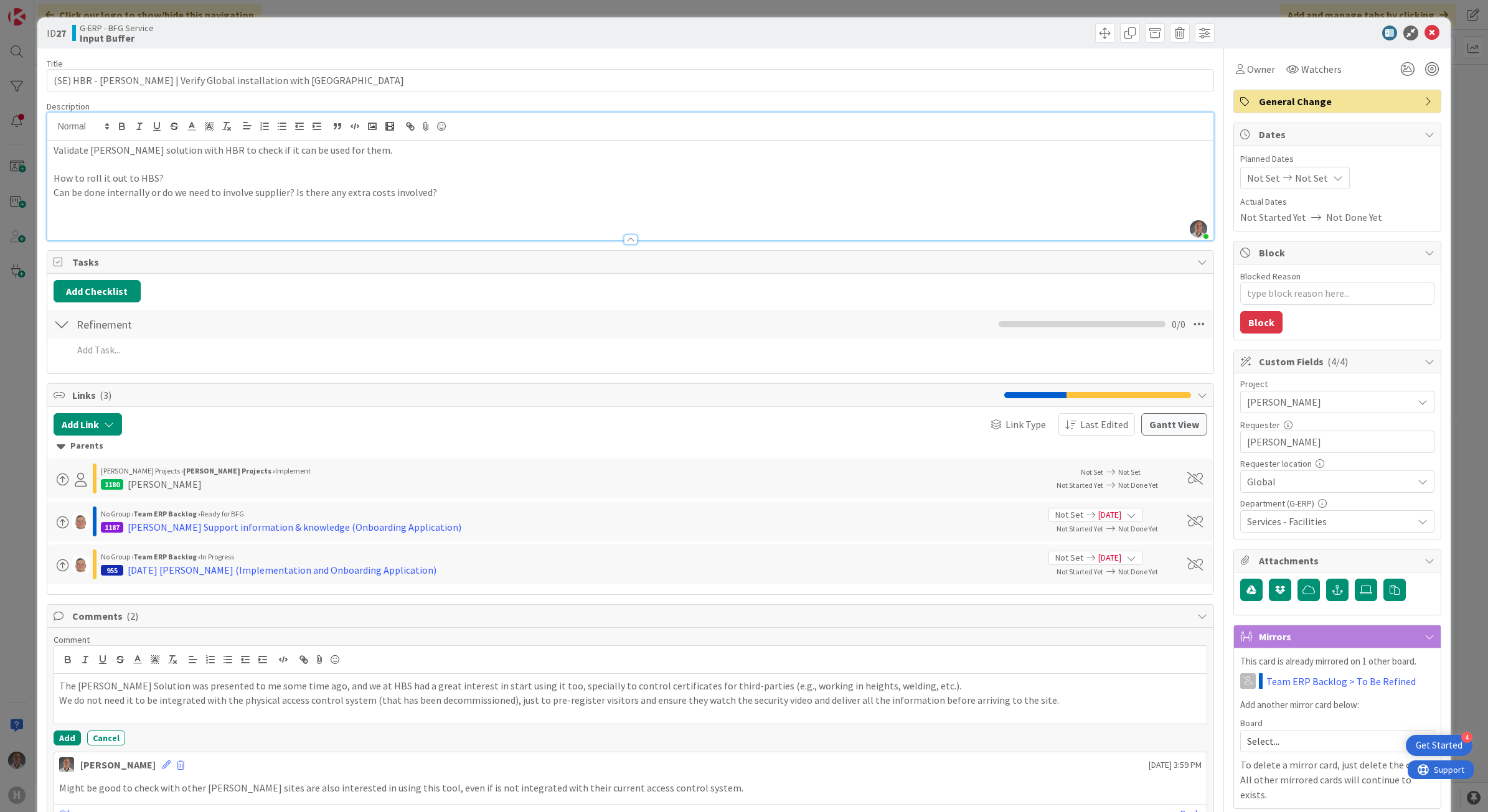
click at [423, 197] on p "Can be done internally or do we need to involve supplier? Is there any extra co…" at bounding box center [630, 192] width 1154 height 14
drag, startPoint x: 425, startPoint y: 197, endPoint x: 47, endPoint y: 182, distance: 378.3
click at [47, 182] on div "Validate YIM solution with HBR to check if it can be used for them. How to roll…" at bounding box center [630, 190] width 1166 height 99
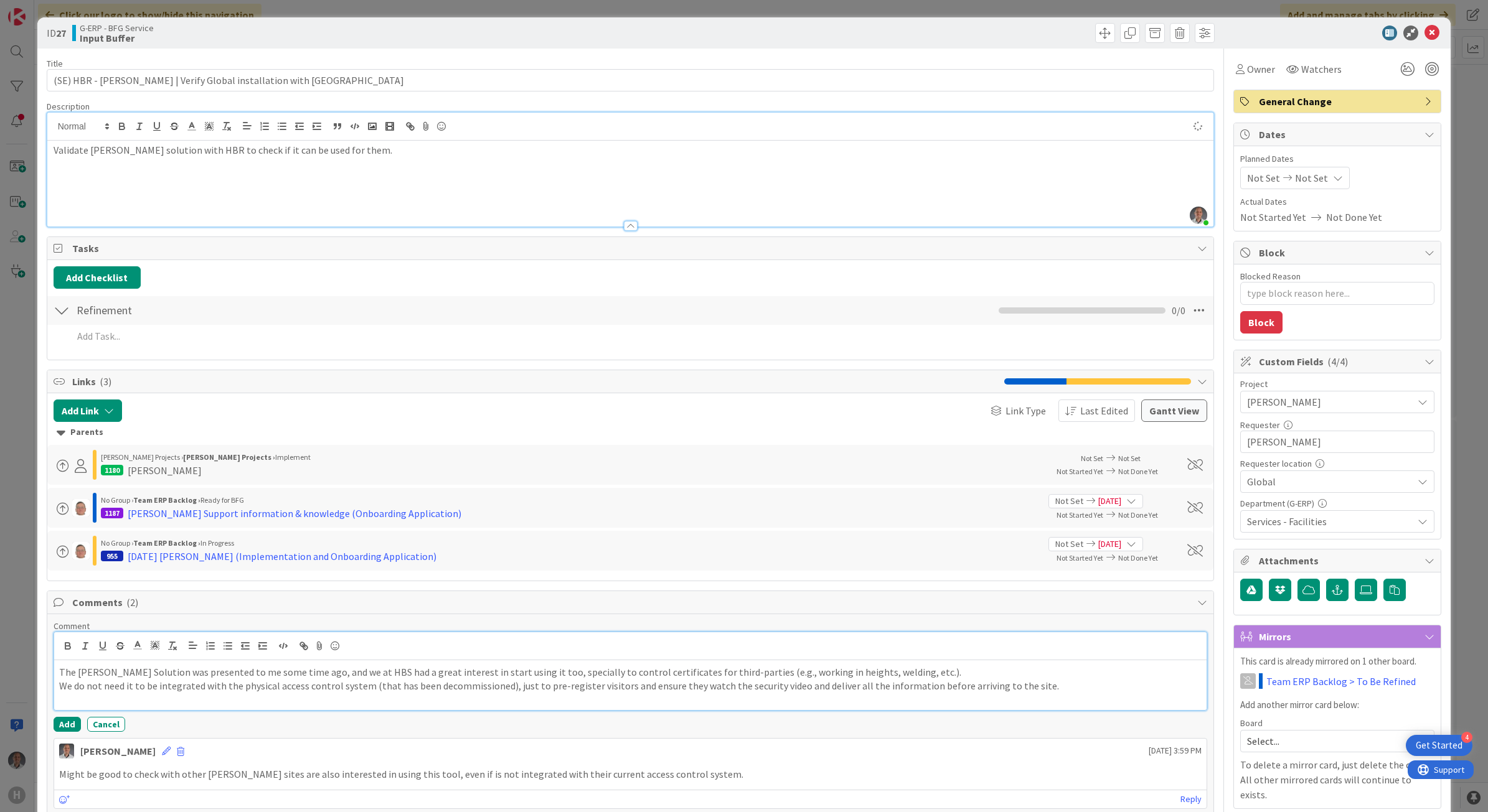
click at [1038, 687] on p "We do not need it to be integrated with the physical access control system (tha…" at bounding box center [630, 686] width 1143 height 14
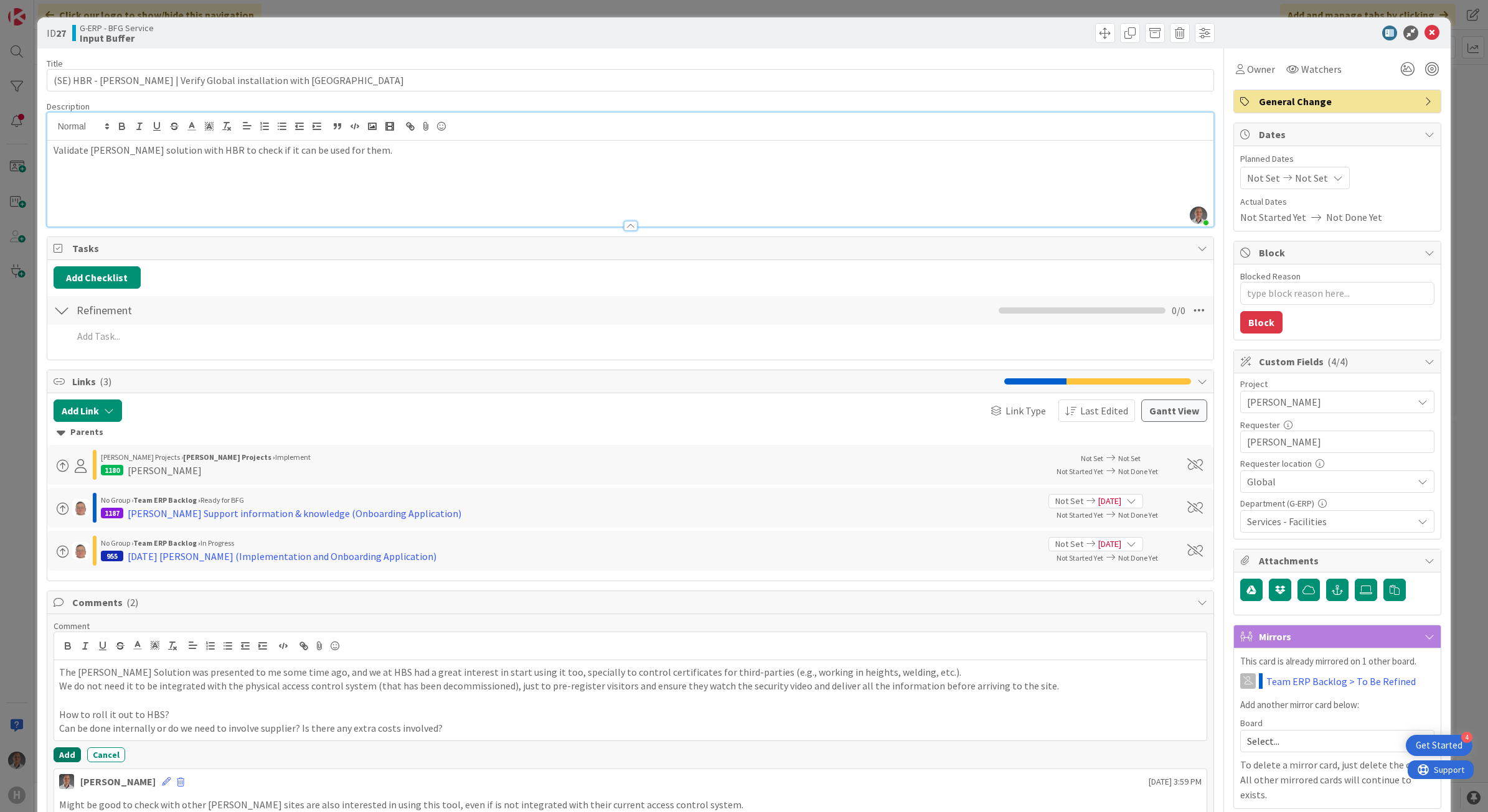
click at [67, 757] on button "Add" at bounding box center [67, 754] width 28 height 15
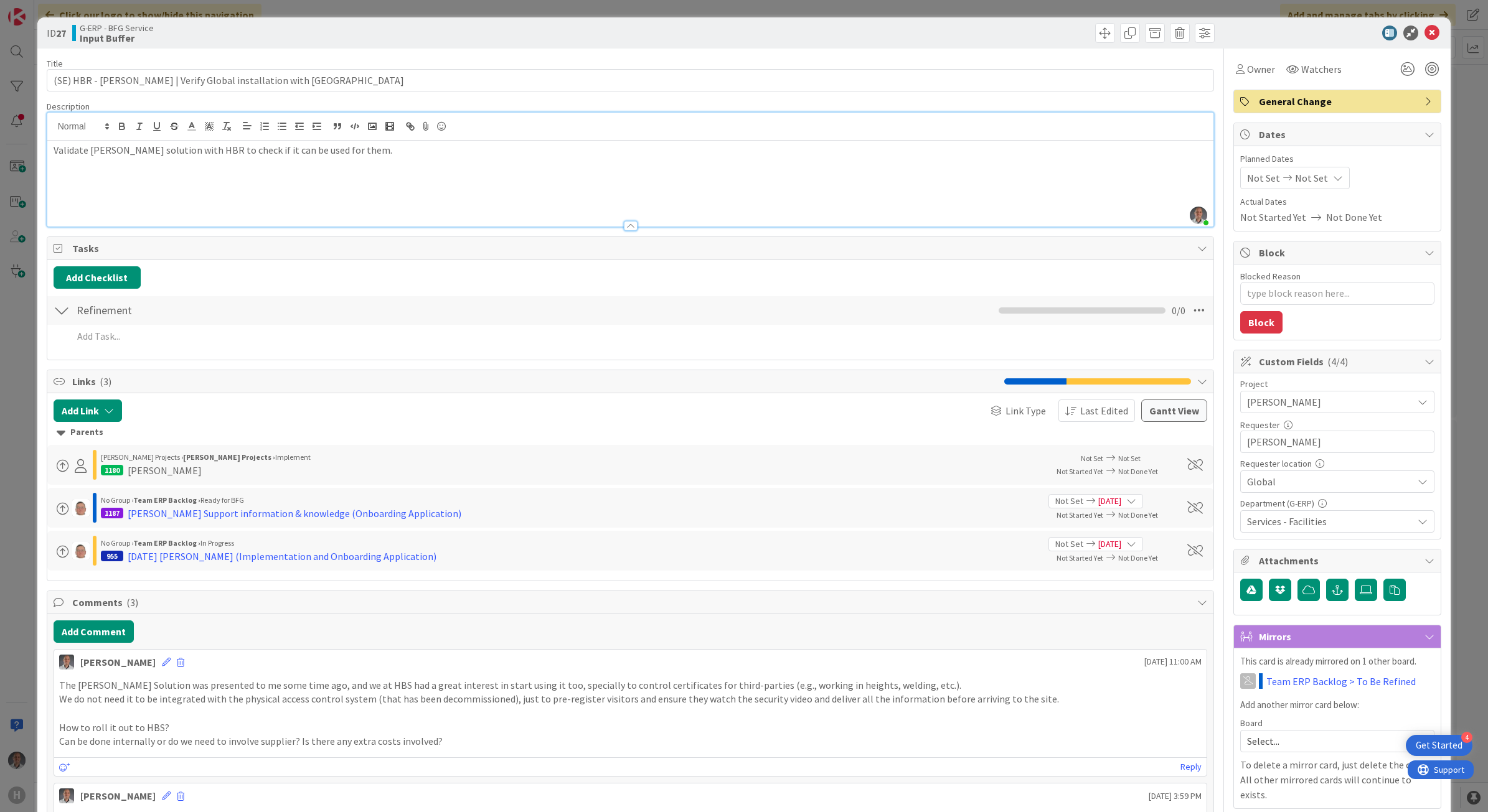
click at [227, 199] on p at bounding box center [630, 207] width 1154 height 14
click at [1425, 37] on icon at bounding box center [1432, 32] width 15 height 15
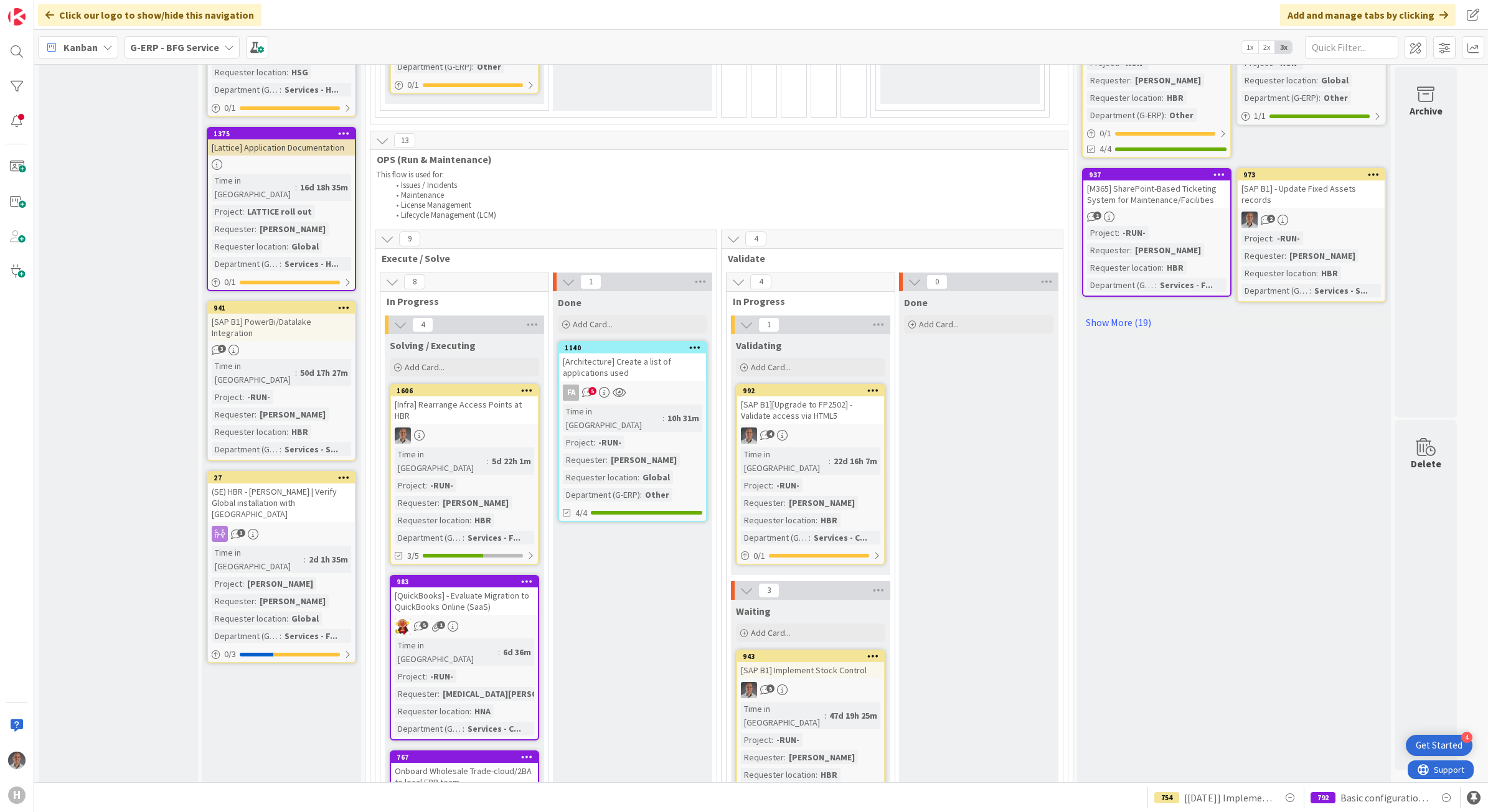
scroll to position [619, 0]
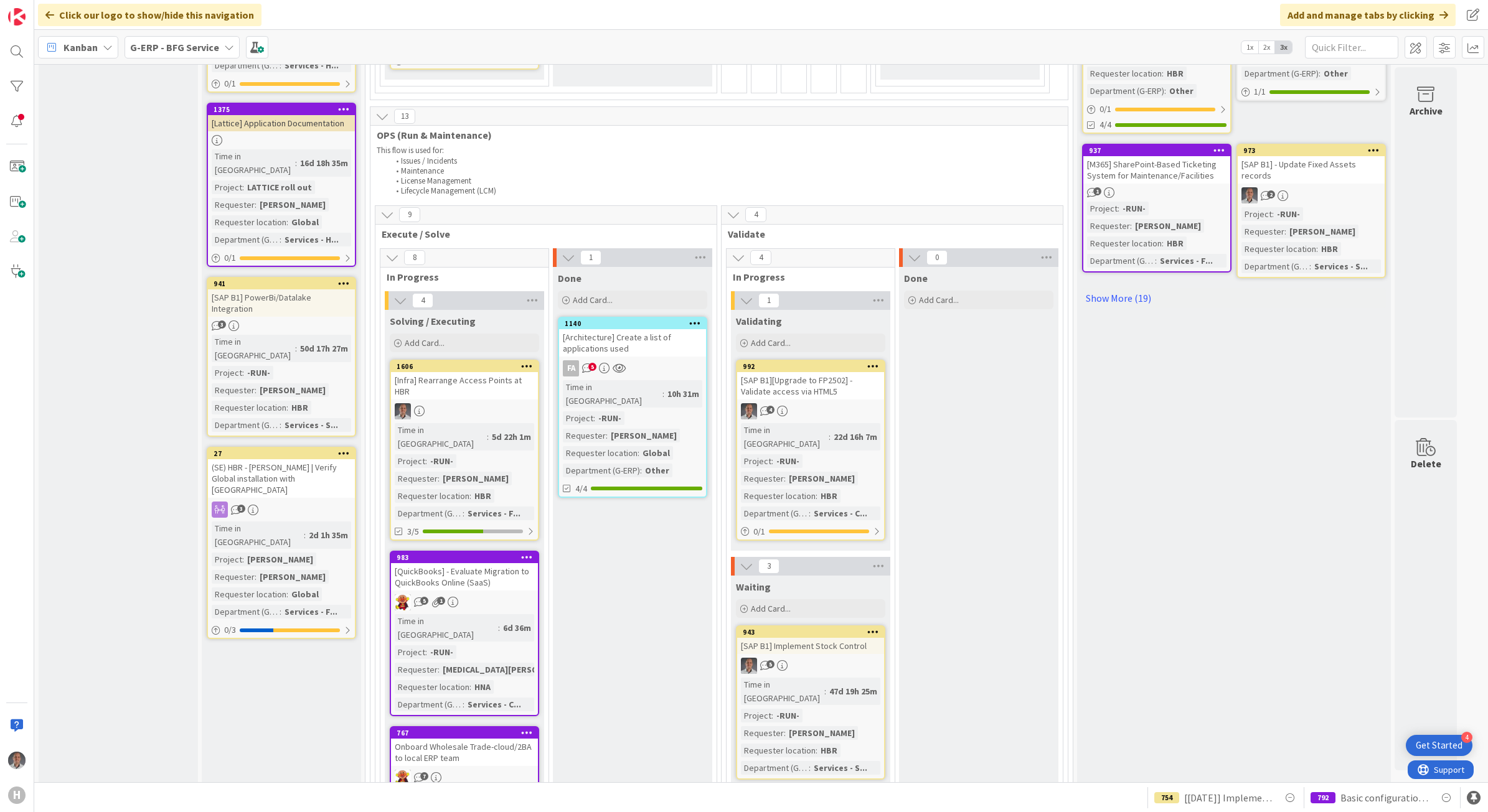
click at [503, 563] on div "[QuickBooks] - Evaluate Migration to QuickBooks Online (SaaS)" at bounding box center [464, 577] width 147 height 27
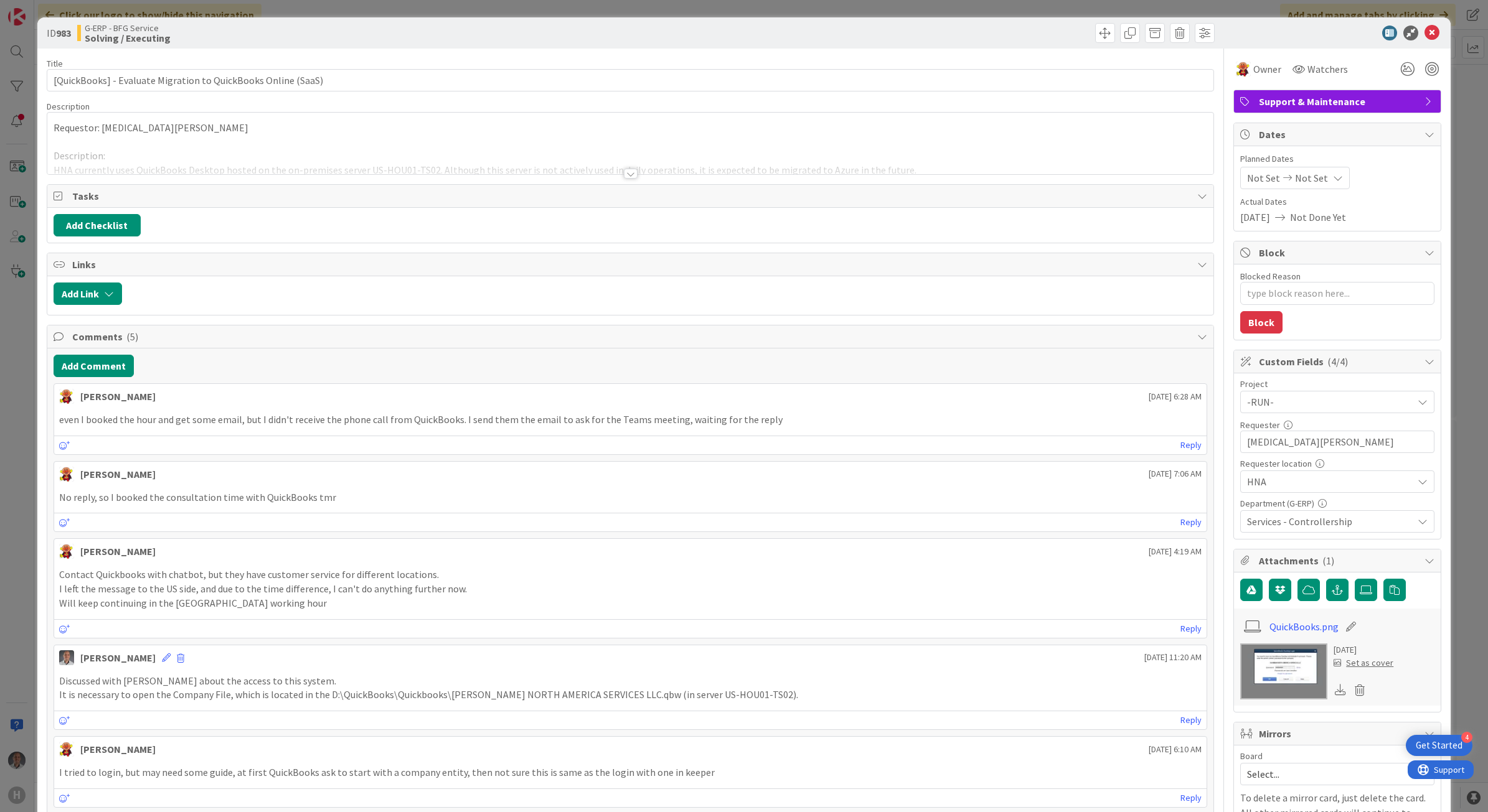
type textarea "x"
click at [99, 368] on button "Add Comment" at bounding box center [94, 366] width 80 height 23
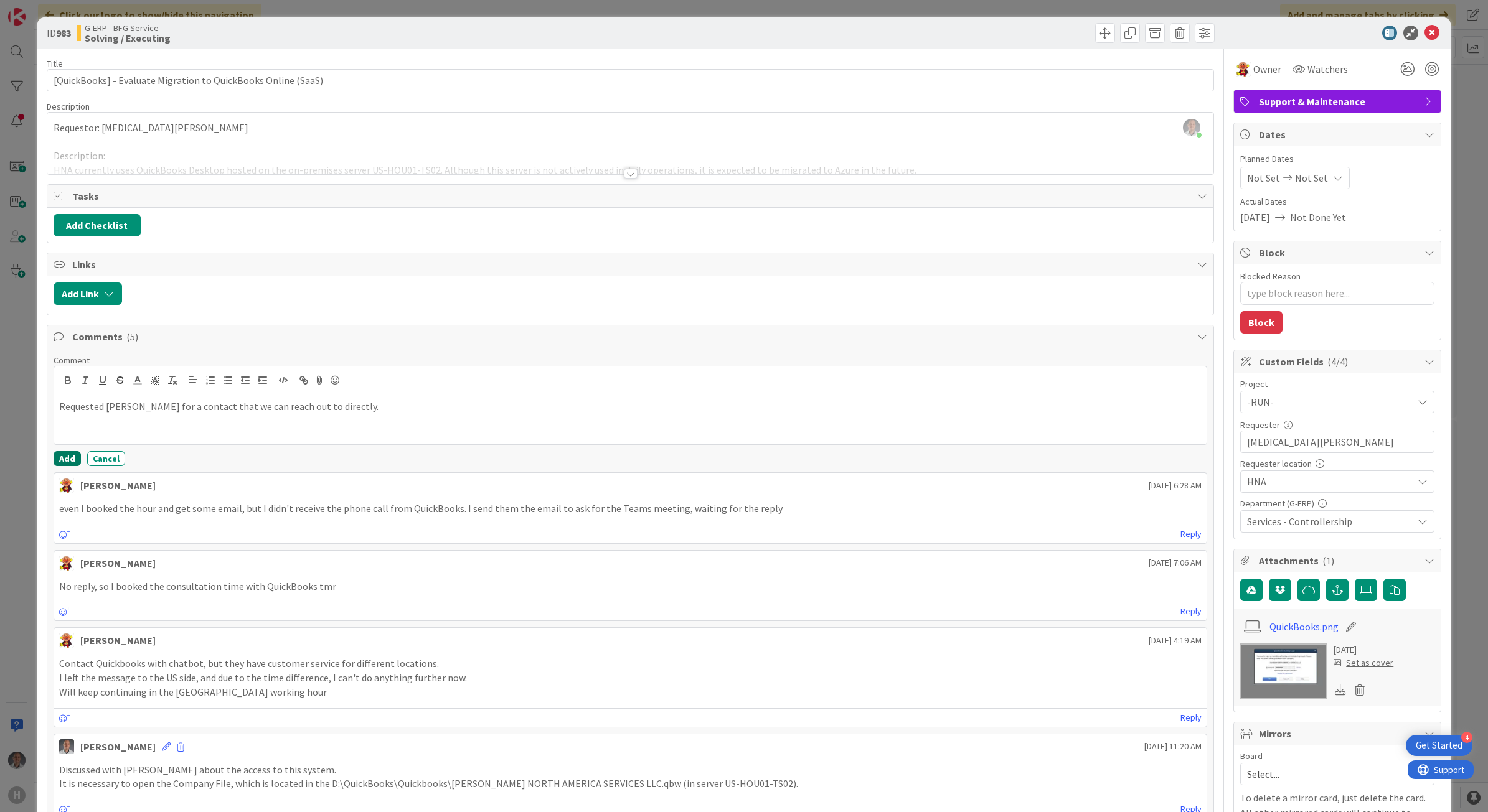
click at [63, 464] on button "Add" at bounding box center [67, 458] width 28 height 15
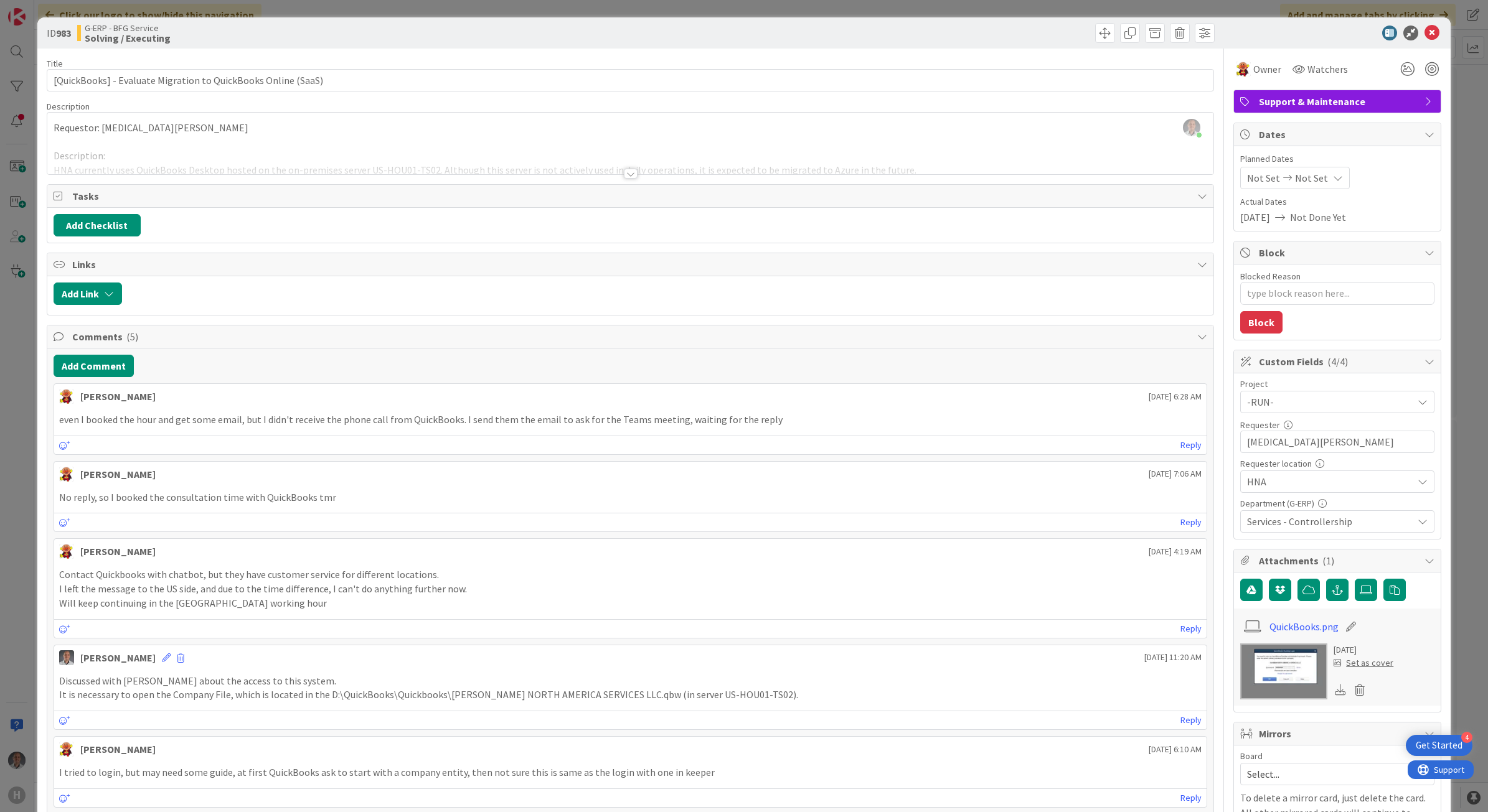
type textarea "x"
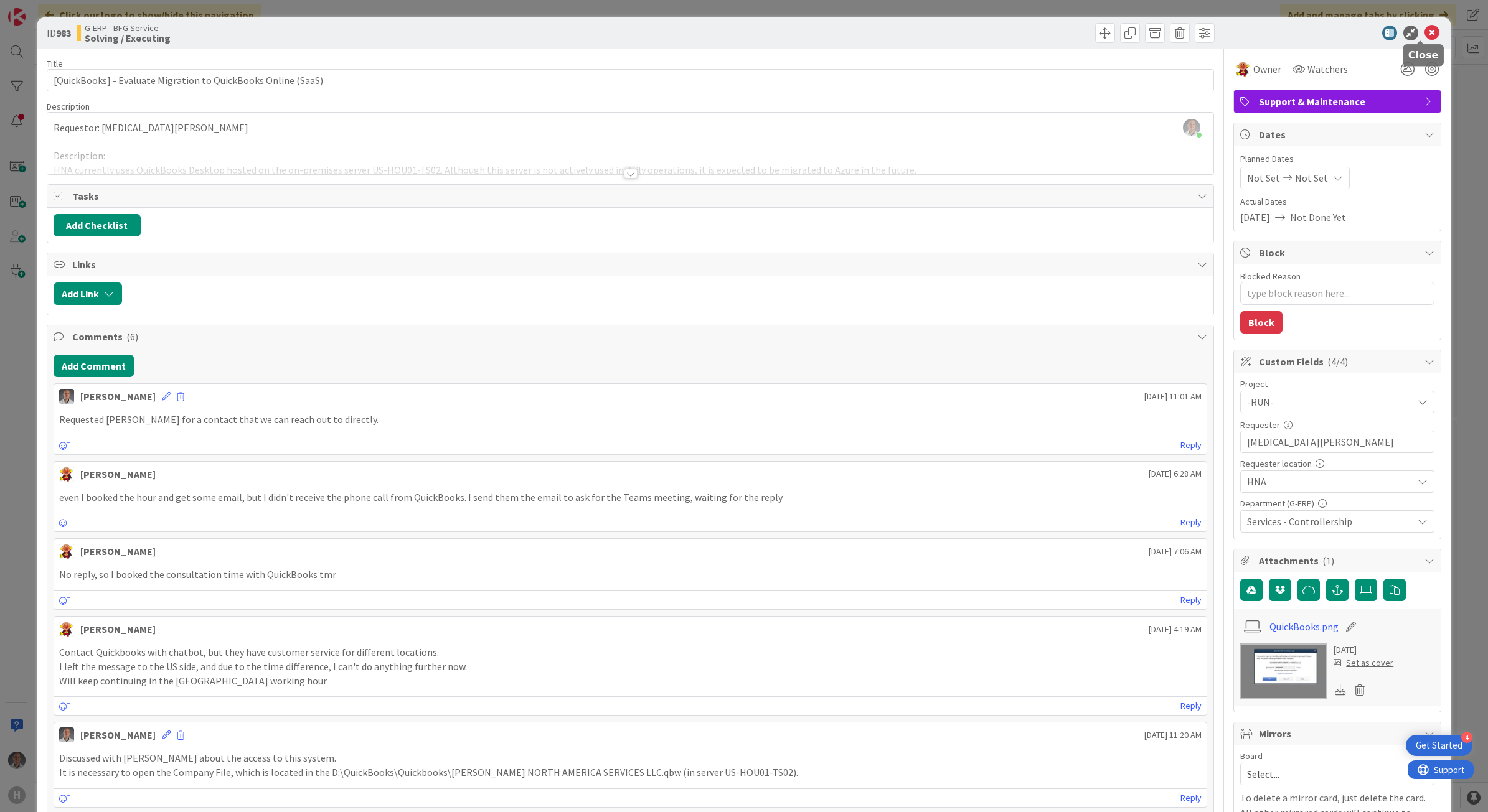
click at [1425, 33] on icon at bounding box center [1432, 32] width 15 height 15
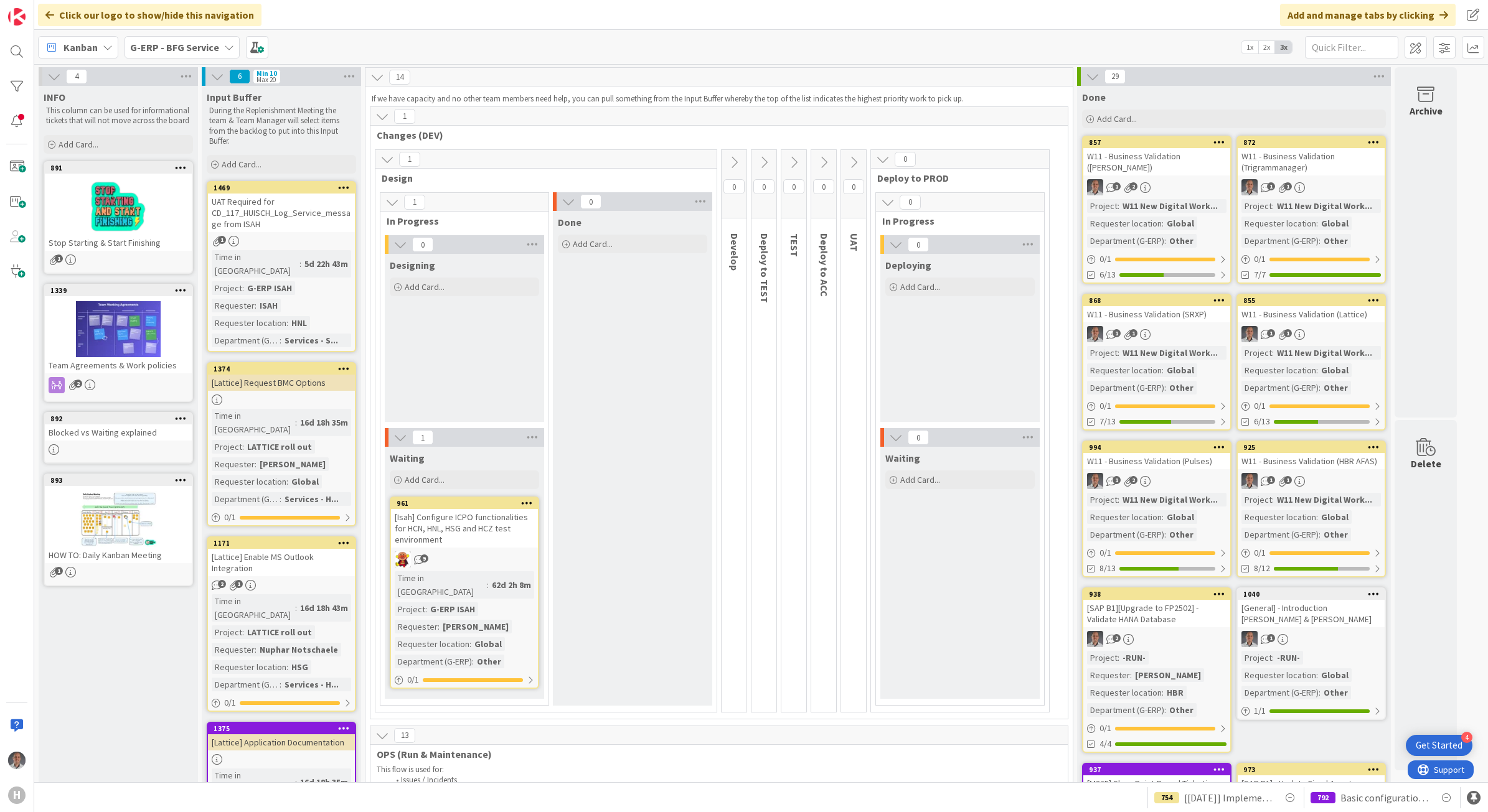
click at [194, 50] on b "G-ERP - BFG Service" at bounding box center [174, 47] width 89 height 13
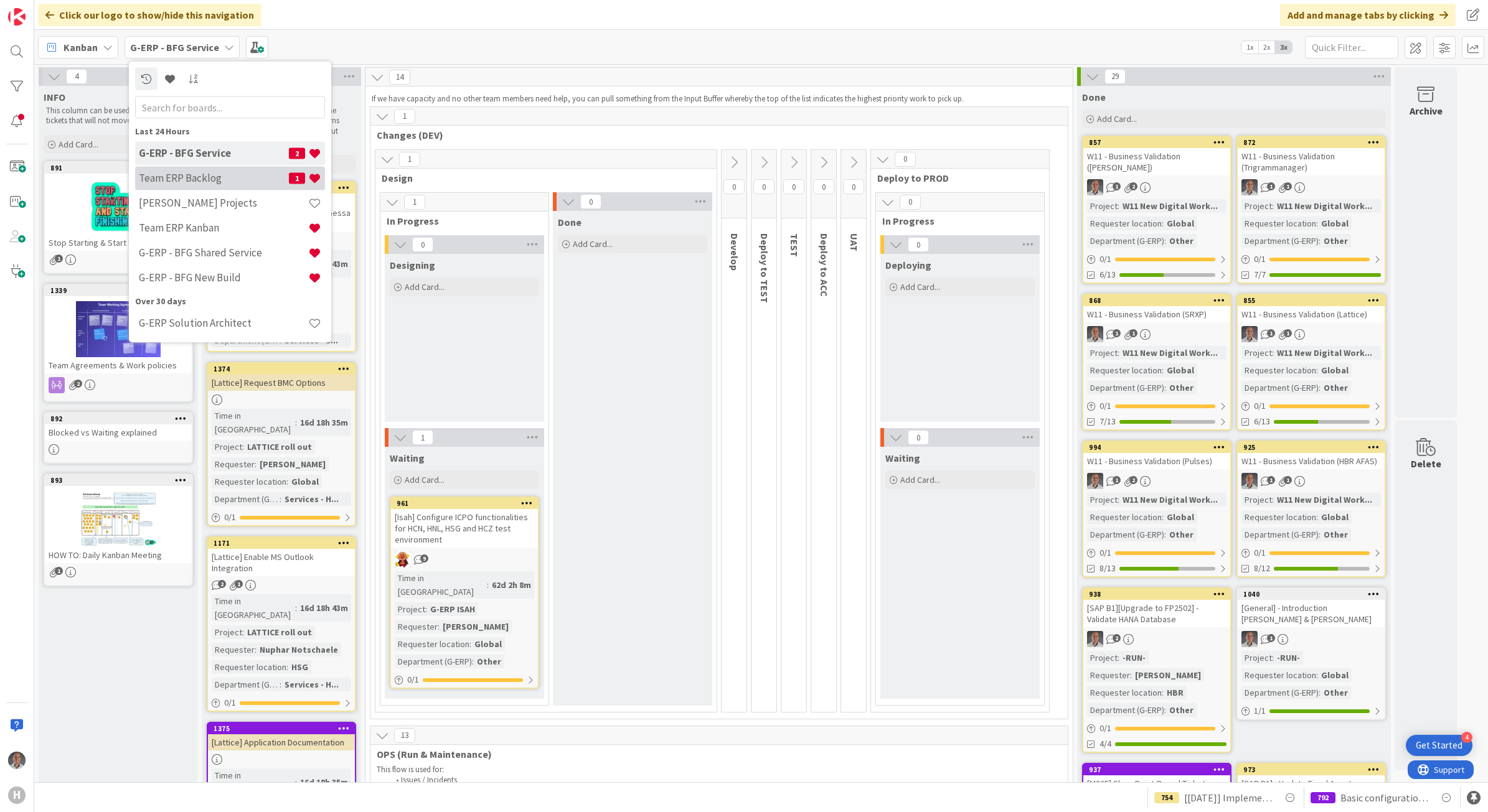
click at [231, 178] on h4 "Team ERP Backlog" at bounding box center [214, 178] width 150 height 13
